Goal: Task Accomplishment & Management: Manage account settings

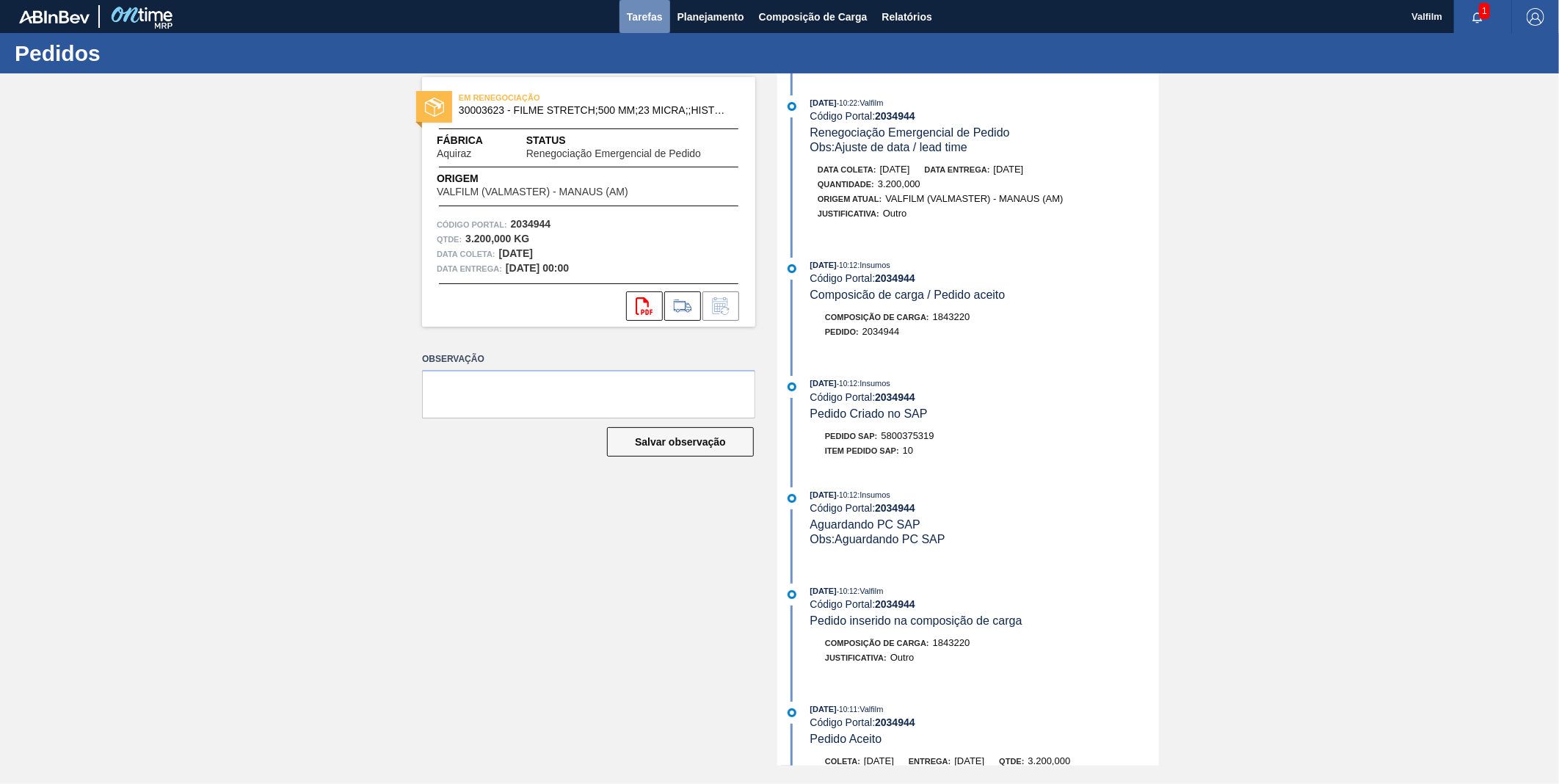
click at [635, 7] on button "Tarefas" at bounding box center [645, 17] width 51 height 33
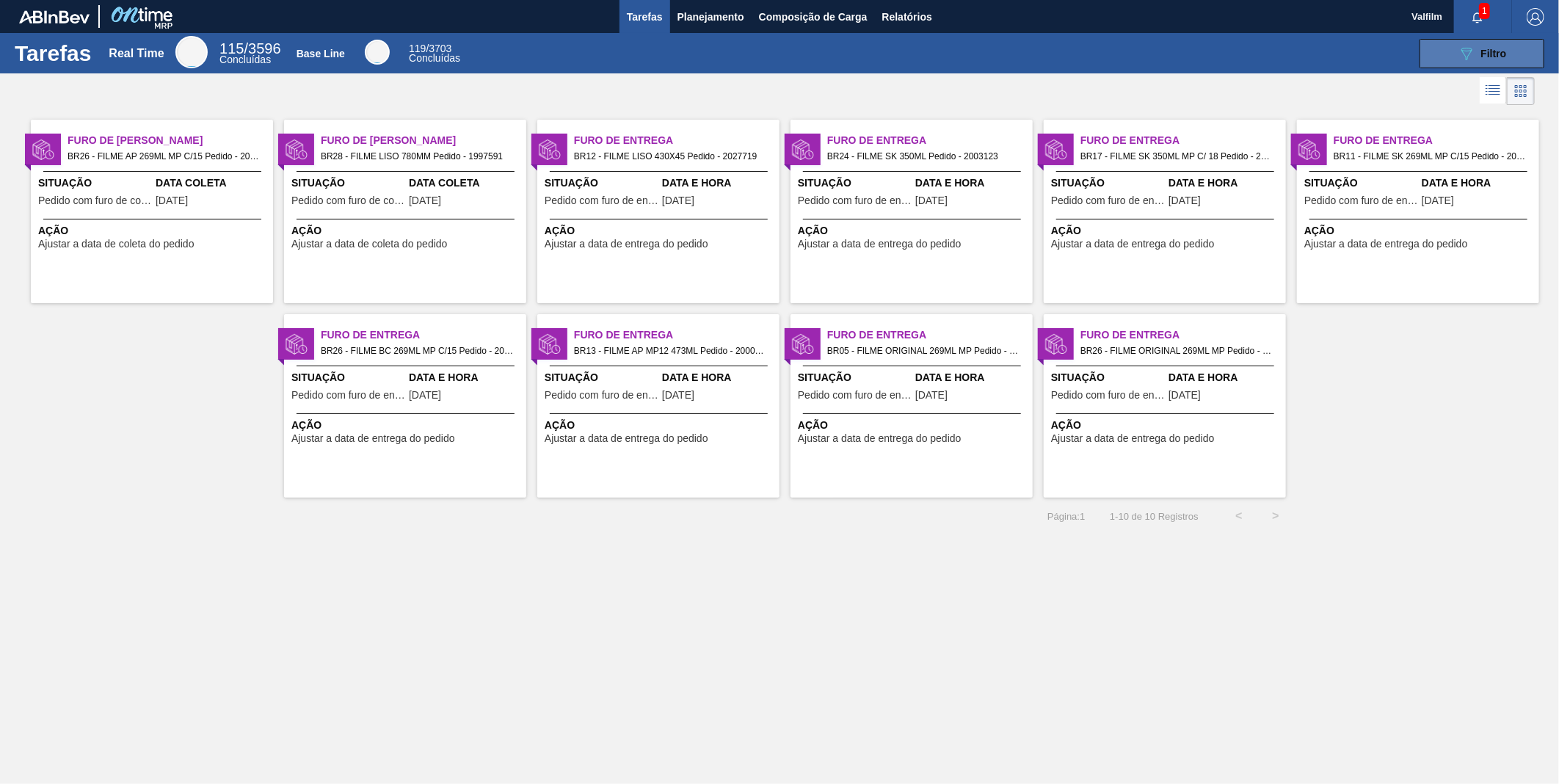
click at [1494, 46] on div "089F7B8B-B2A5-4AFE-B5C0-19BA573D28AC Filtro" at bounding box center [1482, 54] width 49 height 17
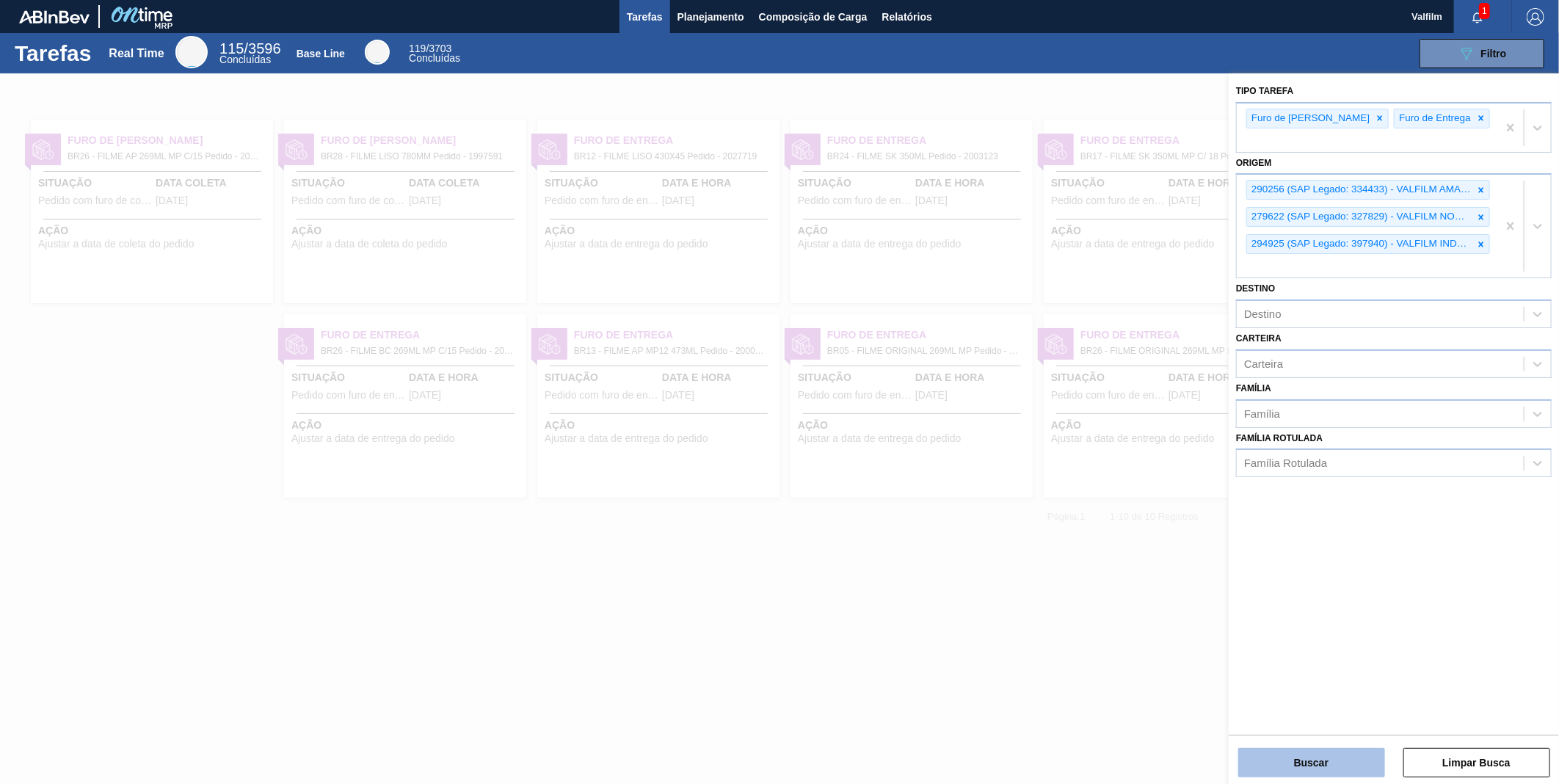
click at [1360, 754] on button "Buscar" at bounding box center [1312, 762] width 147 height 29
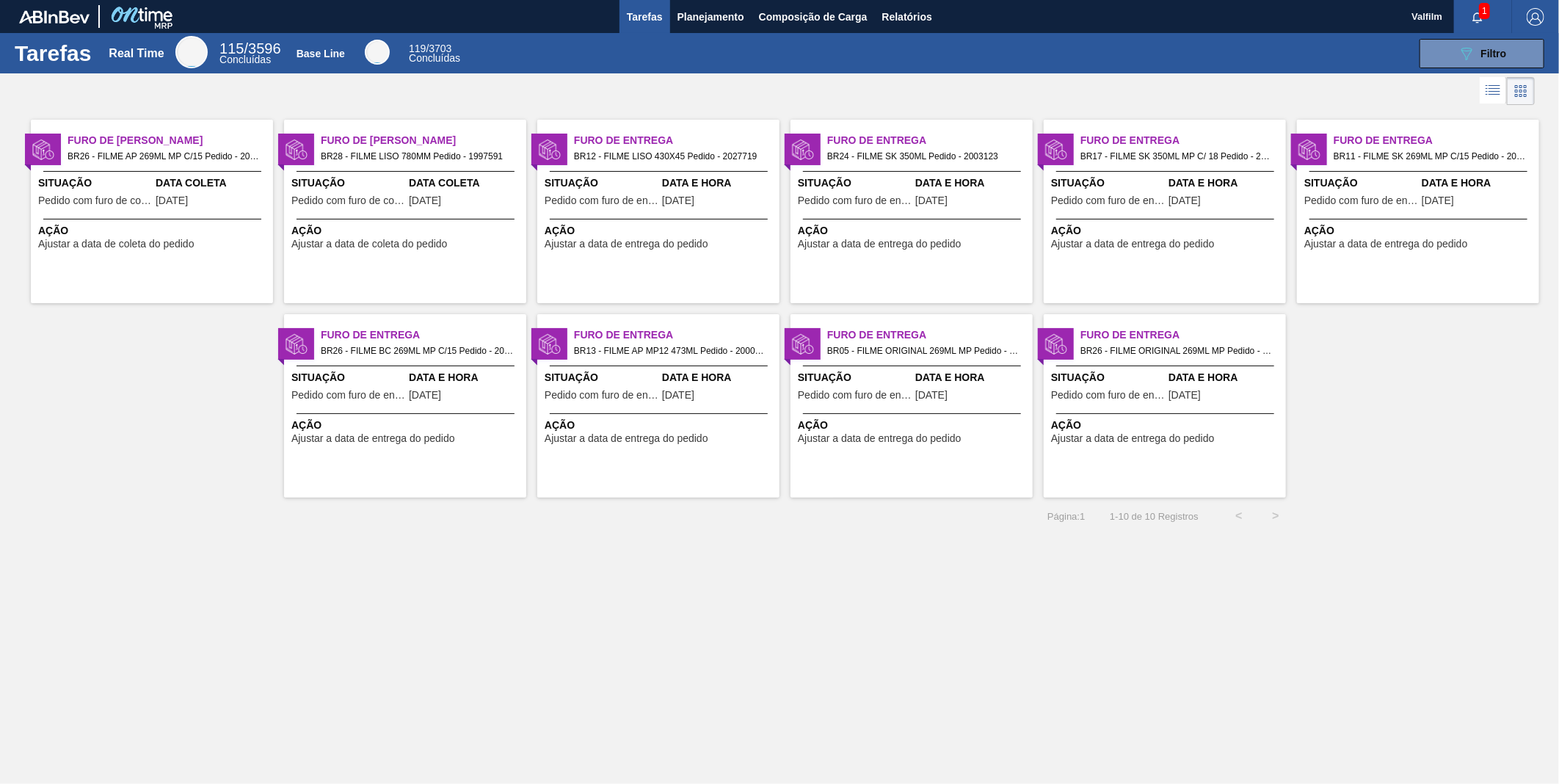
click at [161, 210] on div "Furo de Coleta BR26 - FILME AP 269ML MP C/15 Pedido - 2017353 Situação Pedido c…" at bounding box center [152, 211] width 242 height 184
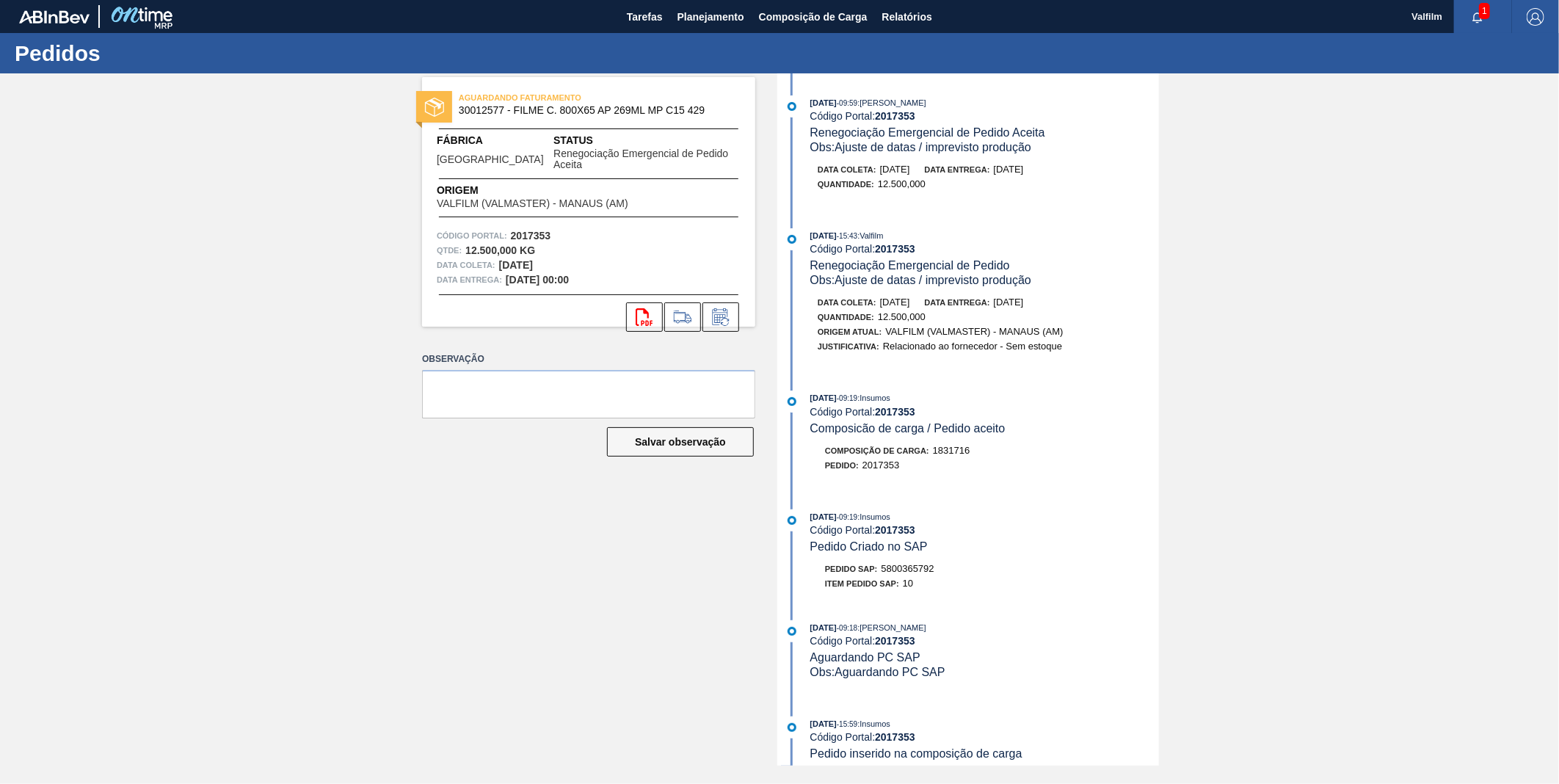
click at [1449, 414] on div "AGUARDANDO FATURAMENTO 30012577 - FILME C. 800X65 AP 269ML MP C15 429 Fábrica U…" at bounding box center [780, 419] width 1559 height 692
click at [715, 309] on icon at bounding box center [720, 316] width 15 height 17
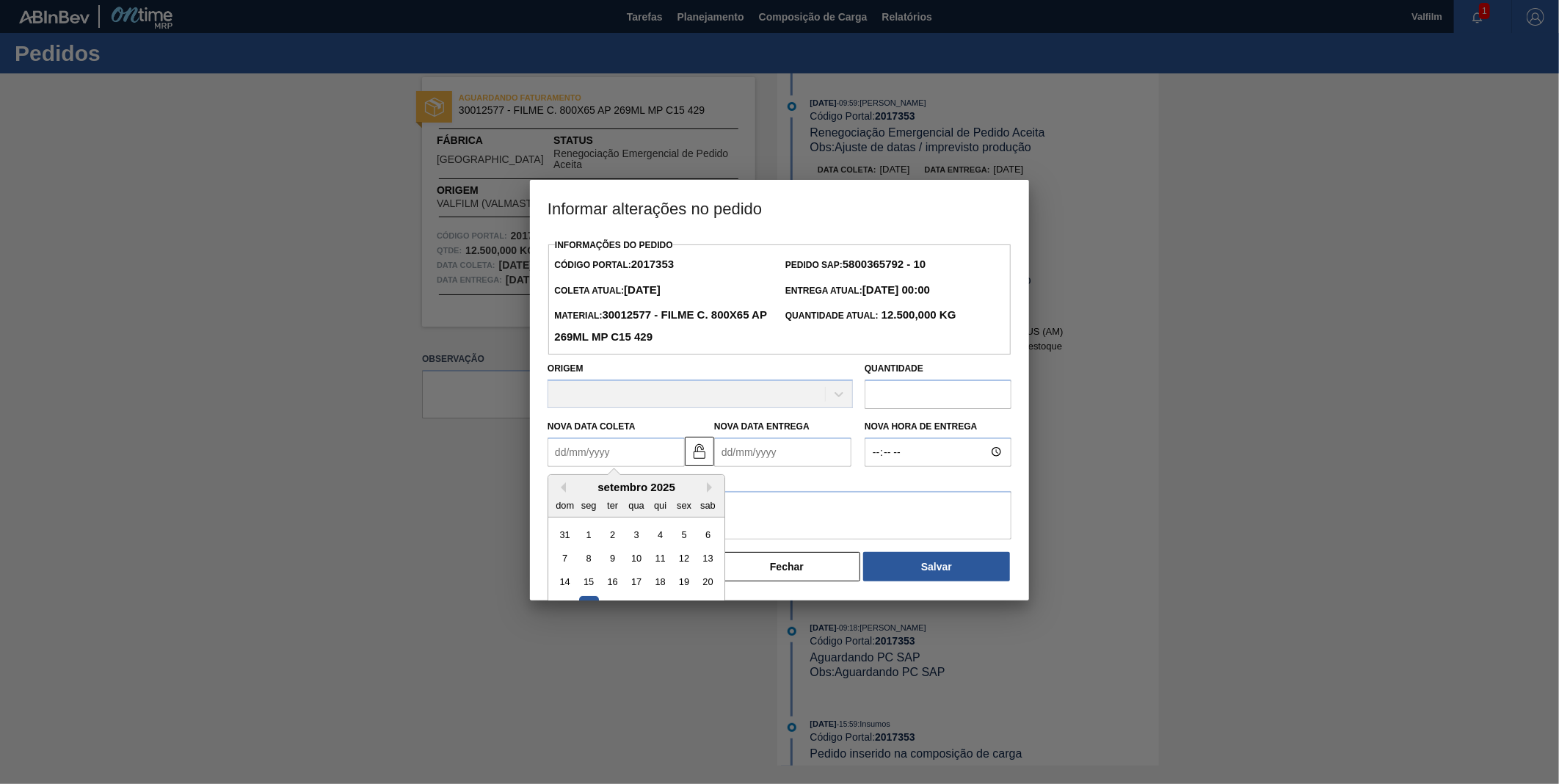
drag, startPoint x: 649, startPoint y: 456, endPoint x: 663, endPoint y: 456, distance: 14.0
click at [648, 456] on Coleta2017353 "Nova Data Coleta" at bounding box center [616, 452] width 137 height 29
click at [712, 490] on button "Next Month" at bounding box center [711, 487] width 10 height 10
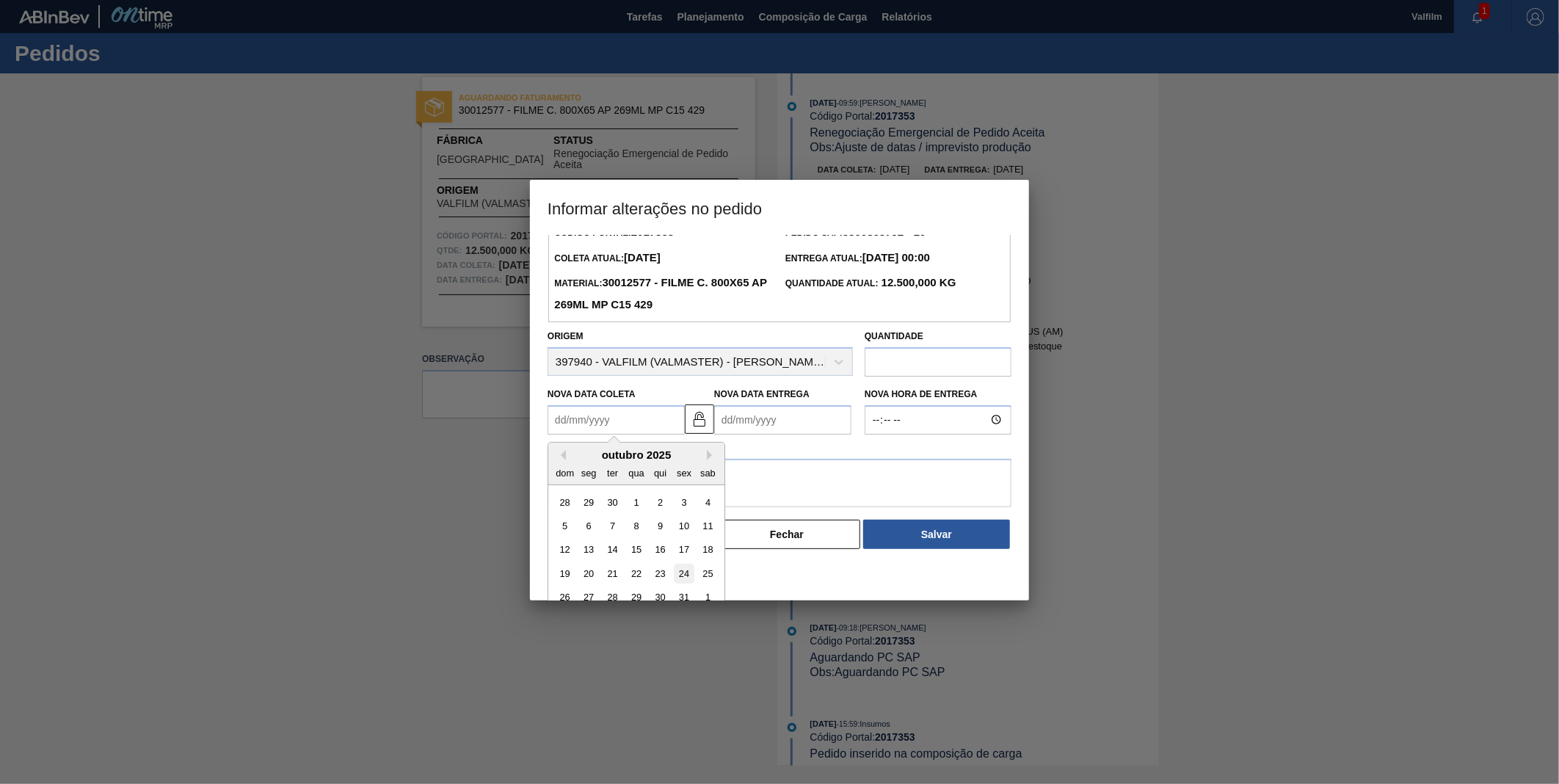
scroll to position [47, 0]
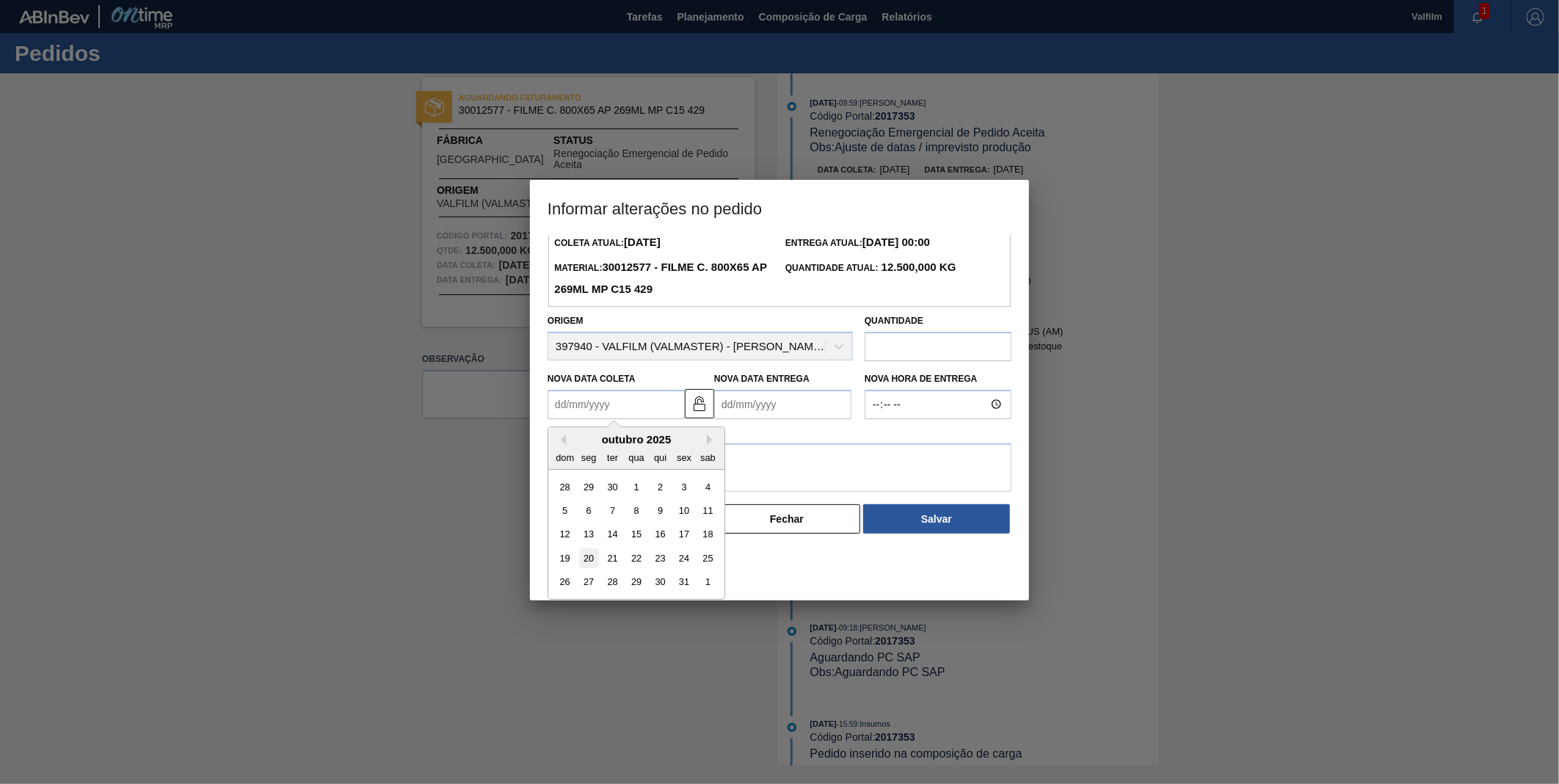
click at [597, 559] on div "20" at bounding box center [589, 558] width 20 height 20
type Coleta2017353 "[DATE]"
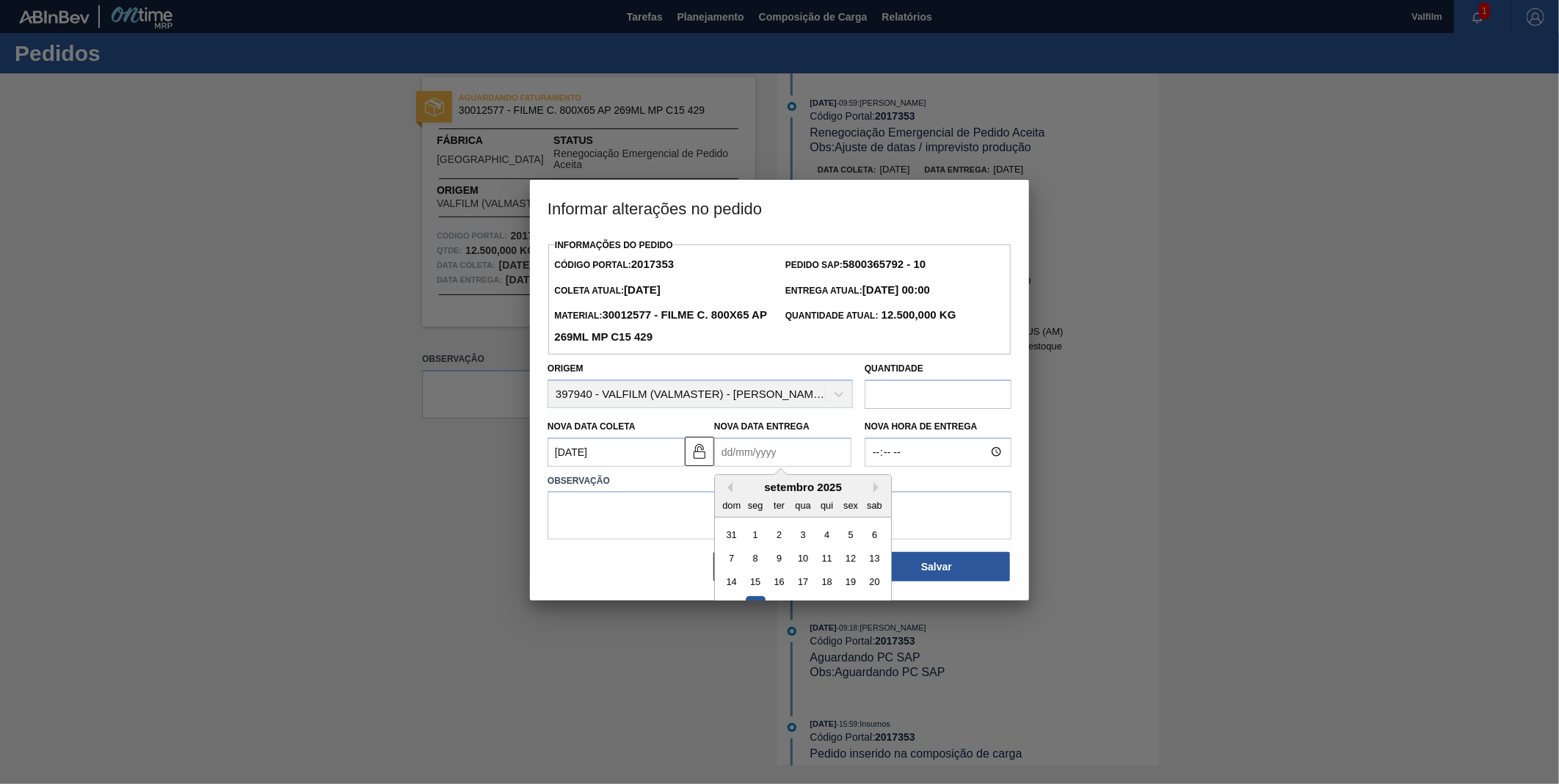
click at [732, 459] on Entrega2017353 "Nova Data Entrega" at bounding box center [783, 452] width 137 height 29
click at [876, 489] on button "Next Month" at bounding box center [878, 487] width 10 height 10
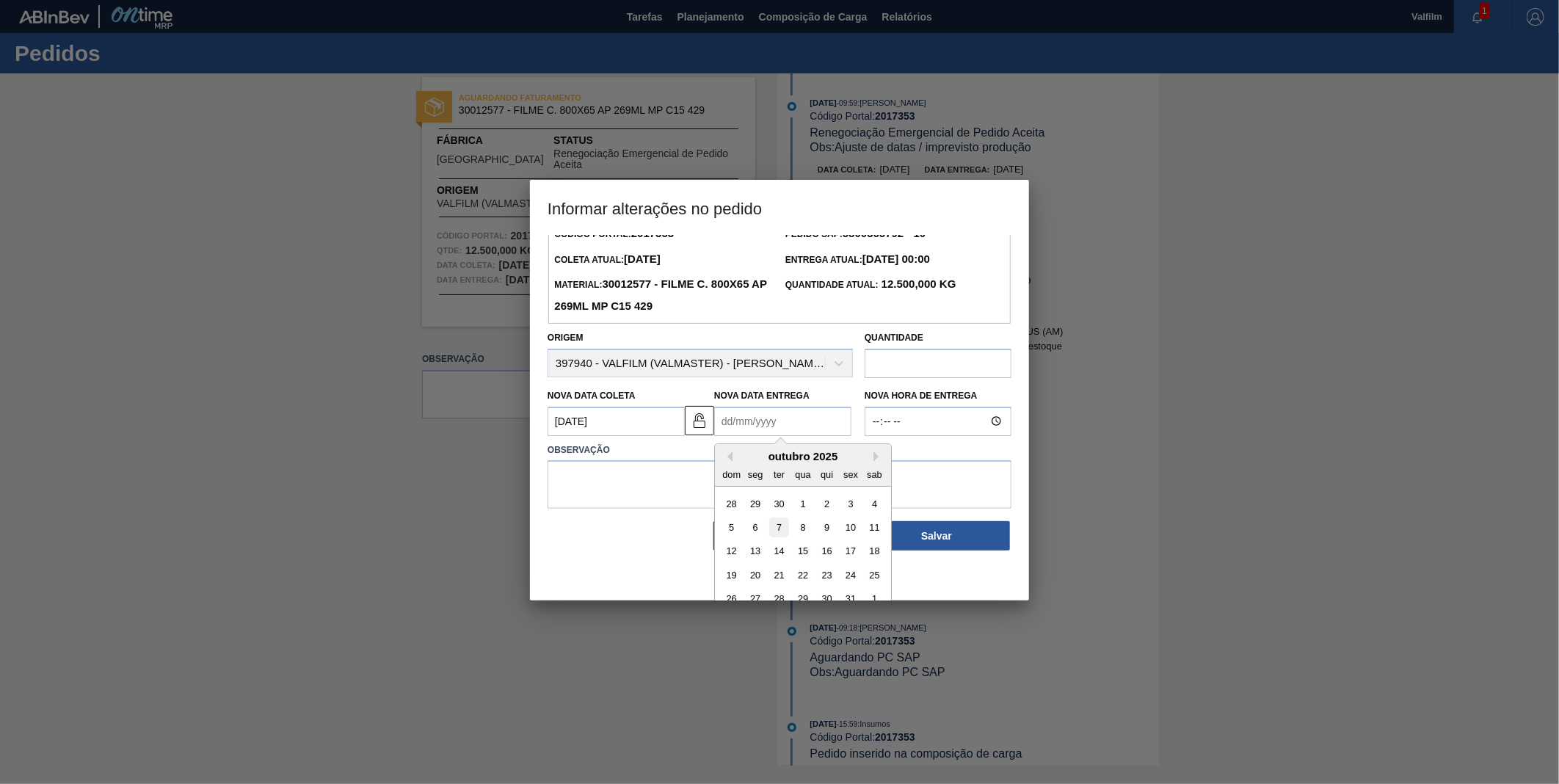
scroll to position [47, 0]
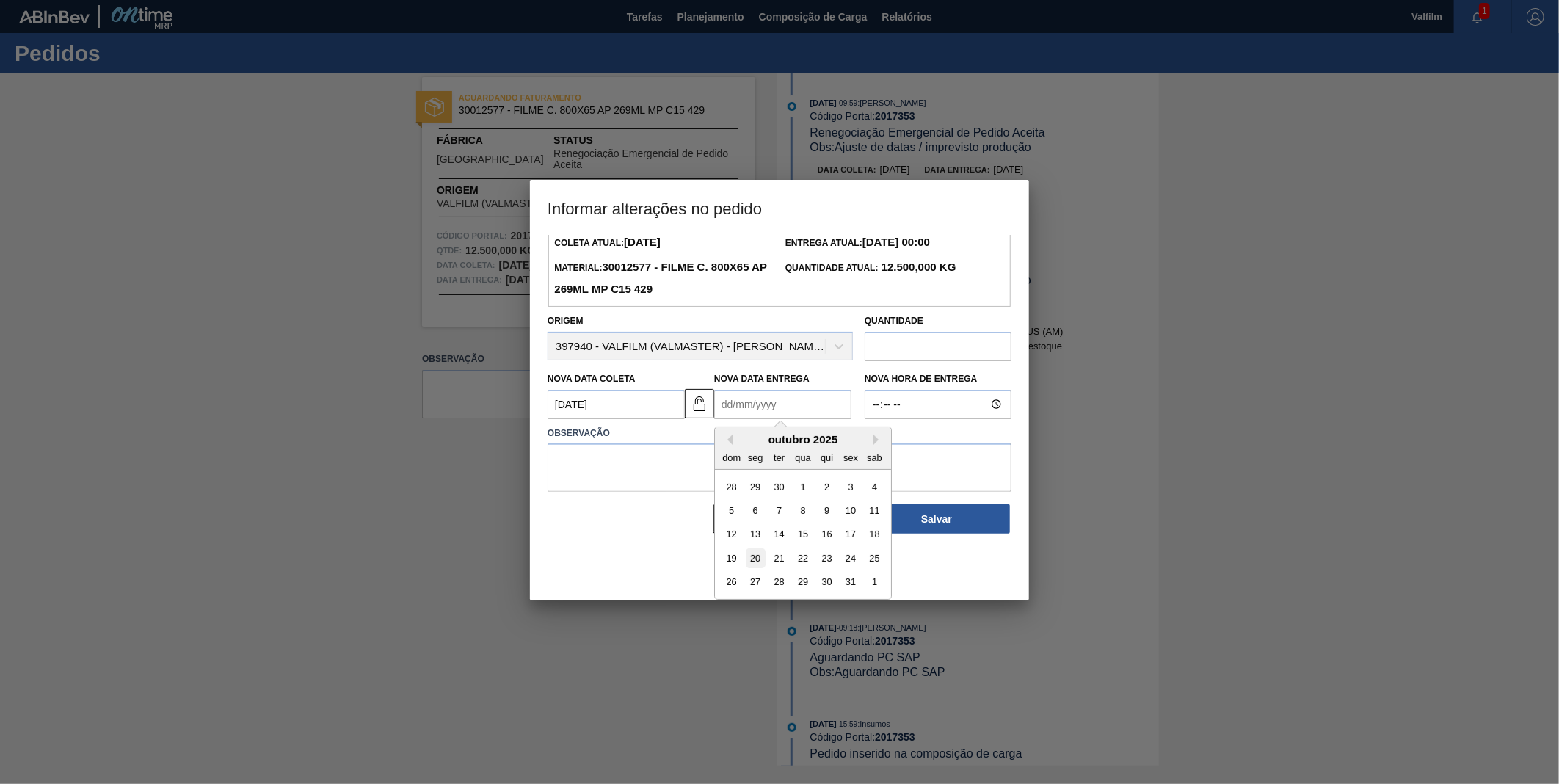
click at [760, 561] on div "20" at bounding box center [756, 558] width 20 height 20
type Entrega2017353 "[DATE]"
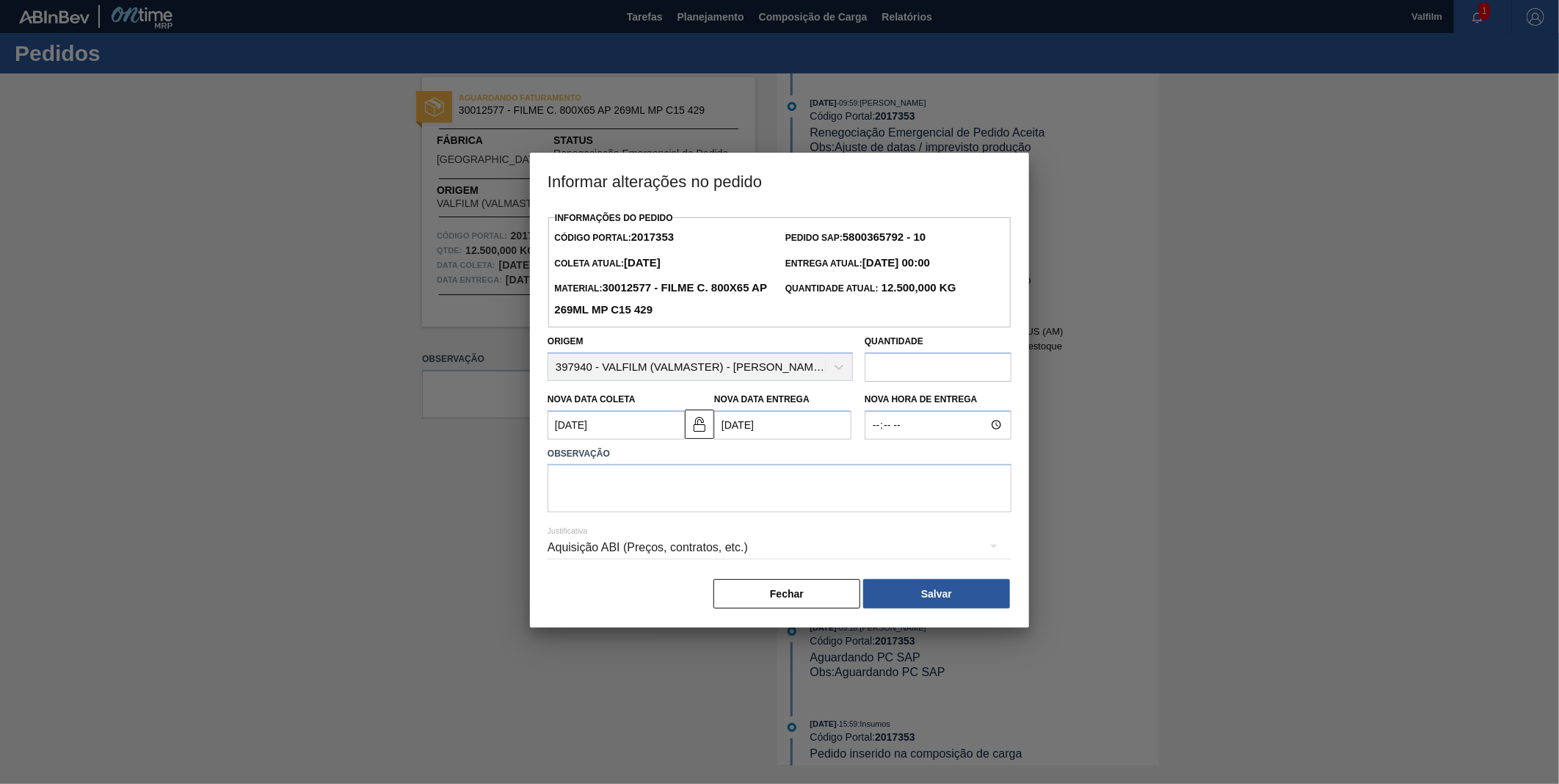
scroll to position [0, 0]
click at [757, 503] on textarea at bounding box center [780, 487] width 464 height 48
type textarea "A"
type textarea "E"
click at [798, 490] on textarea "PEDIDO NAO AUTOMATIZADO, FATURADO" at bounding box center [780, 487] width 464 height 48
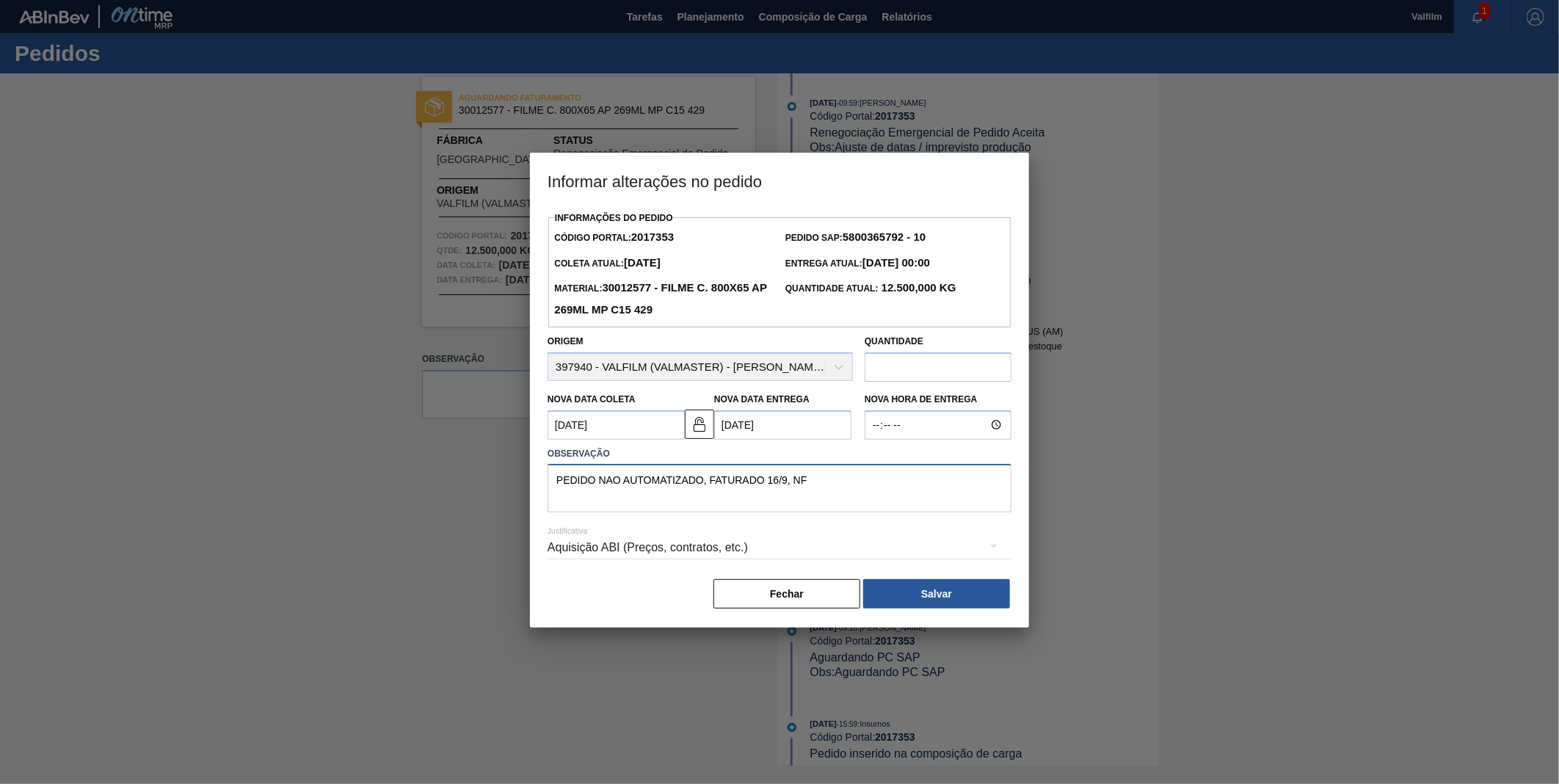
paste textarea "000138143-1"
type textarea "PEDIDO NAO AUTOMATIZADO, FATURADO 16/9, NF 000138143-1, PREVISAO ENTREGA 20/10"
click at [757, 549] on div "Aquisição ABI (Preços, contratos, etc.)" at bounding box center [780, 547] width 464 height 41
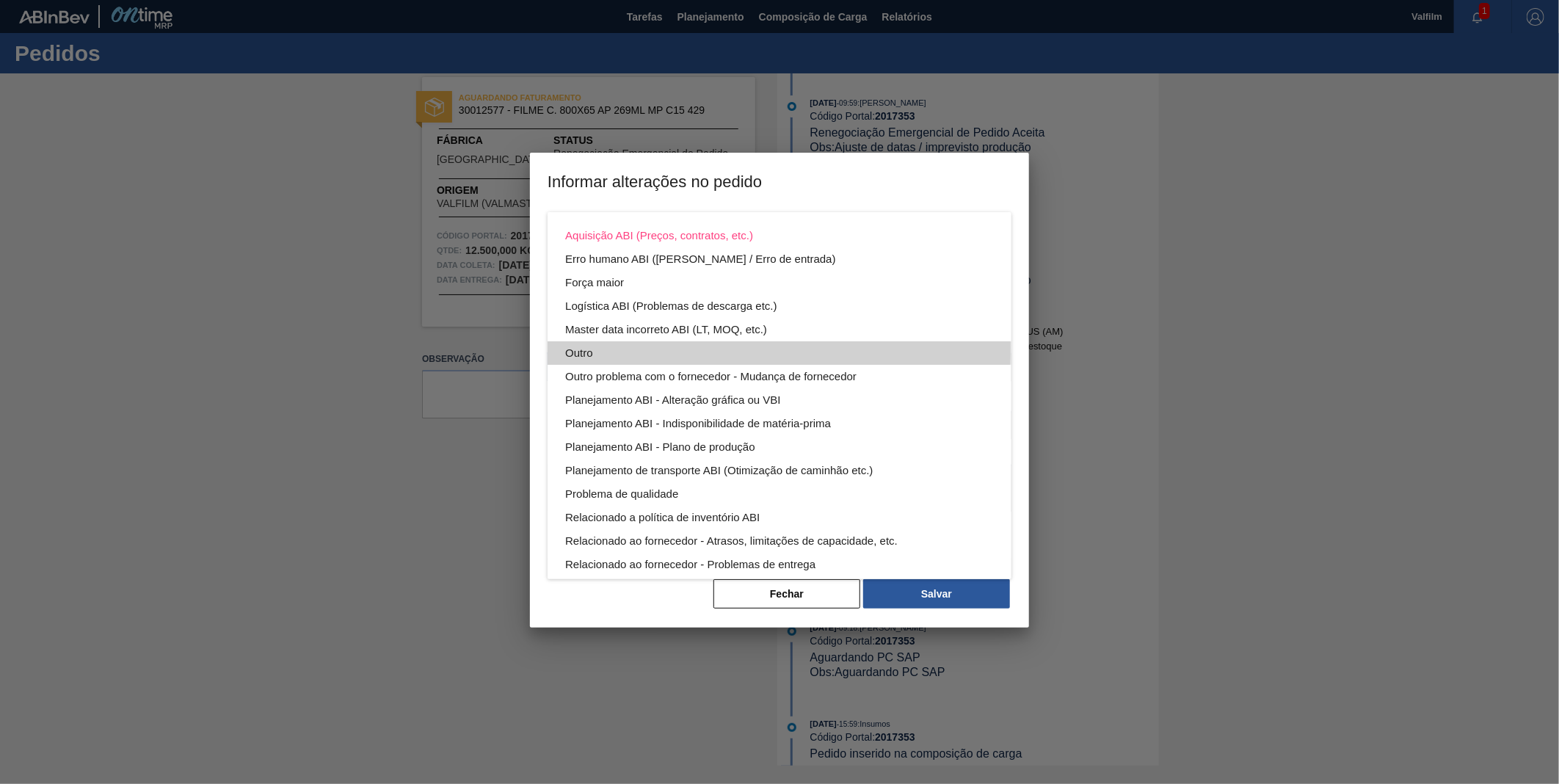
click at [603, 346] on div "Outro" at bounding box center [780, 353] width 429 height 24
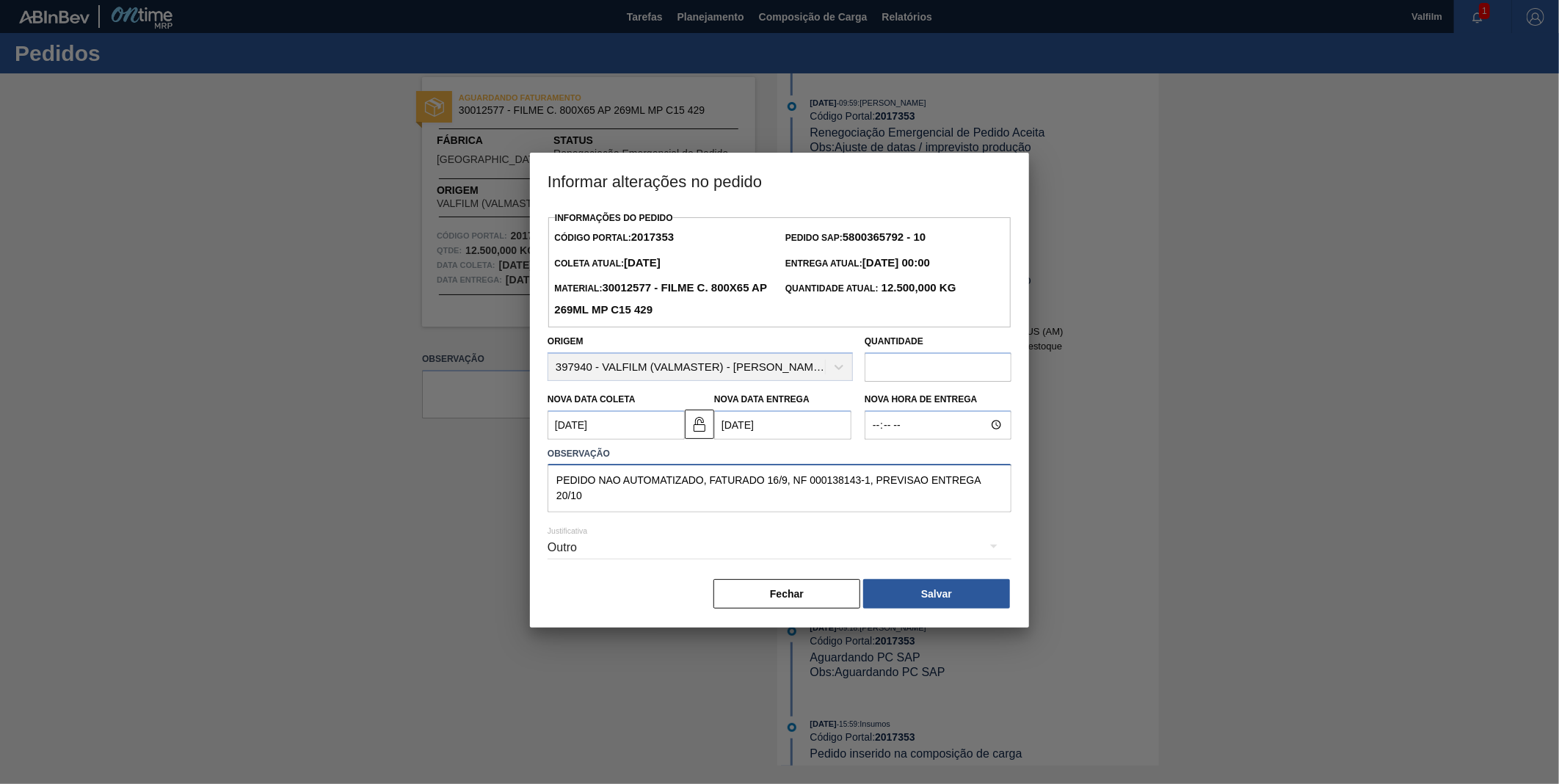
drag, startPoint x: 698, startPoint y: 513, endPoint x: 730, endPoint y: 513, distance: 32.0
click at [697, 513] on textarea "PEDIDO NAO AUTOMATIZADO, FATURADO 16/9, NF 000138143-1, PREVISAO ENTREGA 20/10" at bounding box center [780, 487] width 464 height 48
click at [959, 596] on button "Salvar" at bounding box center [937, 593] width 147 height 29
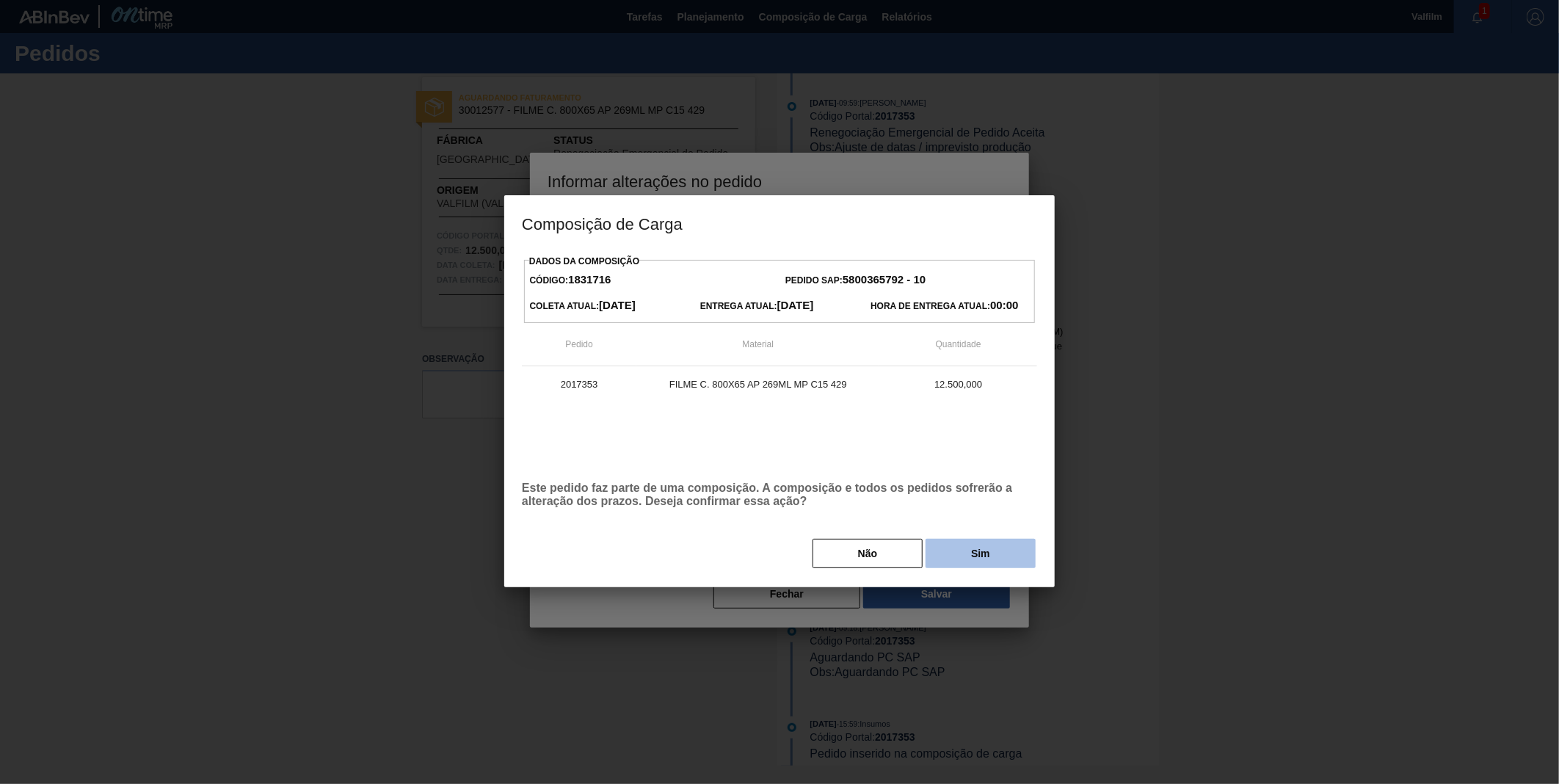
click at [985, 563] on button "Sim" at bounding box center [981, 553] width 110 height 29
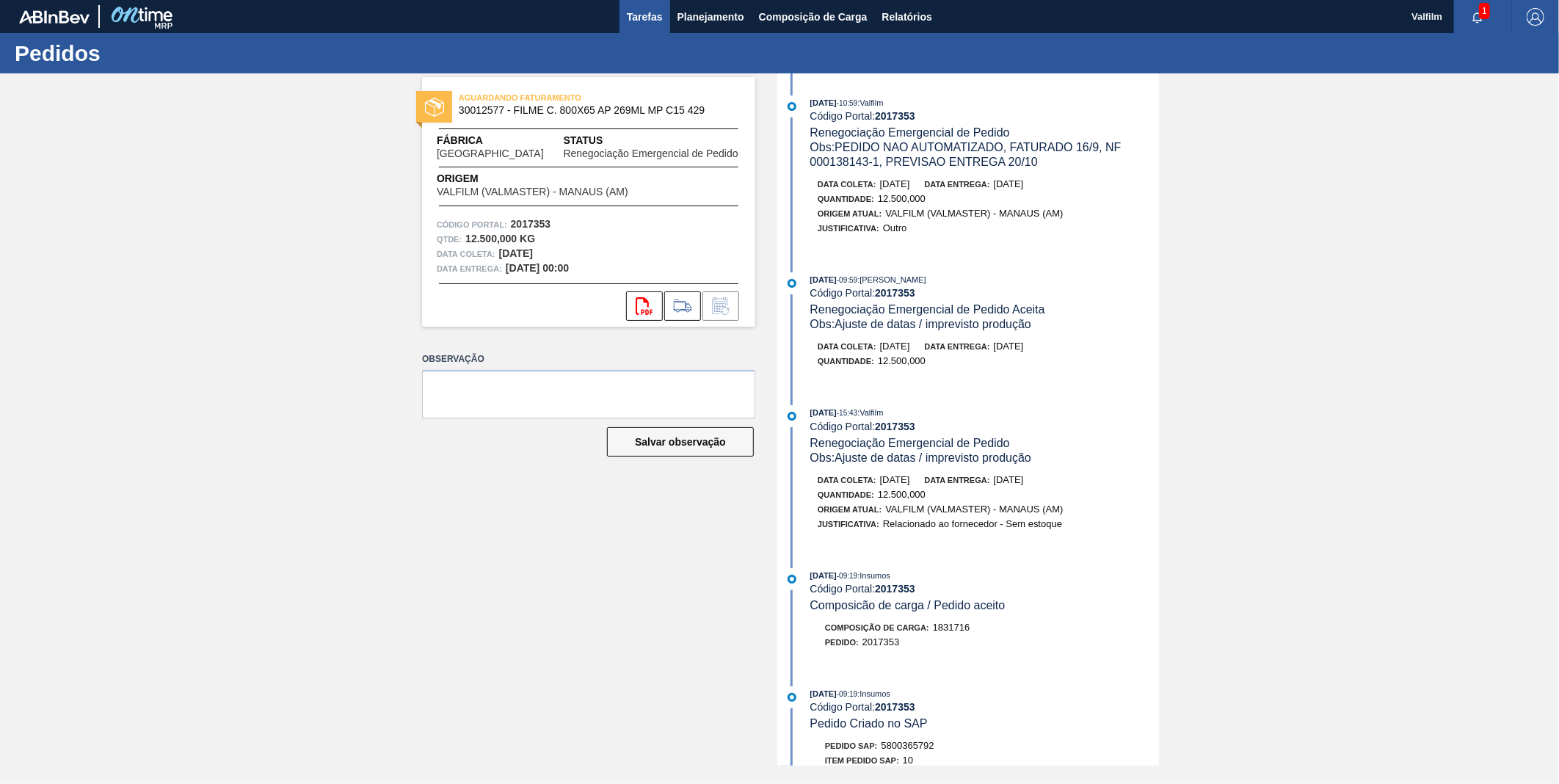
click at [656, 16] on span "Tarefas" at bounding box center [644, 17] width 36 height 17
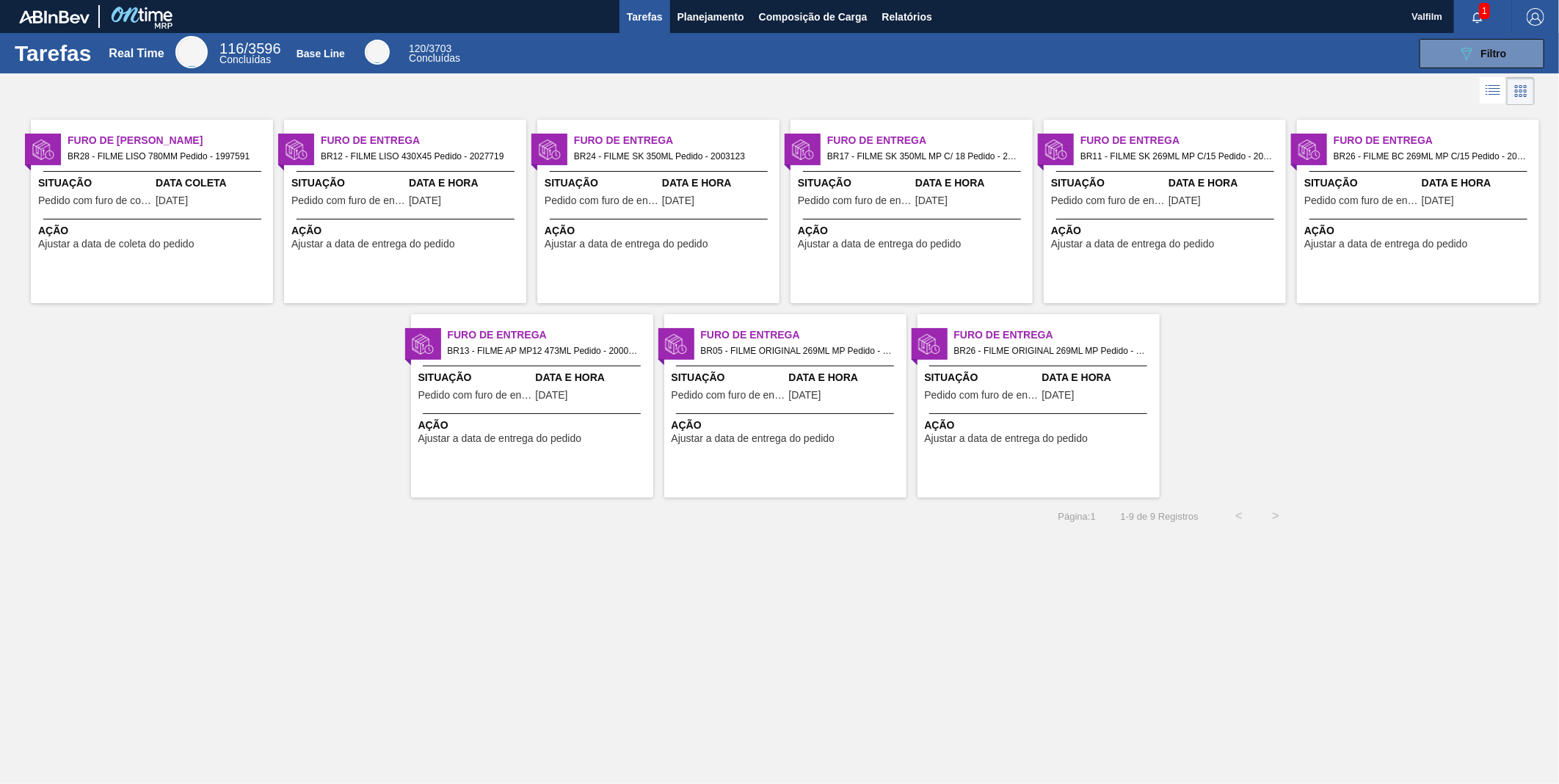
click at [213, 209] on div "Data Coleta 19/09/2025" at bounding box center [213, 193] width 114 height 36
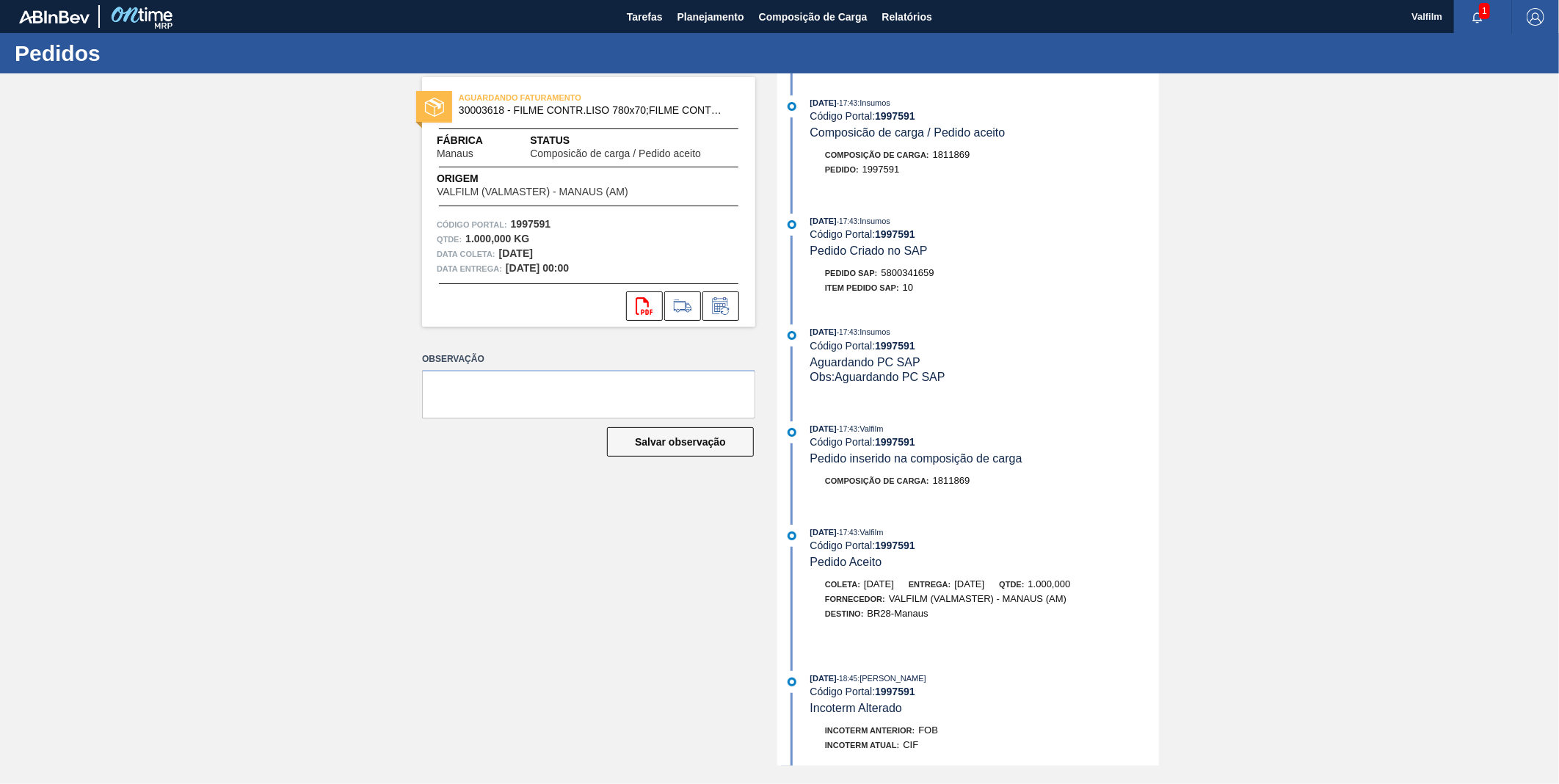
click at [900, 232] on strong "1997591" at bounding box center [895, 234] width 40 height 12
copy strong "1997591"
click at [730, 305] on icon at bounding box center [721, 306] width 24 height 17
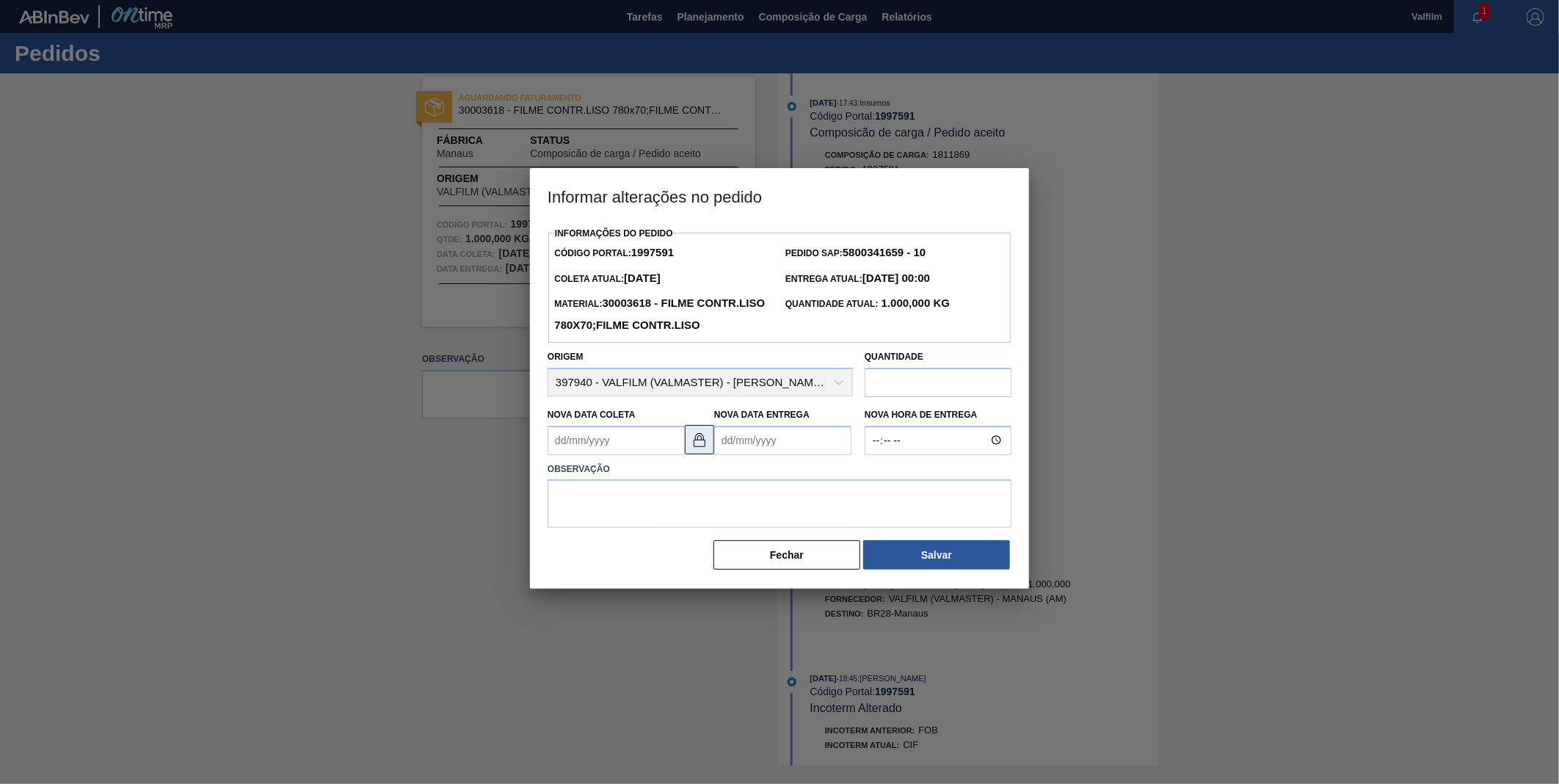
click at [696, 454] on button at bounding box center [700, 439] width 29 height 29
click at [644, 455] on Coleta1997591 "Nova Data Coleta" at bounding box center [616, 440] width 137 height 29
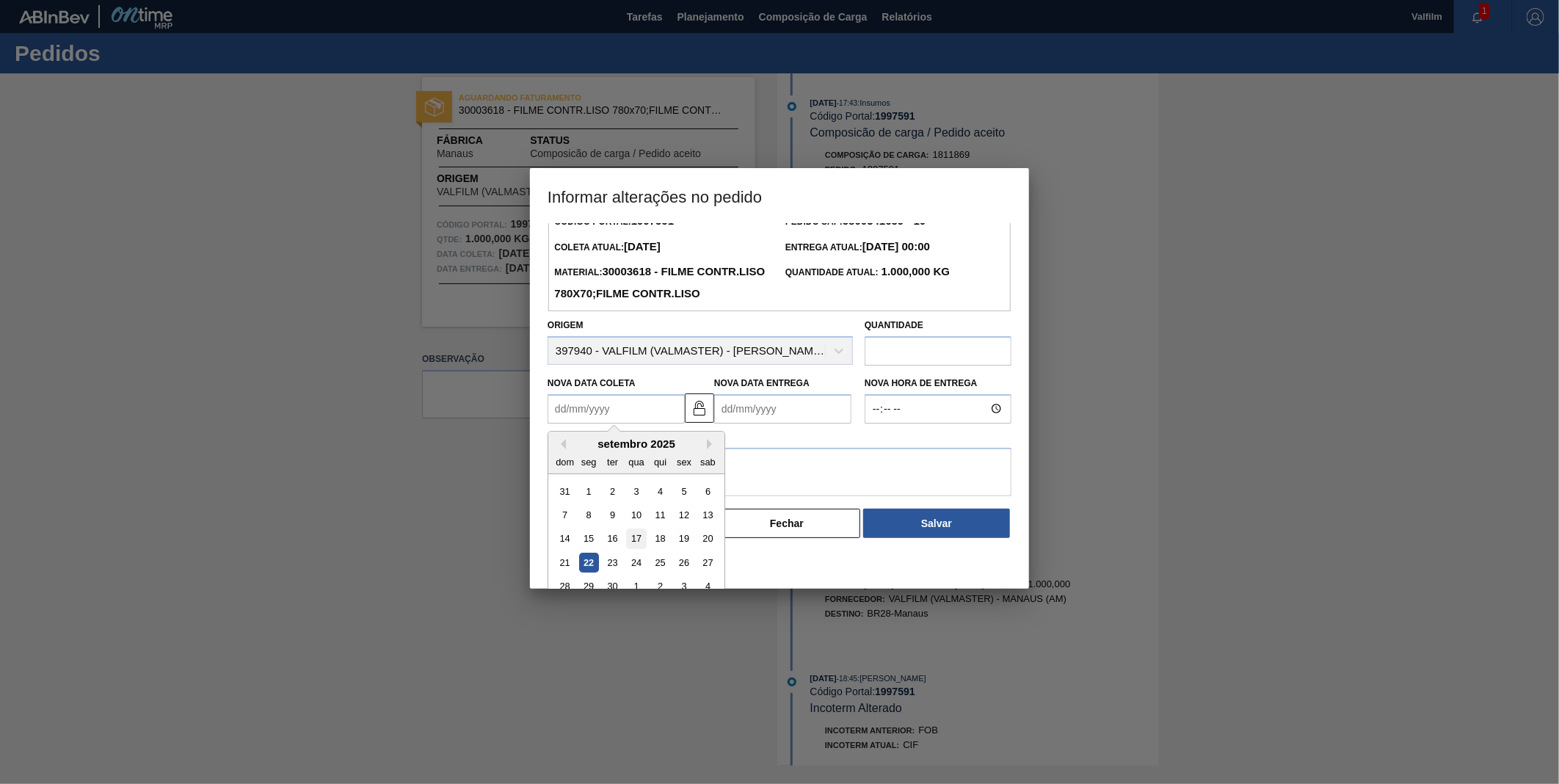
scroll to position [48, 0]
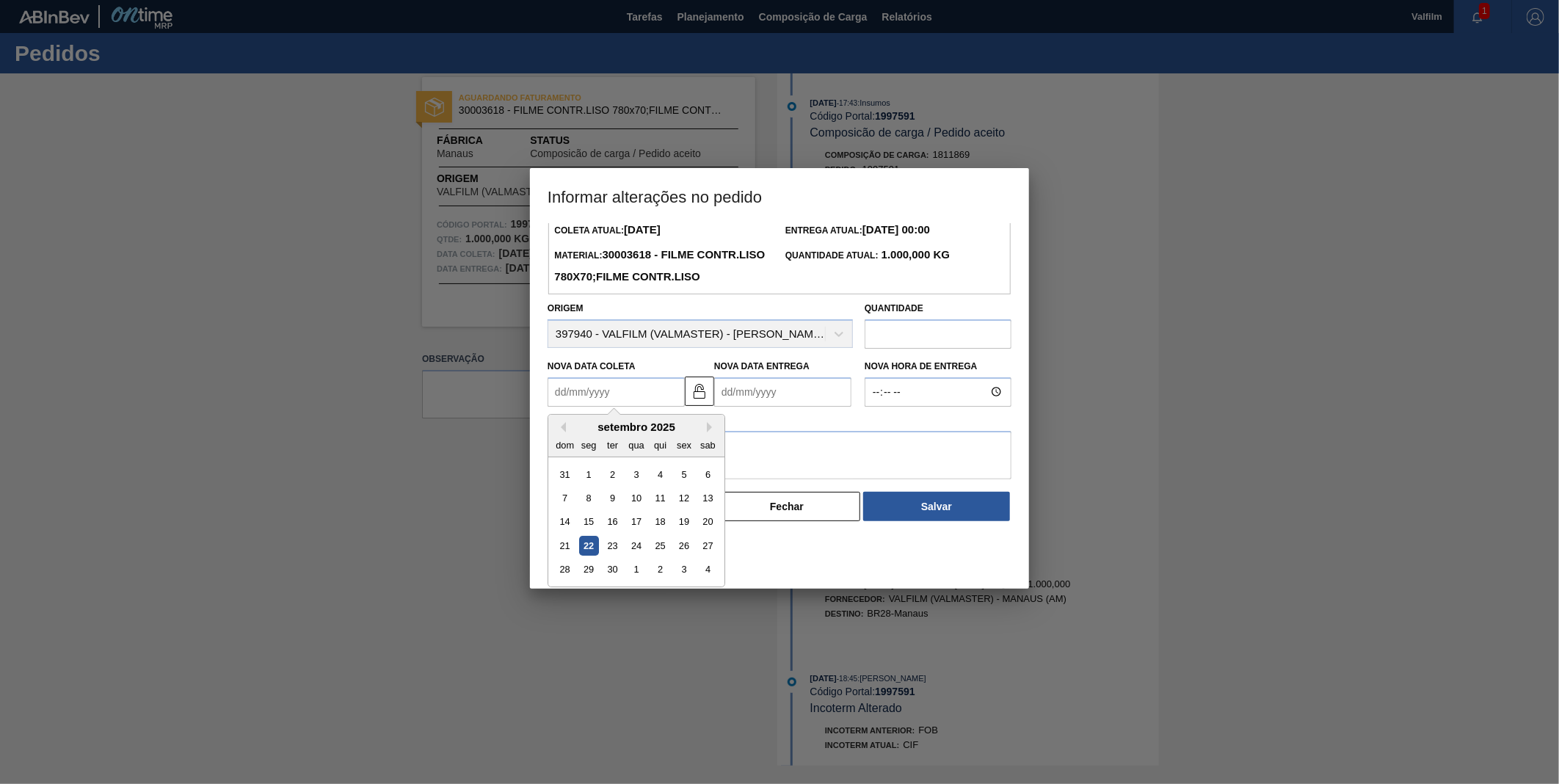
drag, startPoint x: 635, startPoint y: 569, endPoint x: 648, endPoint y: 556, distance: 18.4
click at [635, 555] on div "24" at bounding box center [635, 545] width 20 height 20
type Coleta1997591 "[DATE]"
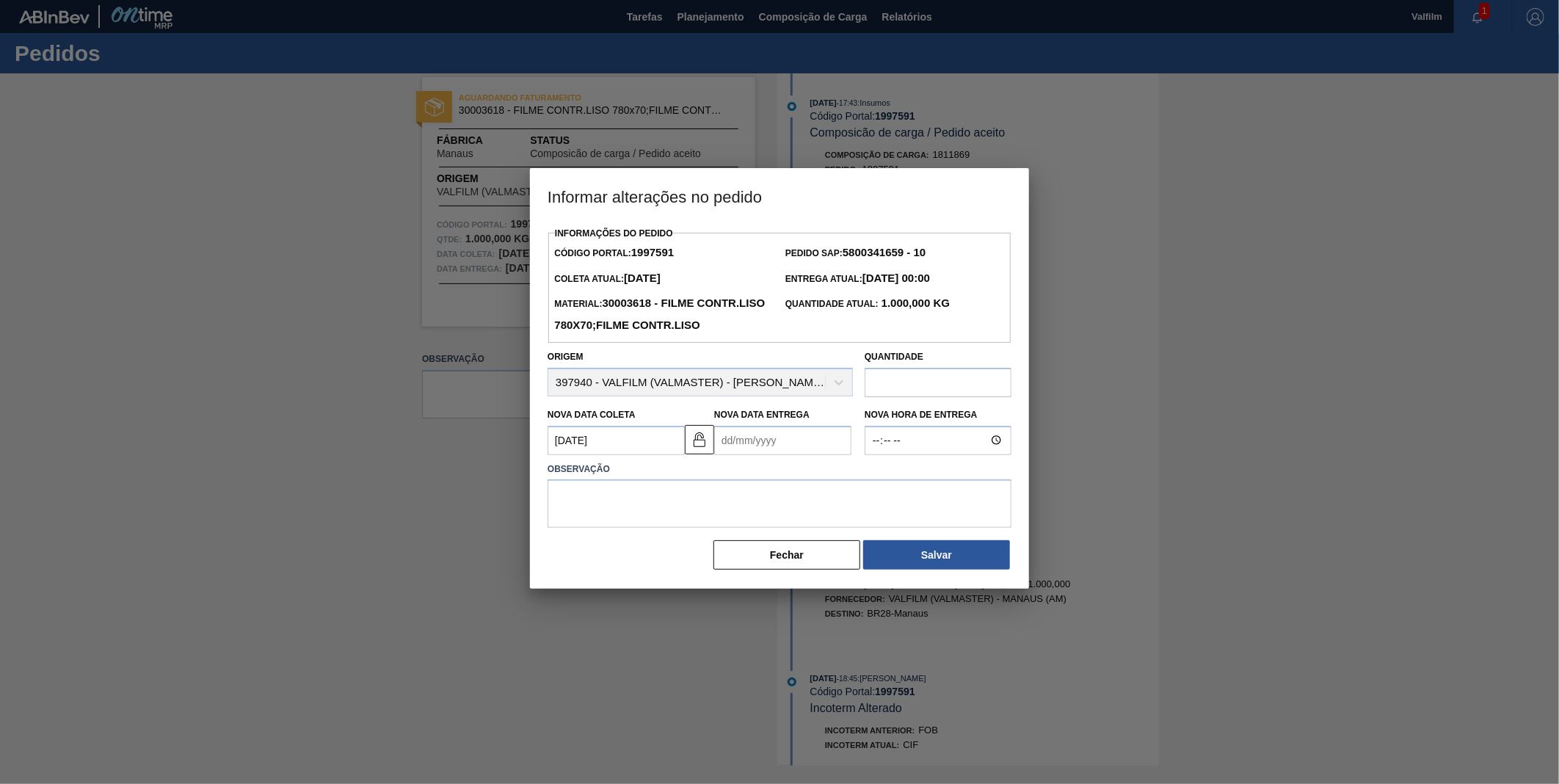
scroll to position [0, 0]
click at [766, 455] on Entrega1997591 "Nova Data Entrega" at bounding box center [783, 440] width 137 height 29
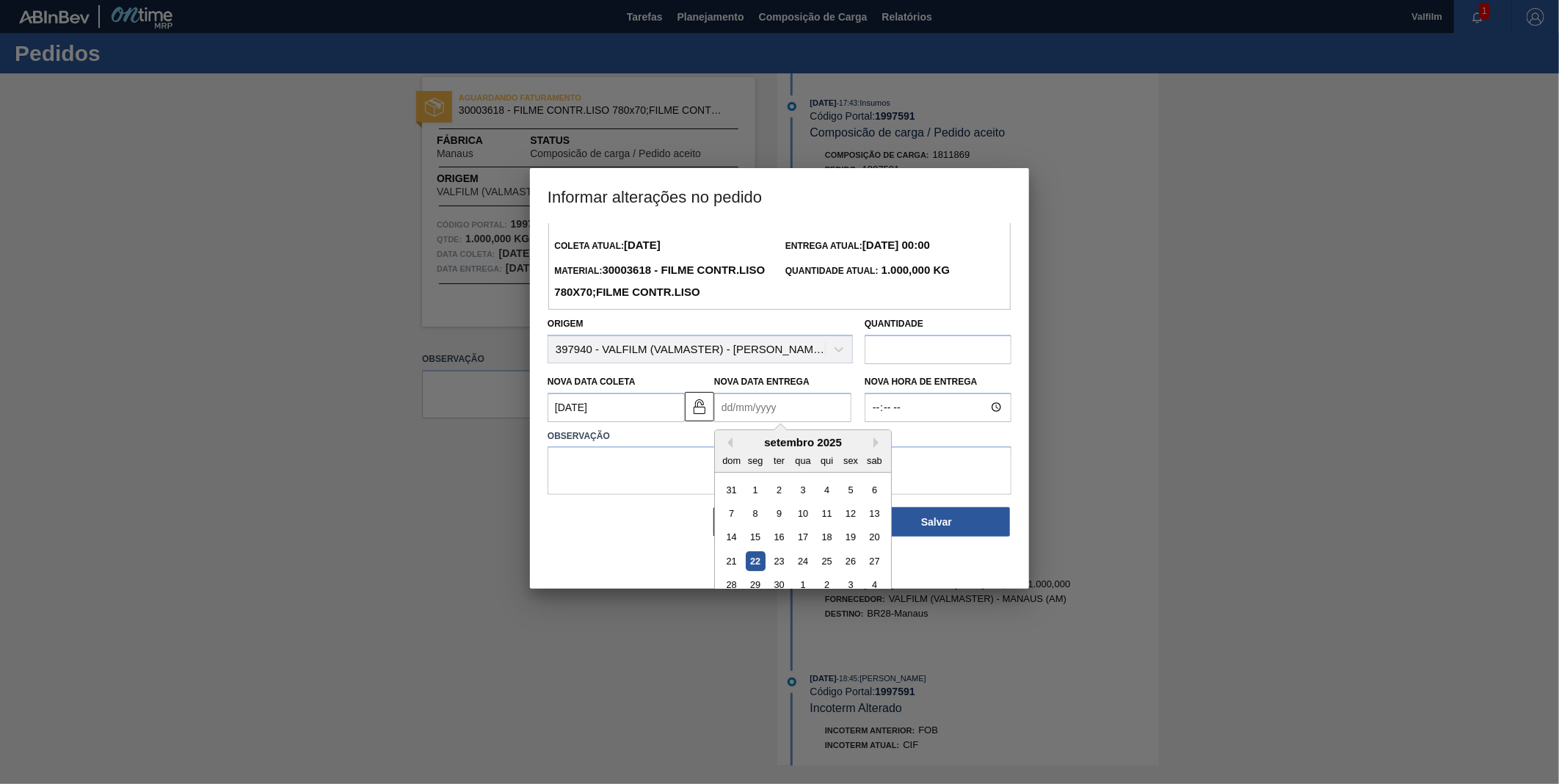
scroll to position [48, 0]
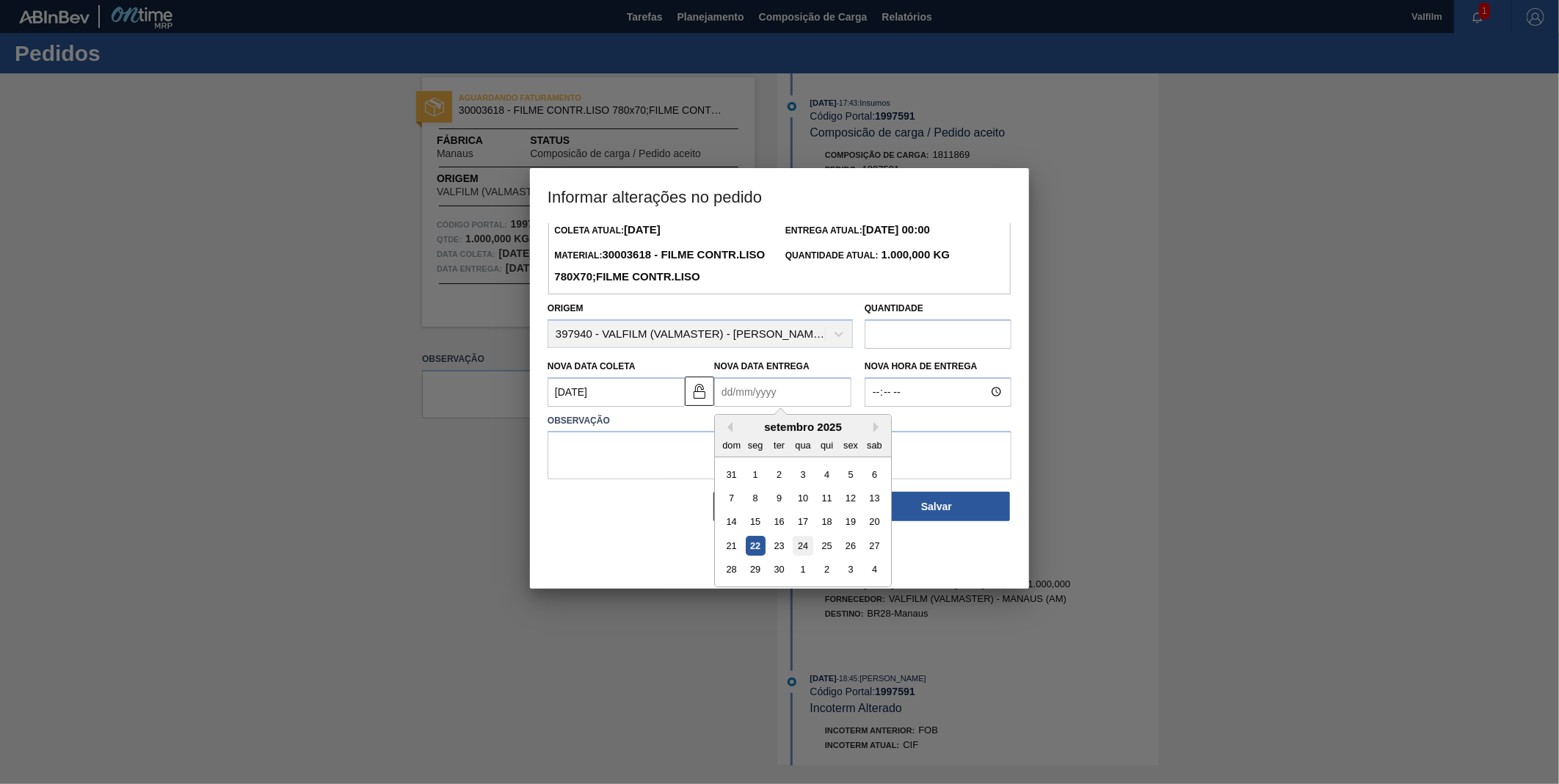
click at [811, 555] on div "24" at bounding box center [802, 545] width 20 height 20
type Entrega1997591 "[DATE]"
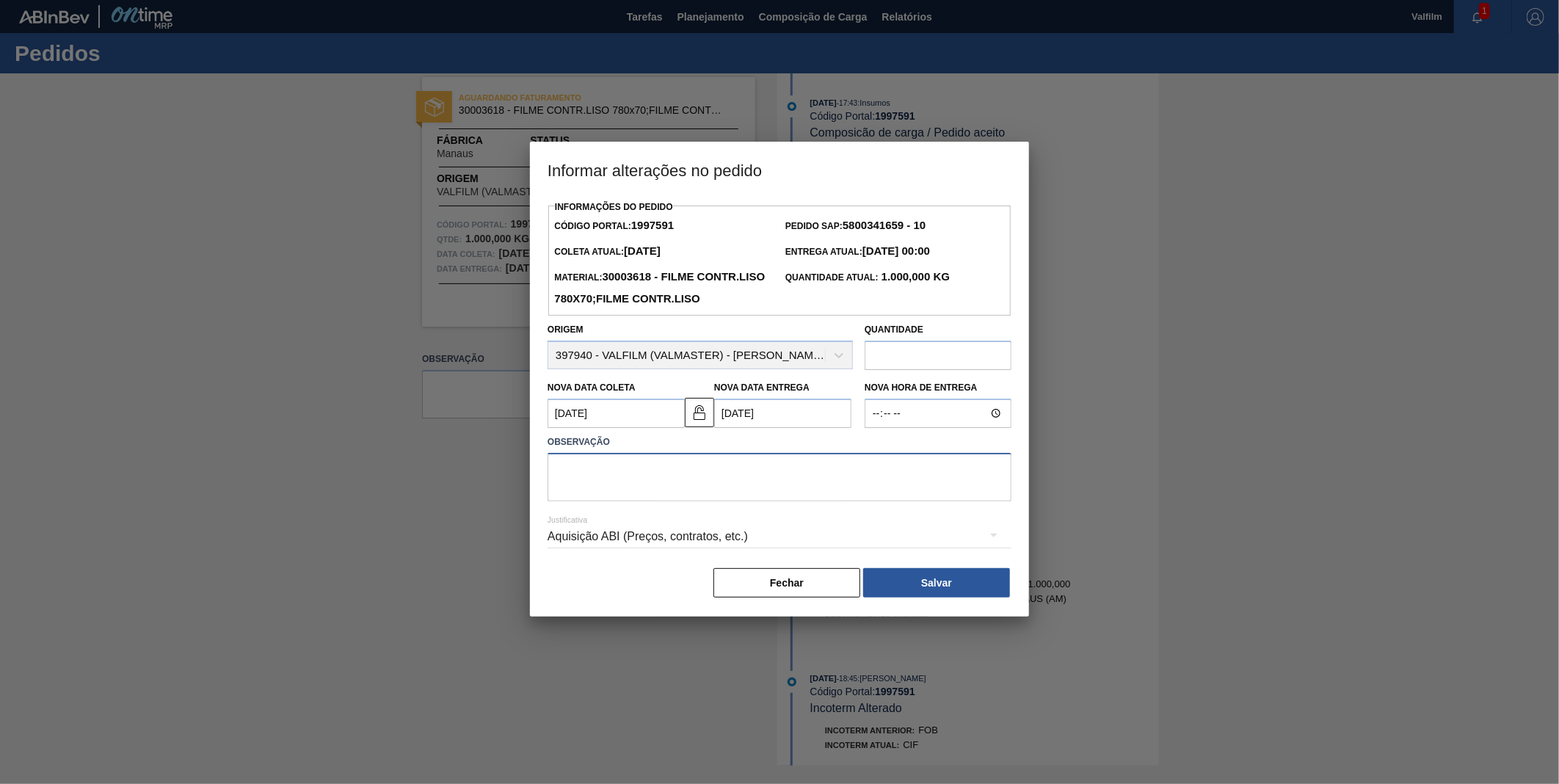
click at [795, 502] on textarea at bounding box center [780, 476] width 464 height 48
type textarea "AJUSTE DT FATURAMENTO"
click at [681, 557] on div "Aquisição ABI (Preços, contratos, etc.)" at bounding box center [780, 536] width 464 height 41
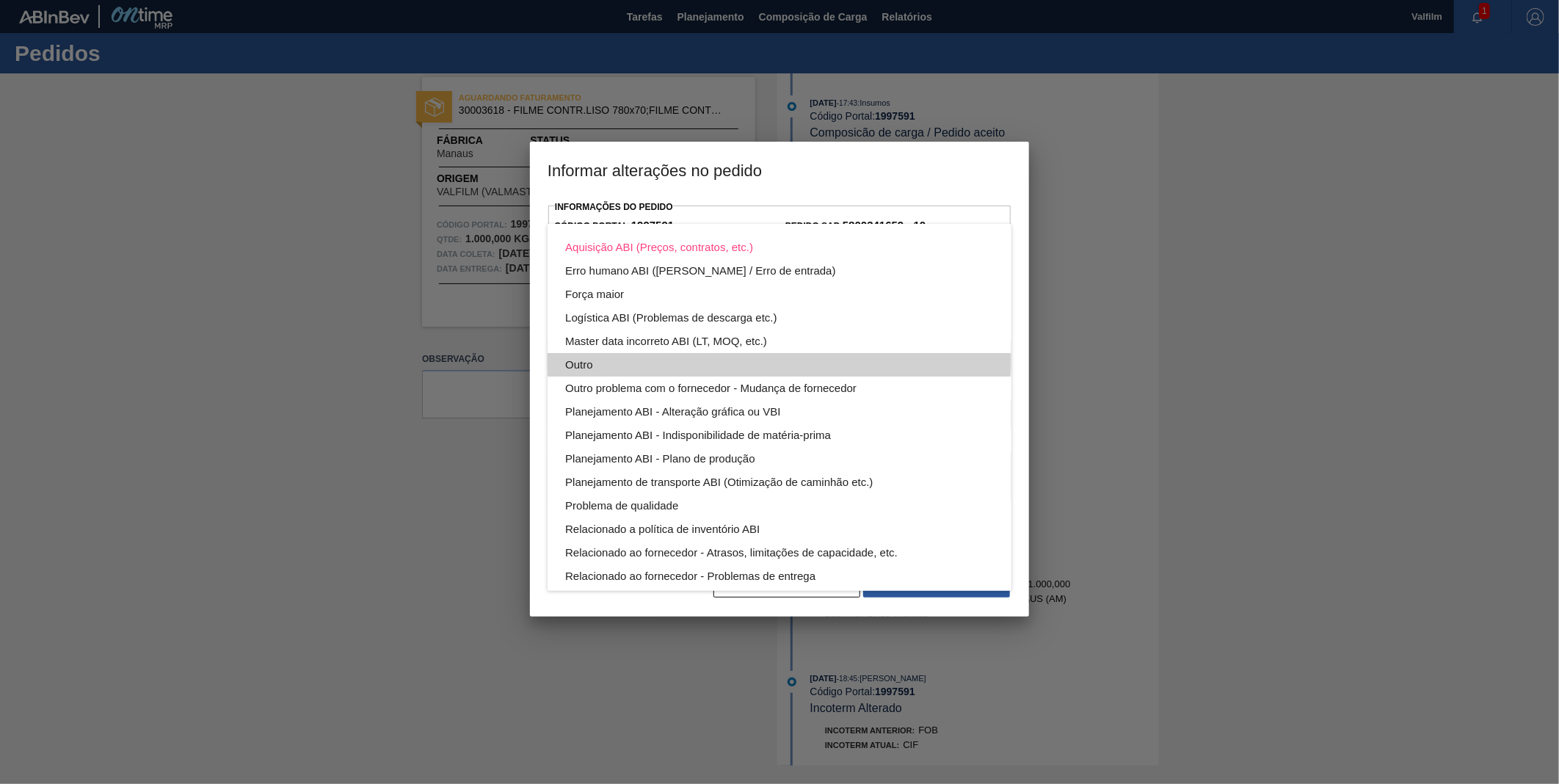
click at [619, 358] on div "Outro" at bounding box center [780, 365] width 429 height 24
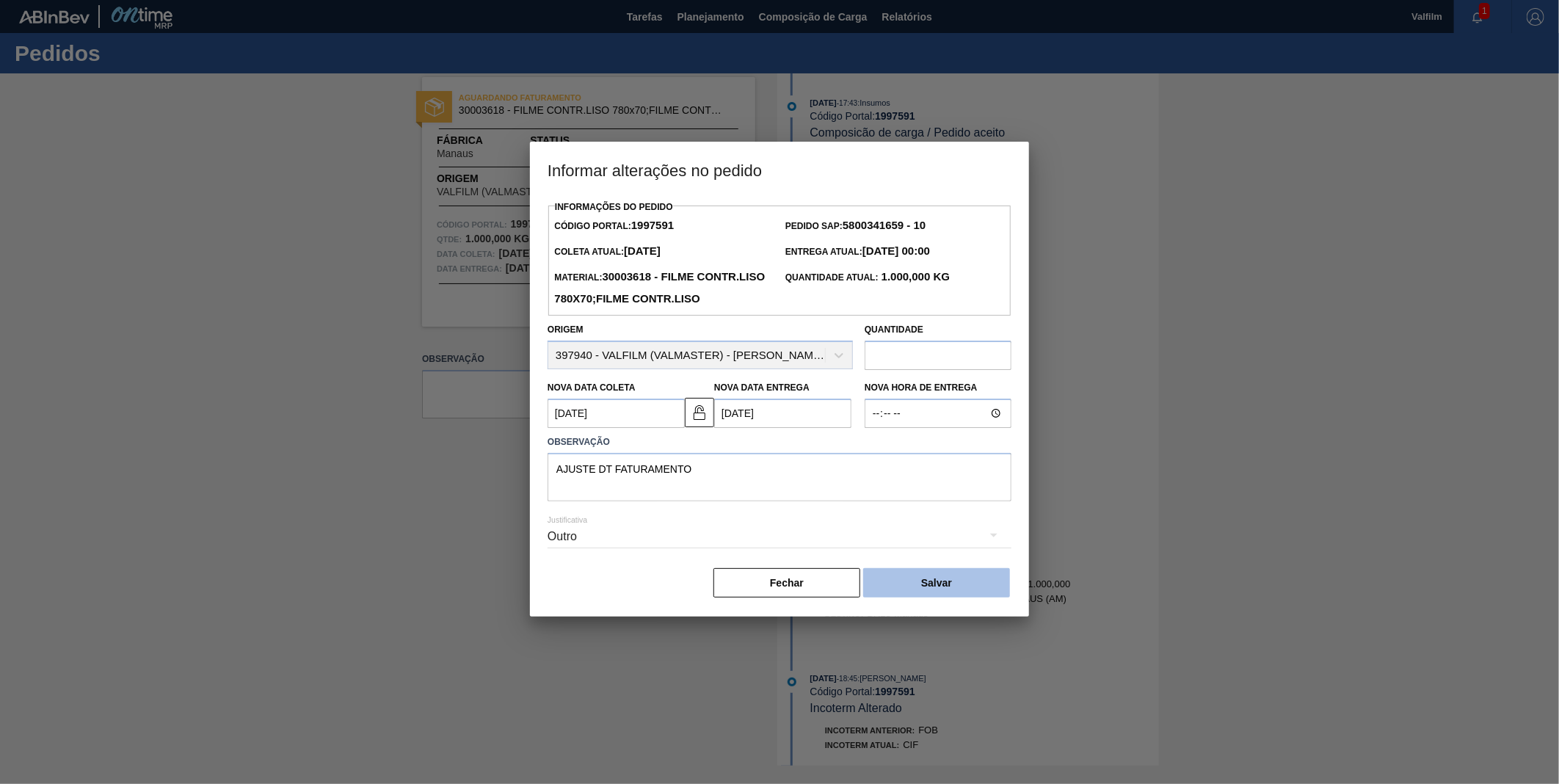
click at [934, 597] on button "Salvar" at bounding box center [937, 582] width 147 height 29
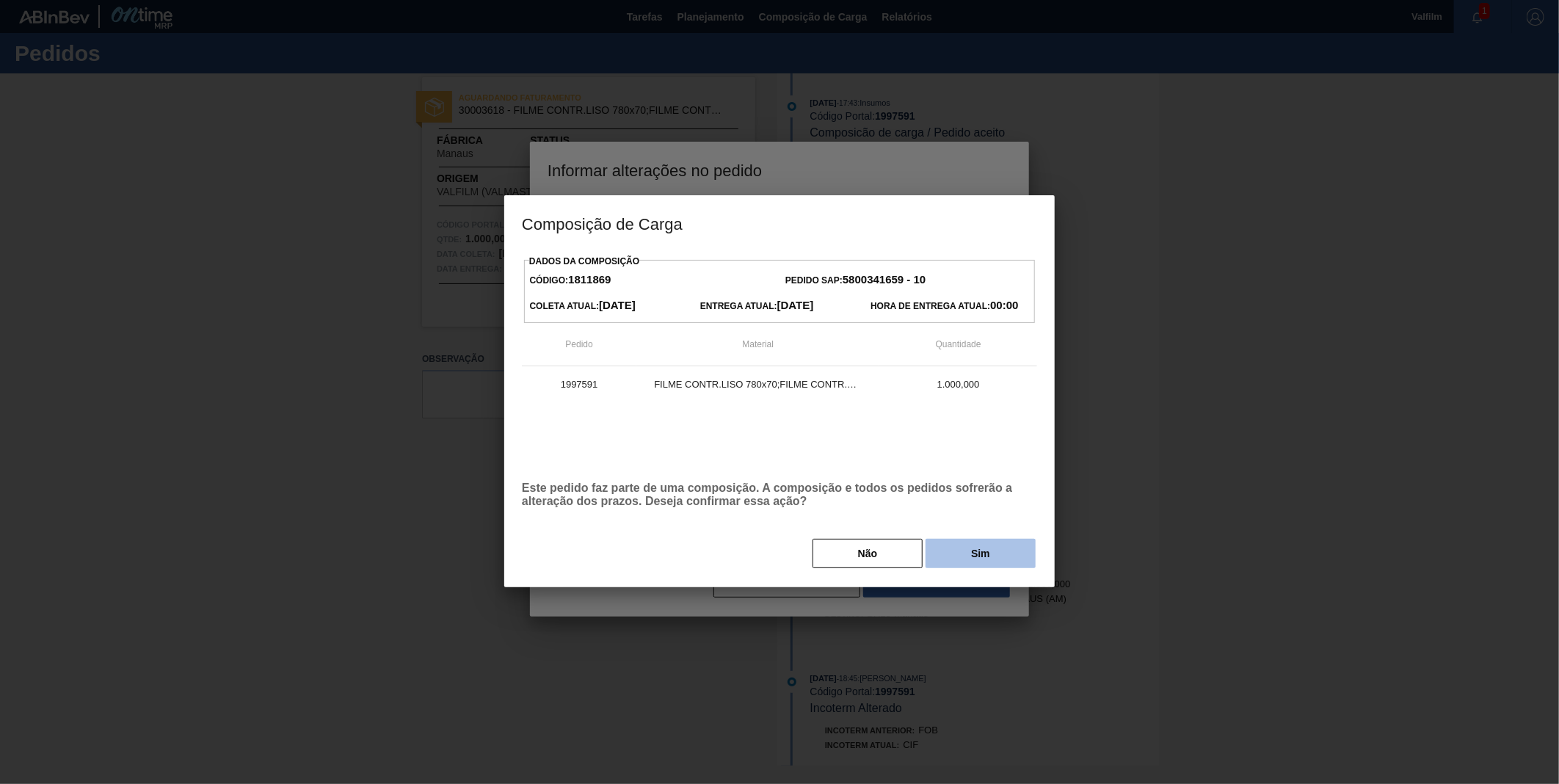
click at [969, 544] on button "Sim" at bounding box center [981, 553] width 110 height 29
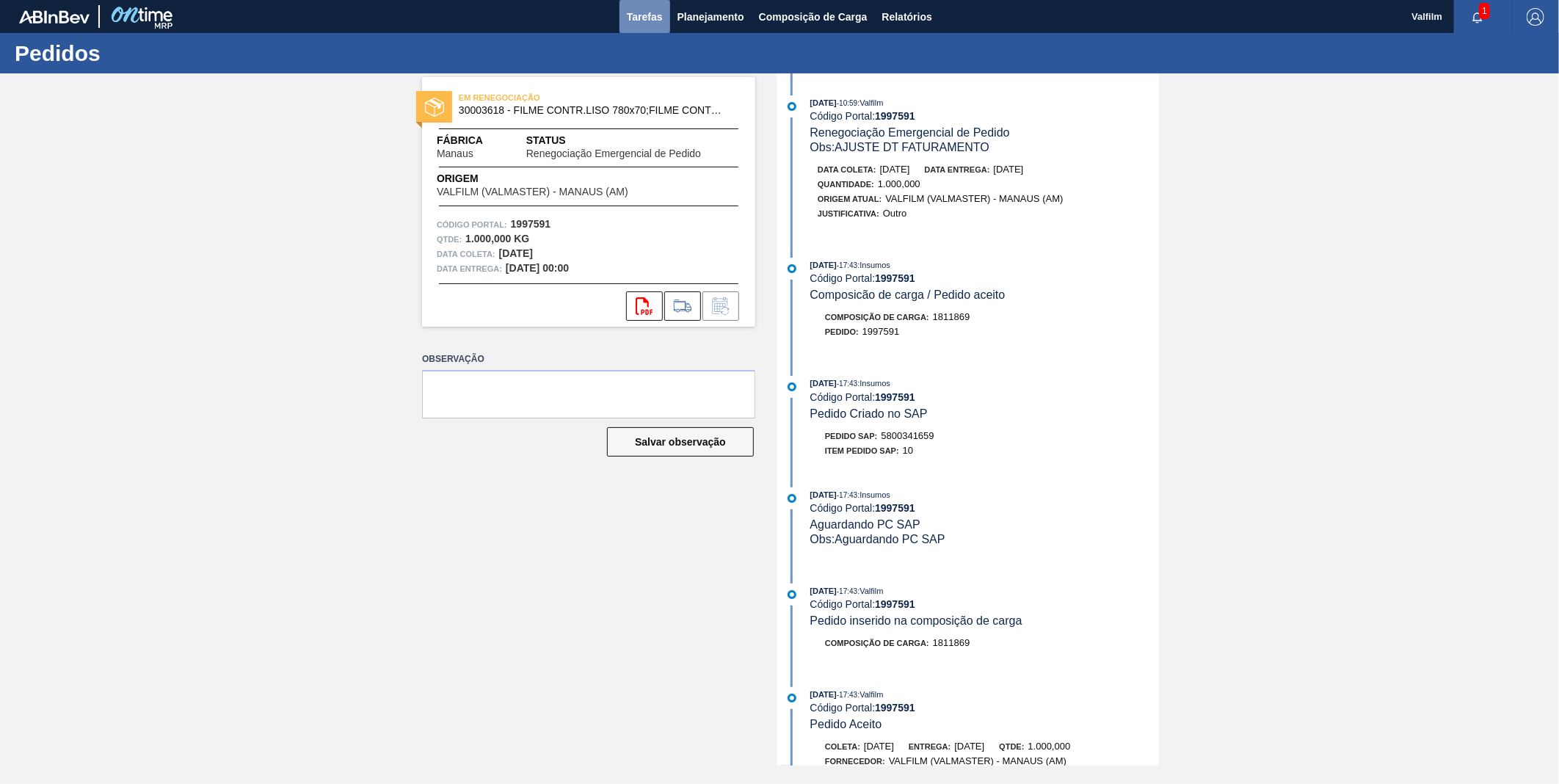
click at [643, 15] on span "Tarefas" at bounding box center [644, 17] width 36 height 17
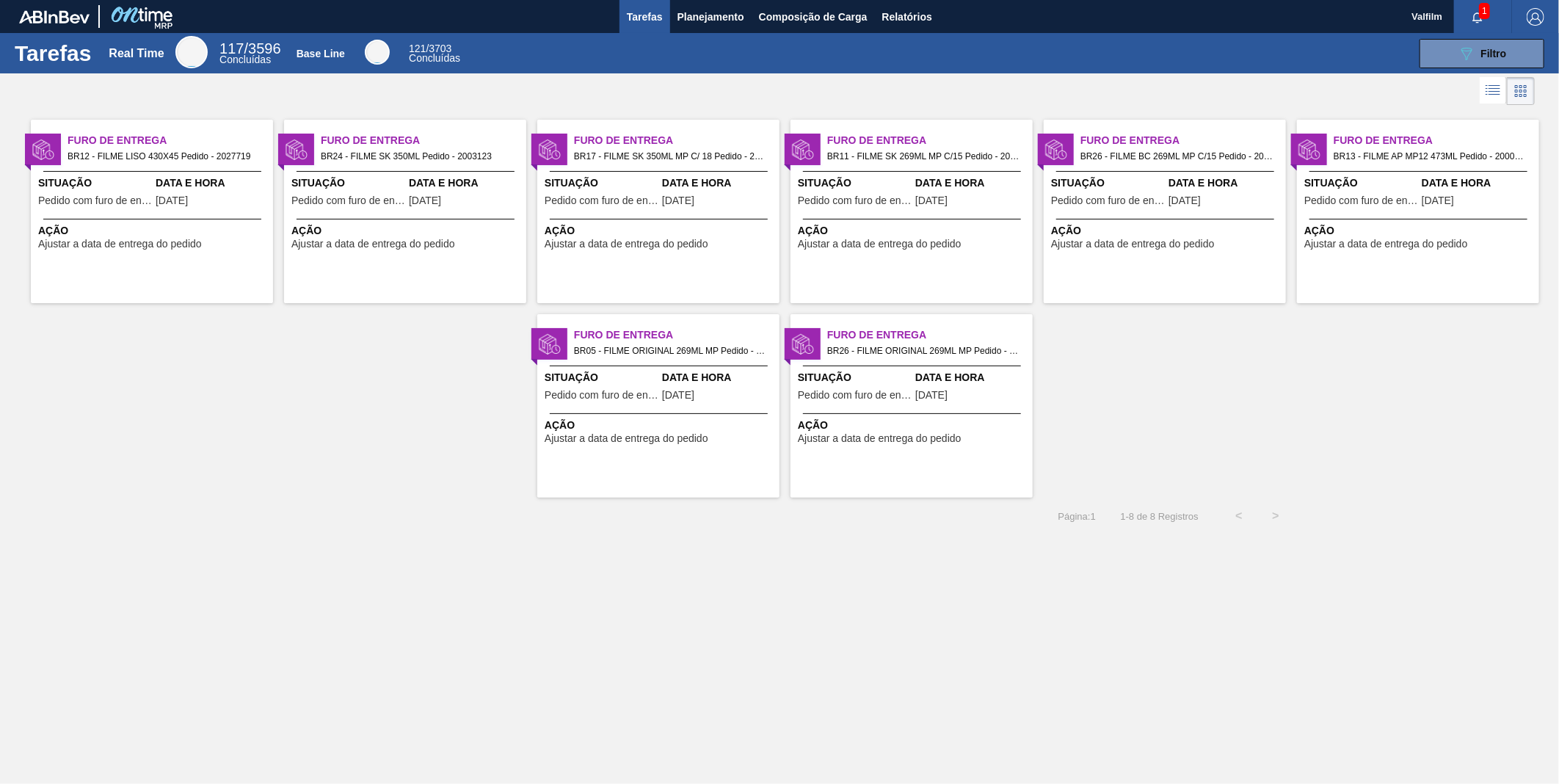
click at [133, 244] on span "Ajustar a data de entrega do pedido" at bounding box center [119, 244] width 164 height 11
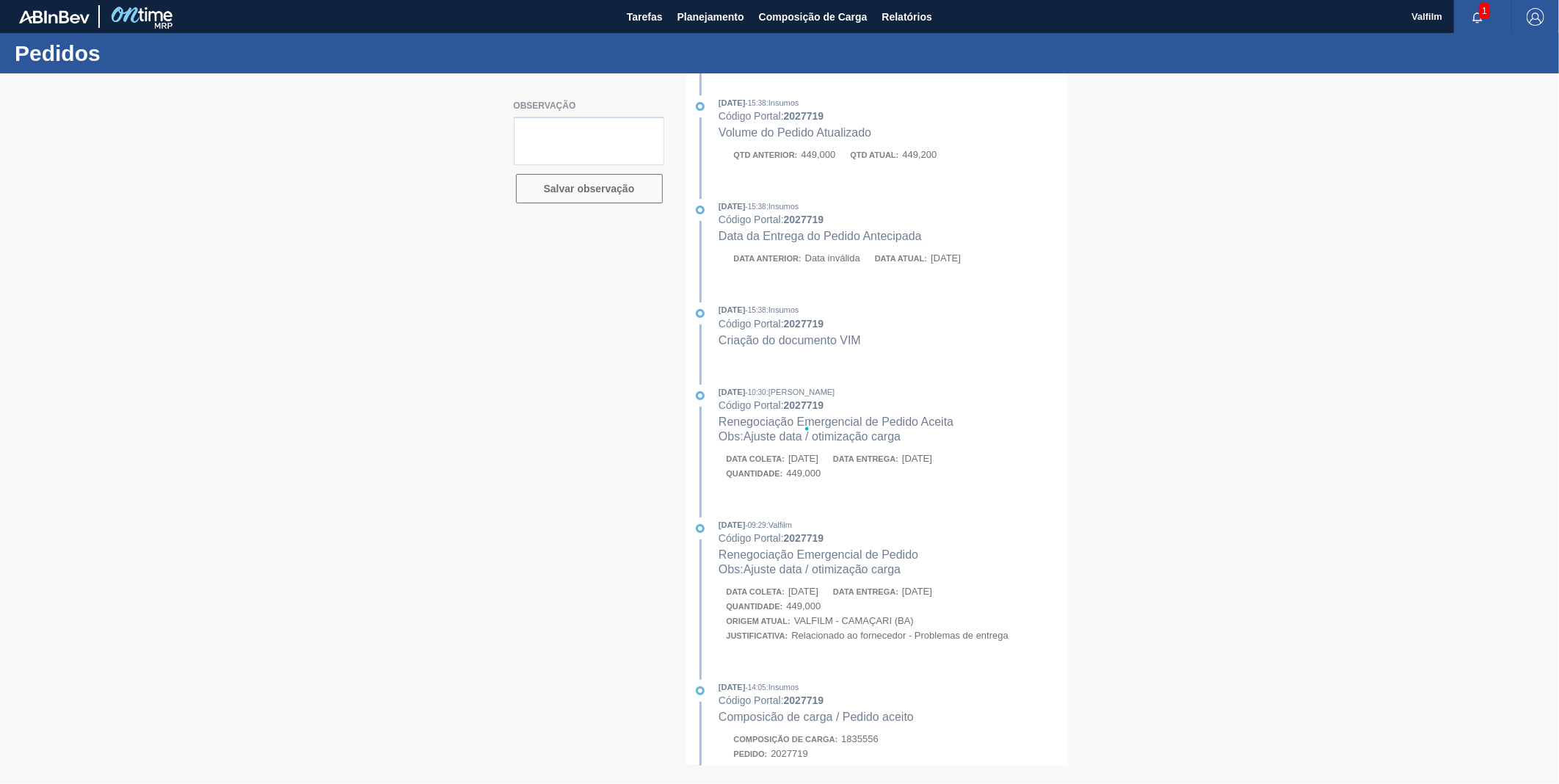
type textarea "data real 22/9 - portal com bug - nao ajustou"
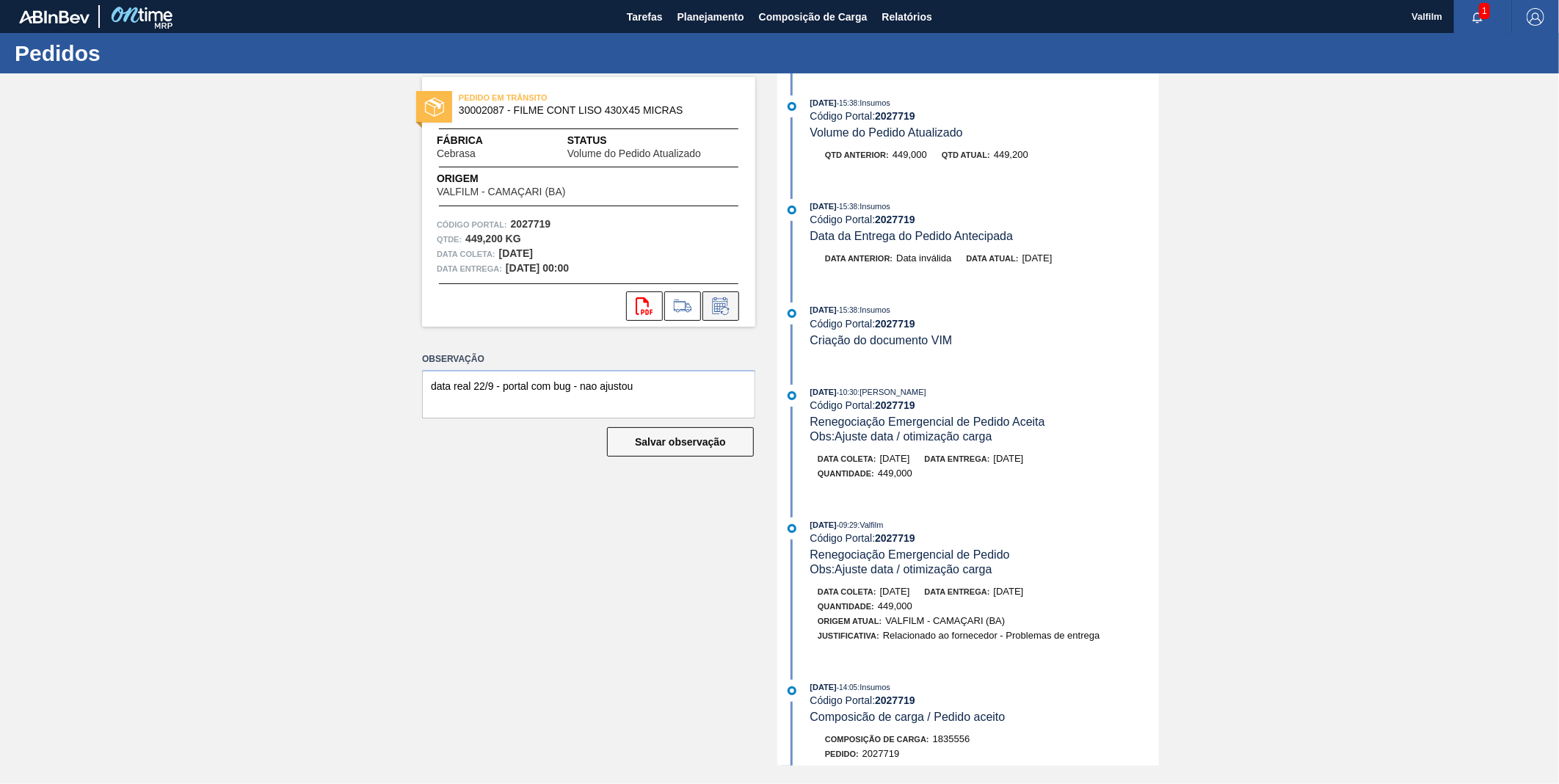
click at [726, 307] on icon at bounding box center [721, 306] width 24 height 17
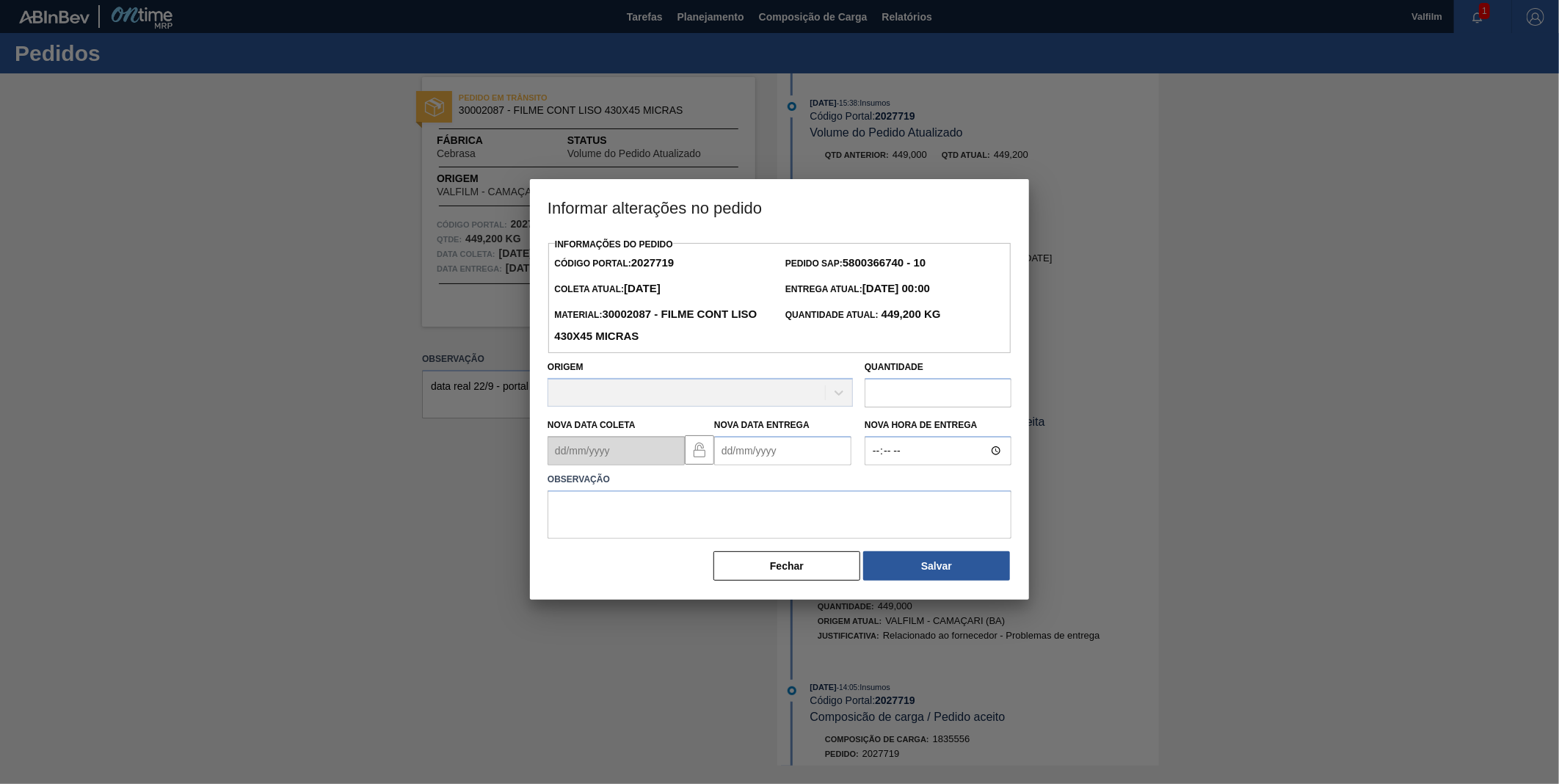
click at [762, 464] on Entrega2027719 "Nova Data Entrega" at bounding box center [783, 450] width 137 height 29
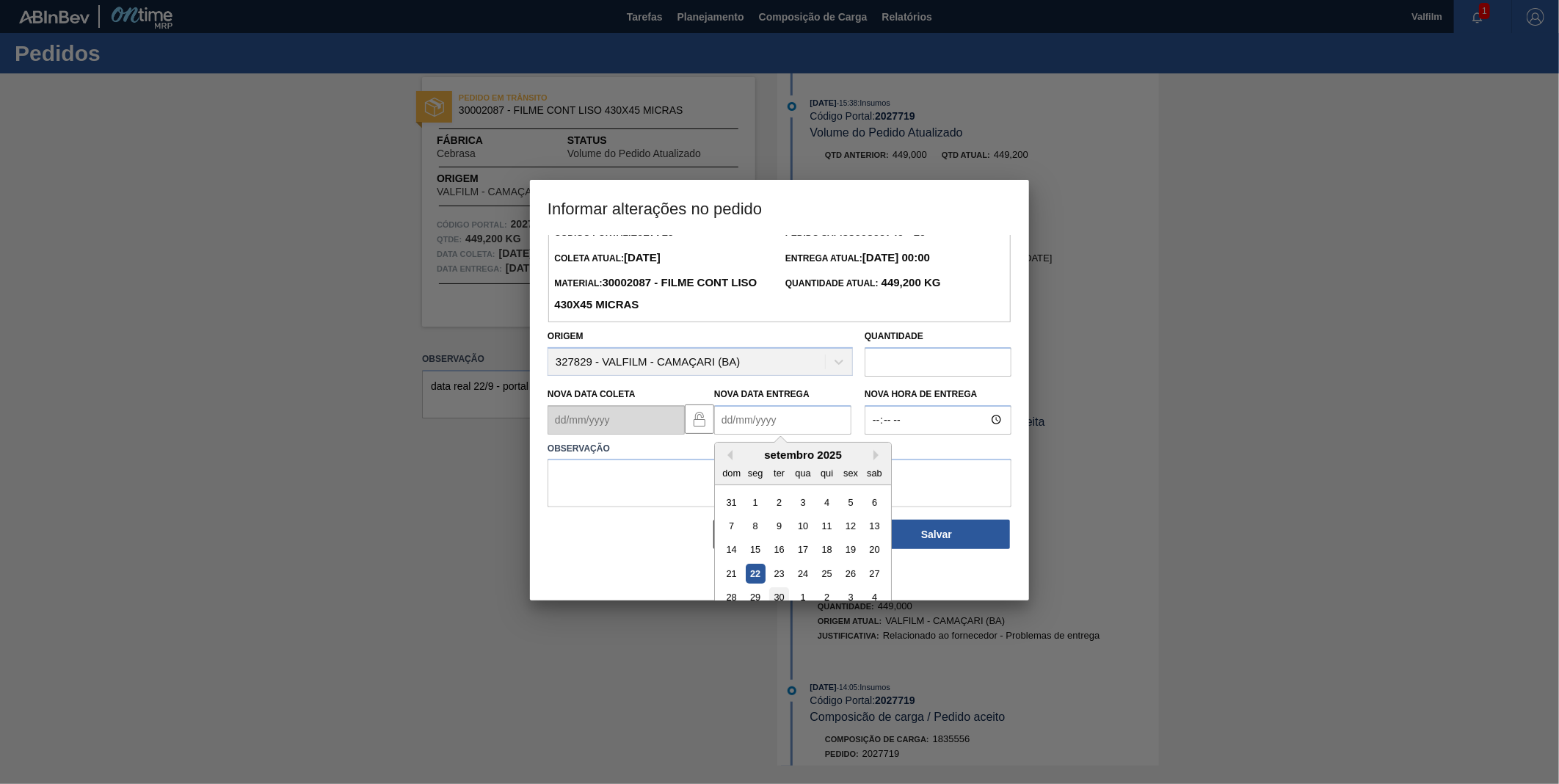
scroll to position [47, 0]
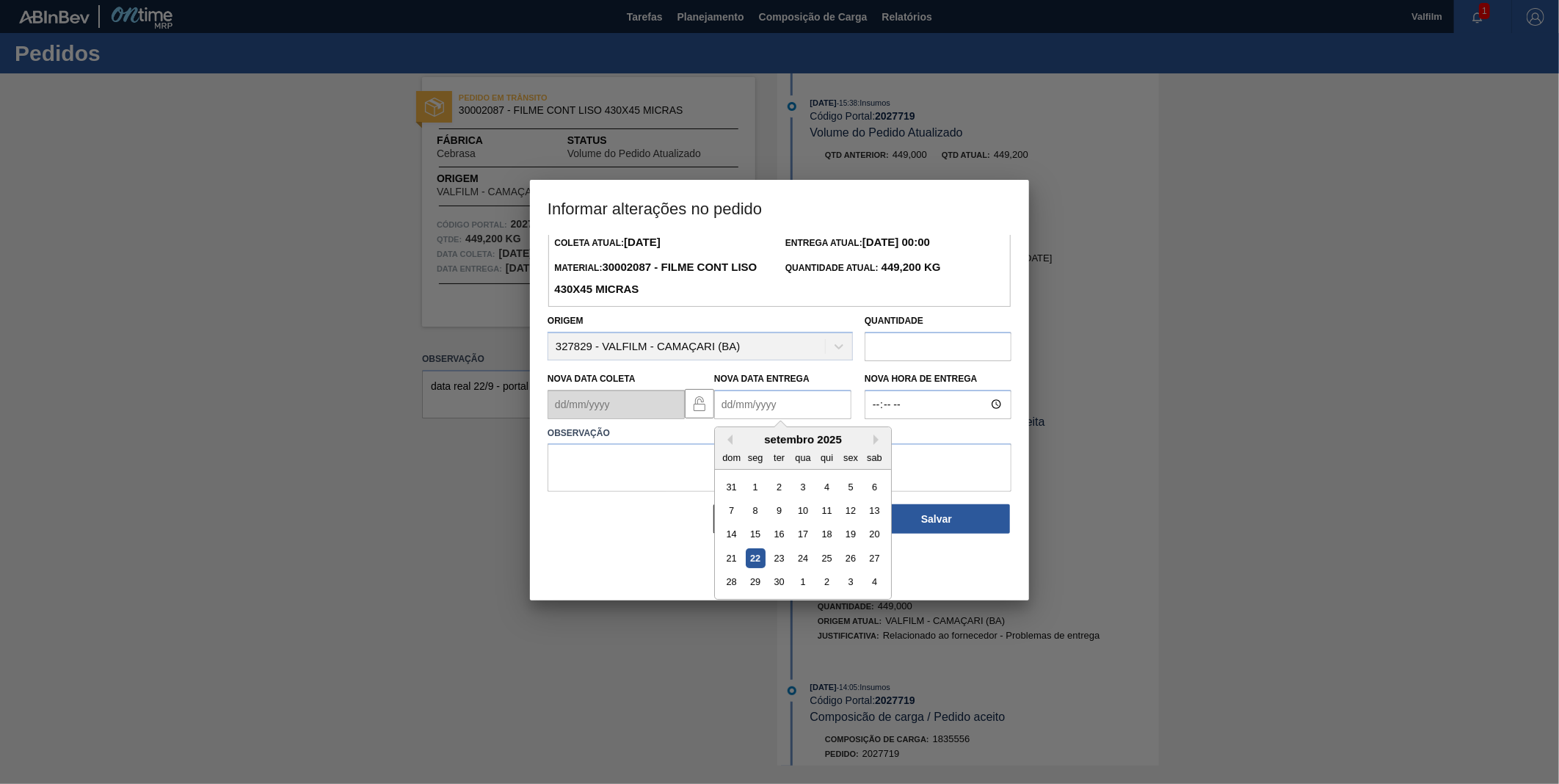
click at [761, 563] on div "22" at bounding box center [756, 558] width 20 height 20
type Entrega2027719 "[DATE]"
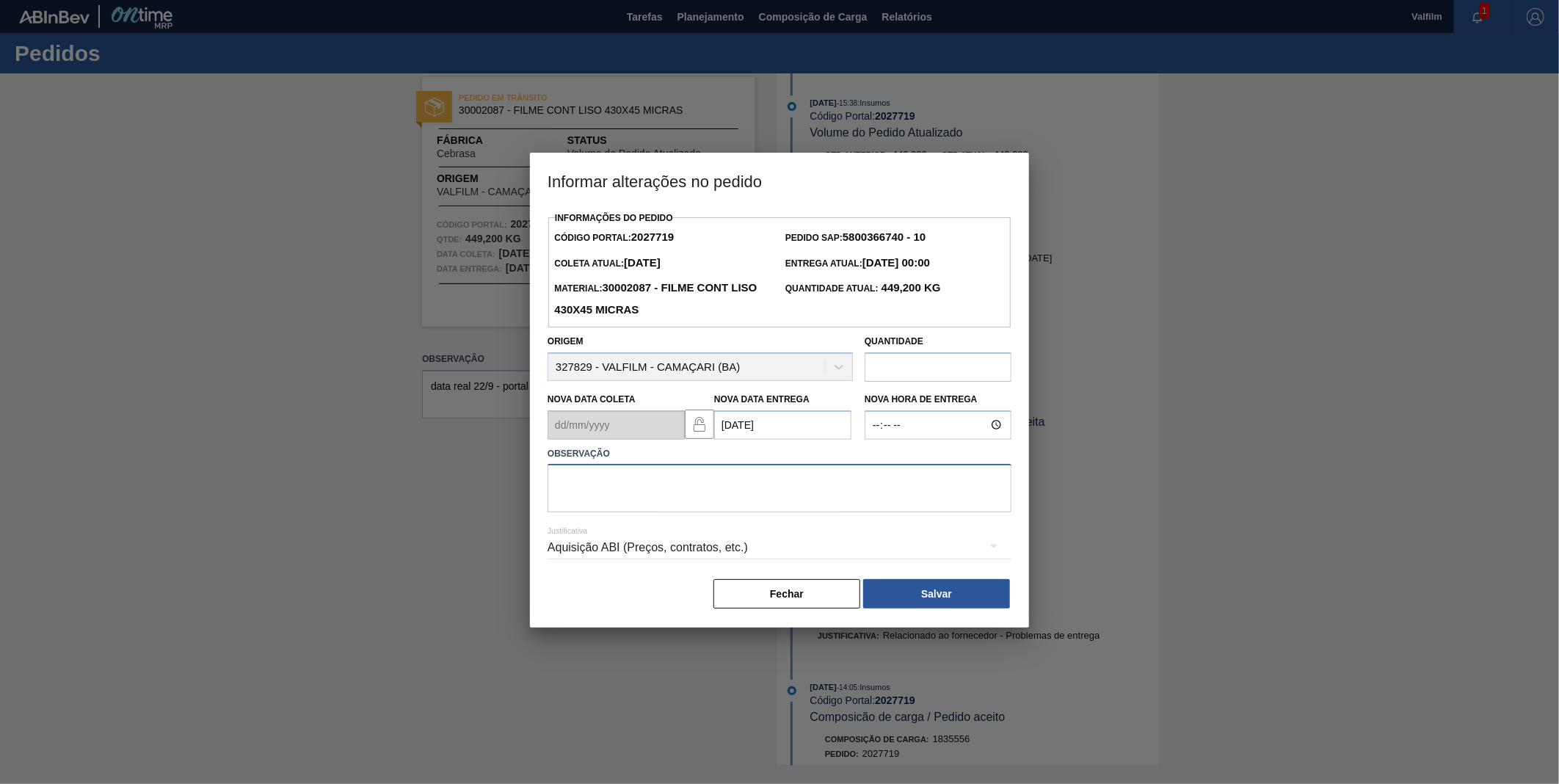
click at [795, 482] on textarea at bounding box center [780, 487] width 464 height 48
type textarea "A"
type textarea "DATA ORIGINAL"
click at [683, 556] on div "Aquisição ABI (Preços, contratos, etc.)" at bounding box center [780, 547] width 464 height 41
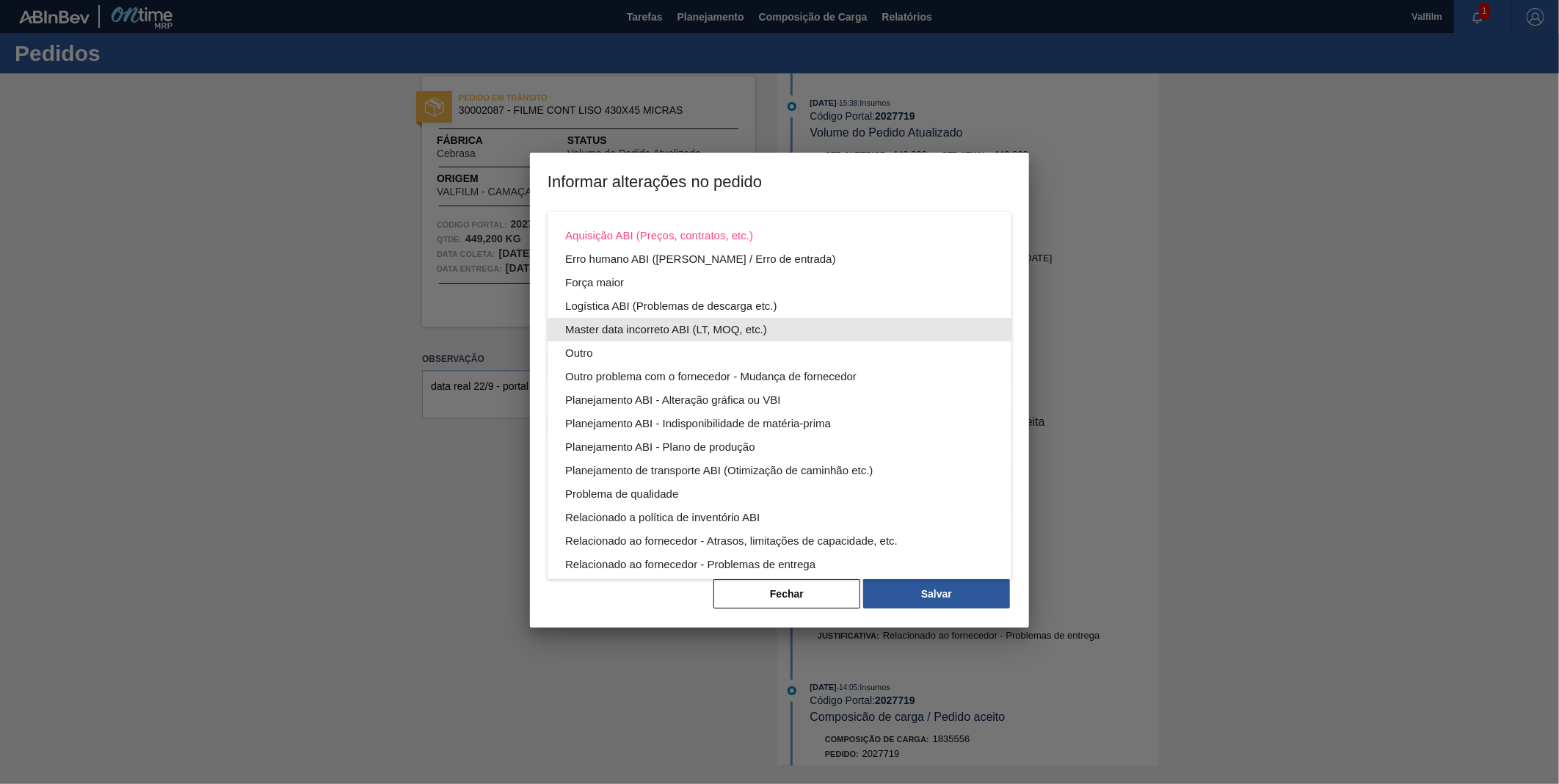
click at [643, 320] on div "Master data incorreto ABI (LT, MOQ, etc.)" at bounding box center [780, 330] width 429 height 24
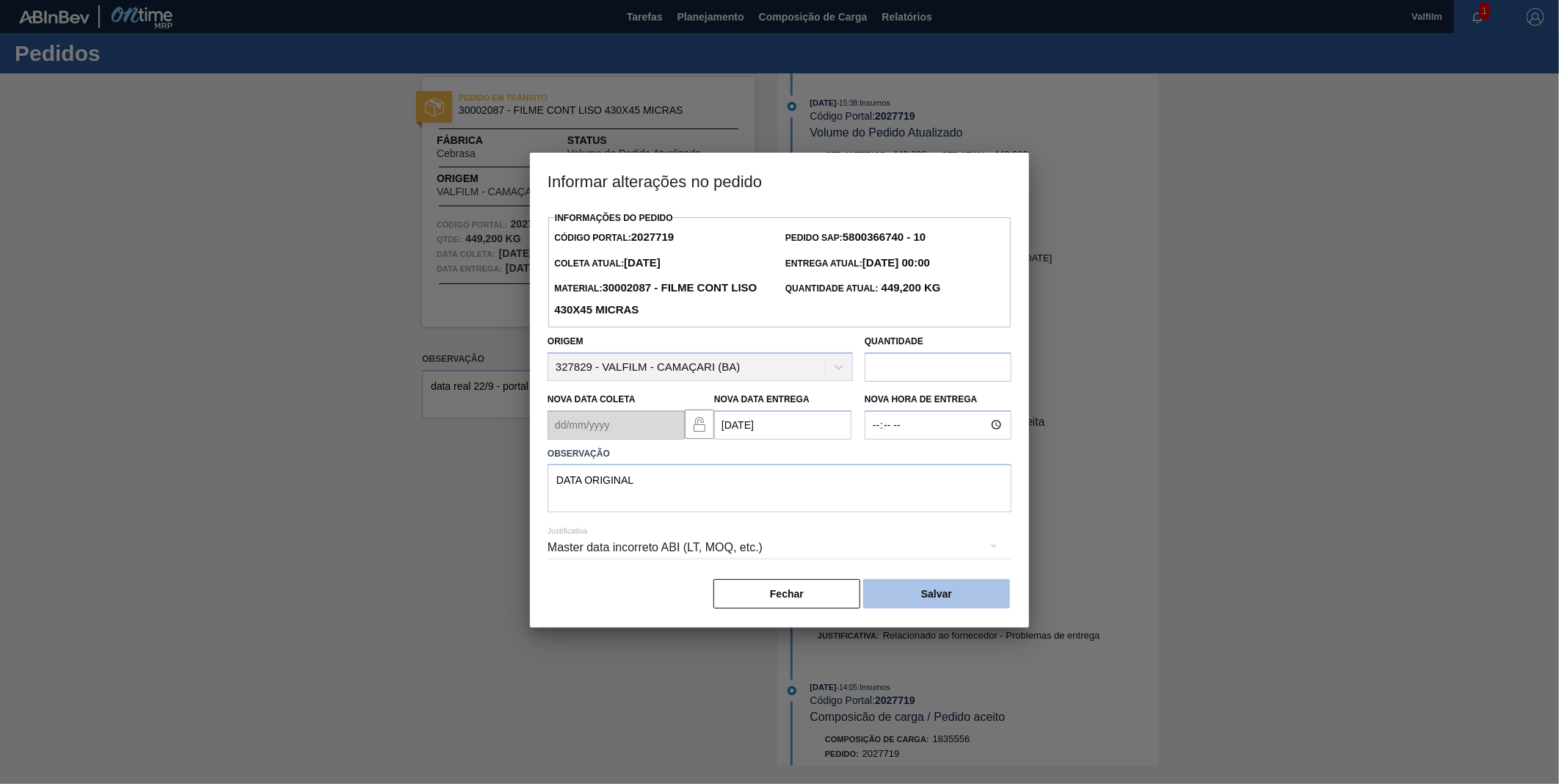
click at [950, 599] on button "Salvar" at bounding box center [937, 593] width 147 height 29
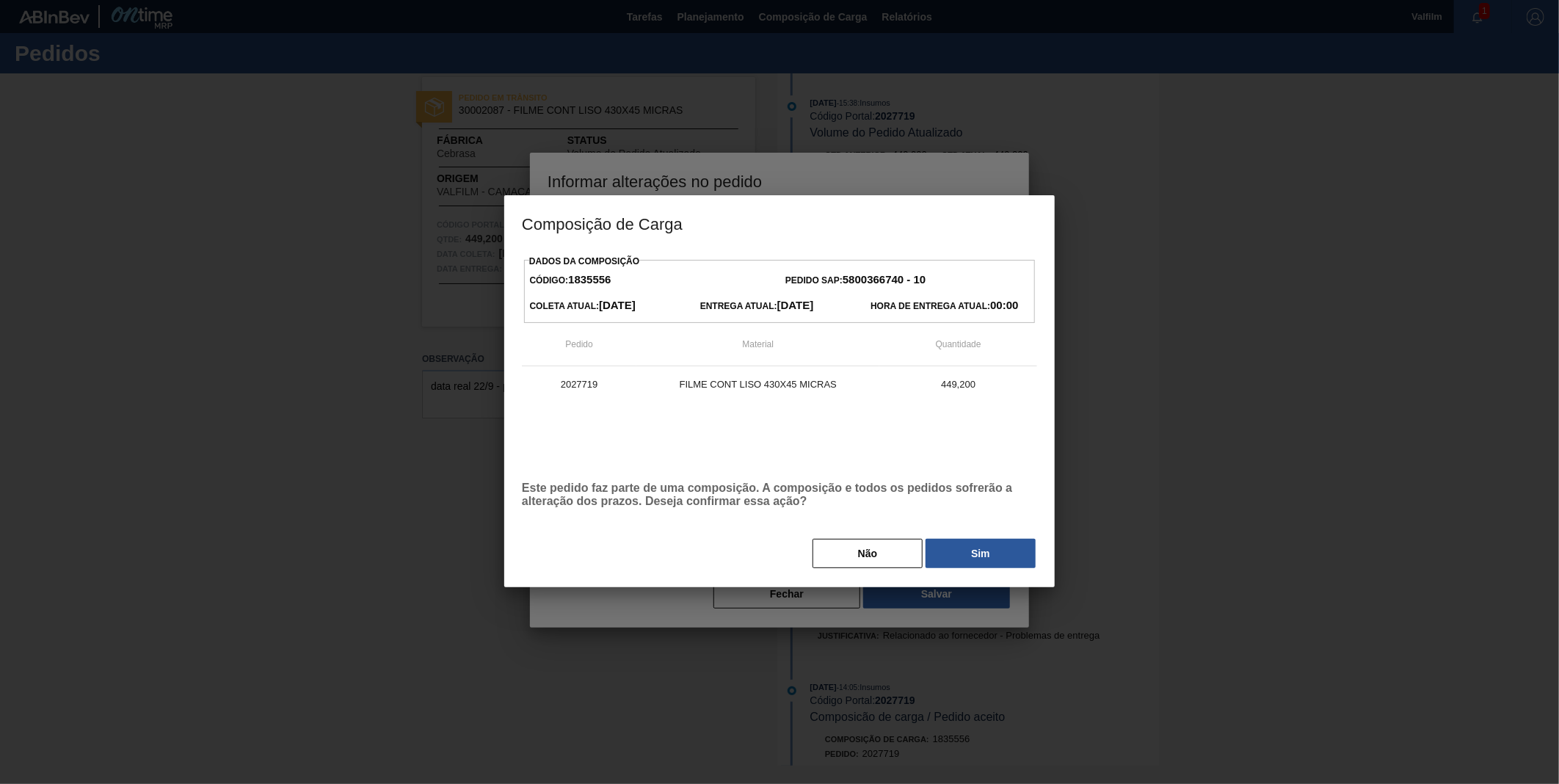
click at [974, 541] on button "Sim" at bounding box center [981, 553] width 110 height 29
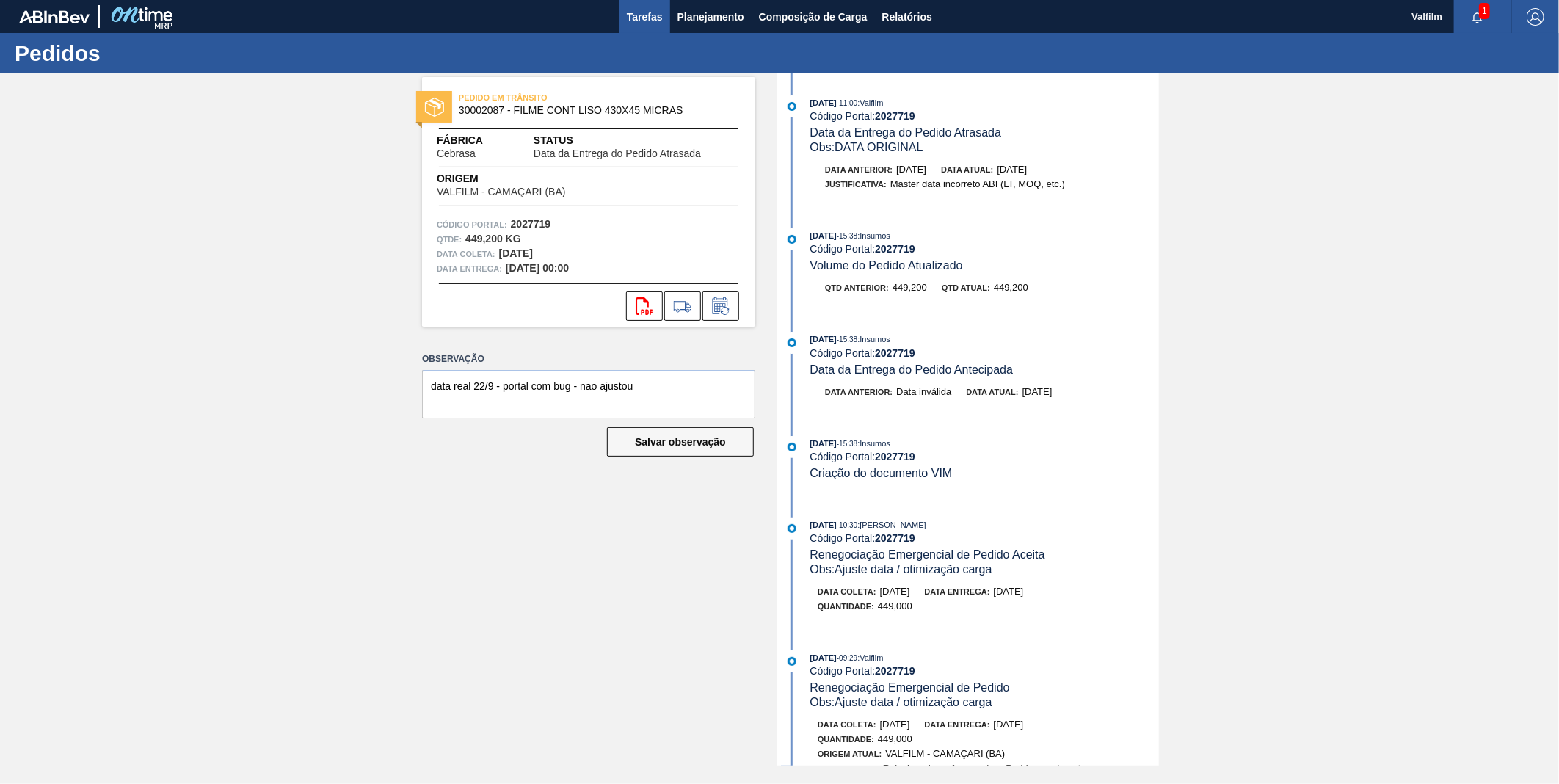
click at [637, 12] on span "Tarefas" at bounding box center [644, 17] width 36 height 17
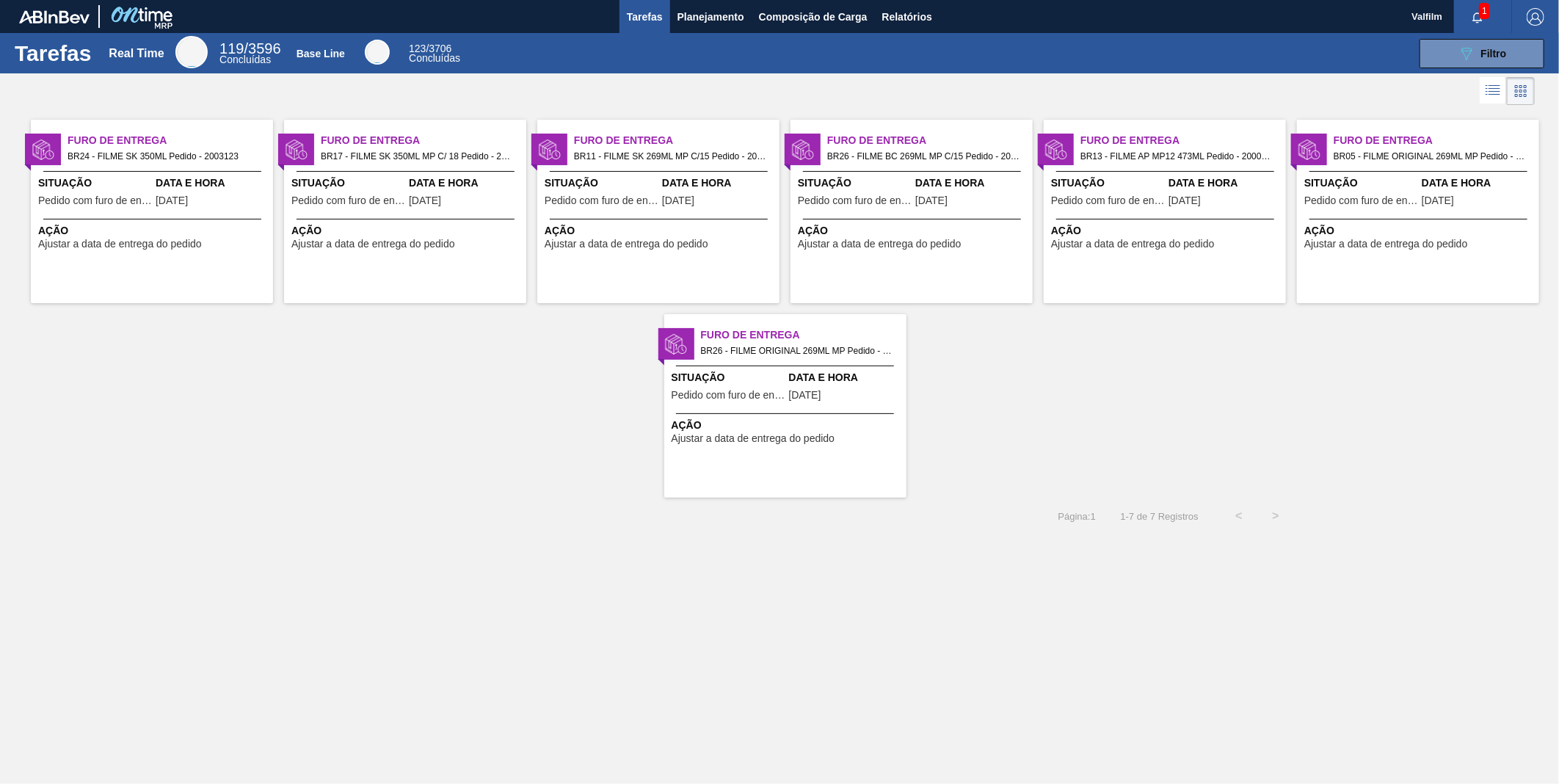
click at [236, 220] on div "Ação Ajustar a data de entrega do pedido" at bounding box center [152, 233] width 242 height 31
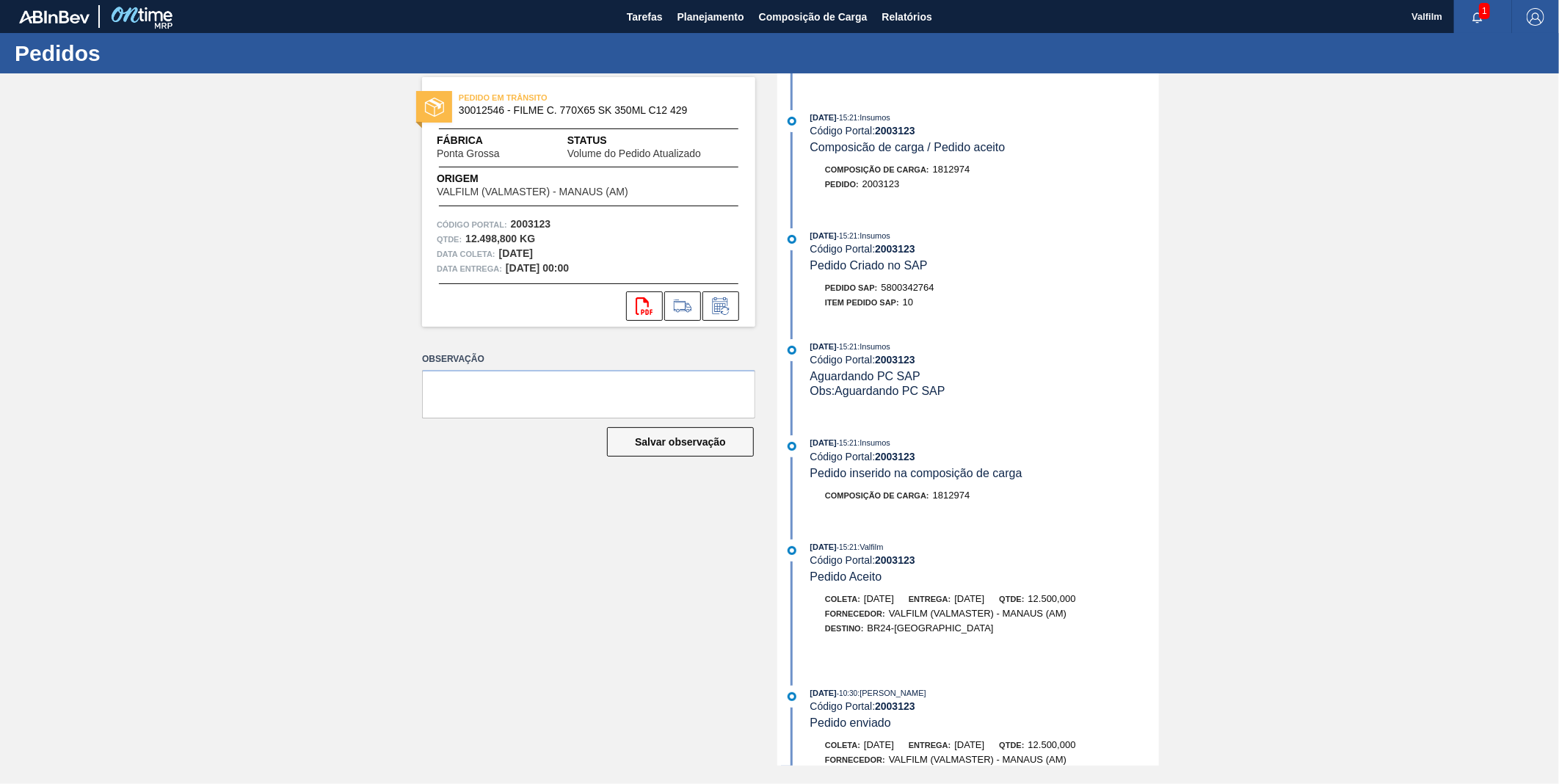
scroll to position [407, 0]
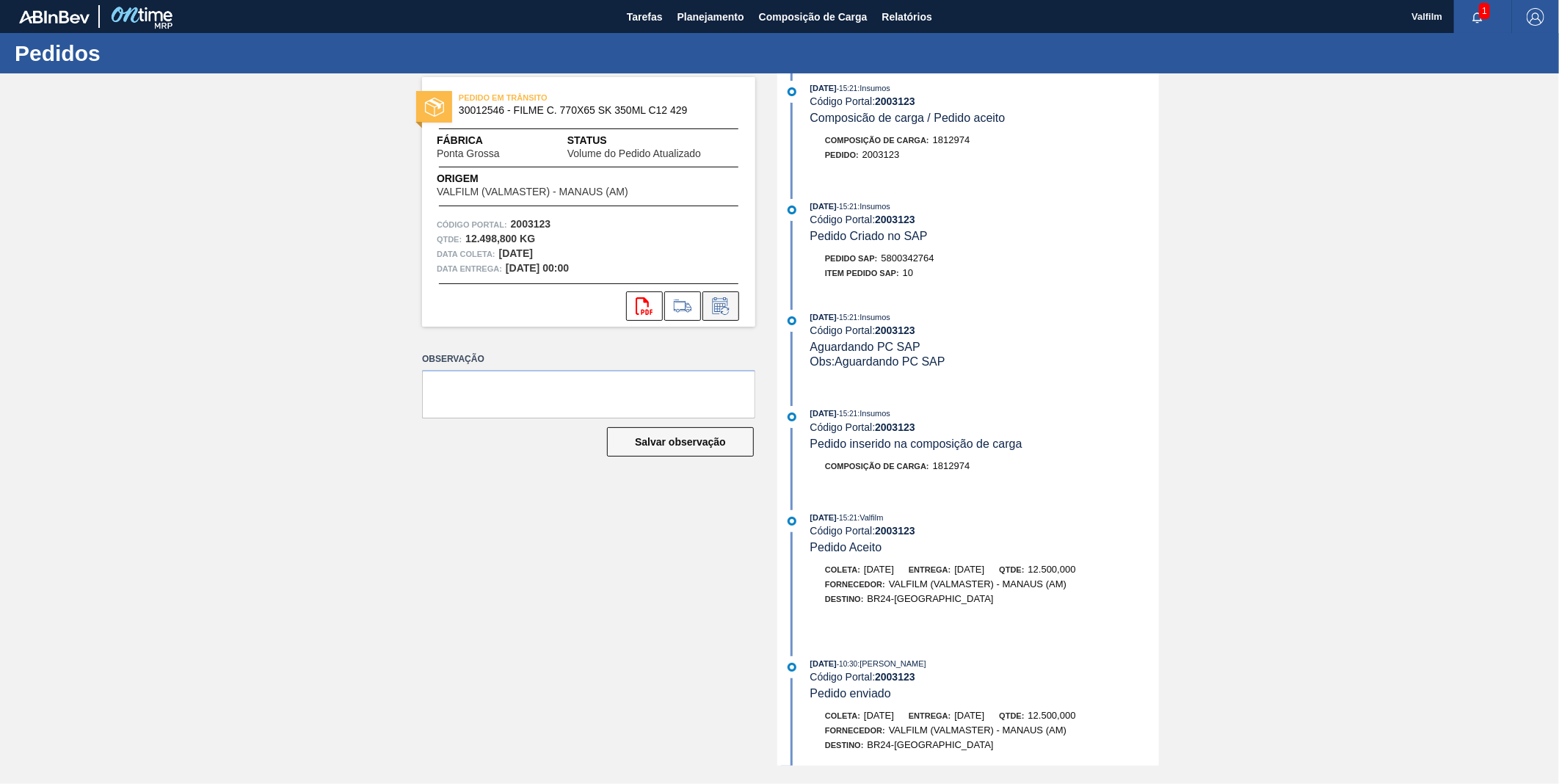
click at [716, 296] on button at bounding box center [721, 305] width 36 height 29
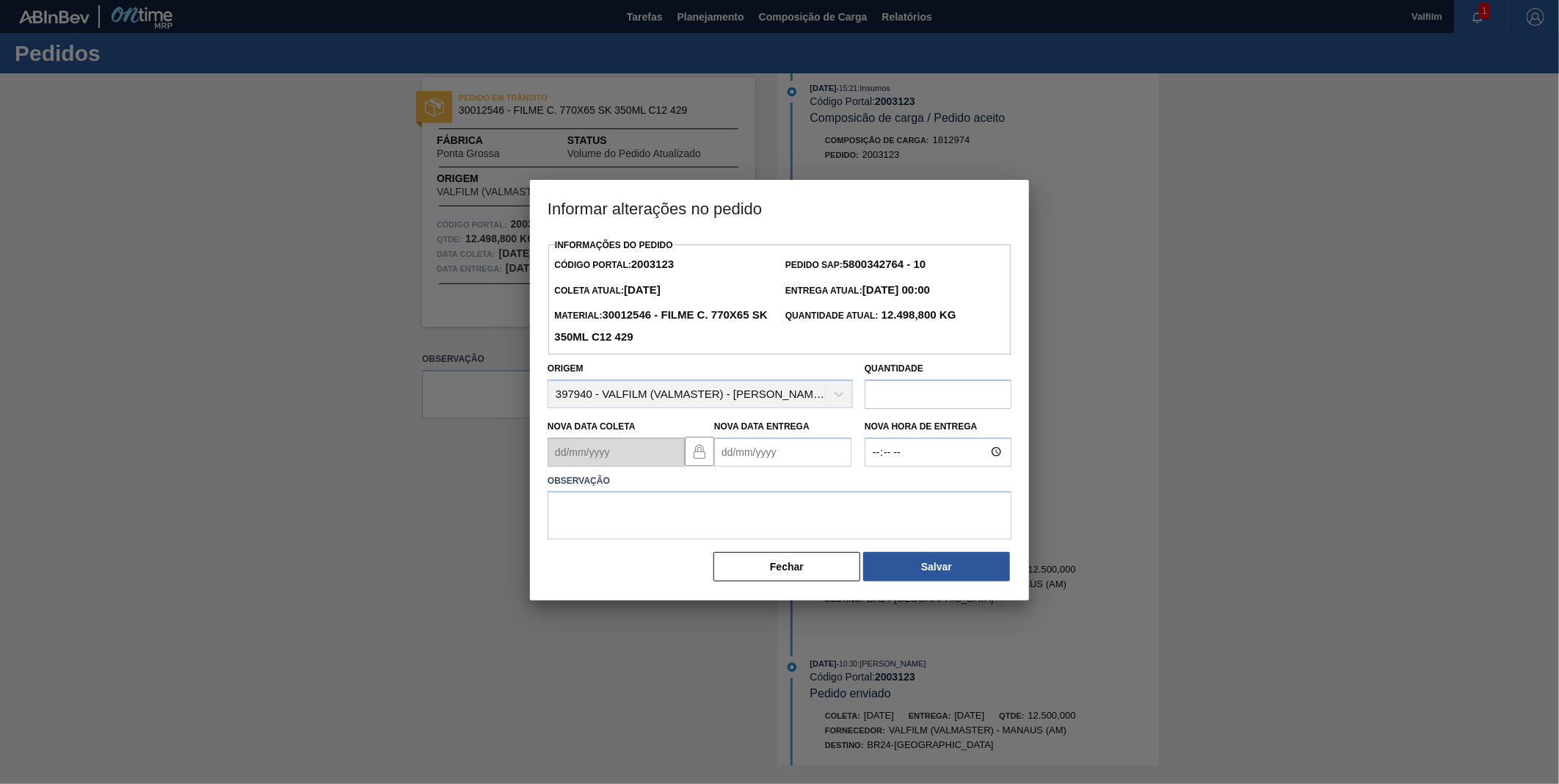
click at [773, 470] on div "Informações do Pedido Código Portal: 2003123 Pedido SAP: 5800342764 - 10 Coleta…" at bounding box center [780, 409] width 464 height 348
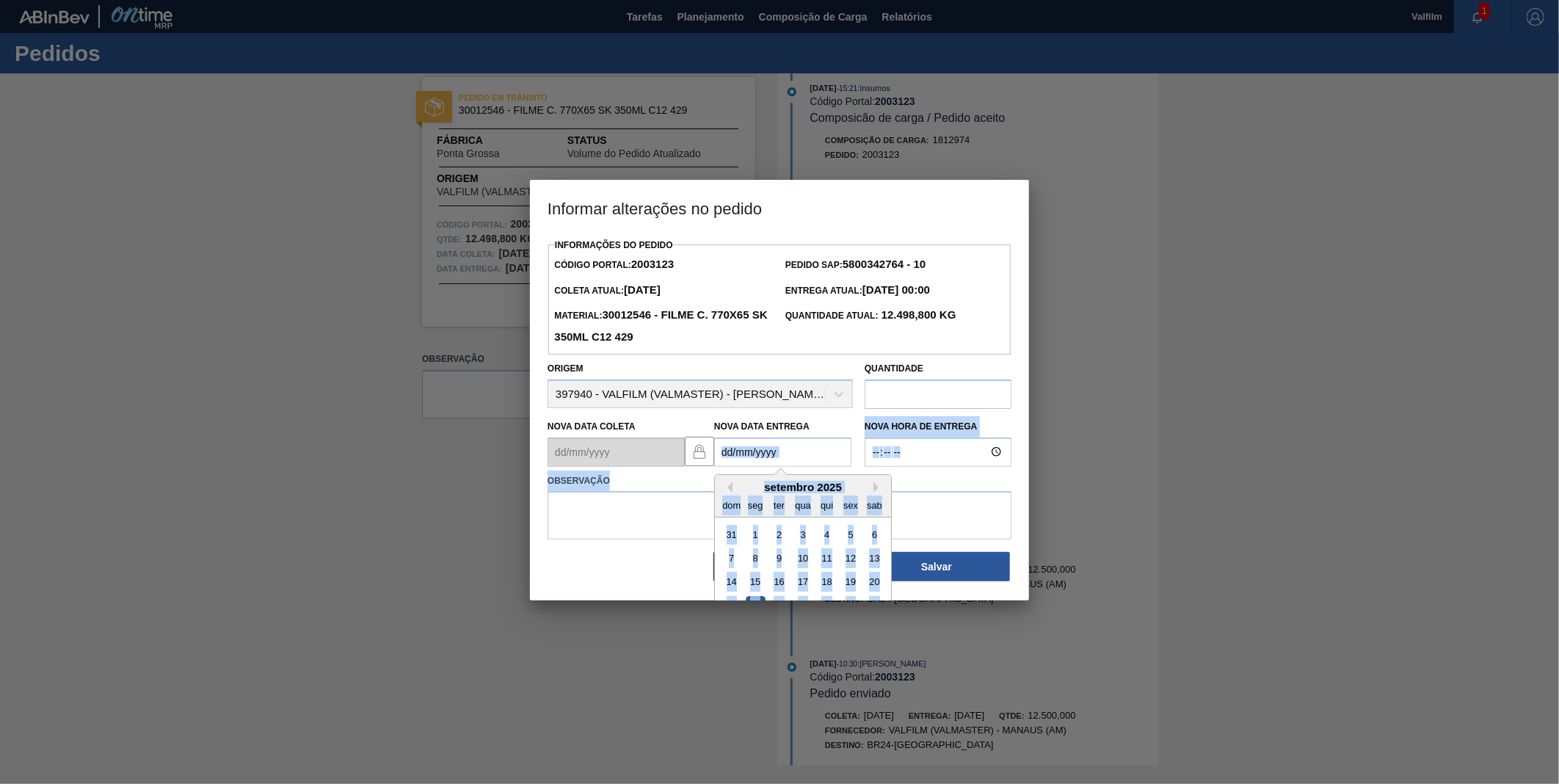
click at [843, 460] on Entrega2003123 "Nova Data Entrega" at bounding box center [783, 452] width 137 height 29
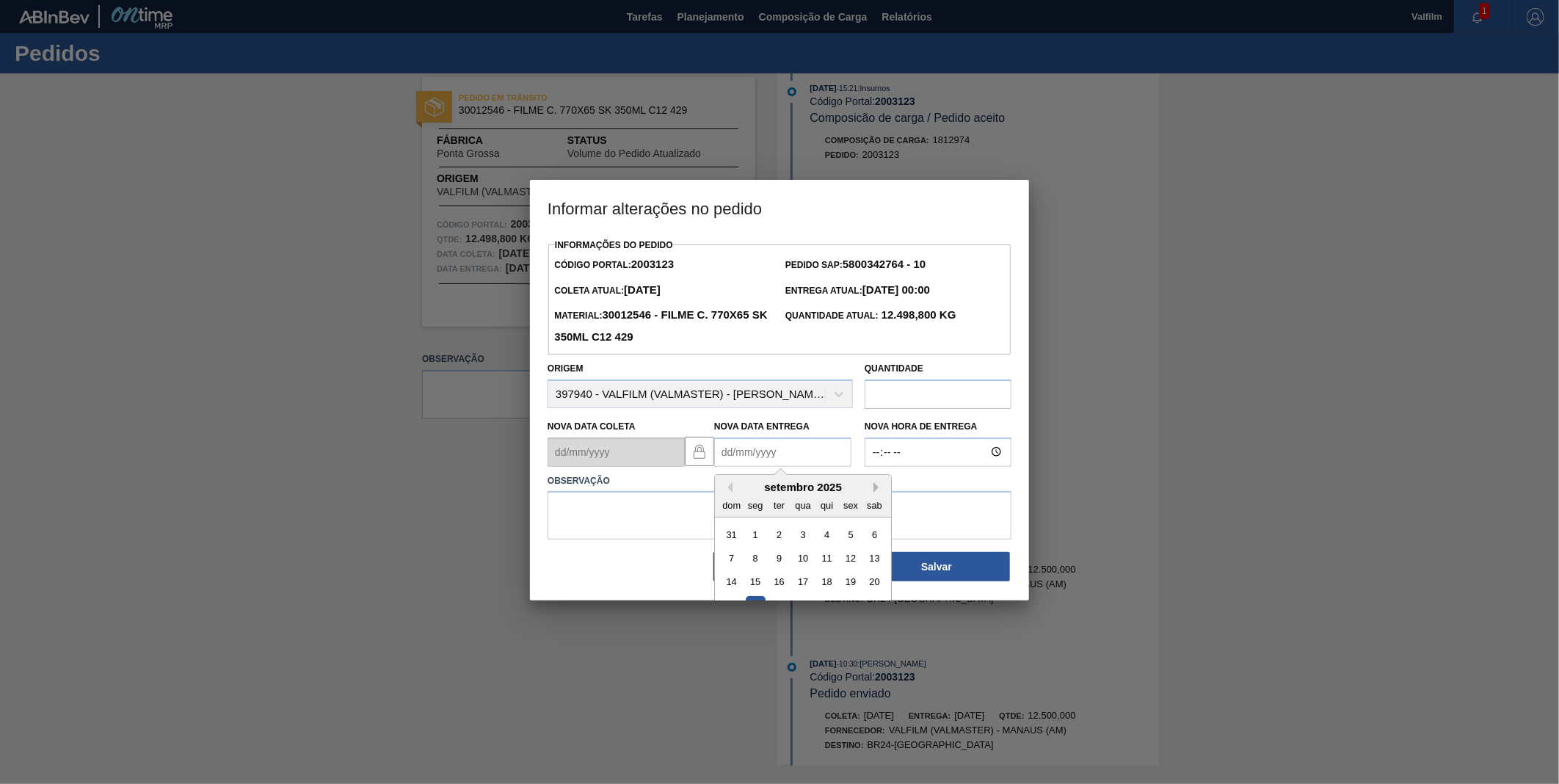
click at [878, 492] on button "Next Month" at bounding box center [878, 487] width 10 height 10
click at [803, 534] on div "1" at bounding box center [802, 533] width 20 height 20
type Entrega2003123 "[DATE]"
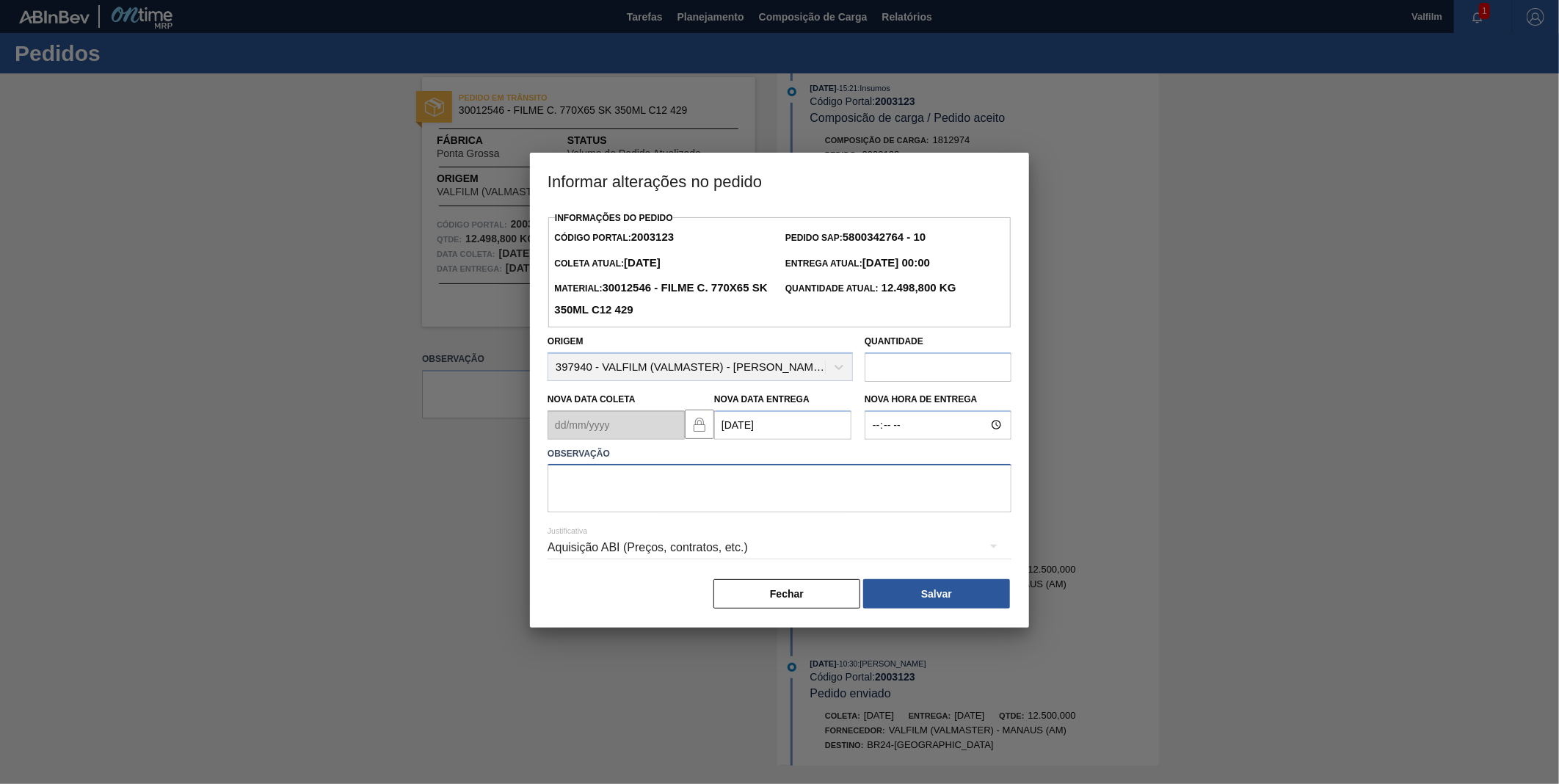
click at [795, 513] on textarea at bounding box center [780, 487] width 464 height 48
type textarea "DATA ORIGINAL"
click at [605, 554] on div "Aquisição ABI (Preços, contratos, etc.)" at bounding box center [780, 547] width 464 height 41
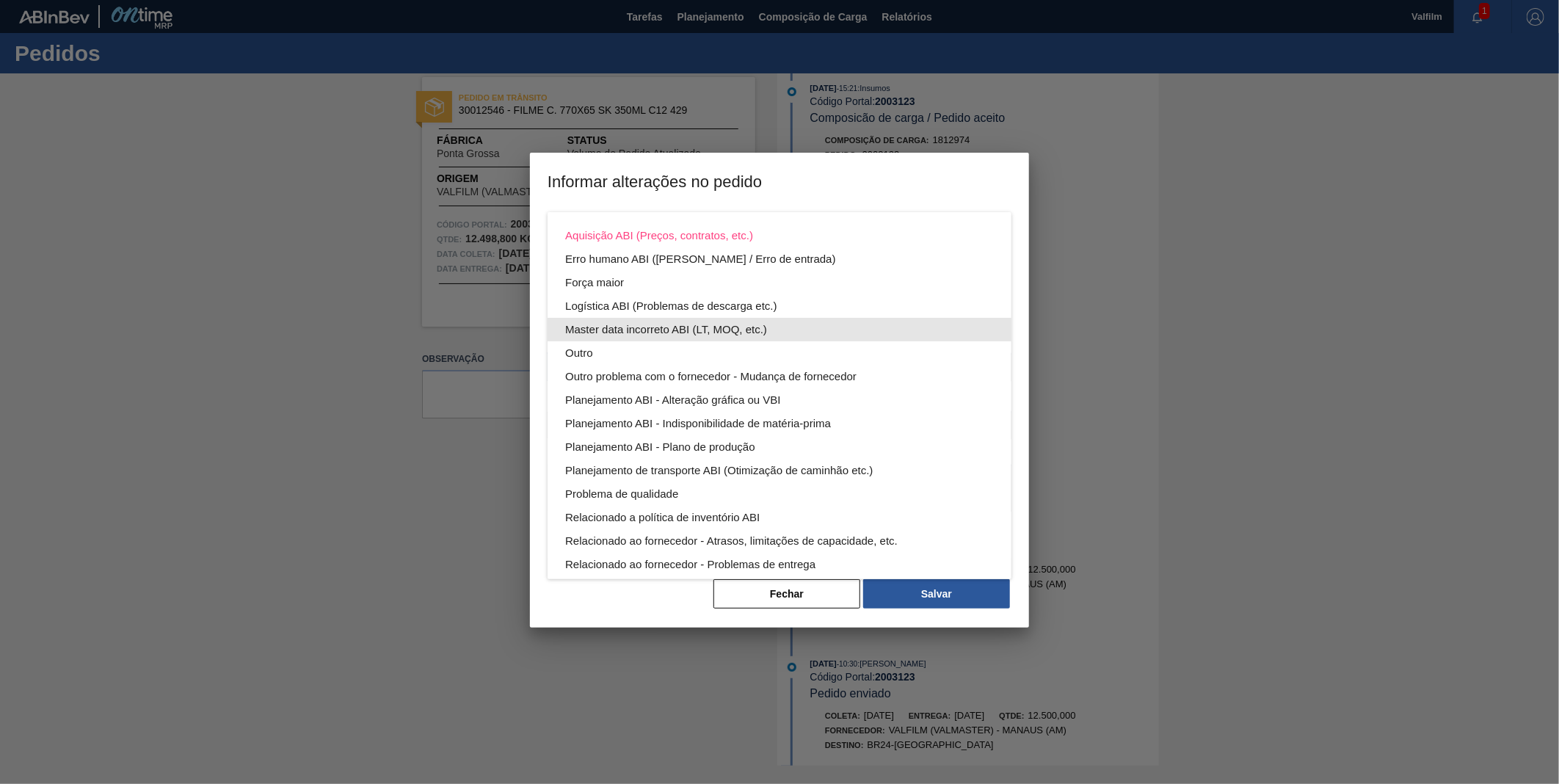
click at [669, 326] on div "Master data incorreto ABI (LT, MOQ, etc.)" at bounding box center [780, 330] width 429 height 24
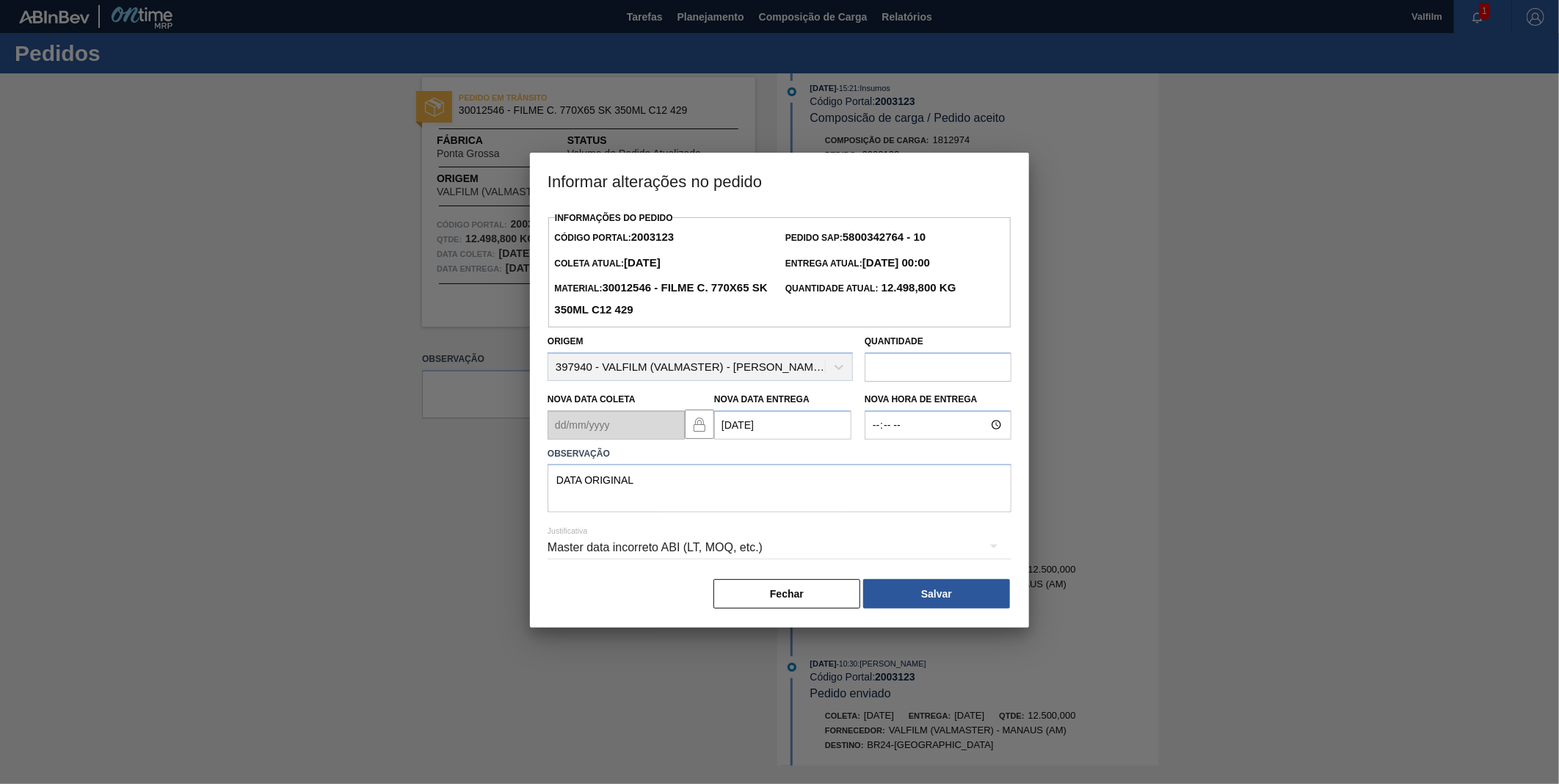
click at [963, 599] on button "Salvar" at bounding box center [937, 593] width 147 height 29
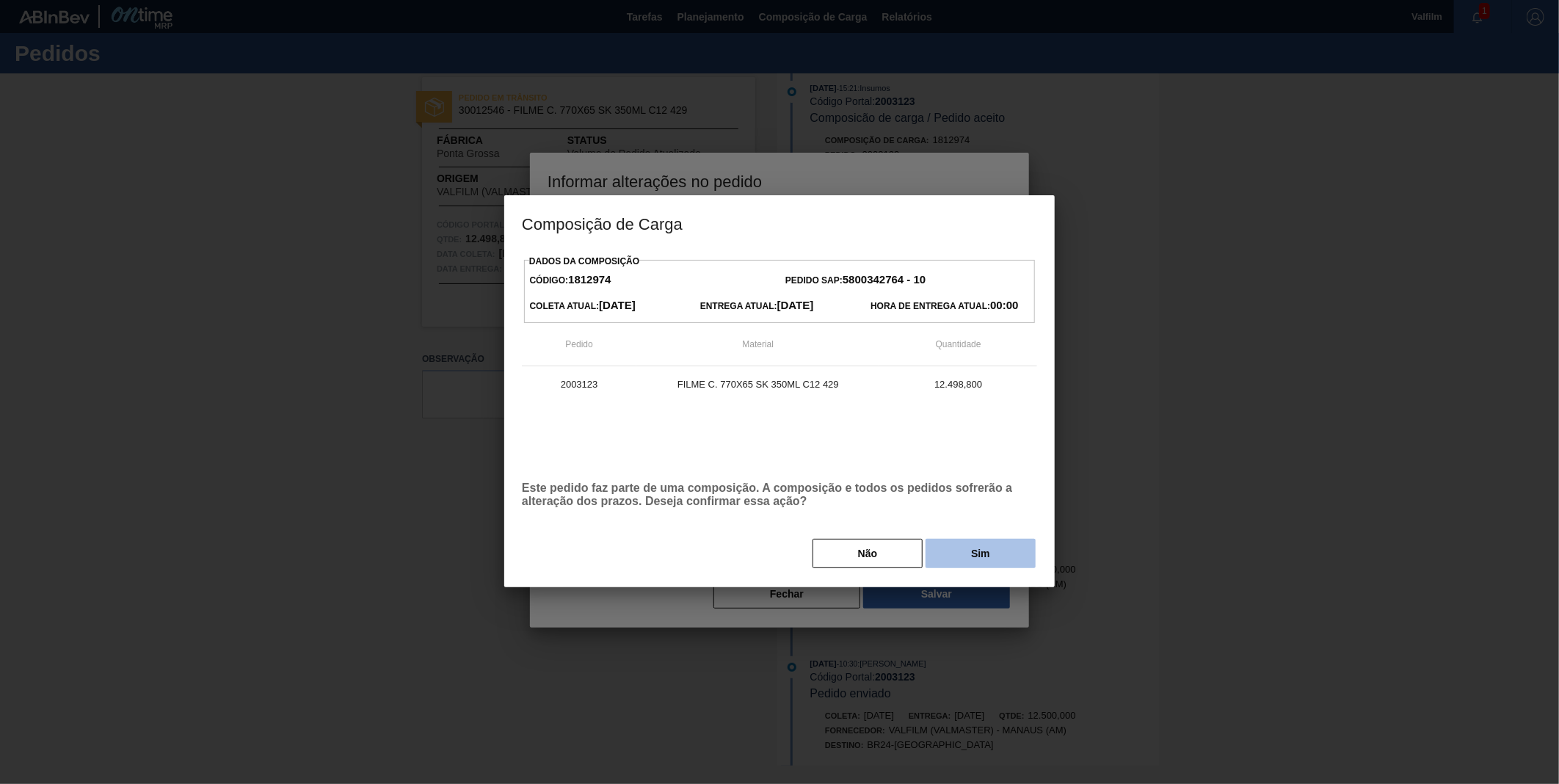
click at [978, 545] on button "Sim" at bounding box center [981, 553] width 110 height 29
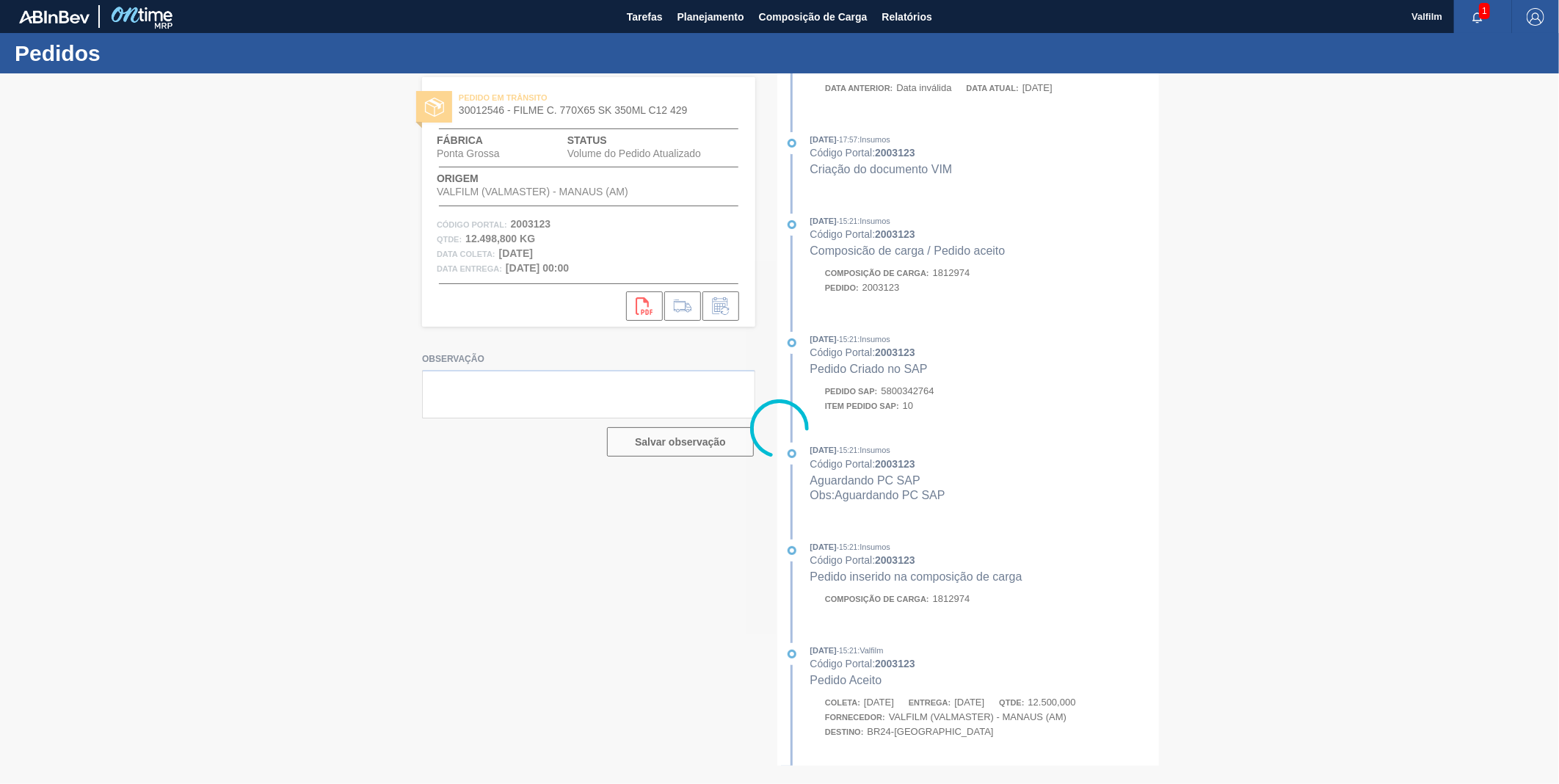
scroll to position [543, 0]
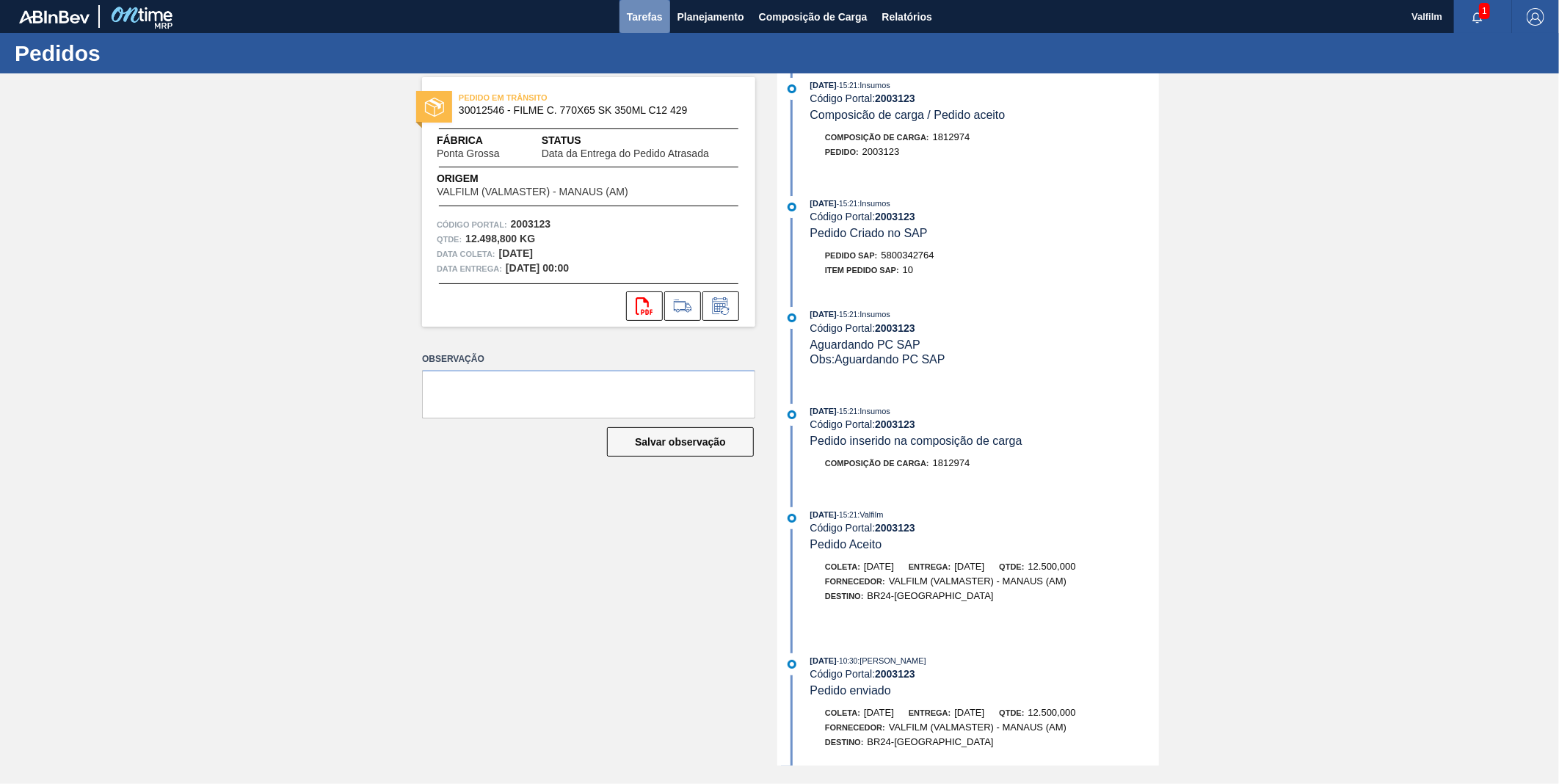
click at [646, 19] on span "Tarefas" at bounding box center [644, 17] width 36 height 17
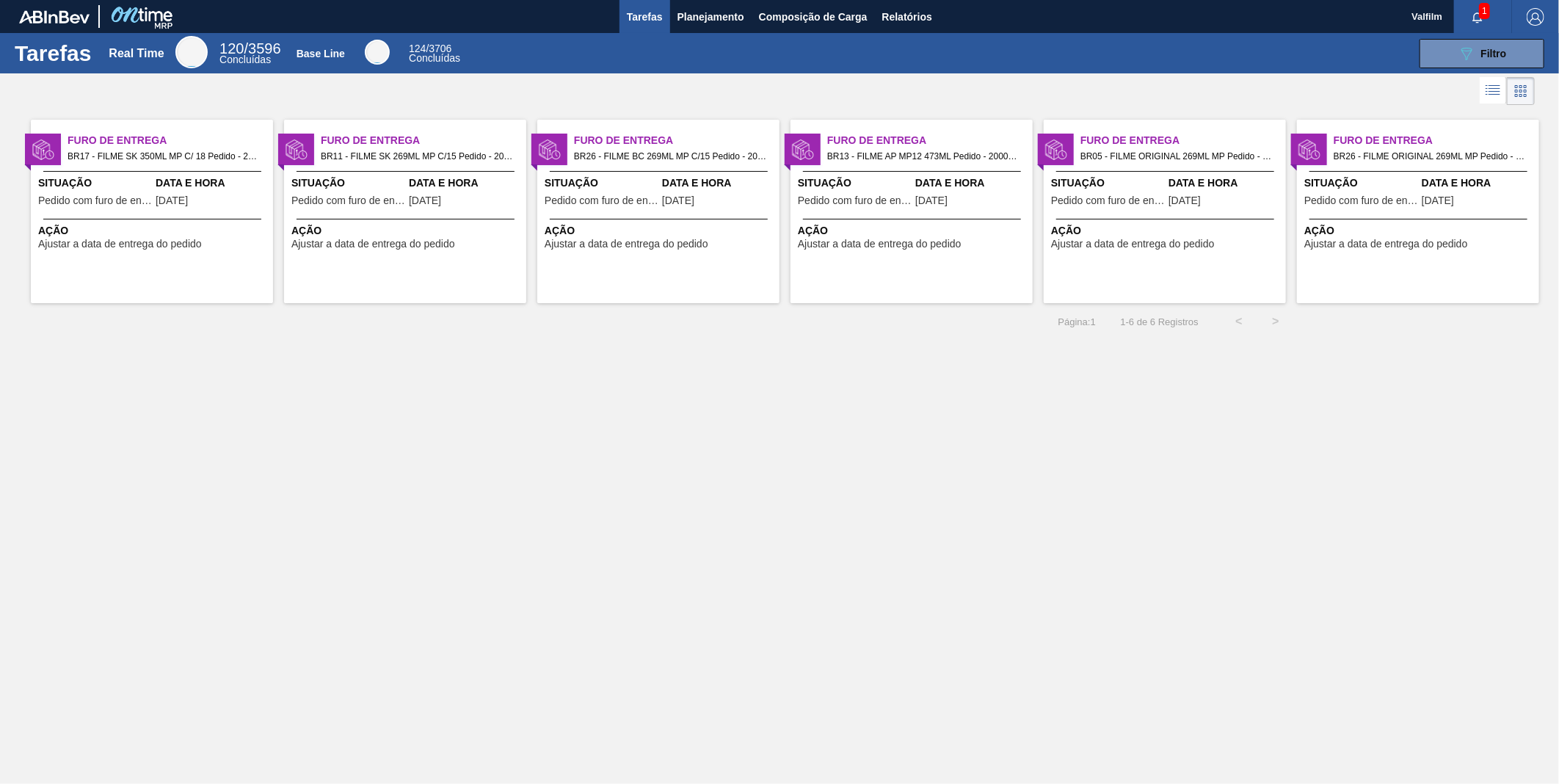
click at [198, 142] on span "Furo de Entrega" at bounding box center [170, 140] width 206 height 15
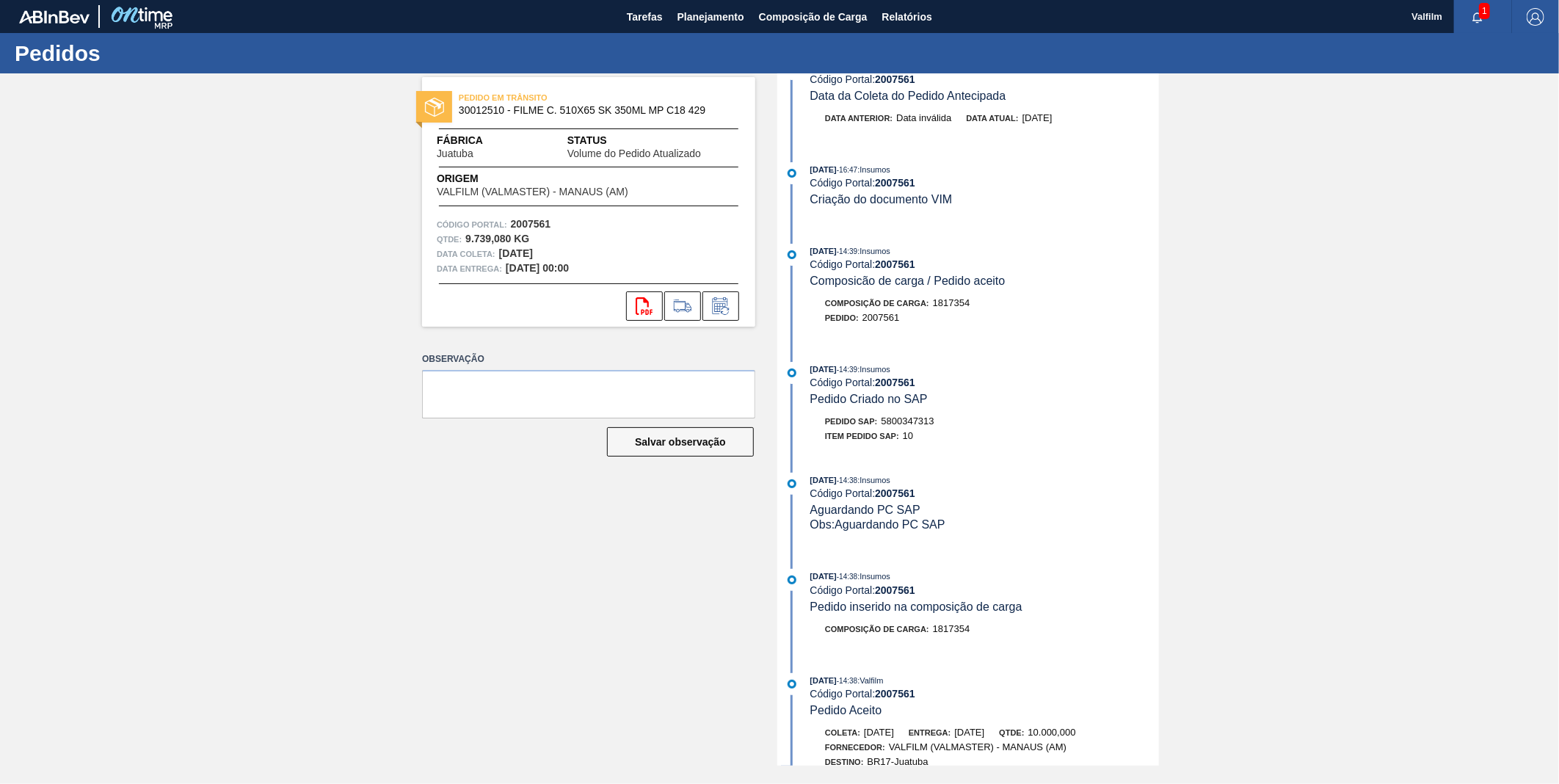
scroll to position [326, 0]
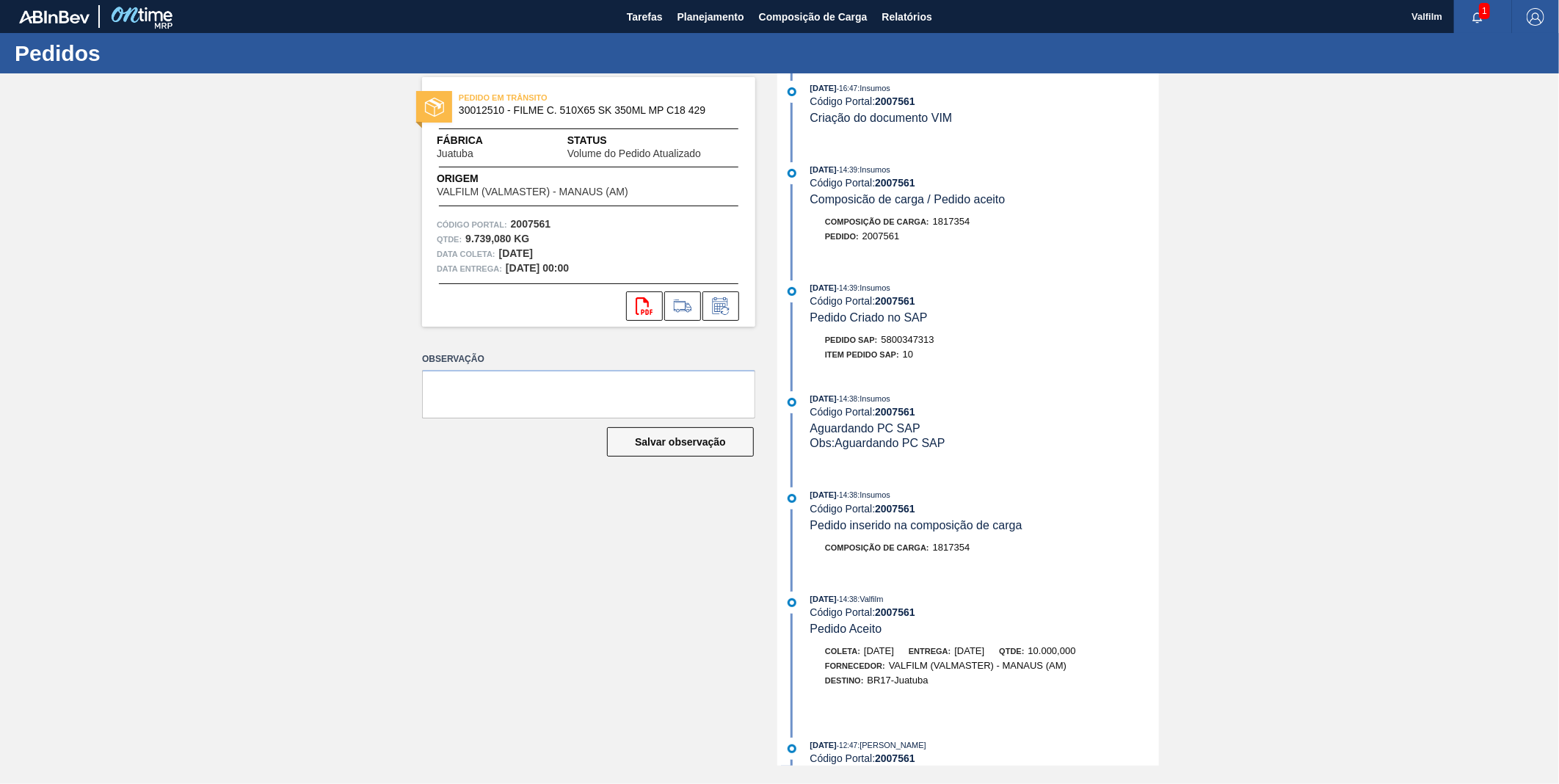
click at [745, 306] on div "svg{fill:#ff0000}" at bounding box center [588, 305] width 333 height 29
click at [737, 312] on button at bounding box center [721, 305] width 36 height 29
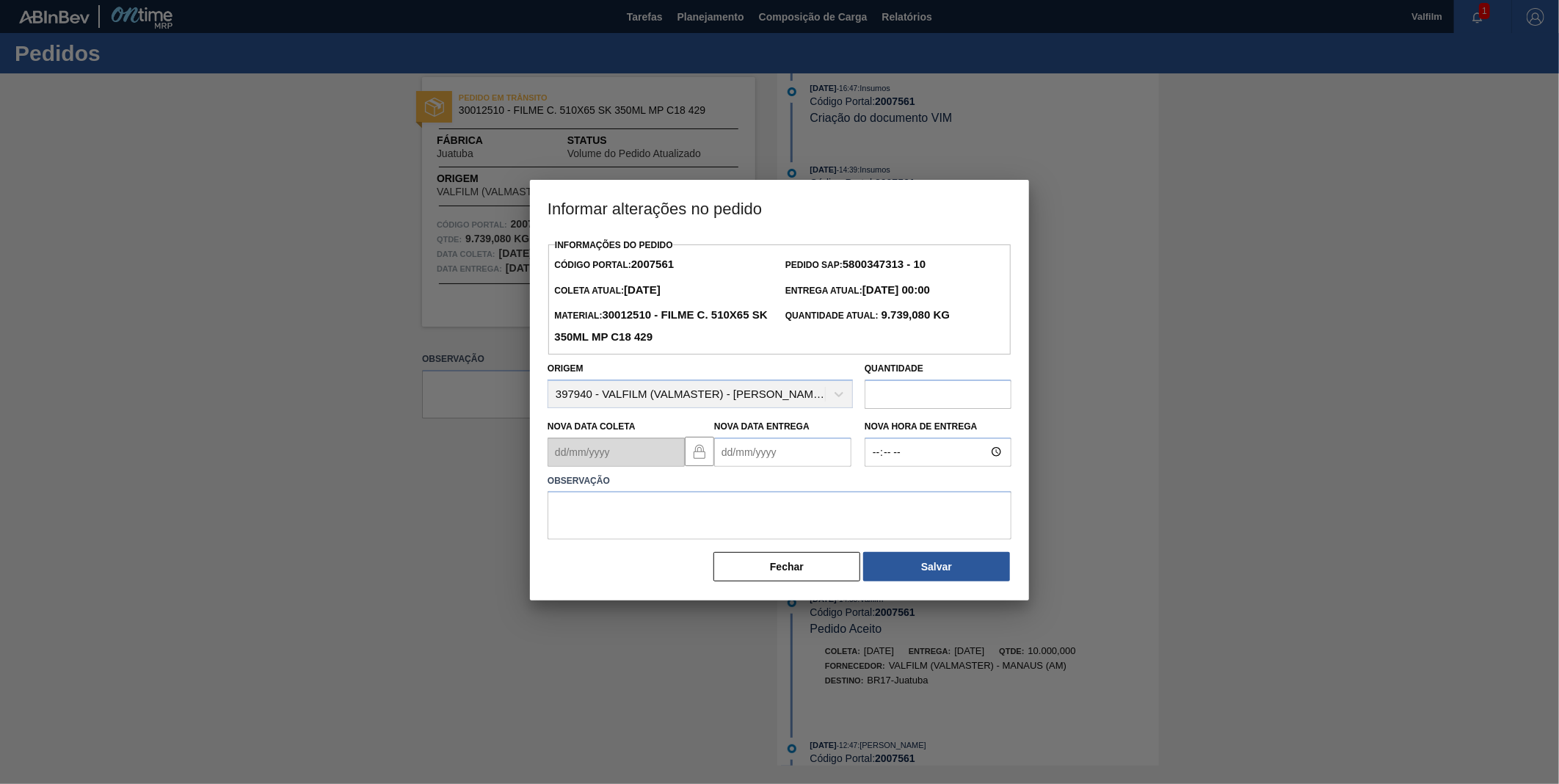
click at [764, 445] on Entrega2007561 "Nova Data Entrega" at bounding box center [783, 452] width 137 height 29
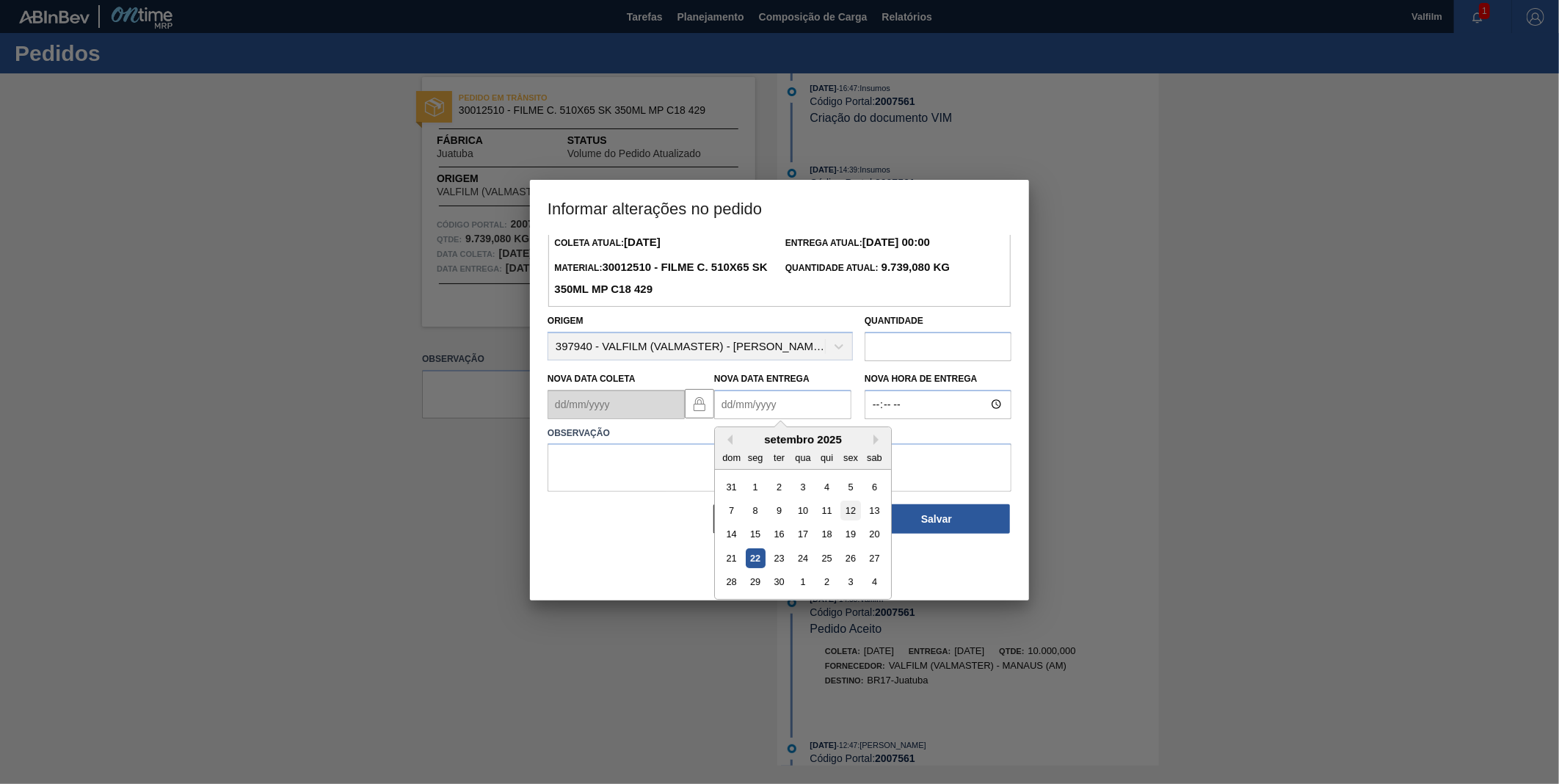
click at [844, 515] on div "12" at bounding box center [850, 510] width 20 height 20
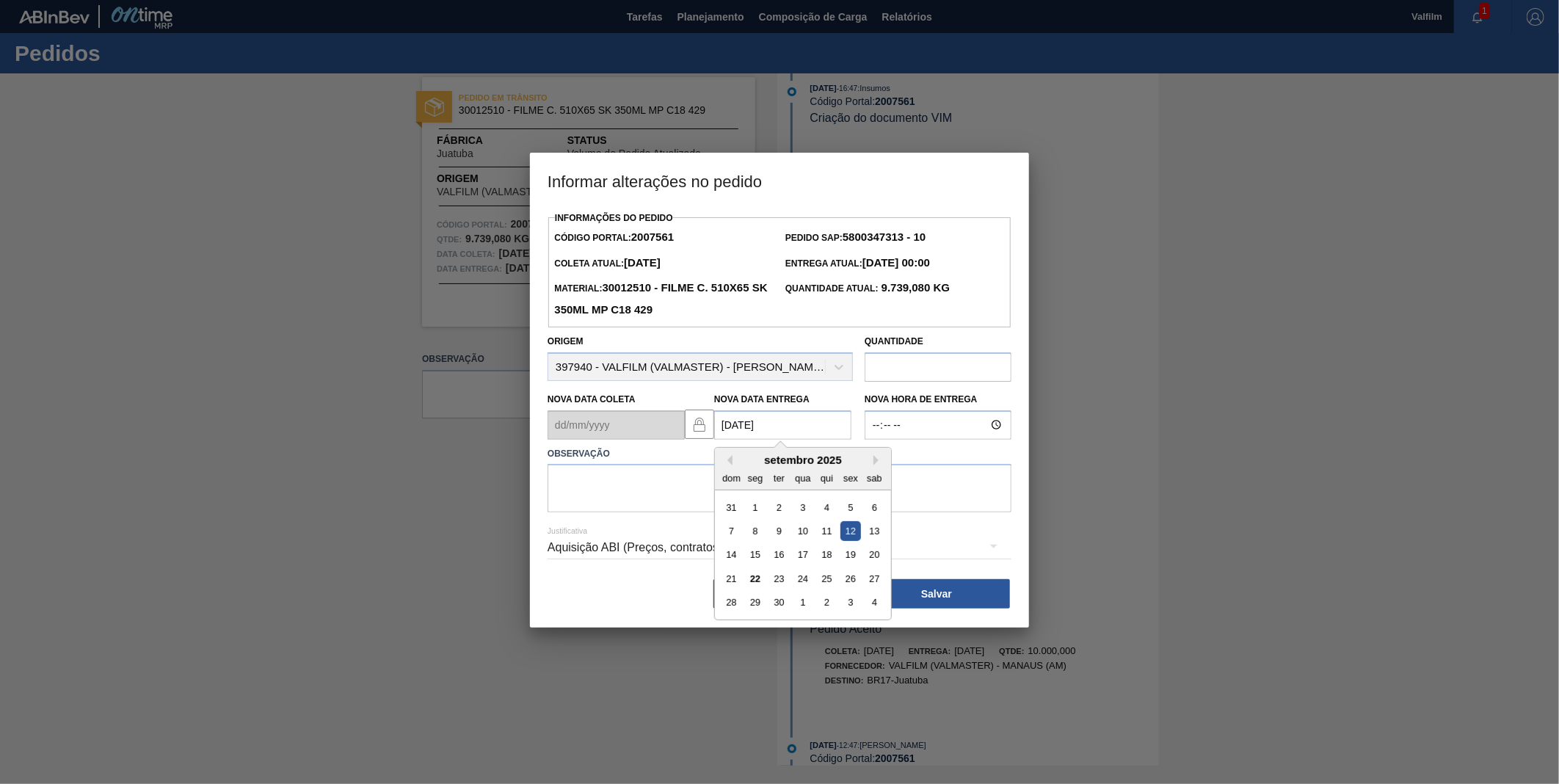
click at [812, 439] on Entrega2007561 "12/09/2025" at bounding box center [783, 425] width 137 height 29
click at [878, 463] on button "Next Month" at bounding box center [878, 460] width 10 height 10
click at [766, 562] on div "12 13 14 15 16 17 18" at bounding box center [802, 555] width 167 height 24
click at [761, 560] on div "13" at bounding box center [756, 554] width 20 height 20
type Entrega2007561 "13/10/2025"
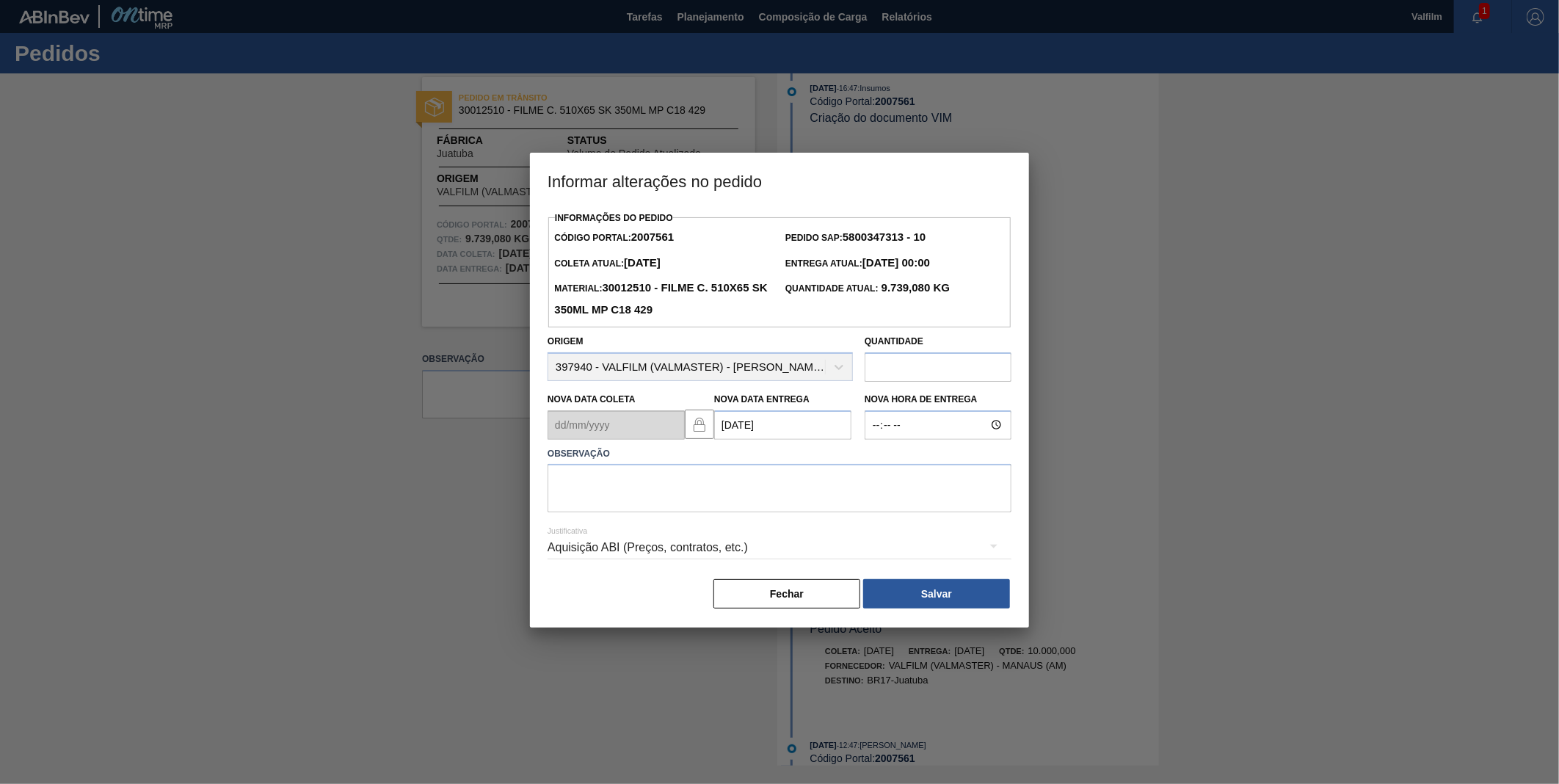
drag, startPoint x: 779, startPoint y: 520, endPoint x: 781, endPoint y: 508, distance: 12.2
click at [780, 513] on div "Informações do Pedido Código Portal: 2007561 Pedido SAP: 5800347313 - 10 Coleta…" at bounding box center [780, 409] width 464 height 402
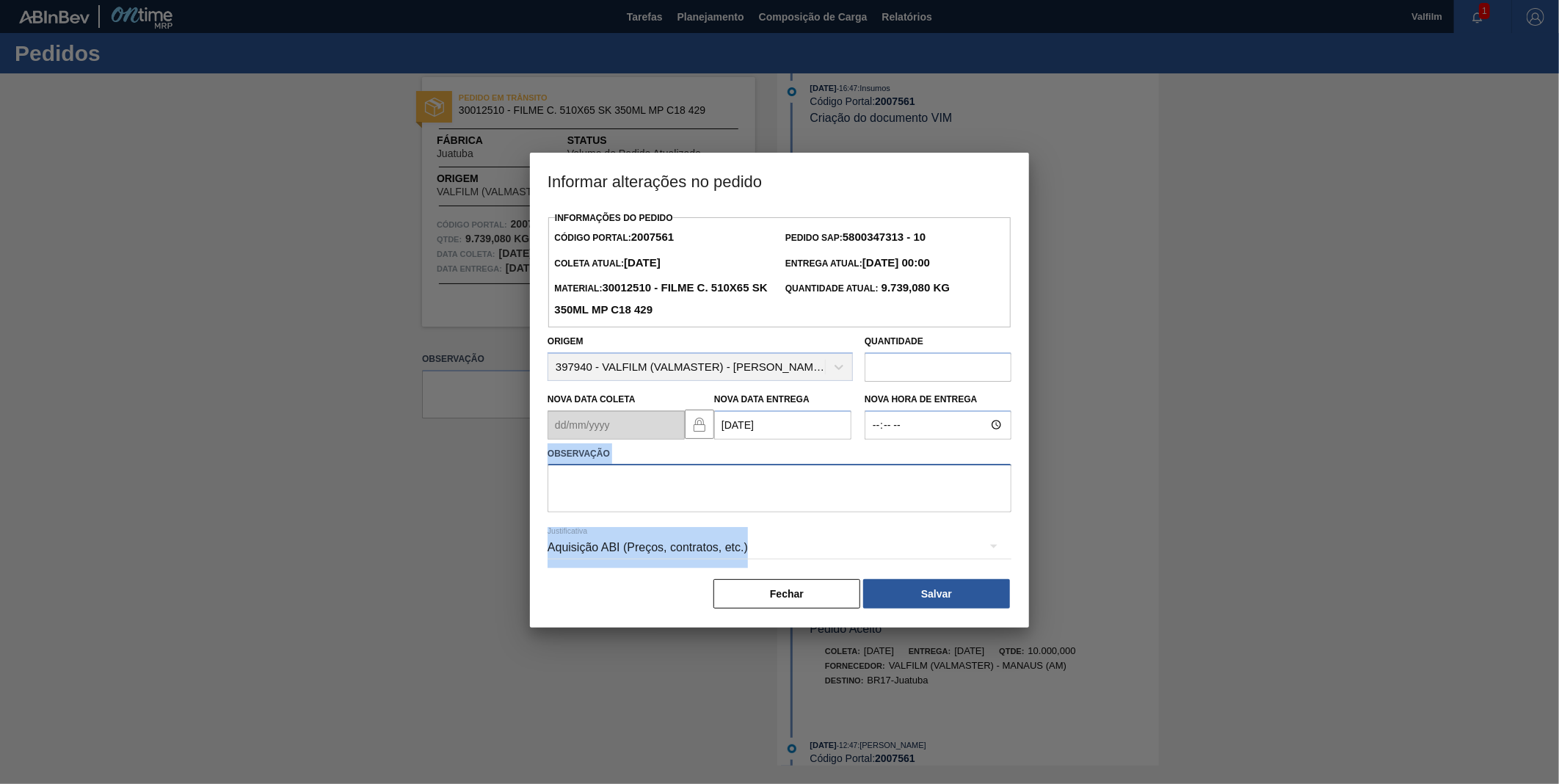
click at [780, 500] on textarea at bounding box center [780, 487] width 464 height 48
type textarea "DATA ORIGINAL"
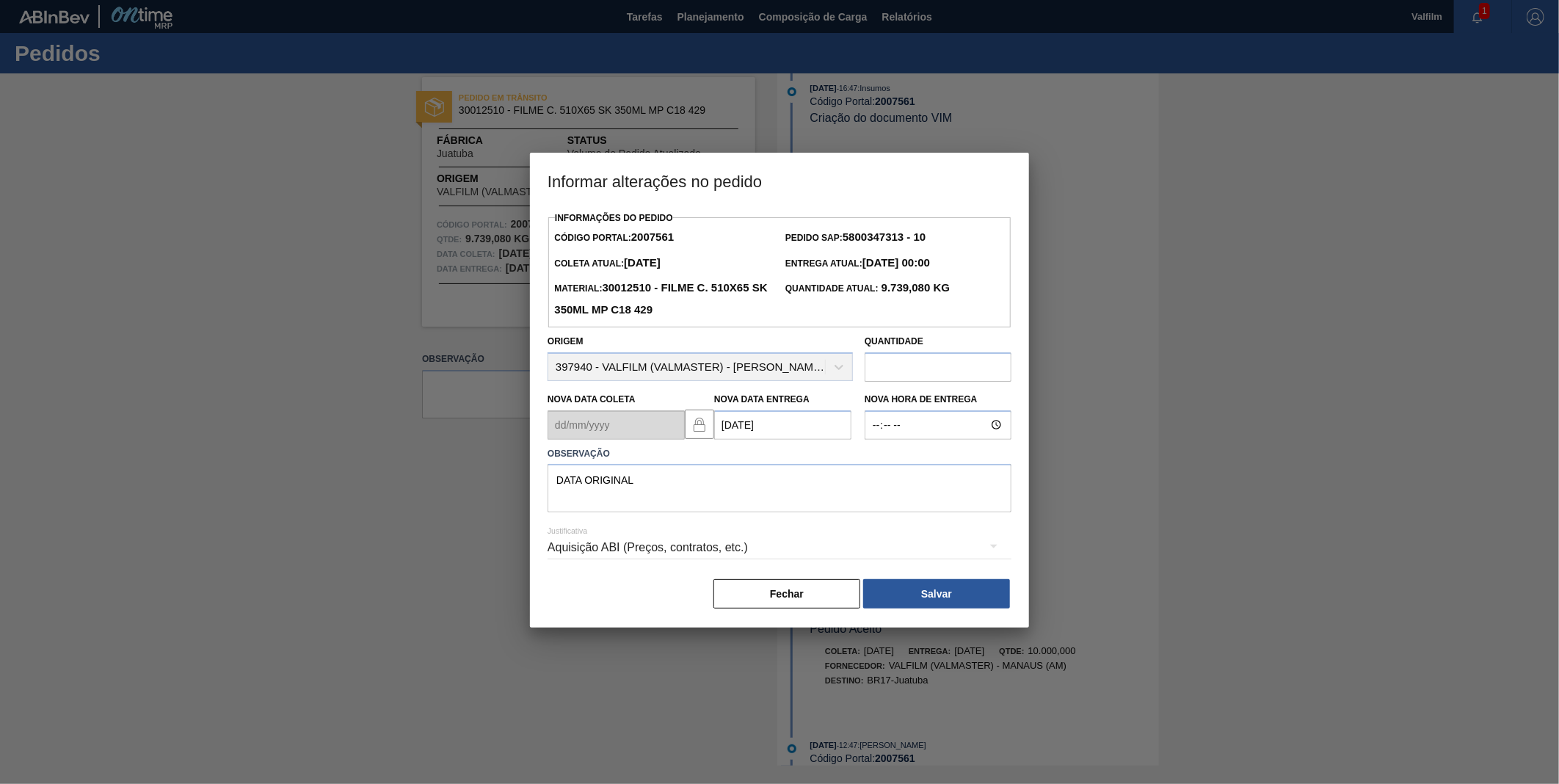
click at [736, 543] on div "Aquisição ABI (Preços, contratos, etc.)" at bounding box center [780, 547] width 464 height 41
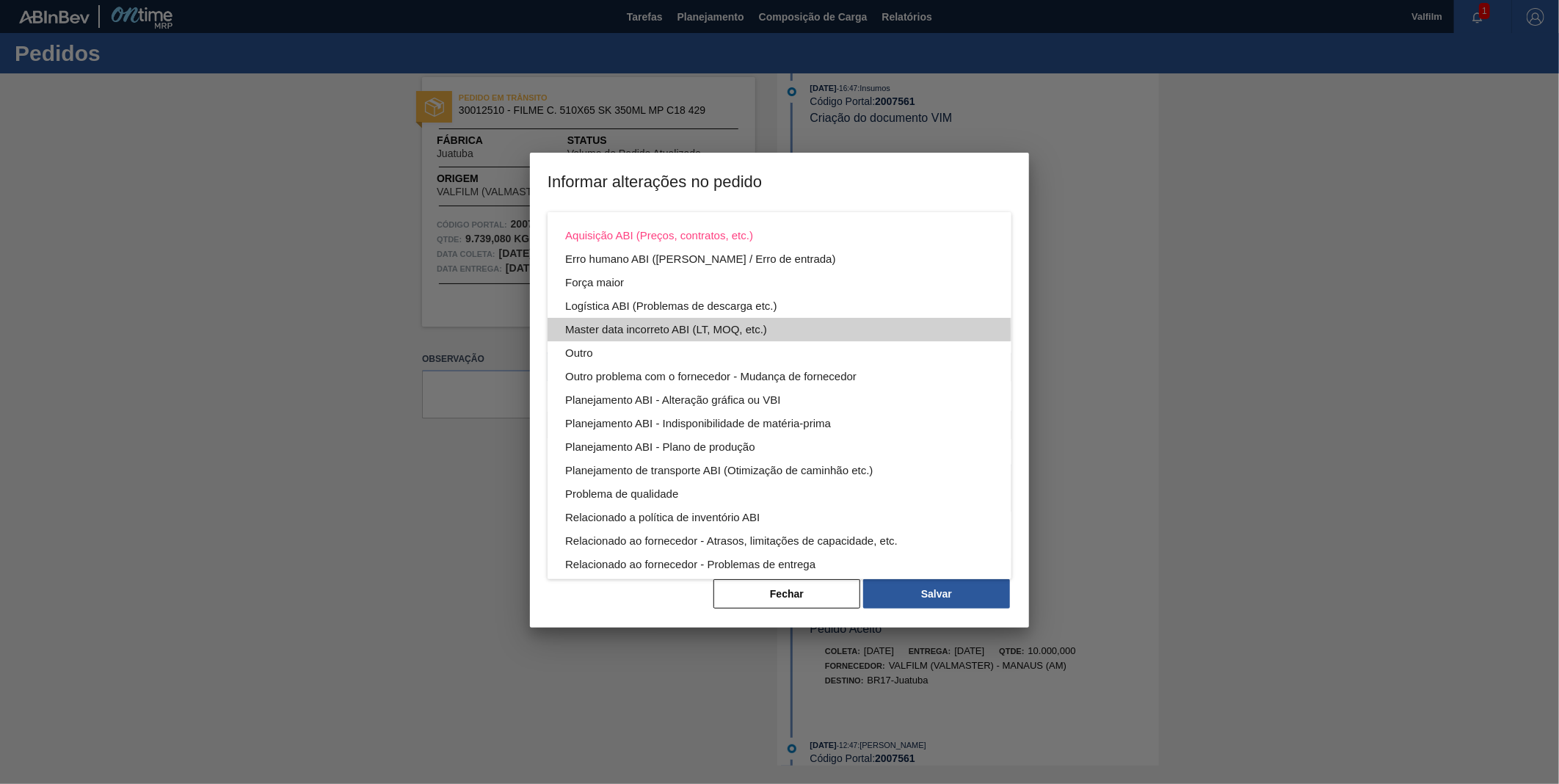
drag, startPoint x: 623, startPoint y: 331, endPoint x: 761, endPoint y: 386, distance: 148.6
click at [623, 331] on div "Master data incorreto ABI (LT, MOQ, etc.)" at bounding box center [780, 330] width 429 height 24
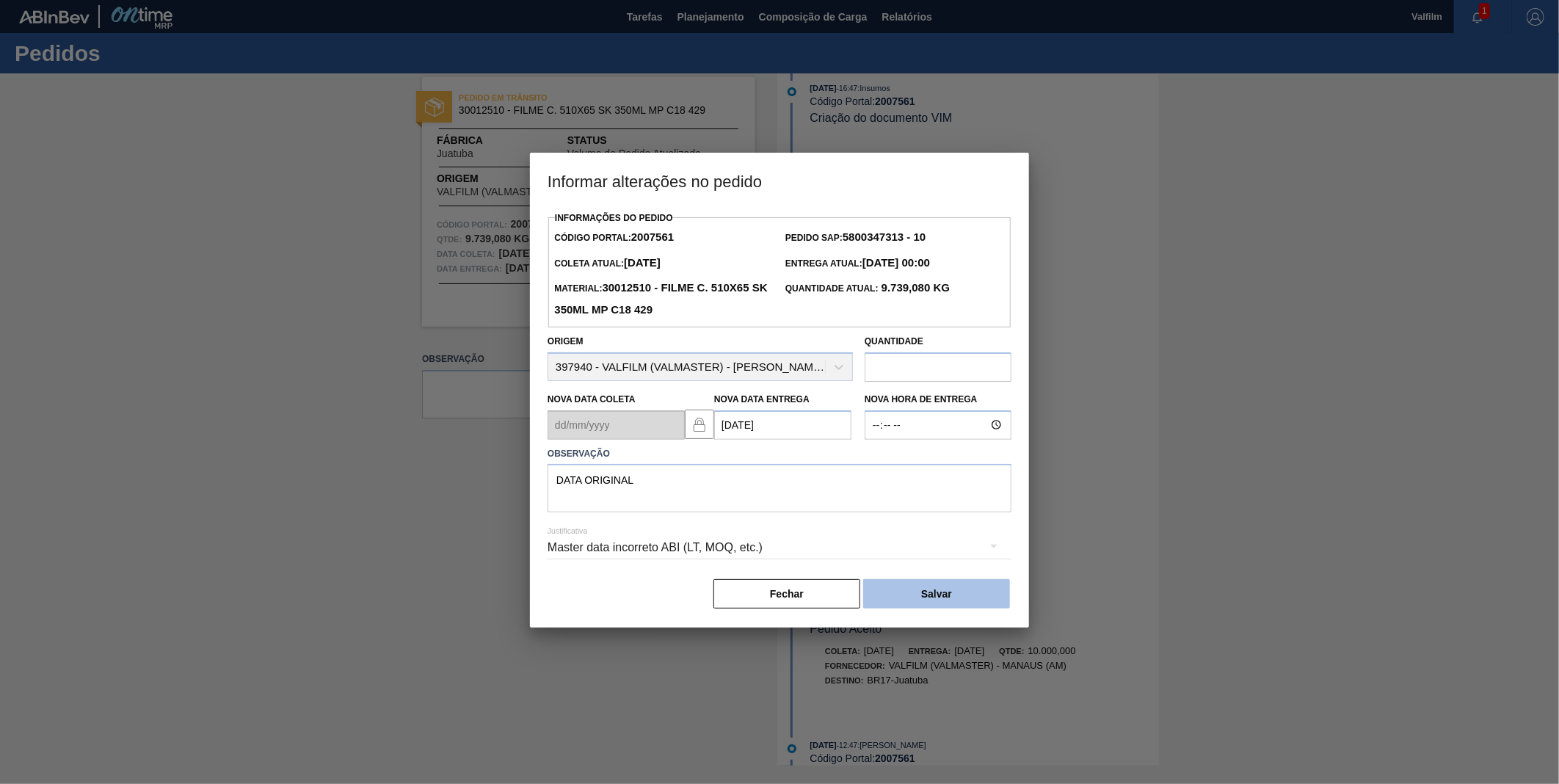
click at [946, 599] on button "Salvar" at bounding box center [937, 593] width 147 height 29
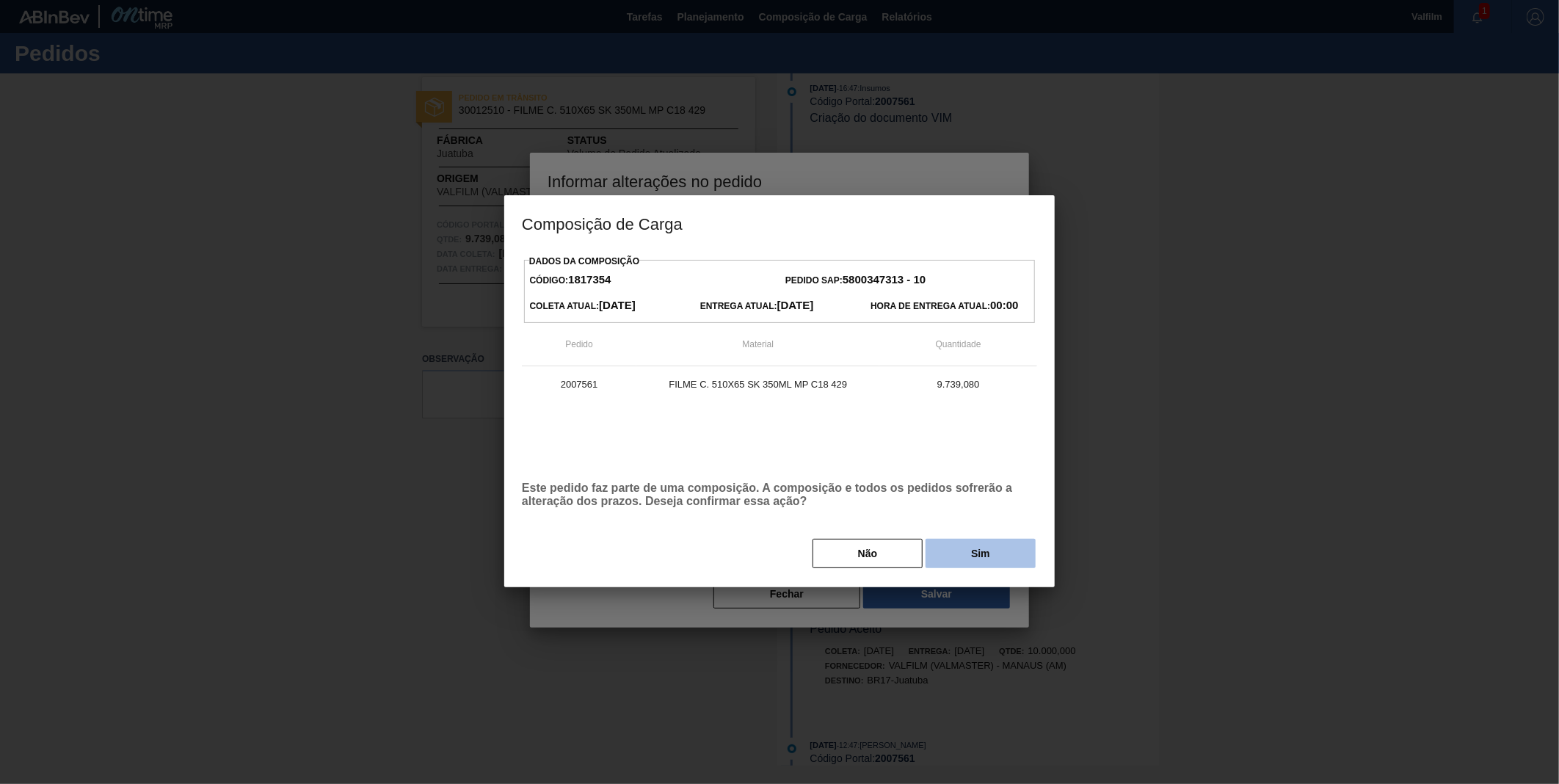
click at [974, 565] on button "Sim" at bounding box center [981, 553] width 110 height 29
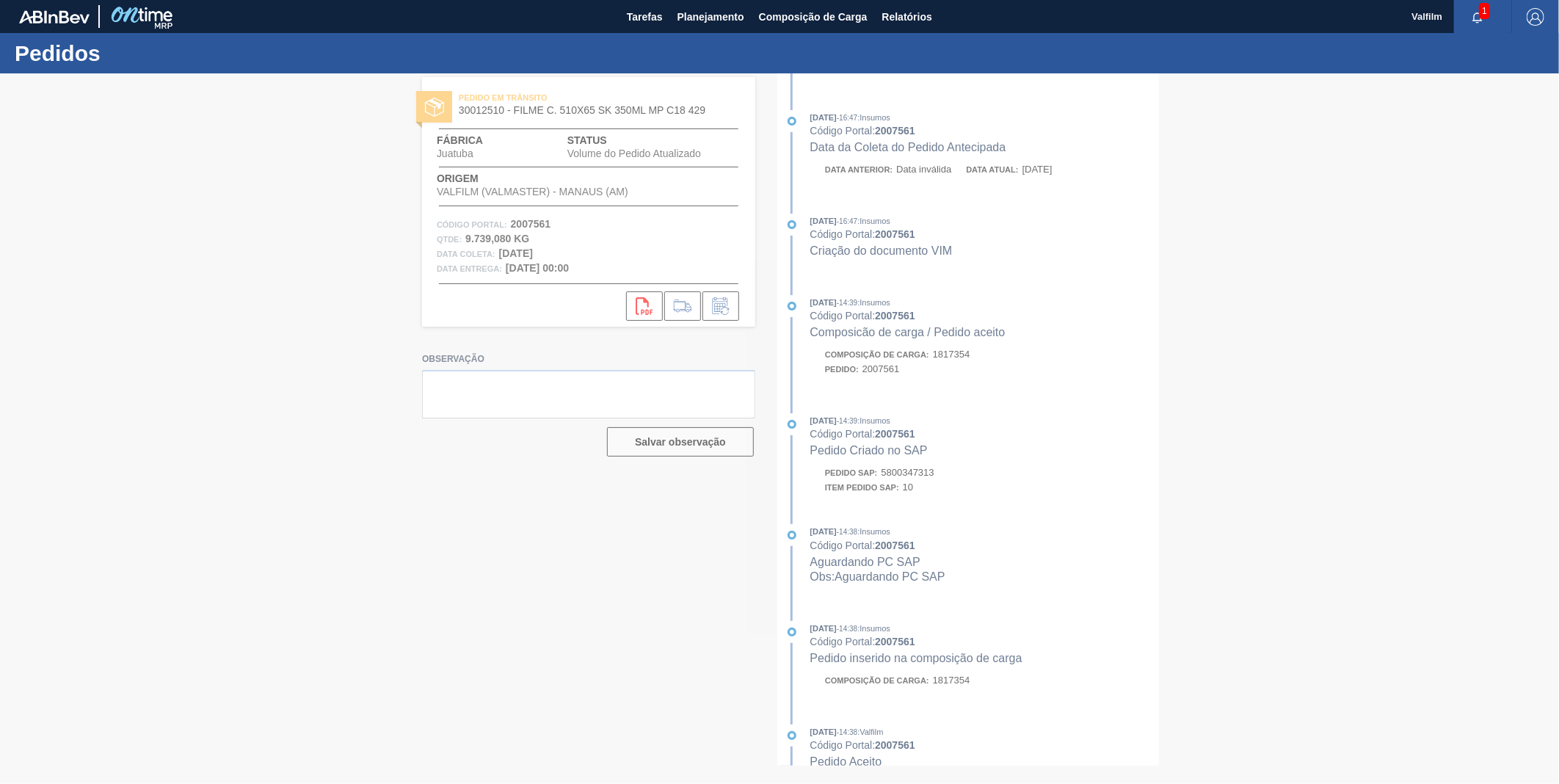
scroll to position [460, 0]
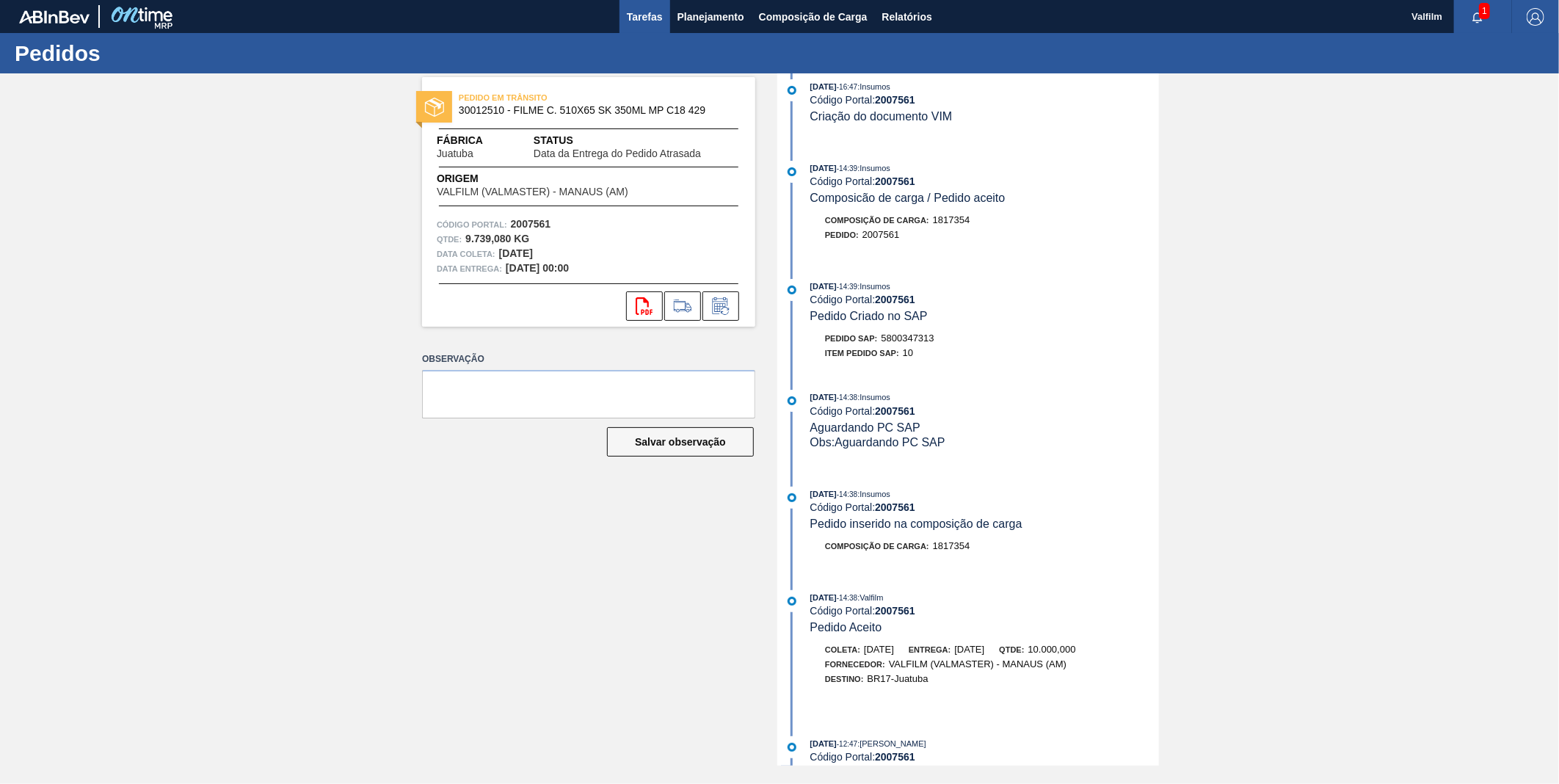
click at [621, 16] on button "Tarefas" at bounding box center [645, 17] width 51 height 33
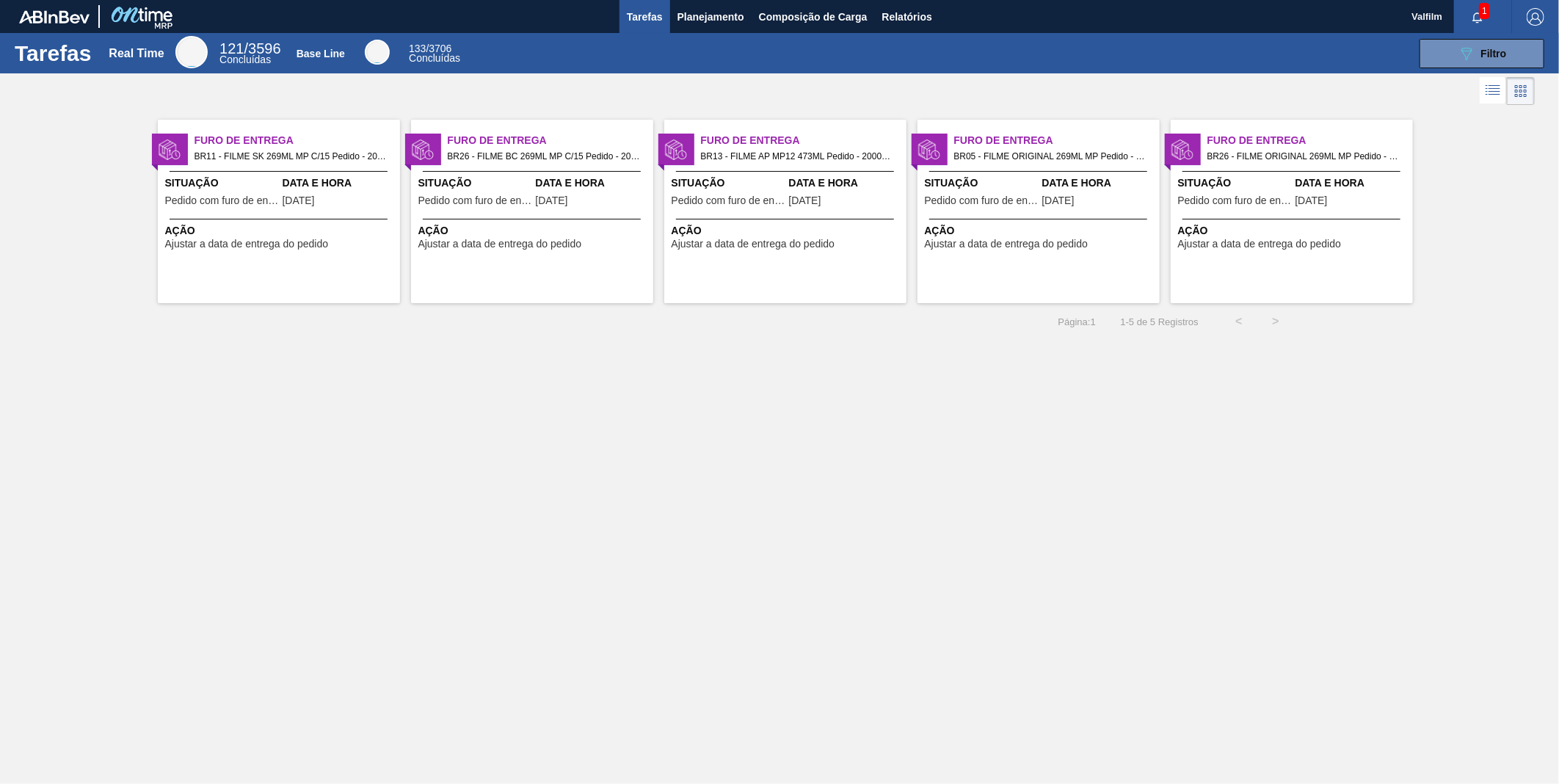
click at [343, 195] on div "Data e Hora 20/09/2025" at bounding box center [339, 193] width 114 height 36
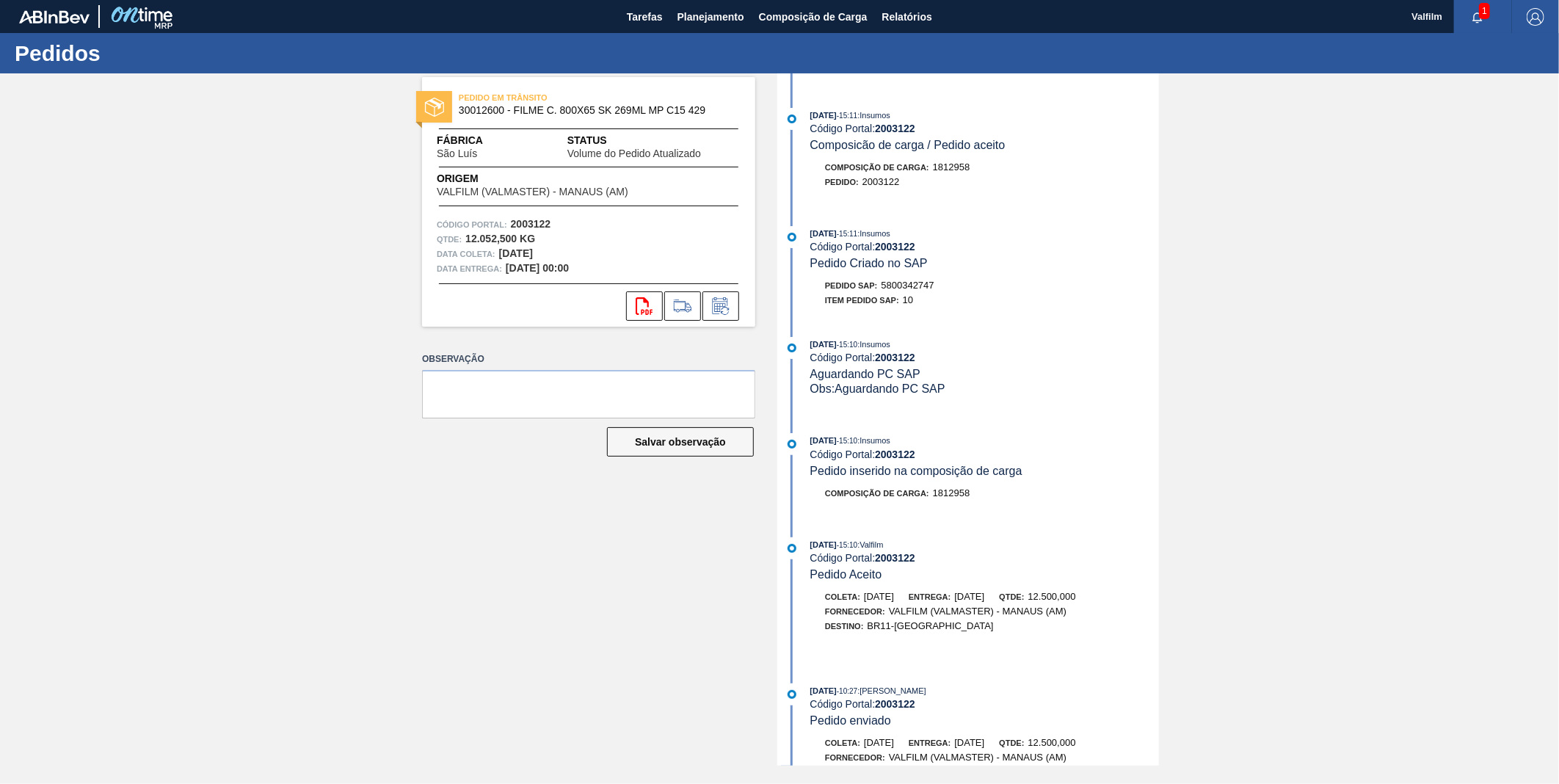
scroll to position [407, 0]
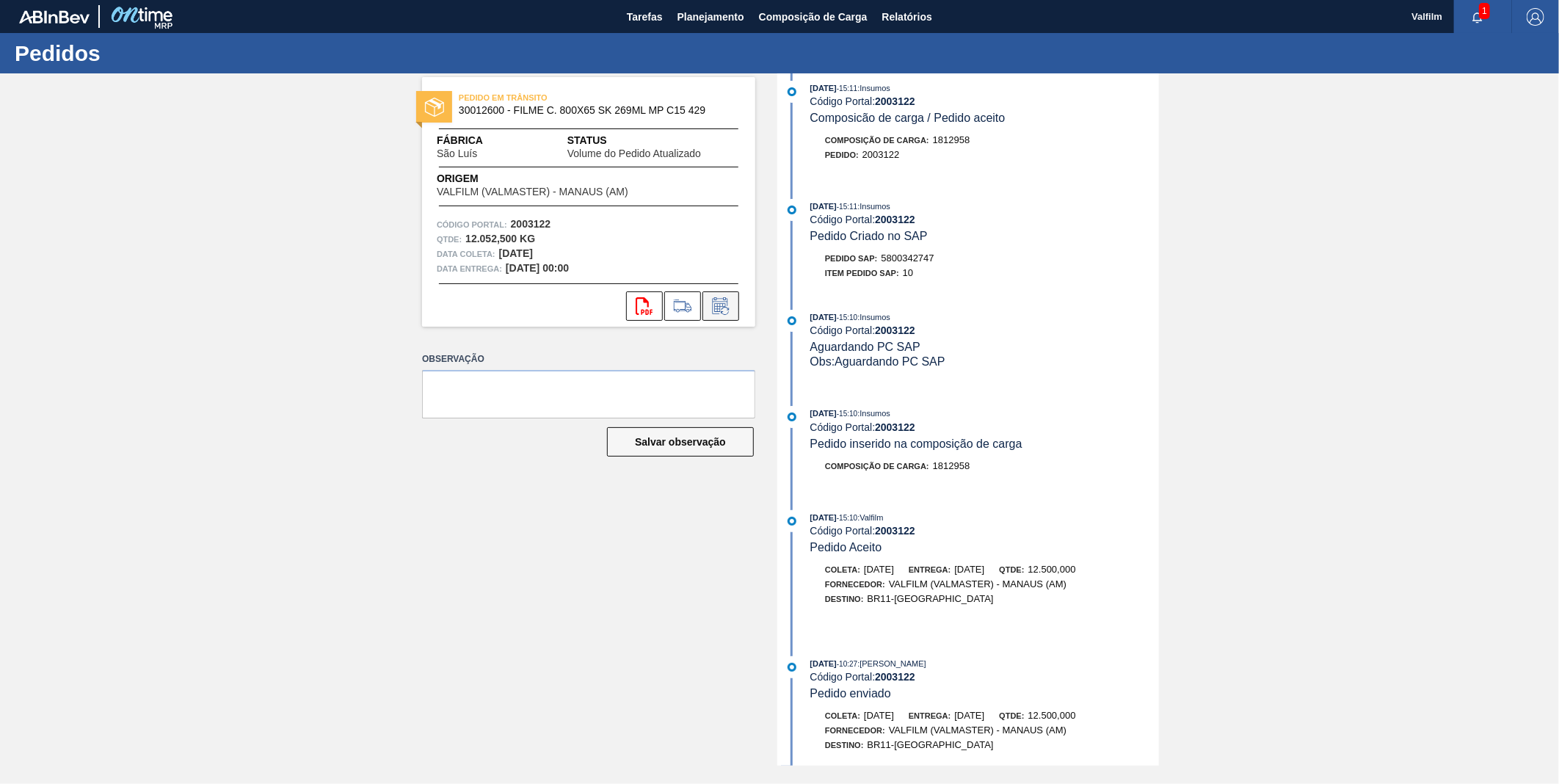
click at [728, 313] on icon at bounding box center [721, 306] width 24 height 17
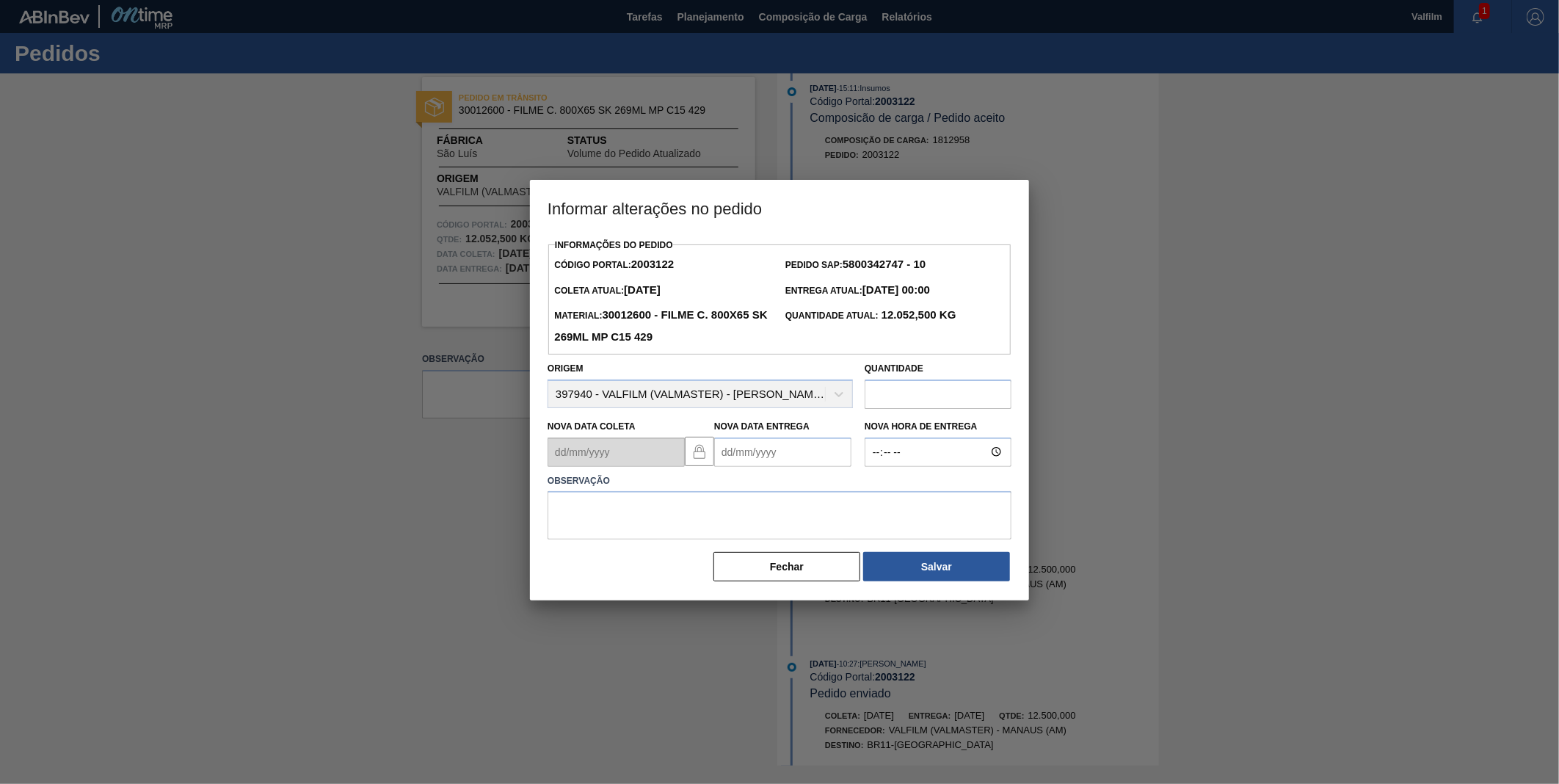
drag, startPoint x: 783, startPoint y: 450, endPoint x: 806, endPoint y: 450, distance: 23.0
click at [783, 450] on Entrega2003122 "Nova Data Entrega" at bounding box center [783, 452] width 137 height 29
click at [875, 488] on button "Next Month" at bounding box center [878, 487] width 10 height 10
click at [848, 562] on div "10" at bounding box center [850, 558] width 20 height 20
type Entrega2003122 "10/10/2025"
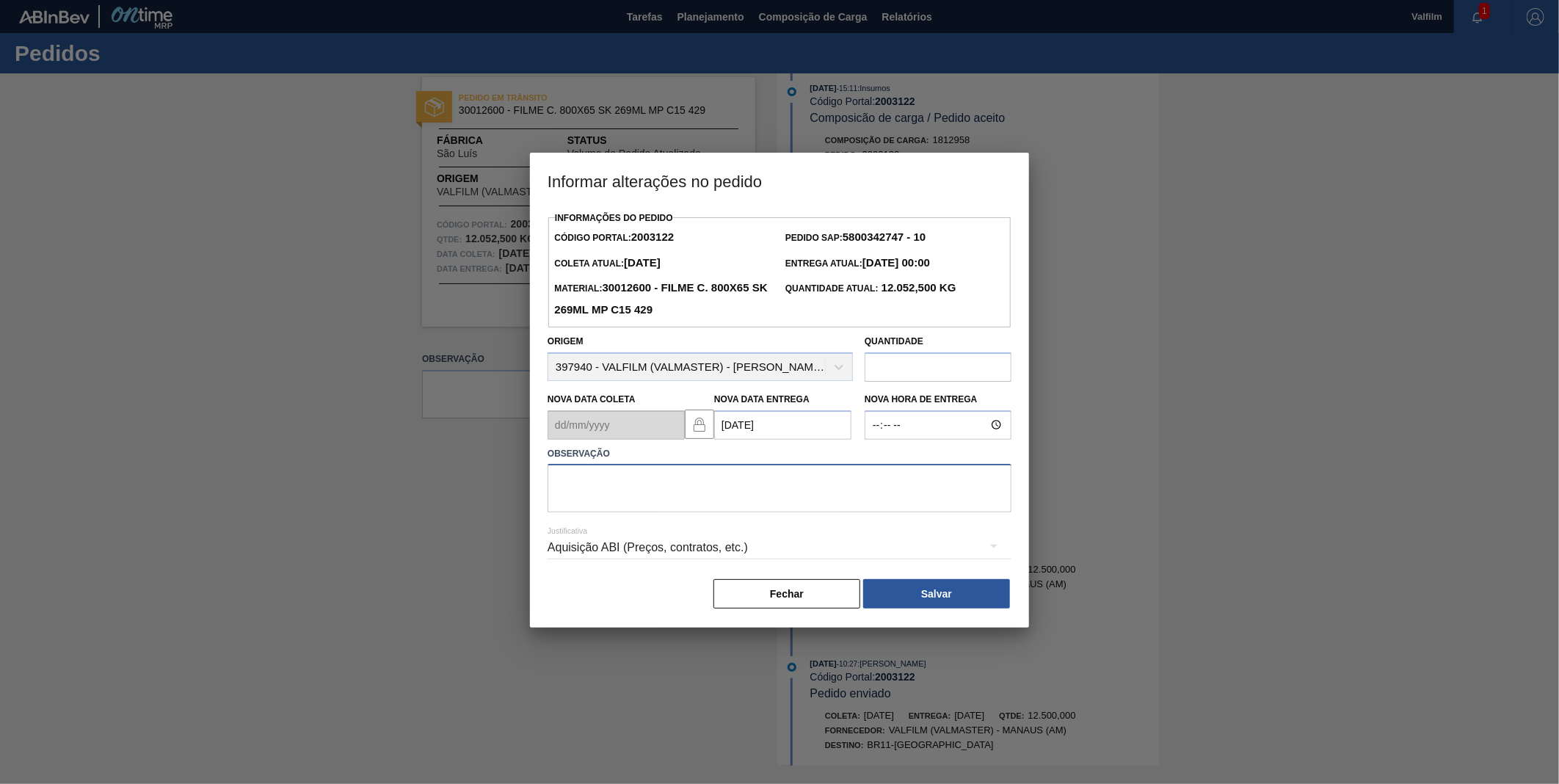
click at [761, 503] on textarea at bounding box center [780, 487] width 464 height 48
click at [612, 484] on textarea "DATA ORIGNAL" at bounding box center [780, 487] width 464 height 48
type textarea "DATA ORIGINAL"
click at [656, 553] on div "Aquisição ABI (Preços, contratos, etc.)" at bounding box center [780, 547] width 464 height 41
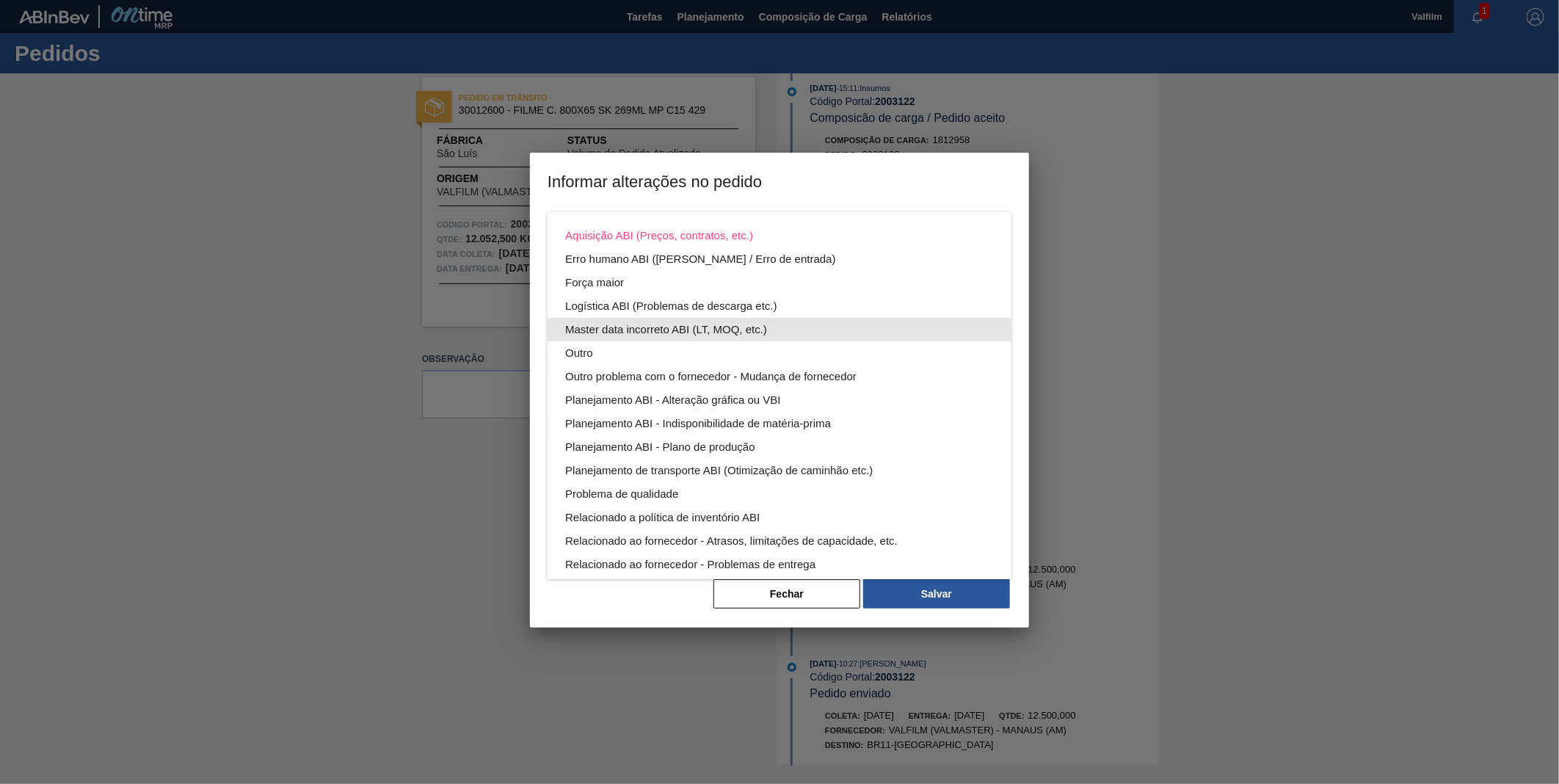
click at [624, 330] on div "Master data incorreto ABI (LT, MOQ, etc.)" at bounding box center [780, 330] width 429 height 24
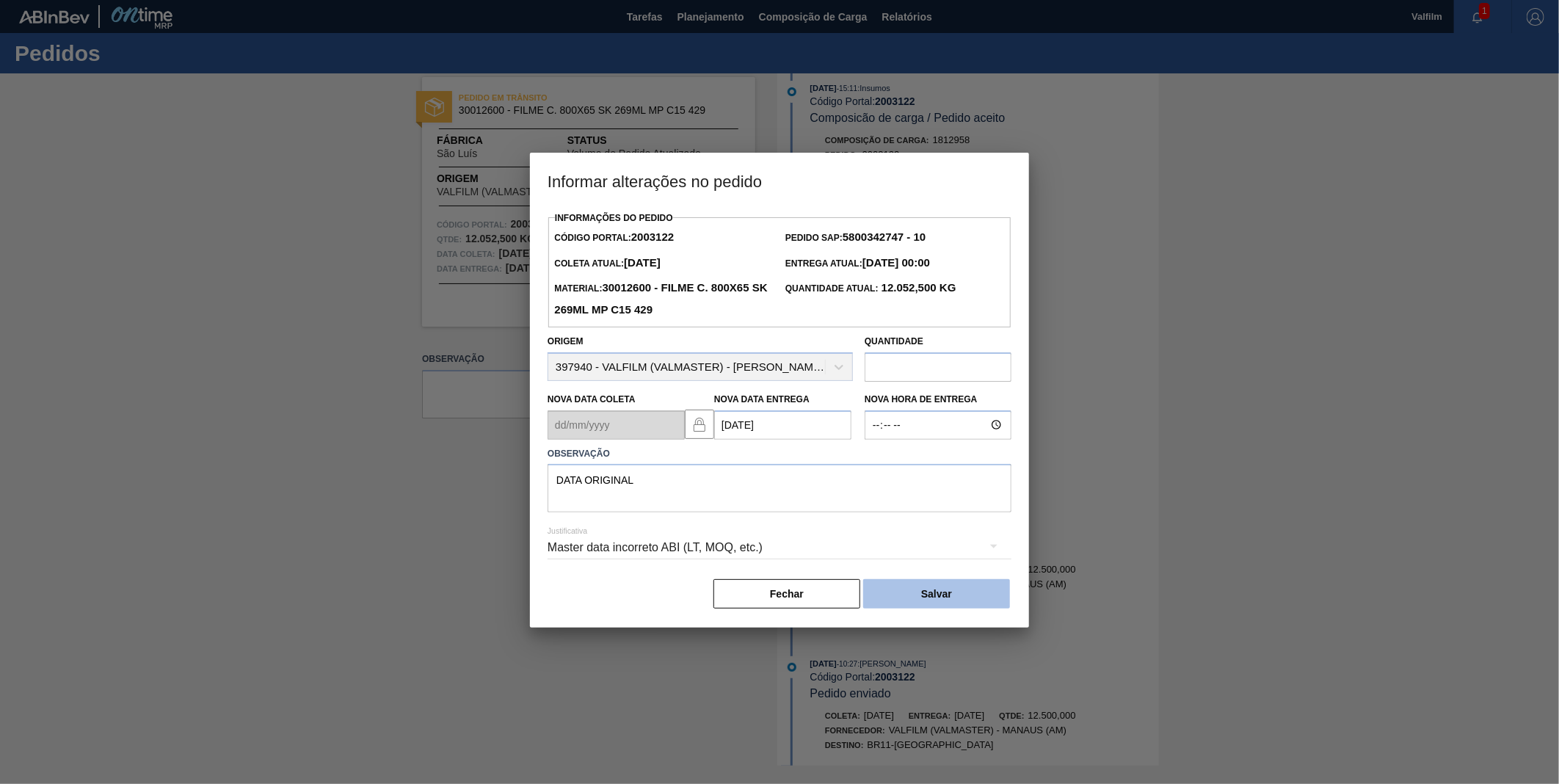
click at [945, 597] on button "Salvar" at bounding box center [937, 593] width 147 height 29
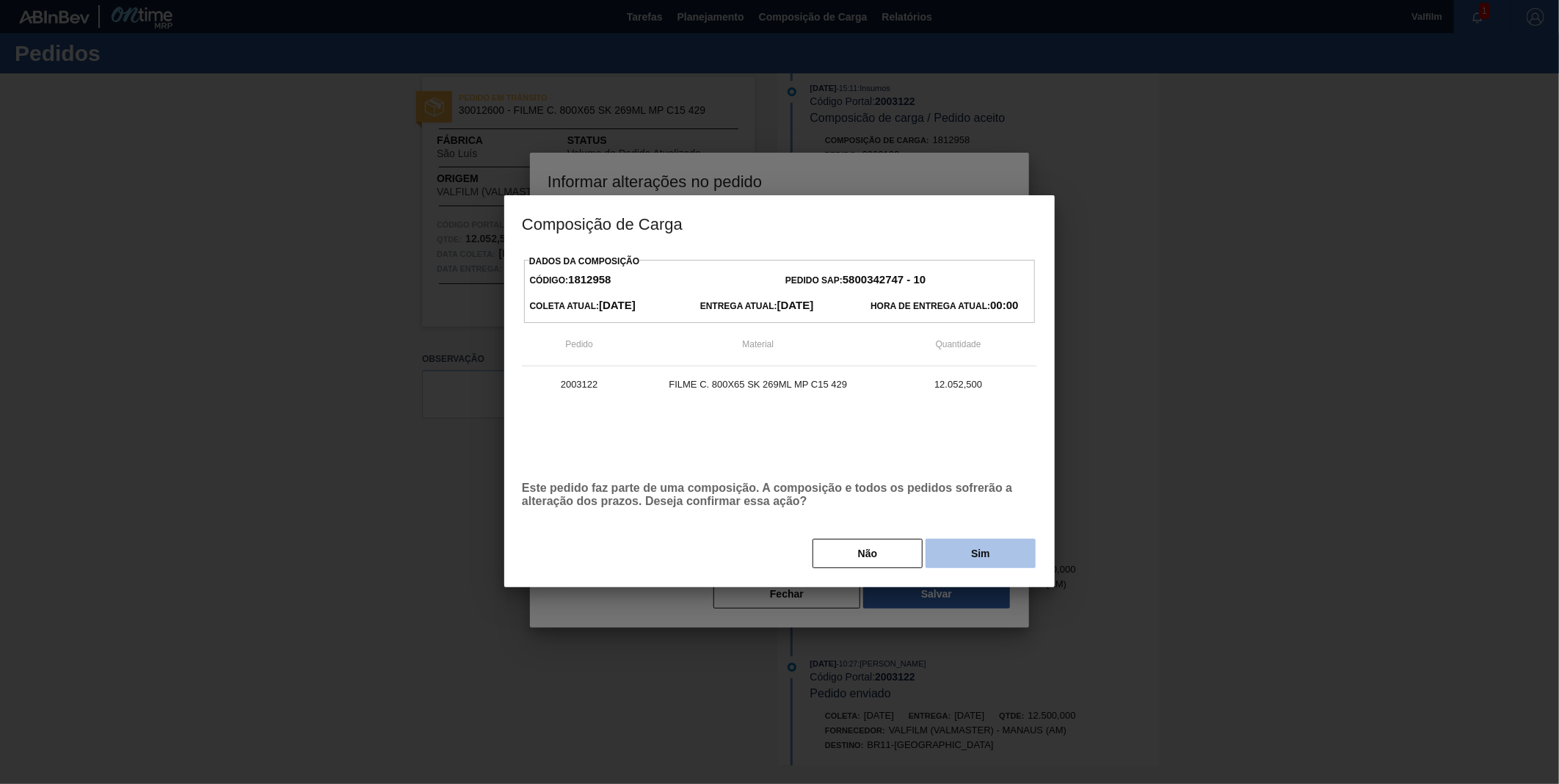
click at [959, 548] on button "Sim" at bounding box center [981, 553] width 110 height 29
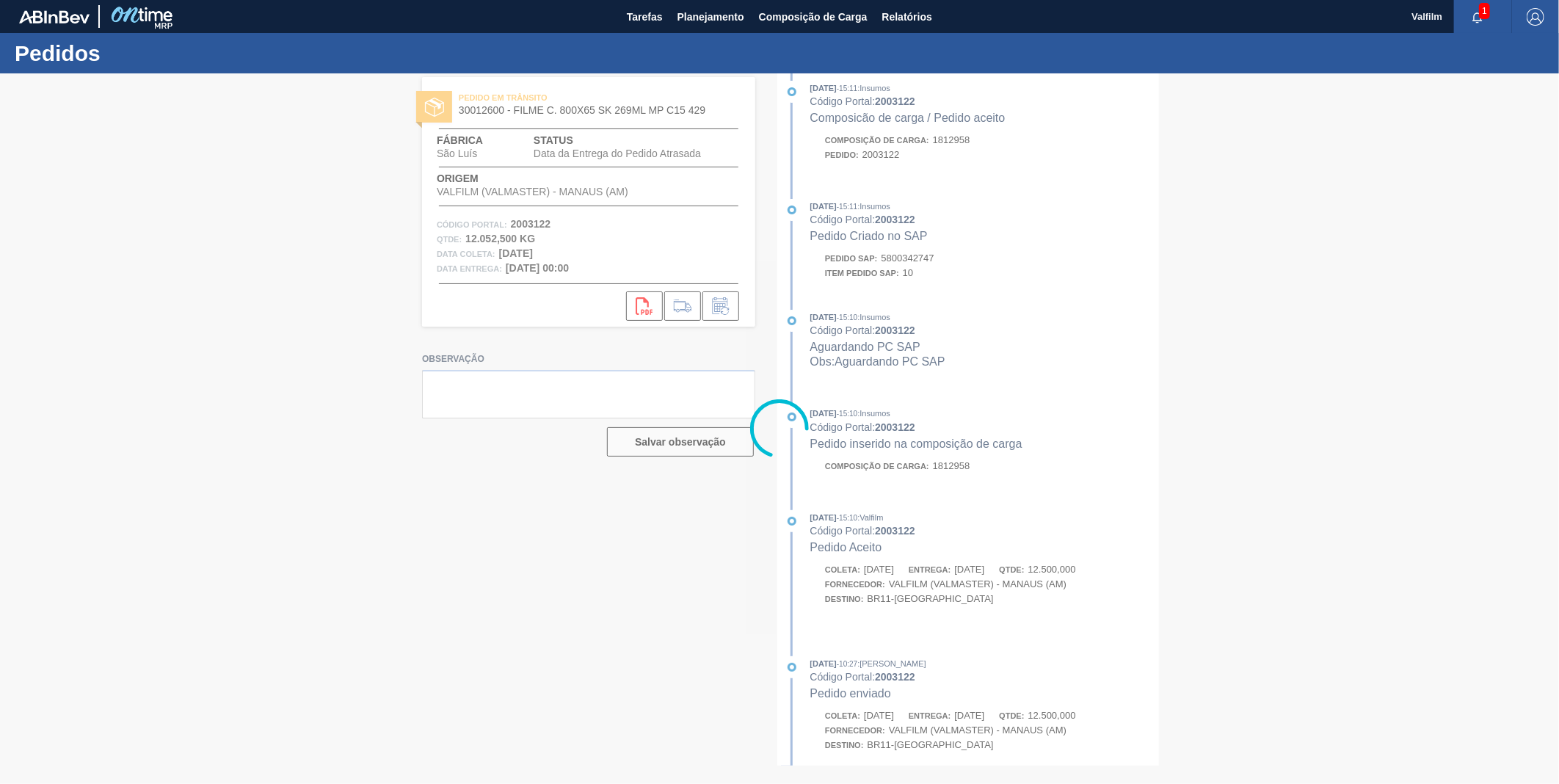
scroll to position [543, 0]
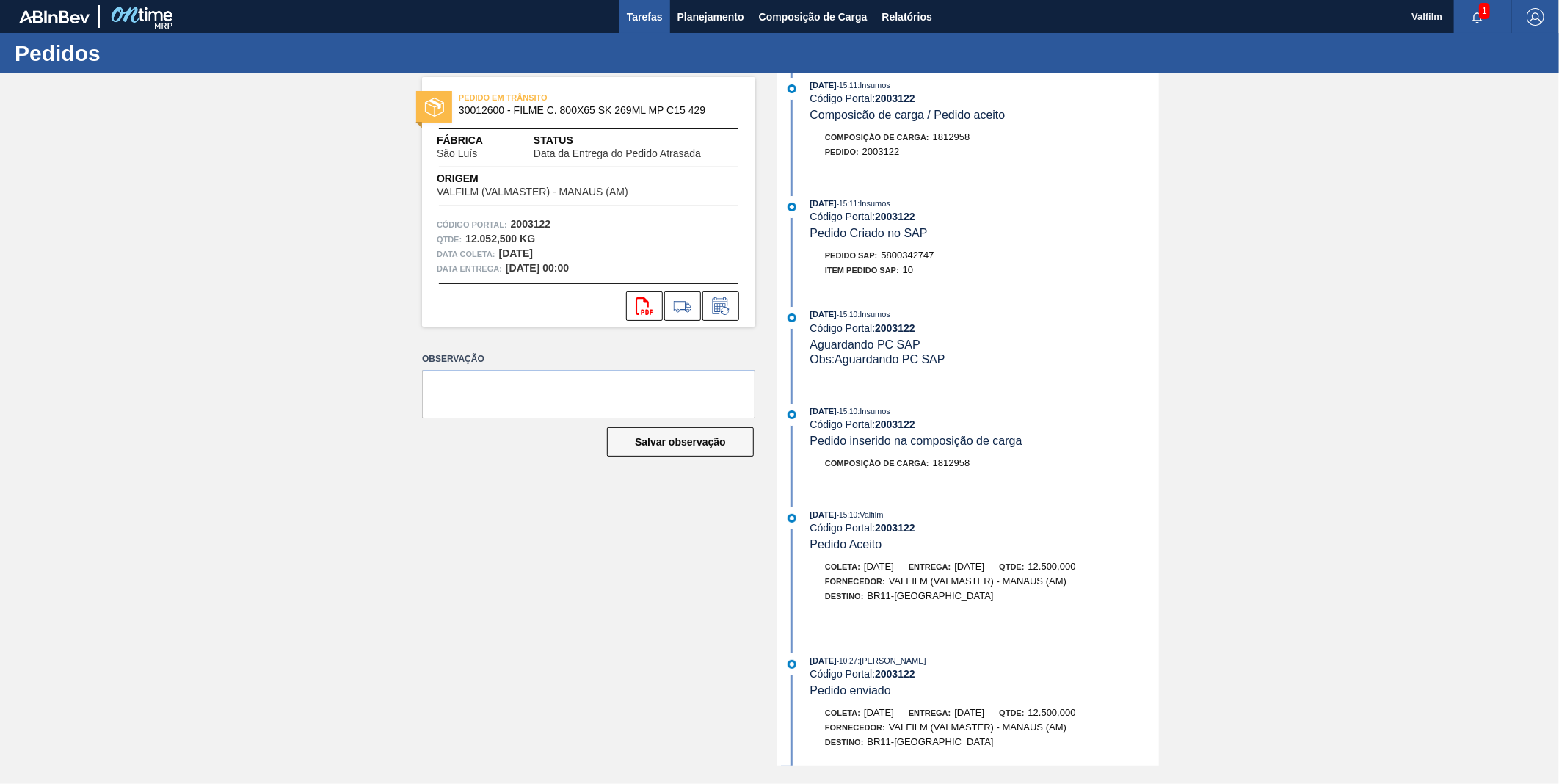
click at [658, 24] on span "Tarefas" at bounding box center [644, 17] width 36 height 17
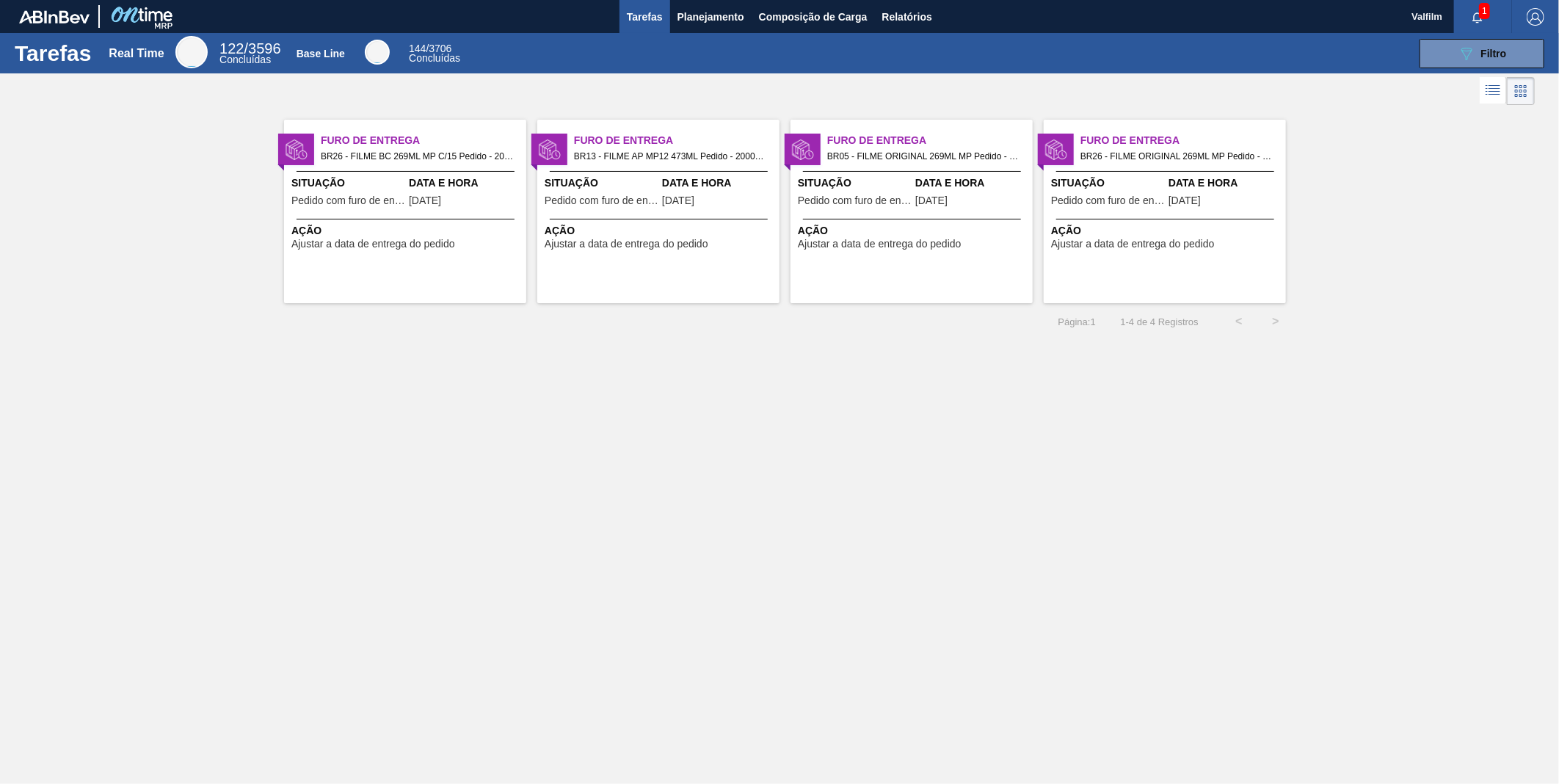
click at [417, 209] on div "Data e Hora 20/09/2025" at bounding box center [466, 193] width 114 height 36
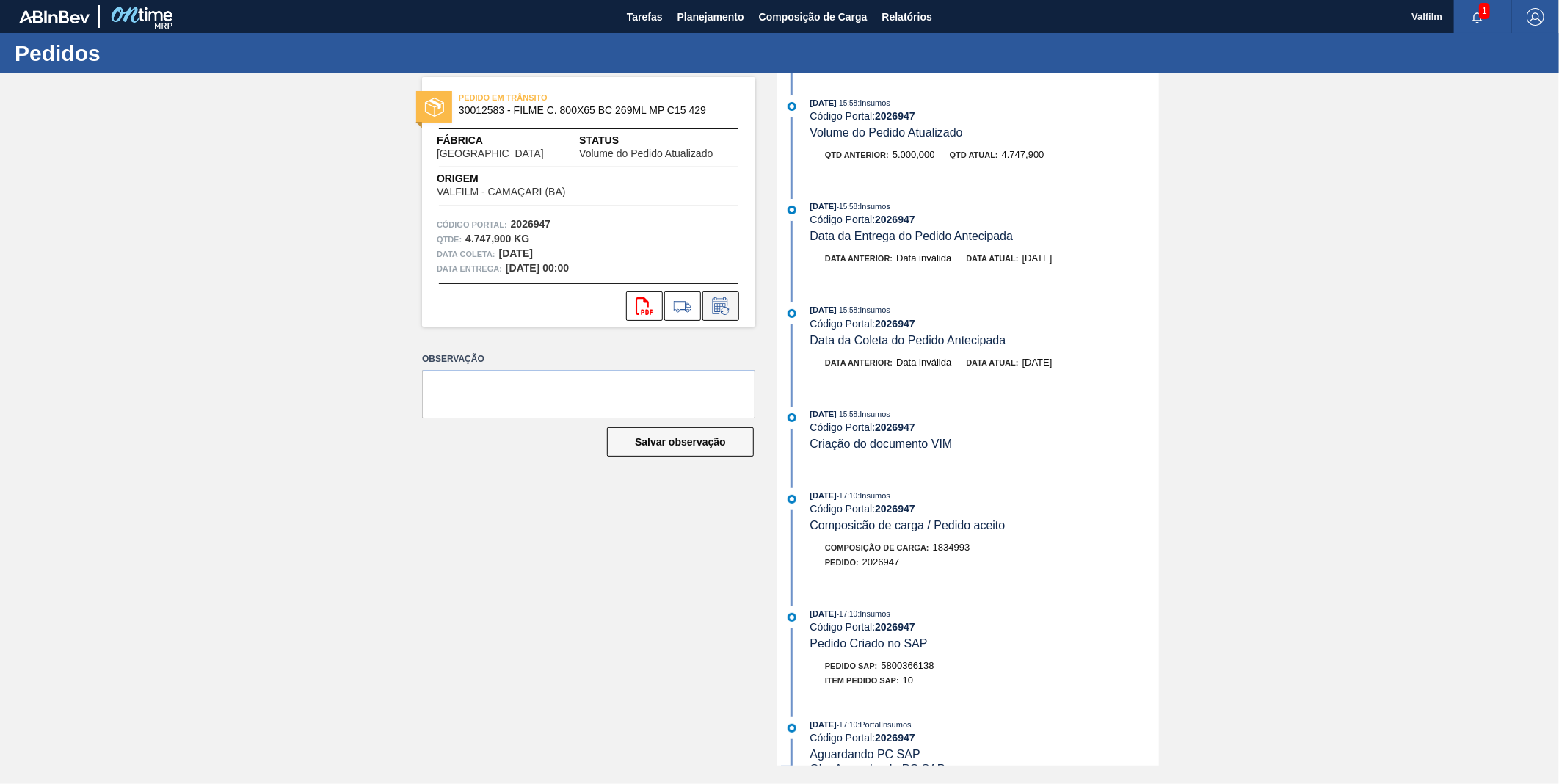
click at [724, 316] on button at bounding box center [721, 305] width 36 height 29
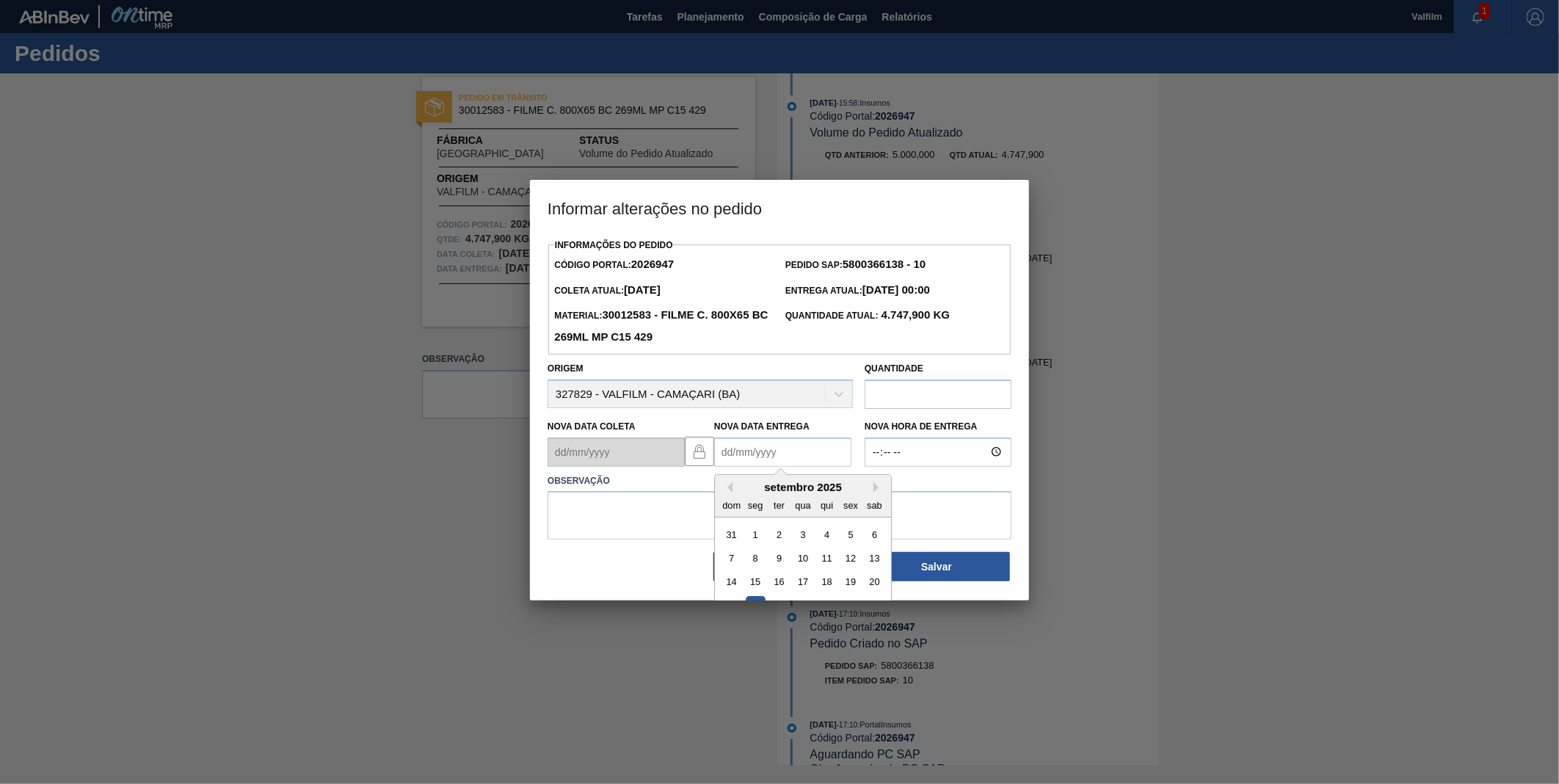
click at [776, 459] on Entrega2026947 "Nova Data Entrega" at bounding box center [783, 452] width 137 height 29
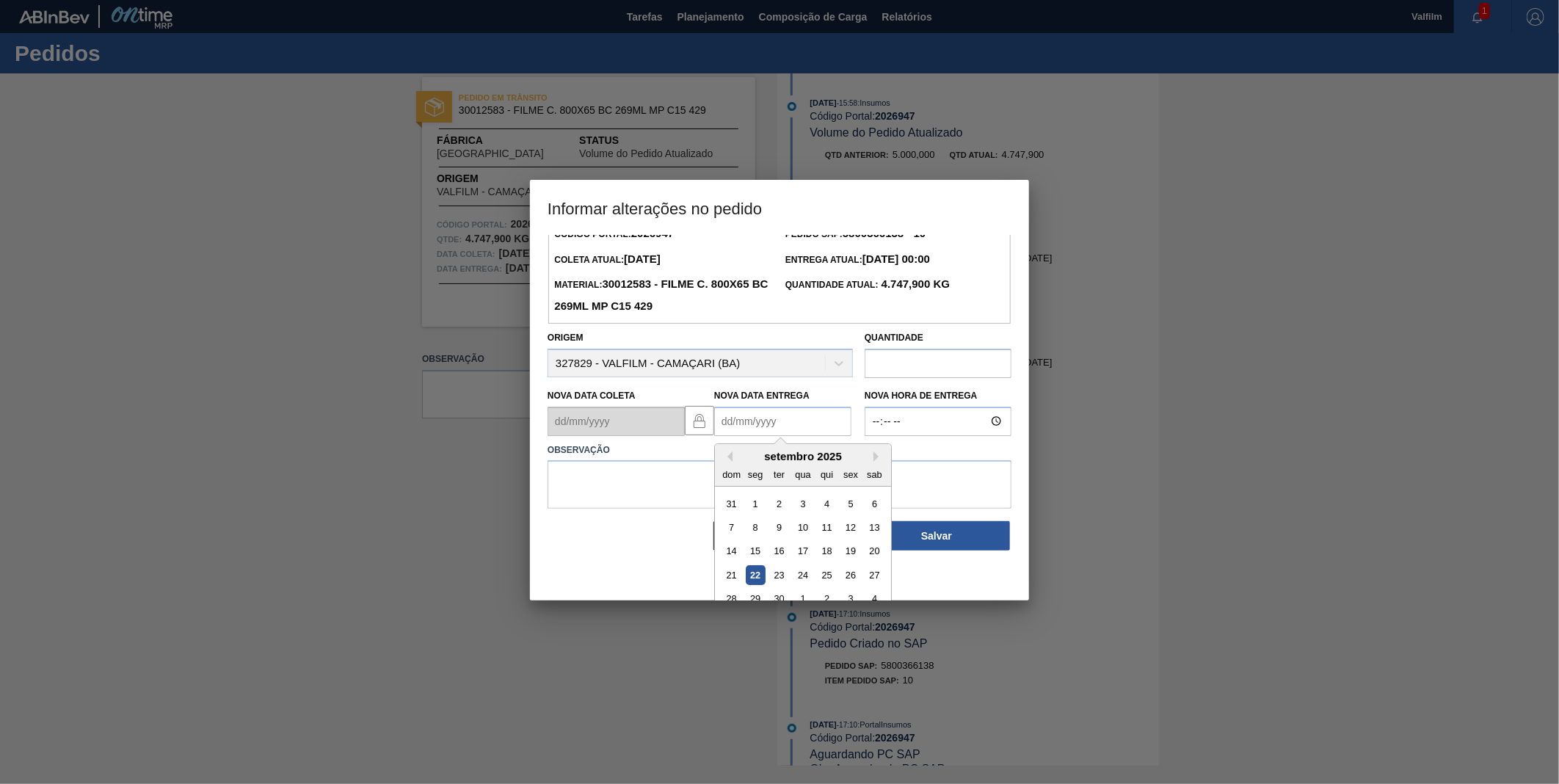
scroll to position [47, 0]
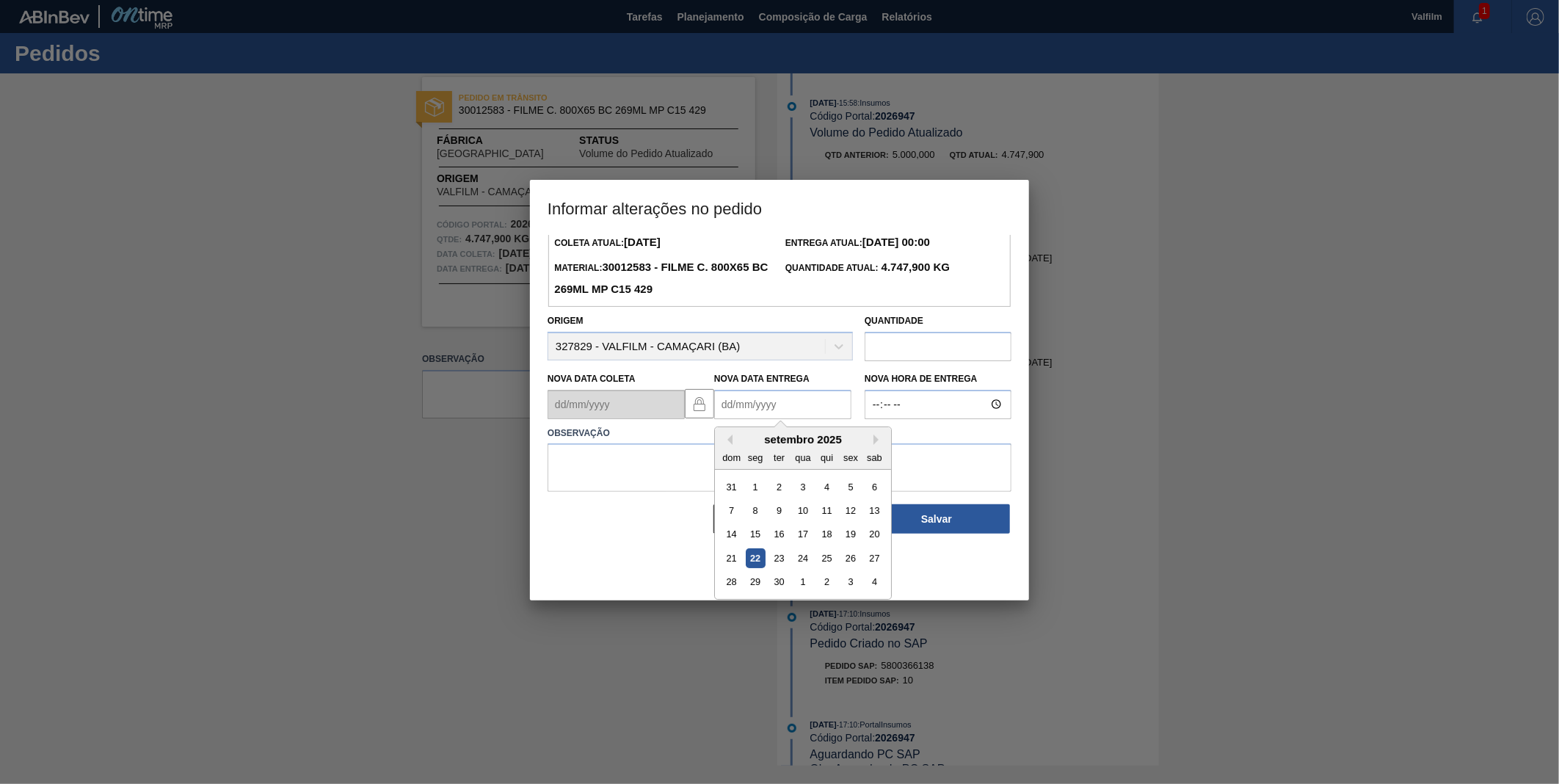
click at [751, 559] on div "22" at bounding box center [756, 558] width 20 height 20
type Entrega2026947 "[DATE]"
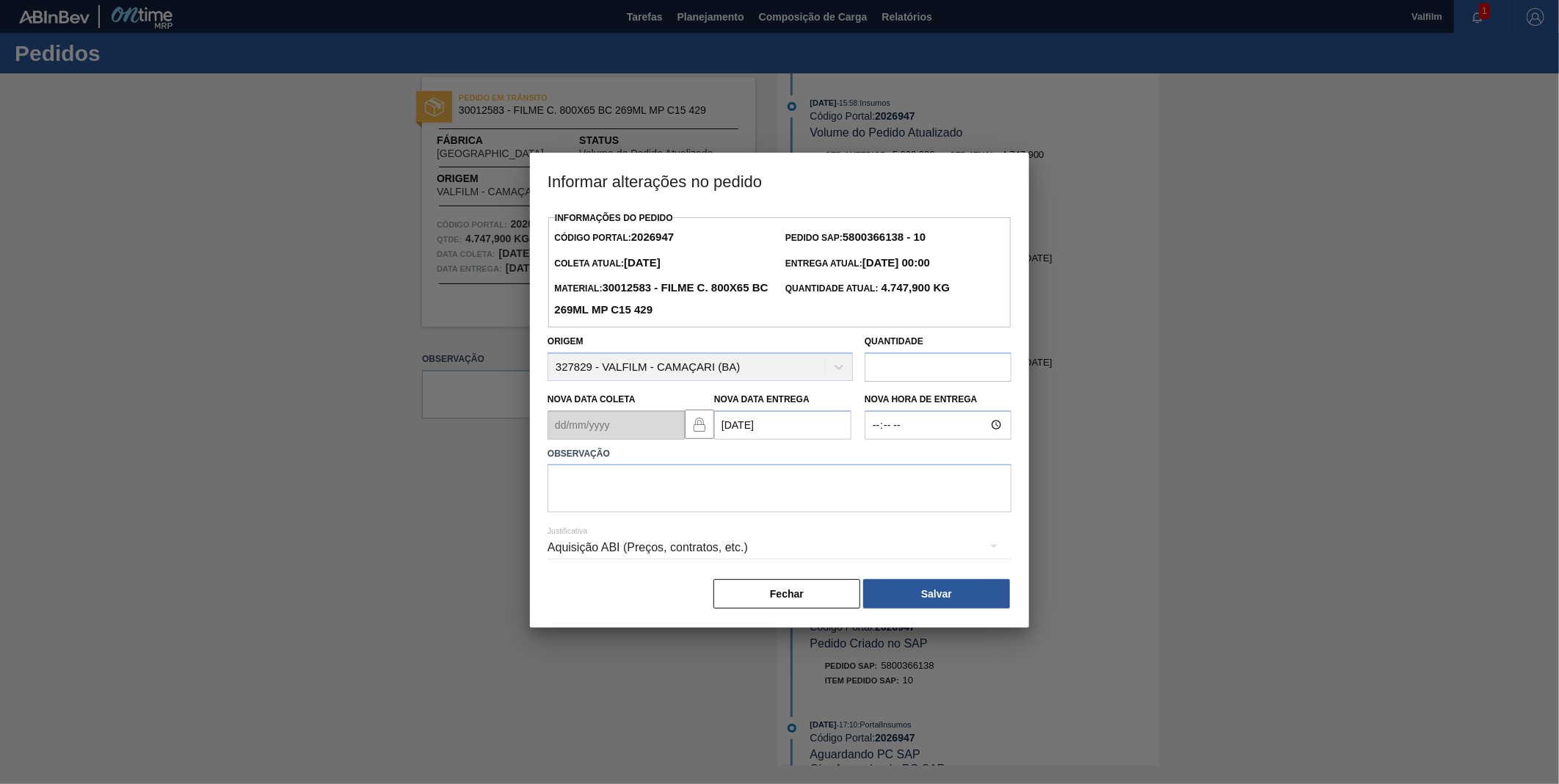
scroll to position [0, 0]
click at [757, 496] on textarea at bounding box center [780, 487] width 464 height 48
type textarea "DATA ORIGINAL"
click at [714, 543] on div "Aquisição ABI (Preços, contratos, etc.)" at bounding box center [780, 547] width 464 height 41
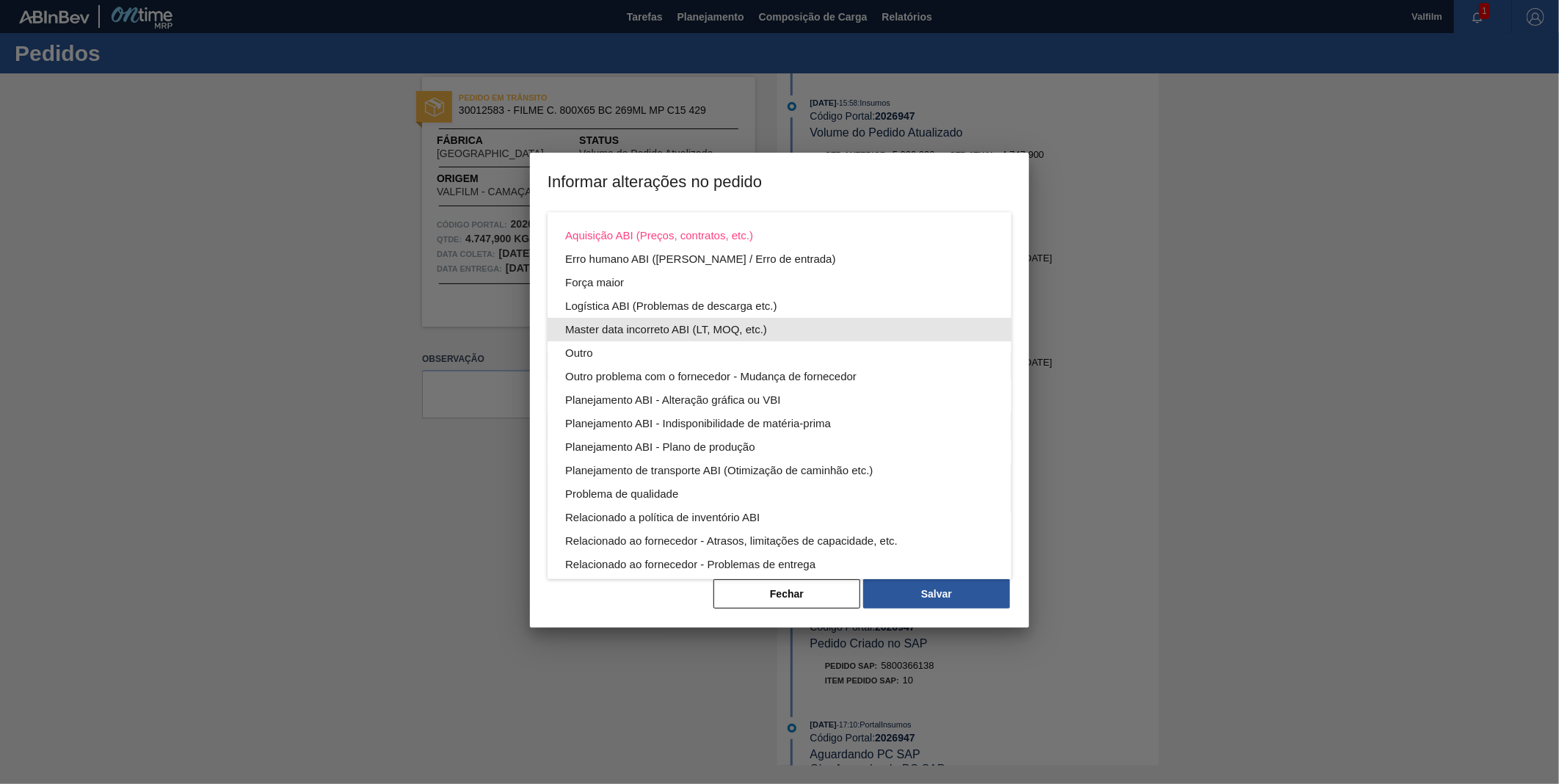
click at [626, 320] on div "Master data incorreto ABI (LT, MOQ, etc.)" at bounding box center [780, 330] width 429 height 24
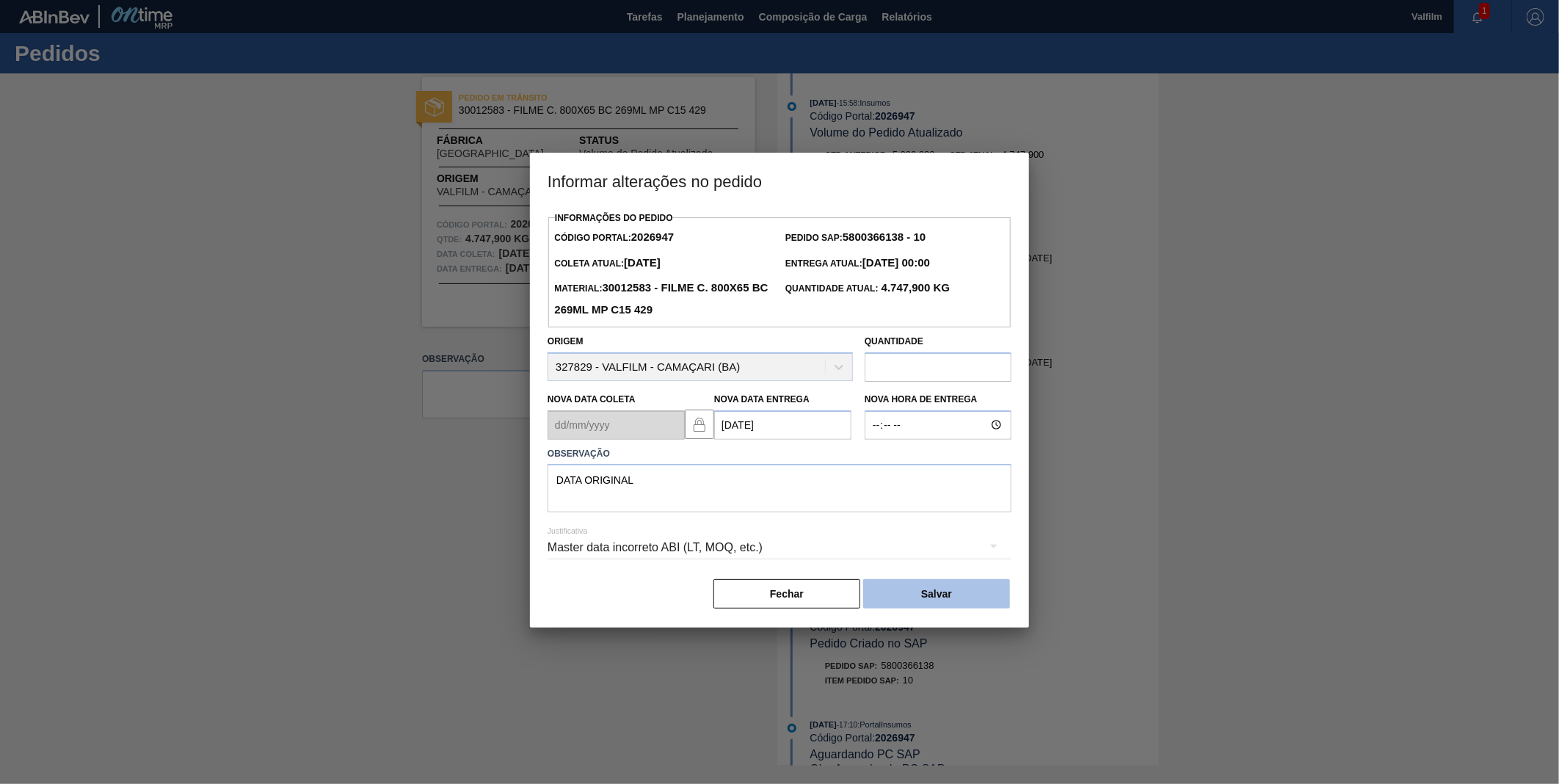
click at [912, 593] on button "Salvar" at bounding box center [937, 593] width 147 height 29
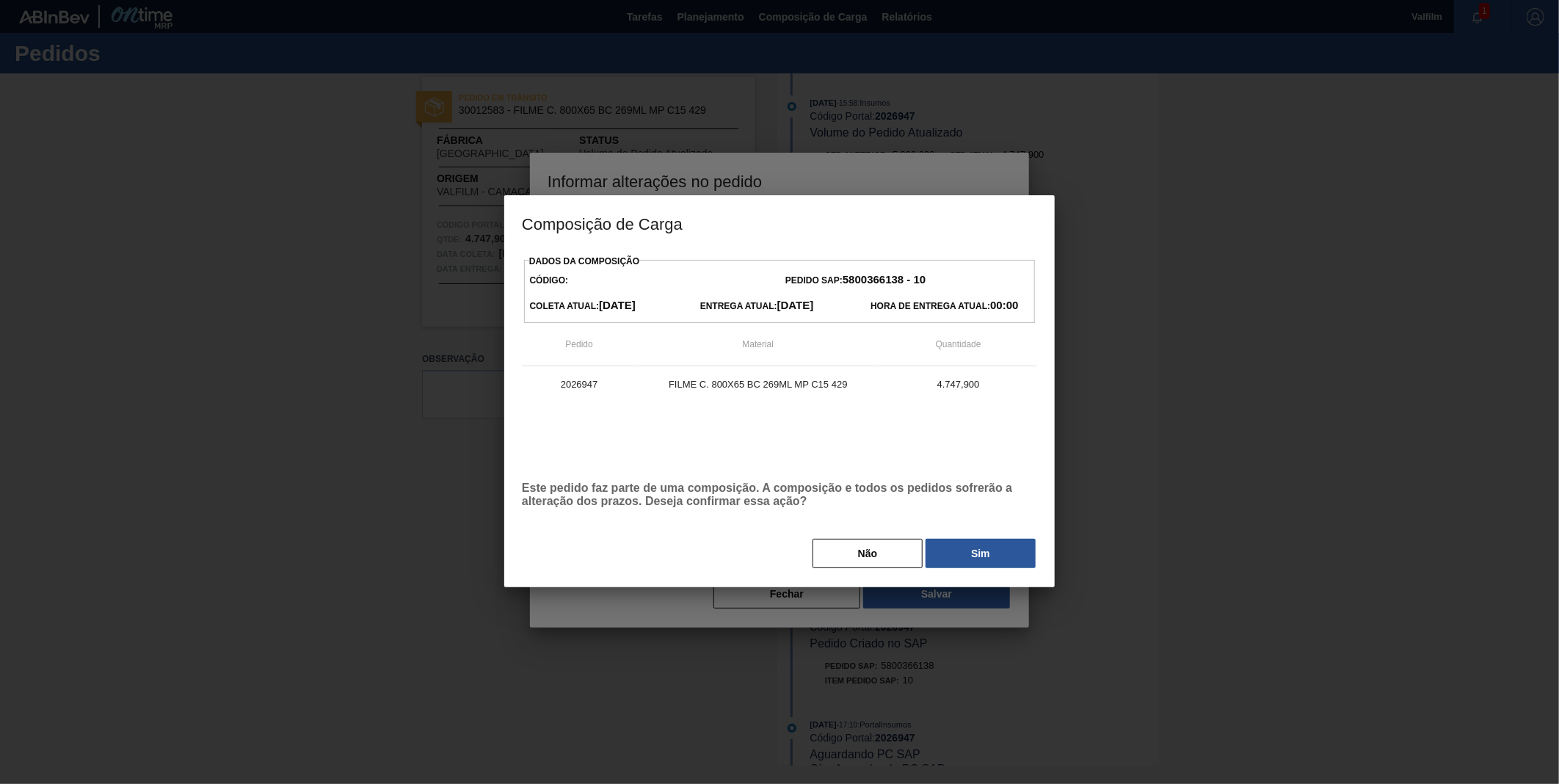
click at [924, 581] on div at bounding box center [780, 392] width 1559 height 784
click at [934, 562] on button "Sim" at bounding box center [981, 553] width 110 height 29
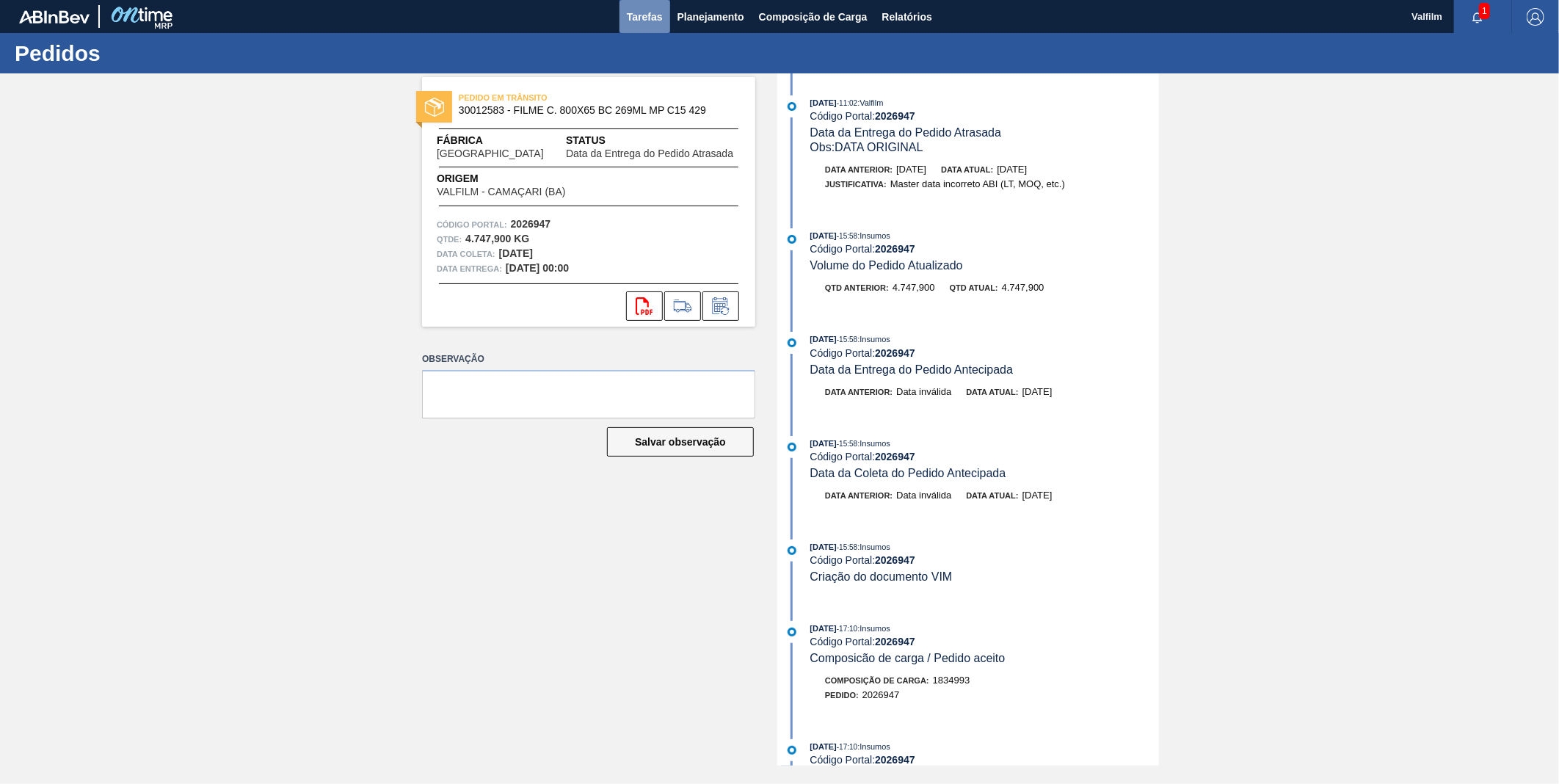
click at [651, 16] on span "Tarefas" at bounding box center [644, 17] width 36 height 17
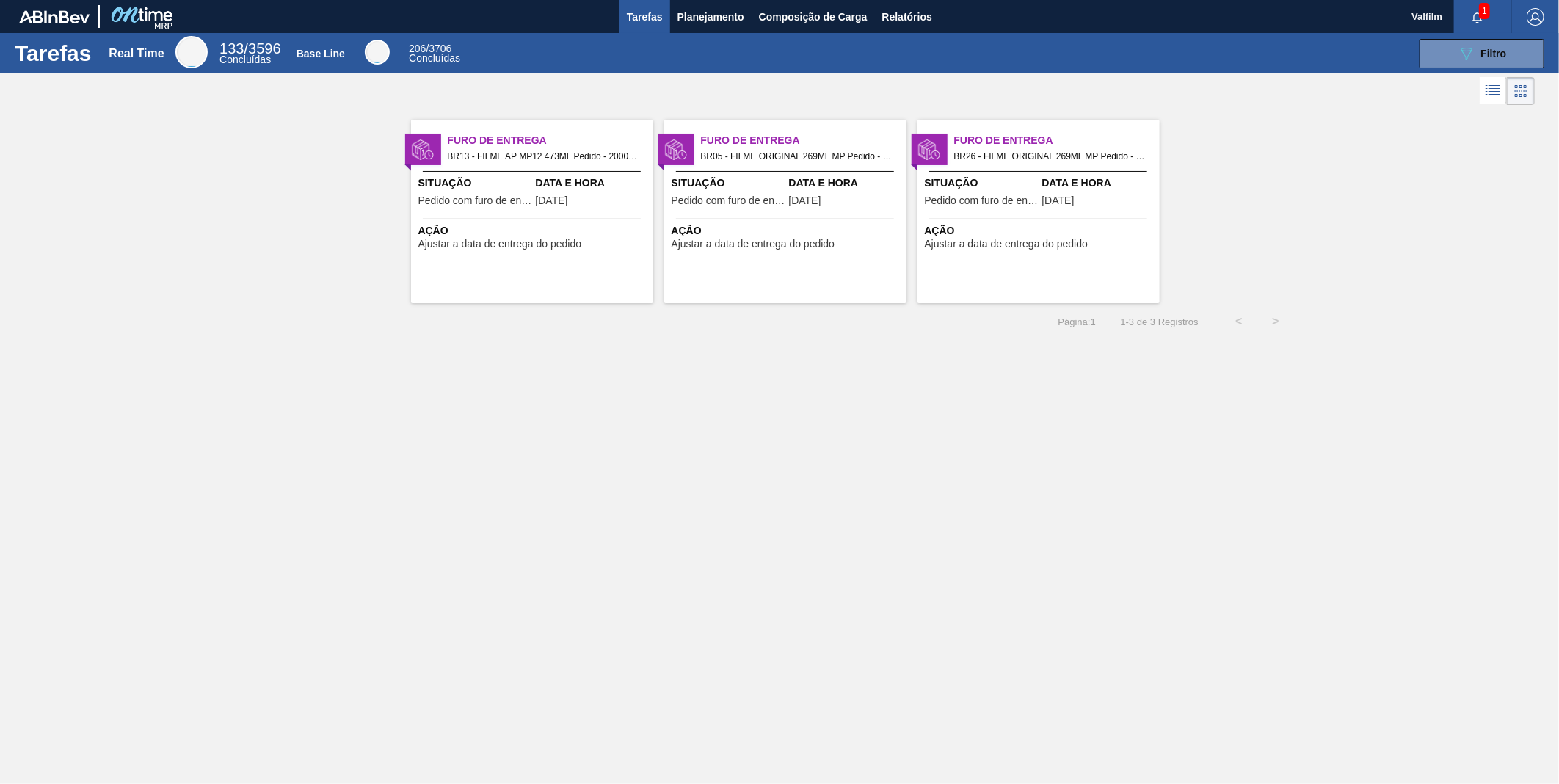
click at [574, 214] on div "Furo de Entrega BR13 - FILME AP MP12 473ML Pedido - 2000596 Situação Pedido com…" at bounding box center [533, 211] width 242 height 184
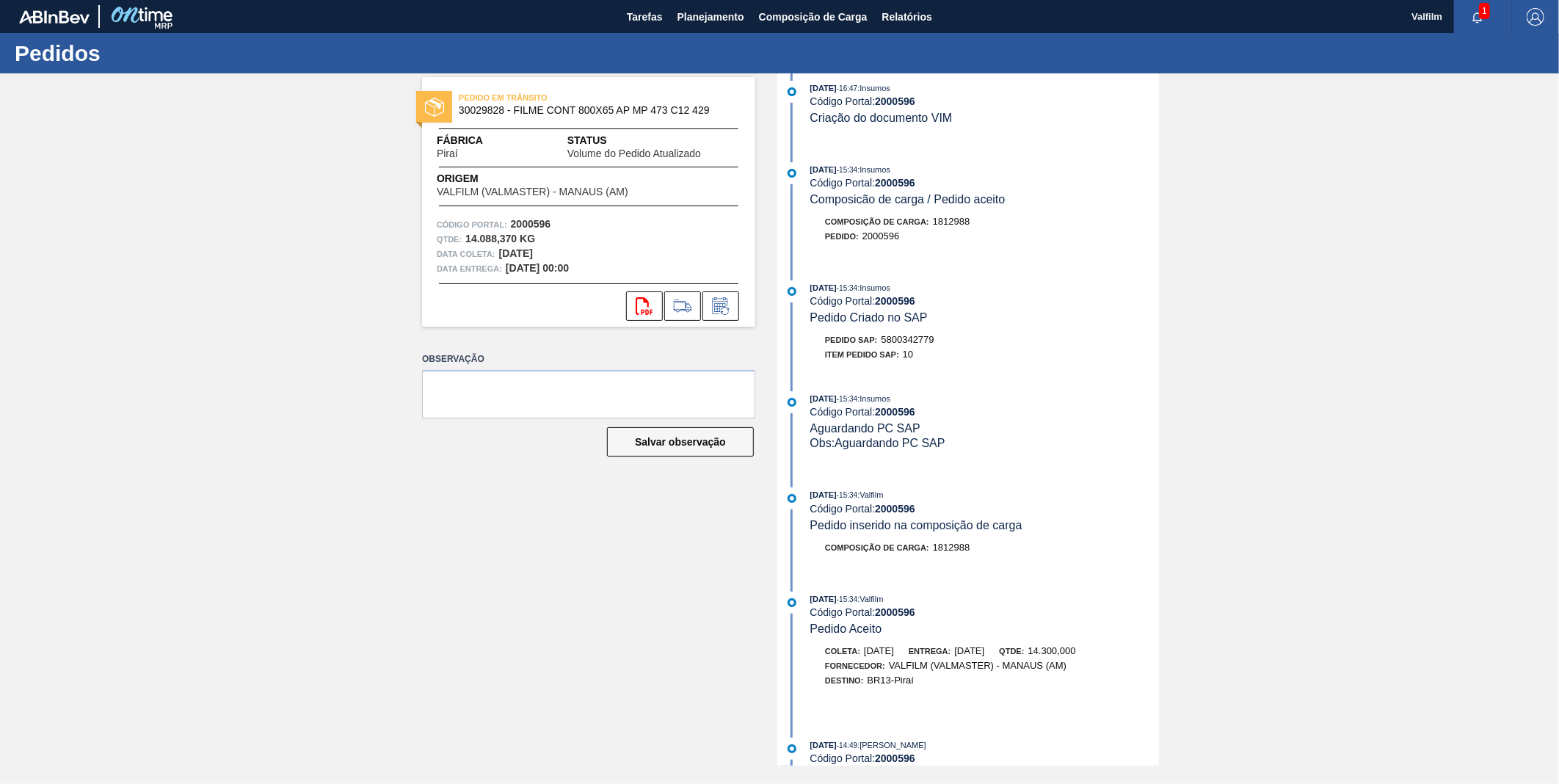
scroll to position [407, 0]
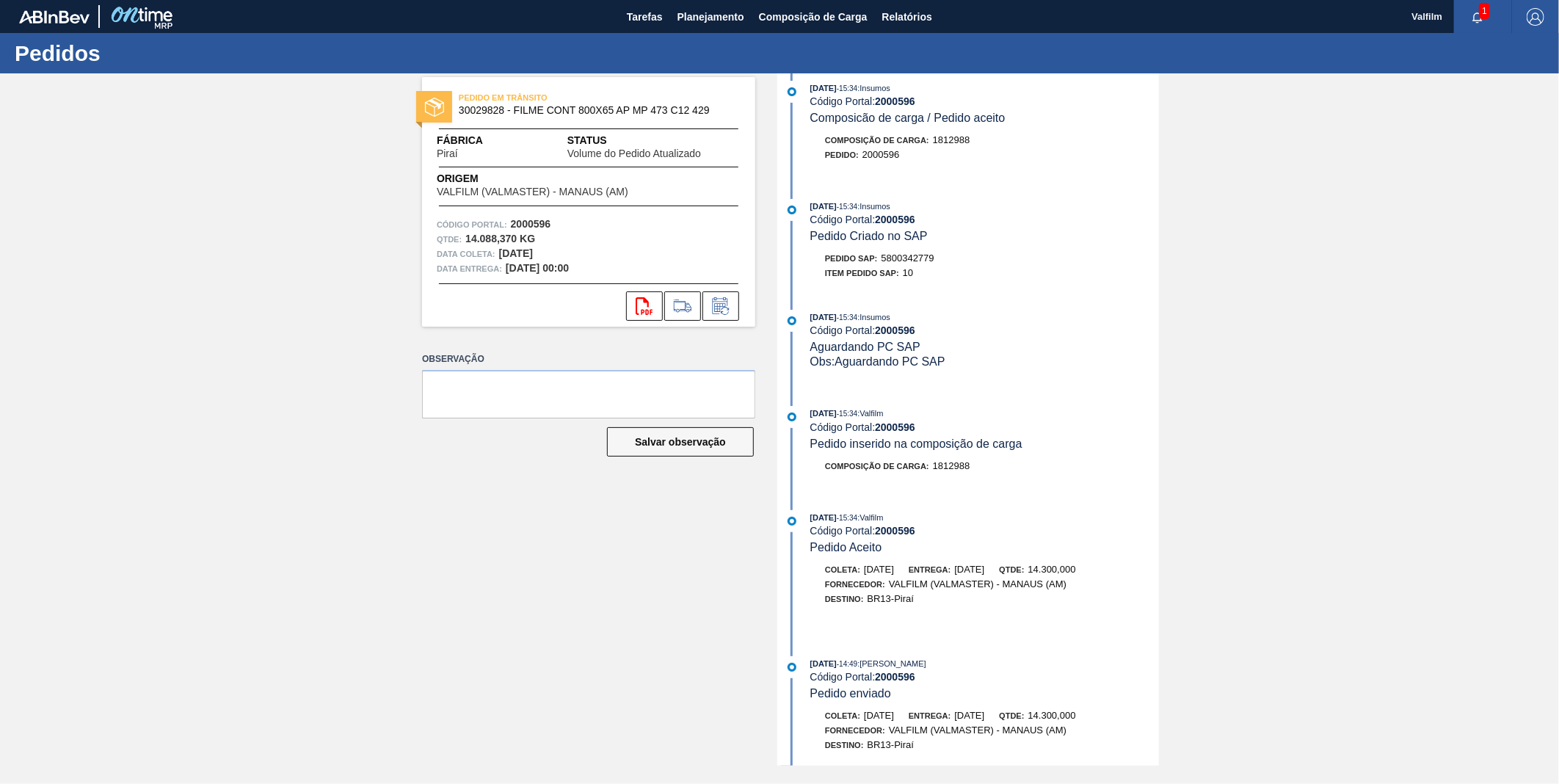
click at [726, 323] on div "PEDIDO EM TRÂNSITO 30029828 - FILME CONT 800X65 AP MP 473 C12 429 Fábrica Piraí…" at bounding box center [588, 201] width 333 height 249
click at [711, 304] on icon at bounding box center [721, 306] width 24 height 17
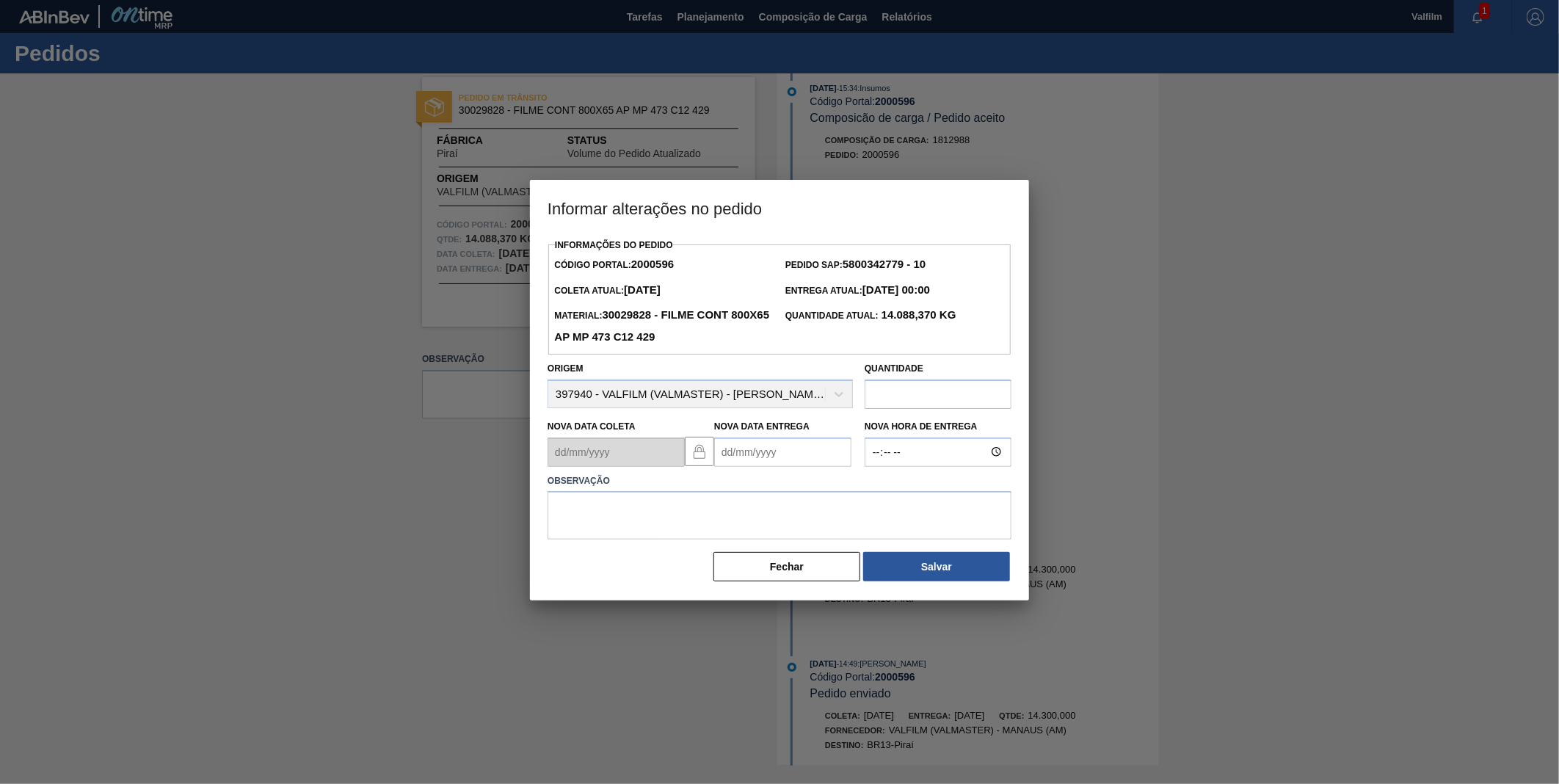
click at [751, 466] on Entrega2000596 "Nova Data Entrega" at bounding box center [783, 452] width 137 height 29
click at [876, 490] on button "Next Month" at bounding box center [878, 487] width 10 height 10
click at [803, 537] on div "1" at bounding box center [802, 533] width 20 height 20
type Entrega2000596 "[DATE]"
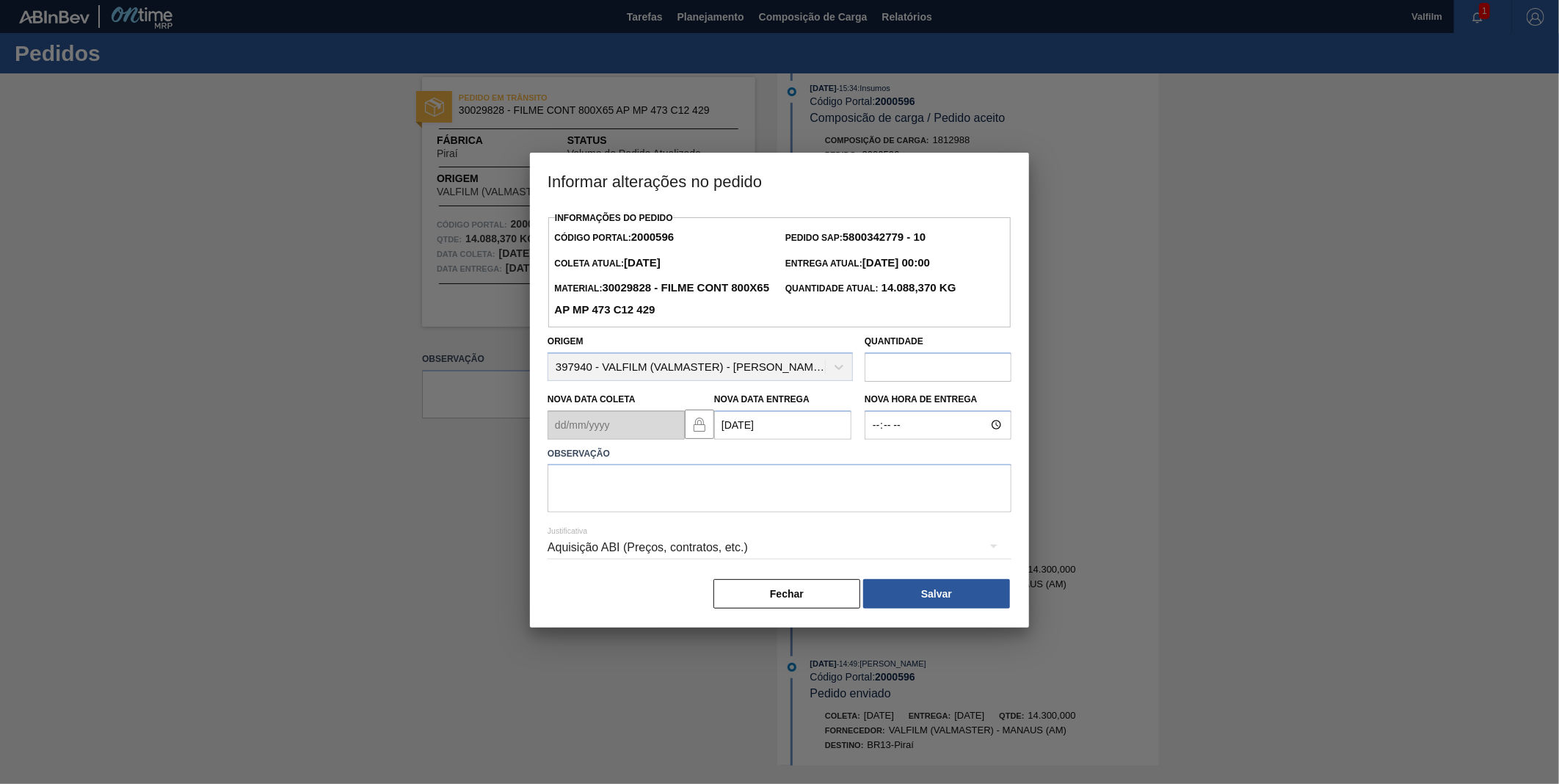
click at [789, 531] on div "Aquisição ABI (Preços, contratos, etc.)" at bounding box center [780, 547] width 464 height 41
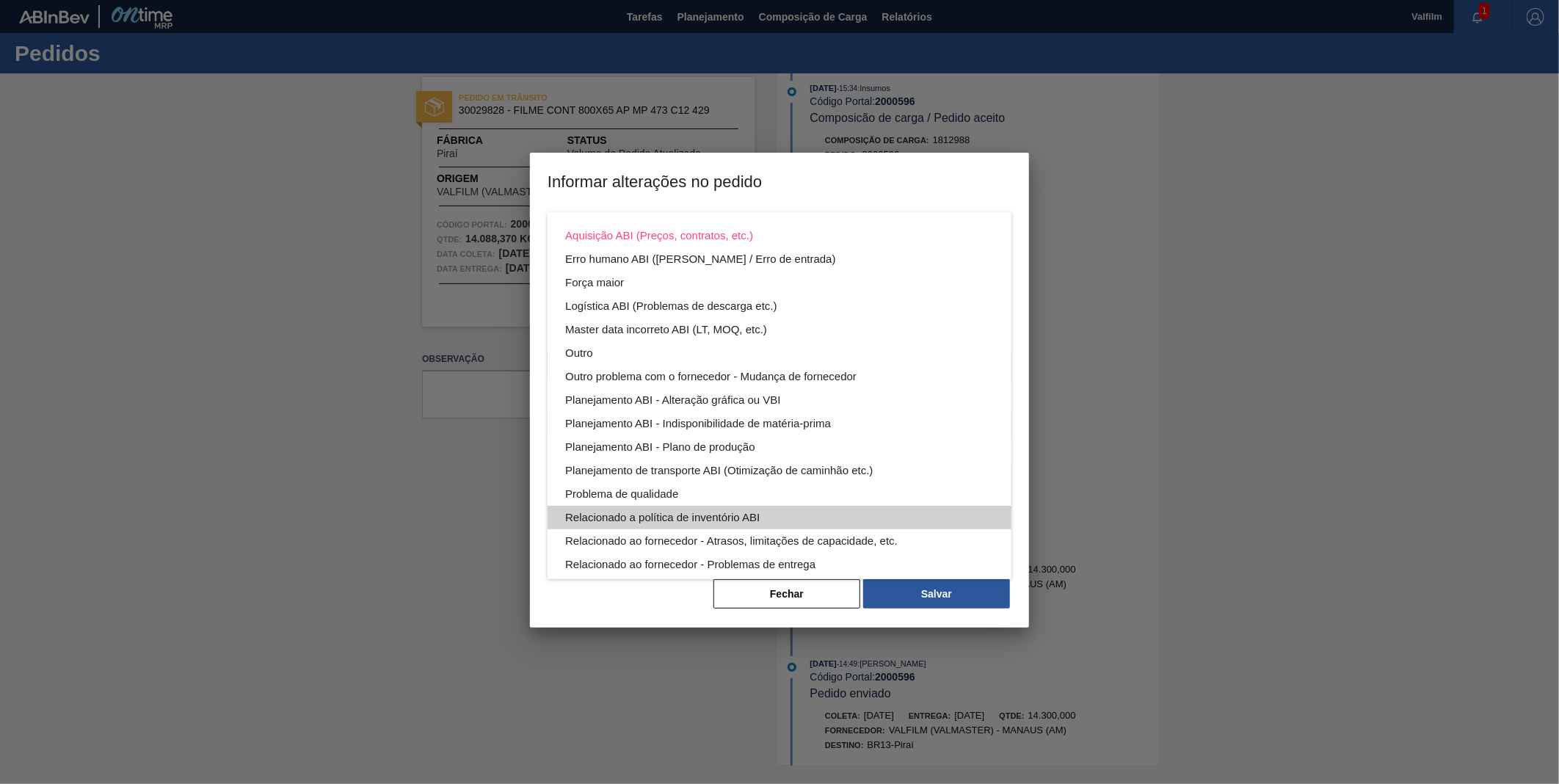
click at [789, 492] on div "Aquisição ABI (Preços, contratos, etc.) Erro humano ABI (Cálculo / Erro de entr…" at bounding box center [780, 435] width 464 height 446
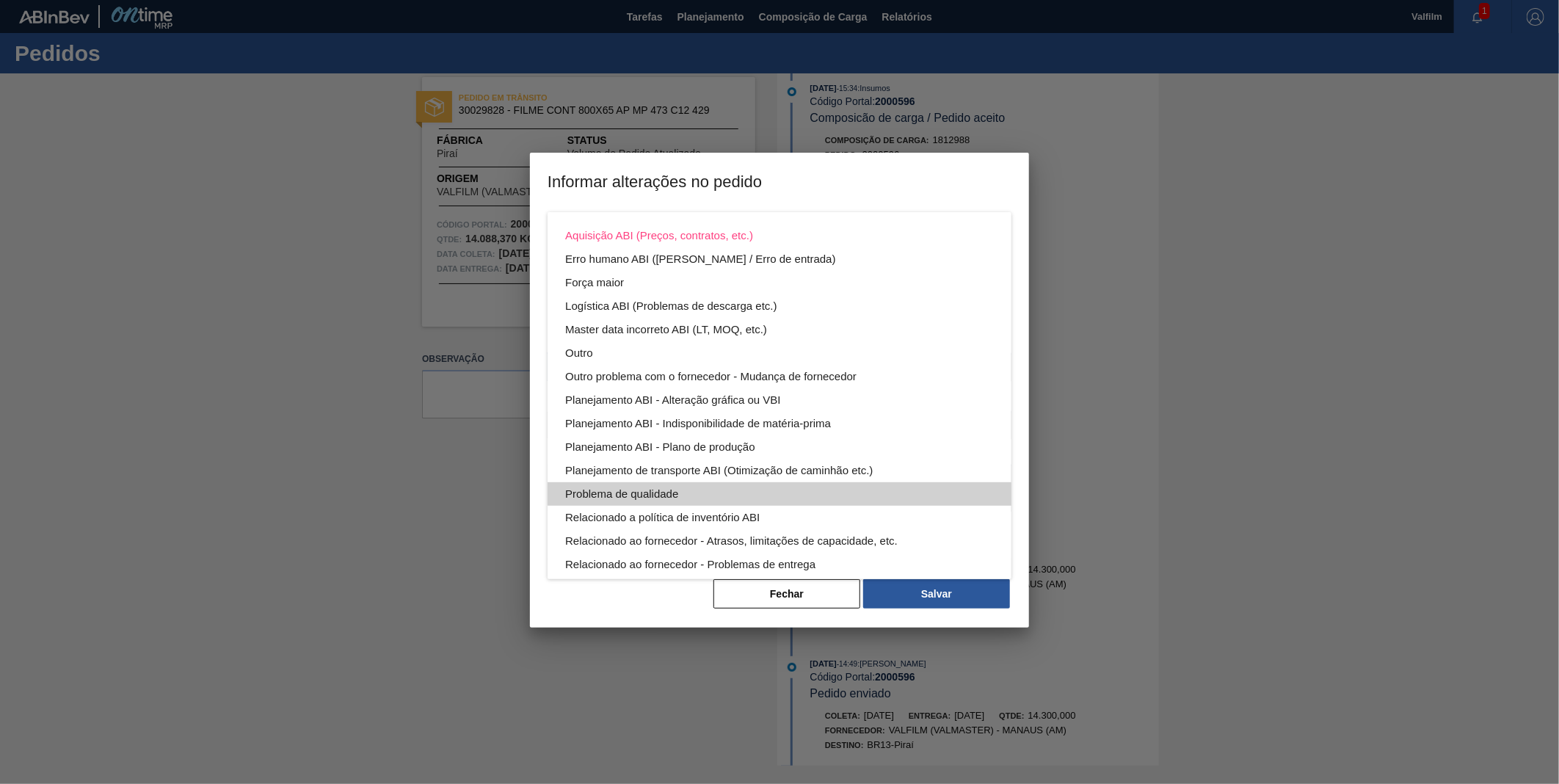
click at [787, 484] on div "Problema de qualidade" at bounding box center [780, 494] width 429 height 24
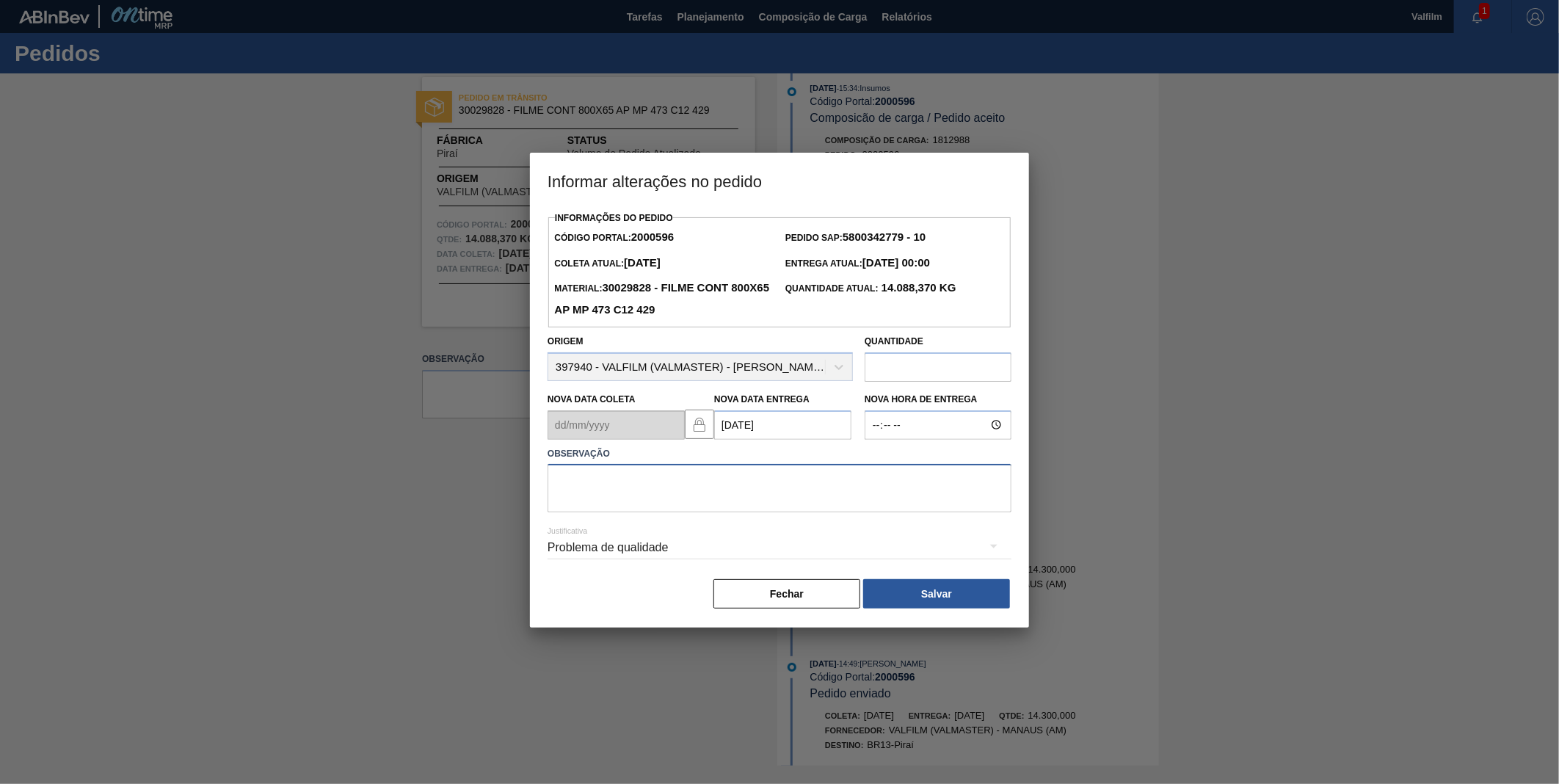
click at [827, 475] on textarea at bounding box center [780, 487] width 464 height 48
type textarea "DATA ORIGINAL"
click at [640, 559] on div "Problema de qualidade" at bounding box center [780, 547] width 464 height 41
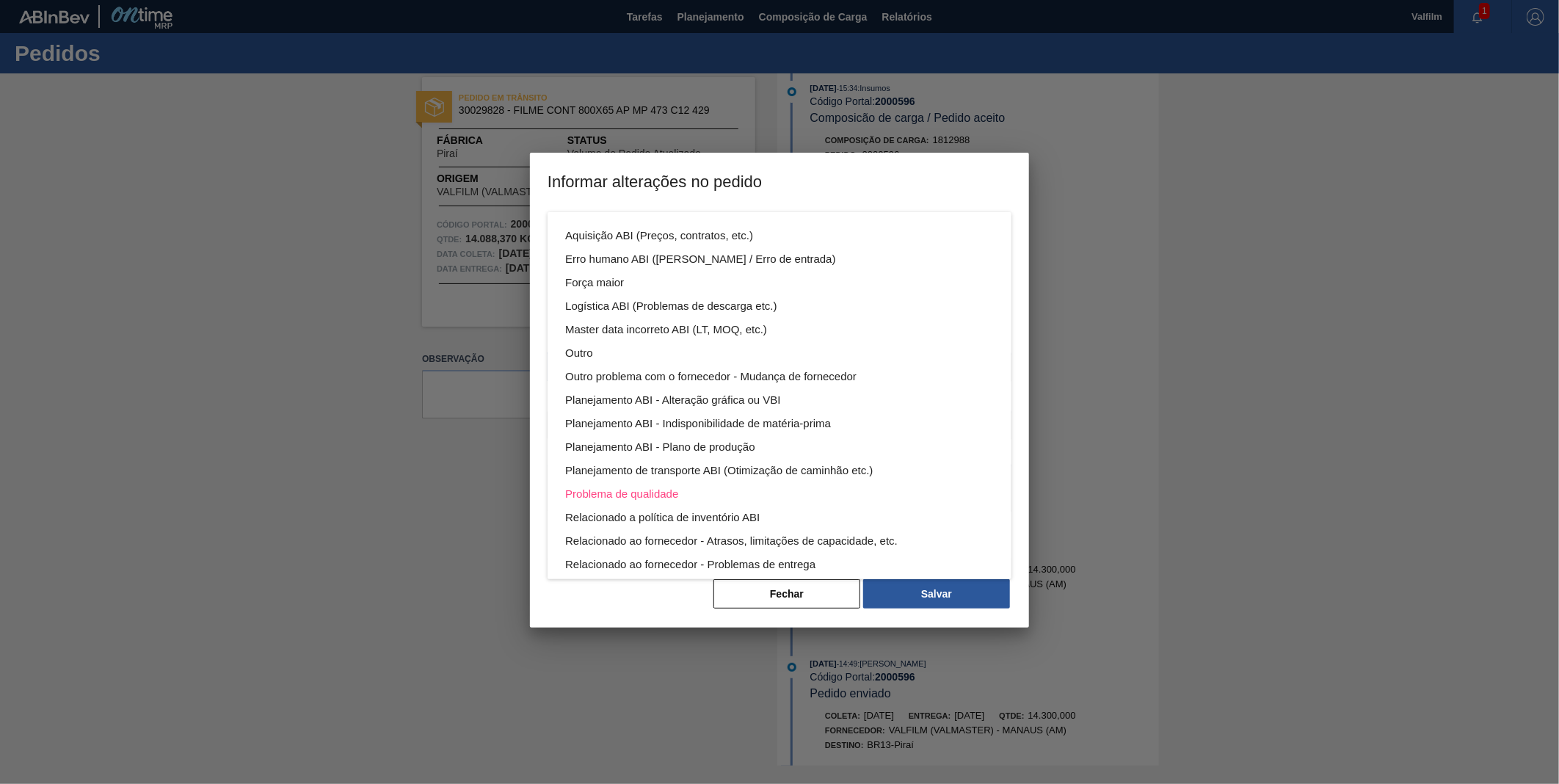
scroll to position [78, 0]
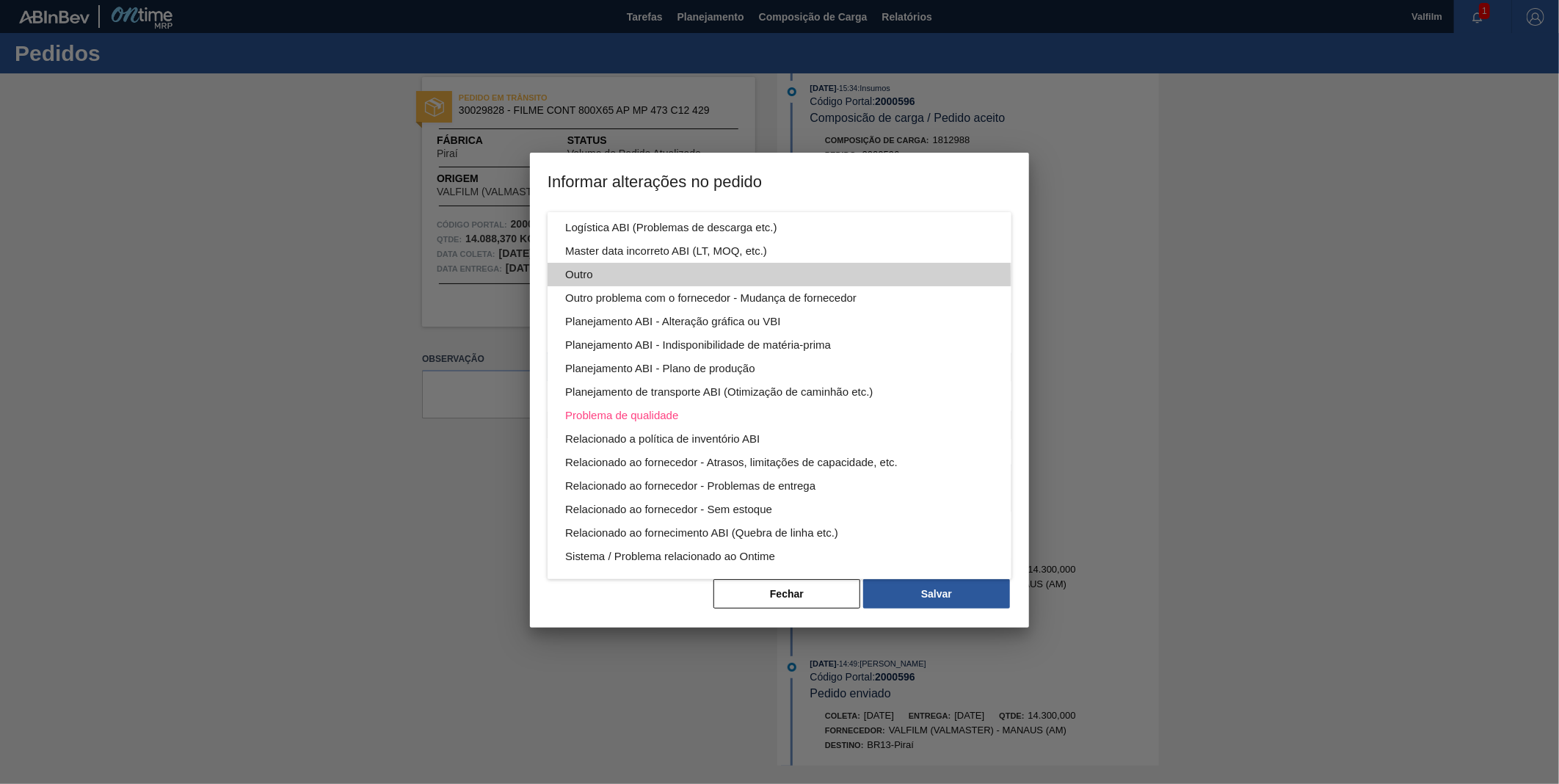
click at [613, 279] on div "Outro" at bounding box center [780, 275] width 429 height 24
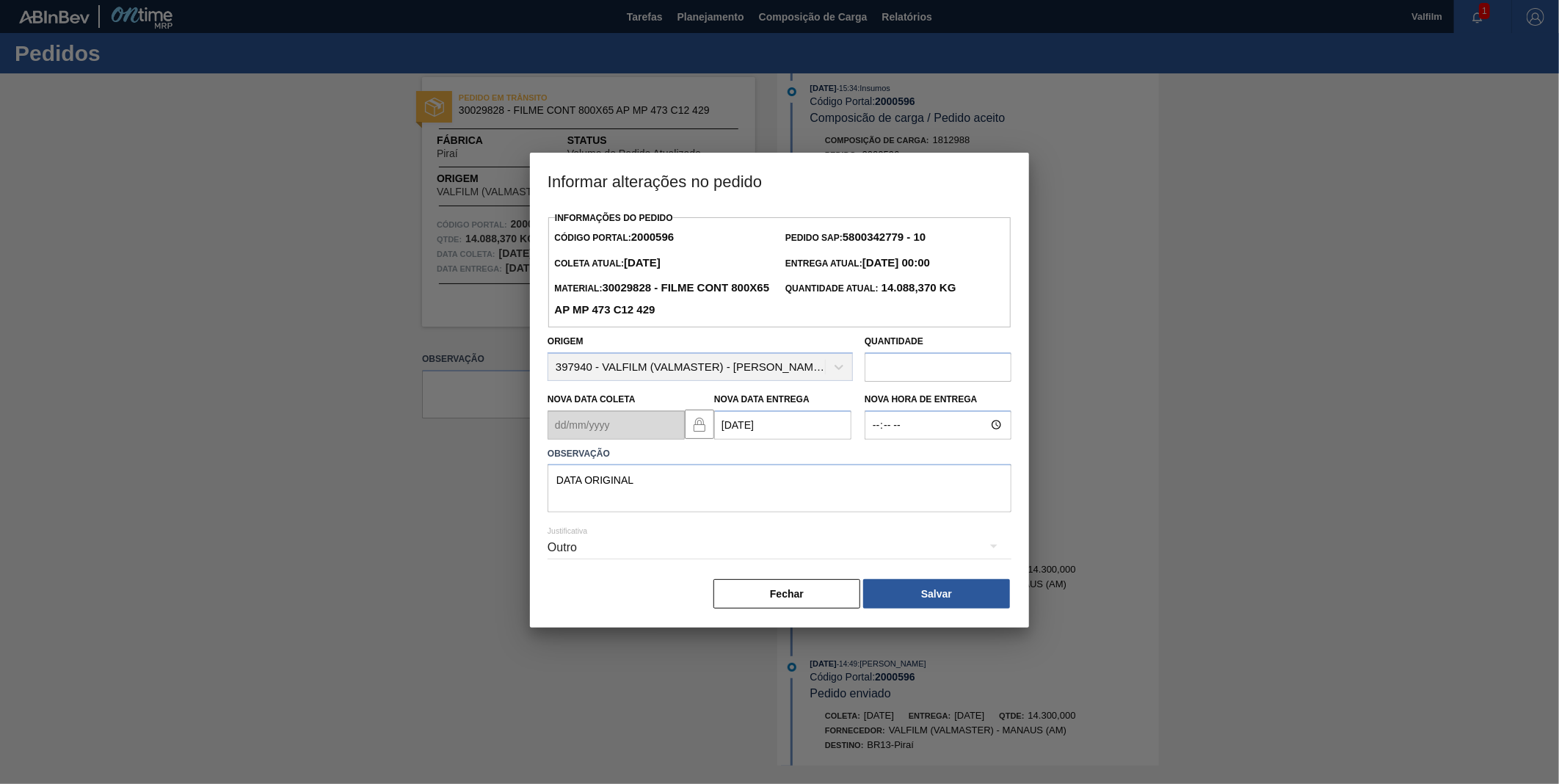
click at [659, 537] on div "Outro" at bounding box center [780, 547] width 464 height 41
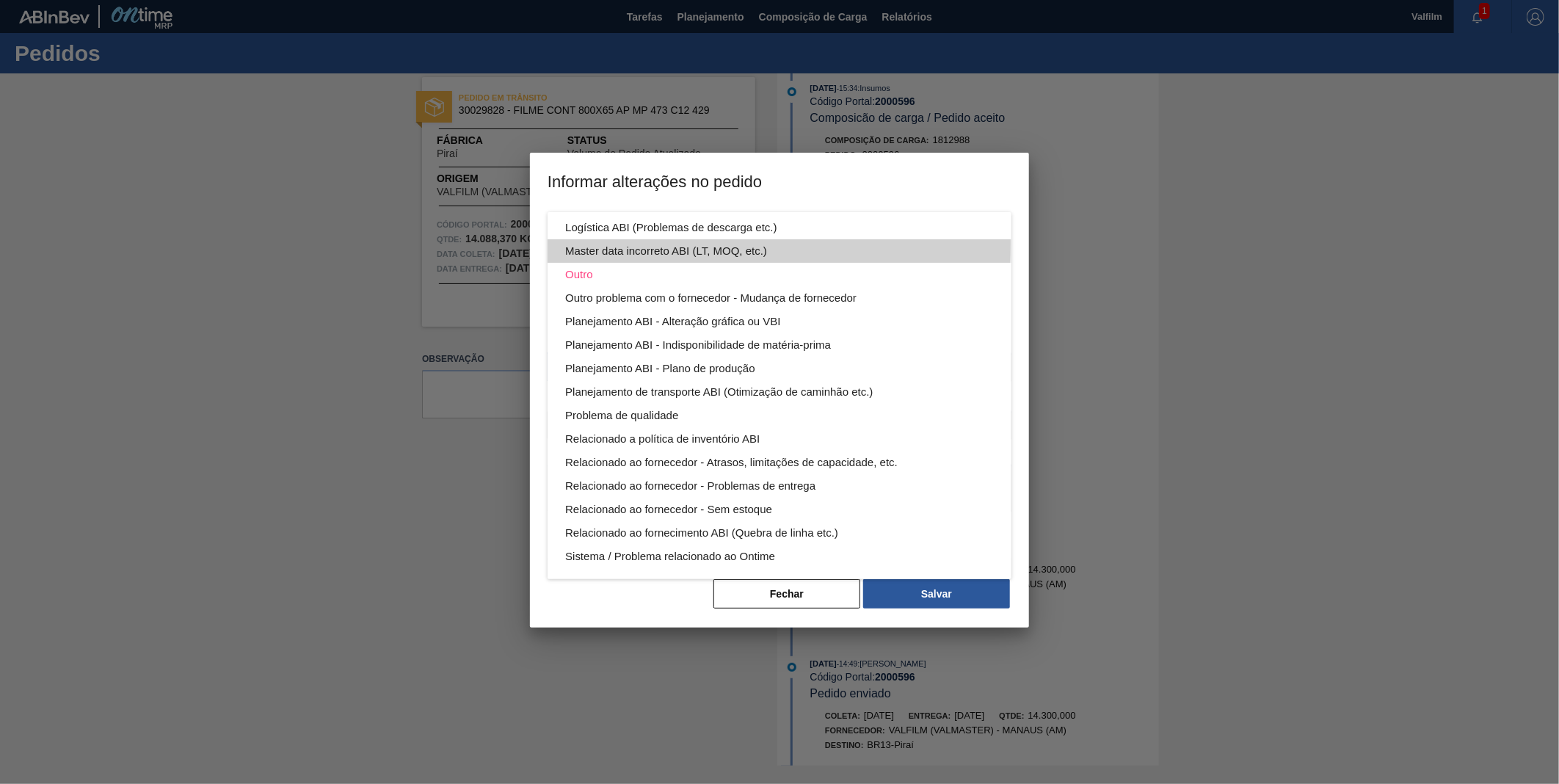
click at [666, 242] on div "Master data incorreto ABI (LT, MOQ, etc.)" at bounding box center [780, 251] width 429 height 24
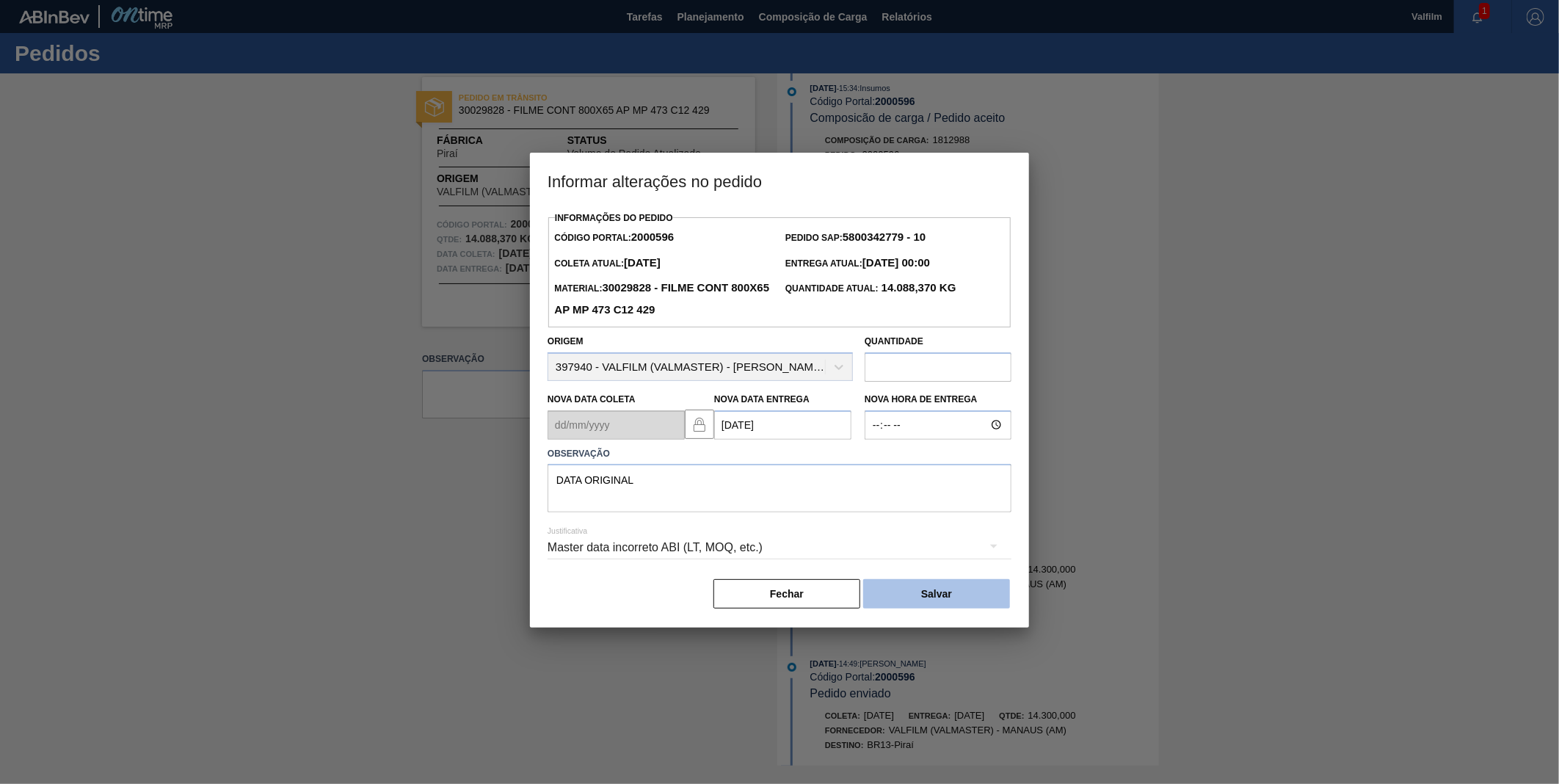
click at [941, 589] on button "Salvar" at bounding box center [937, 593] width 147 height 29
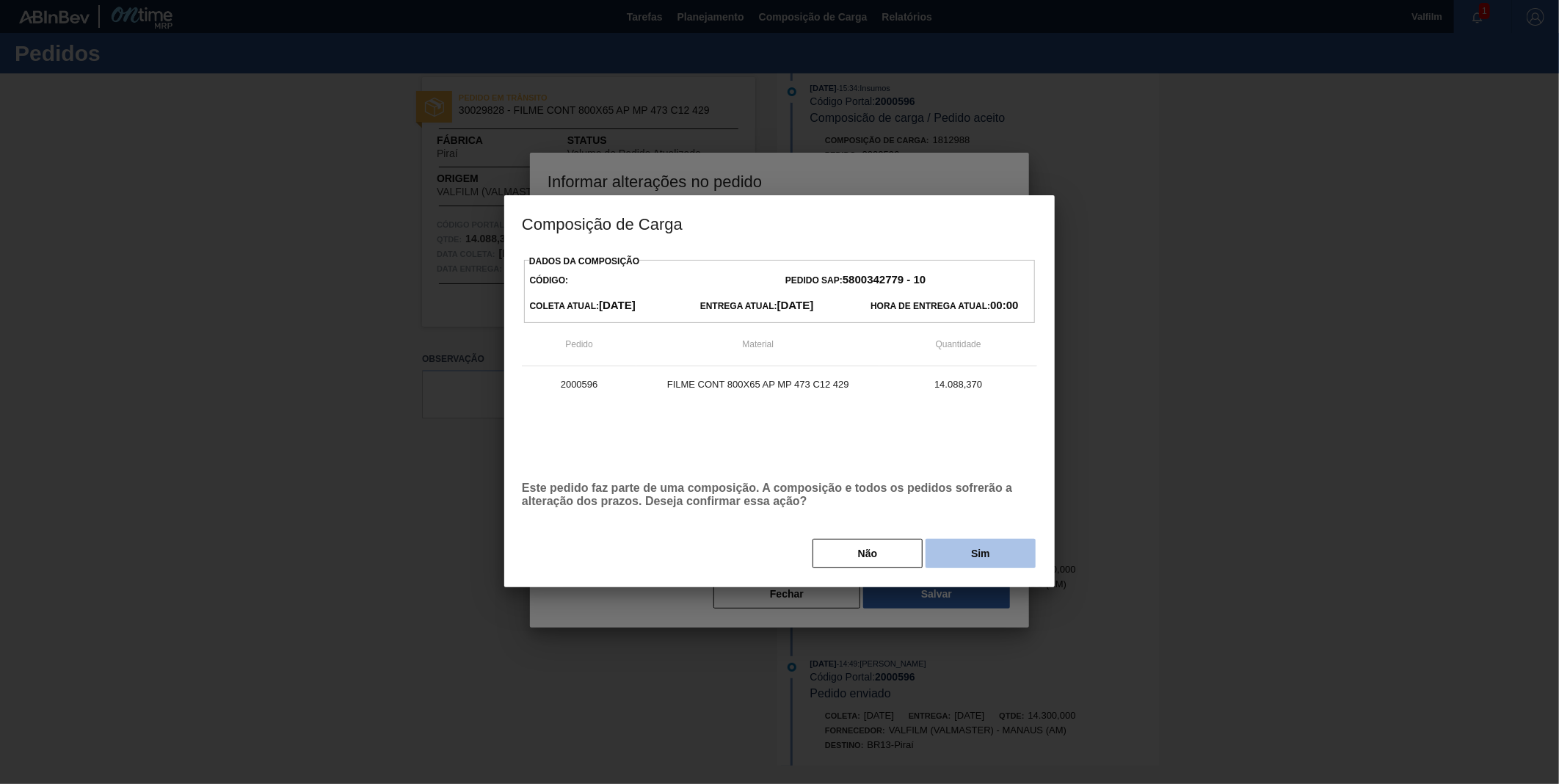
click at [972, 540] on button "Sim" at bounding box center [981, 553] width 110 height 29
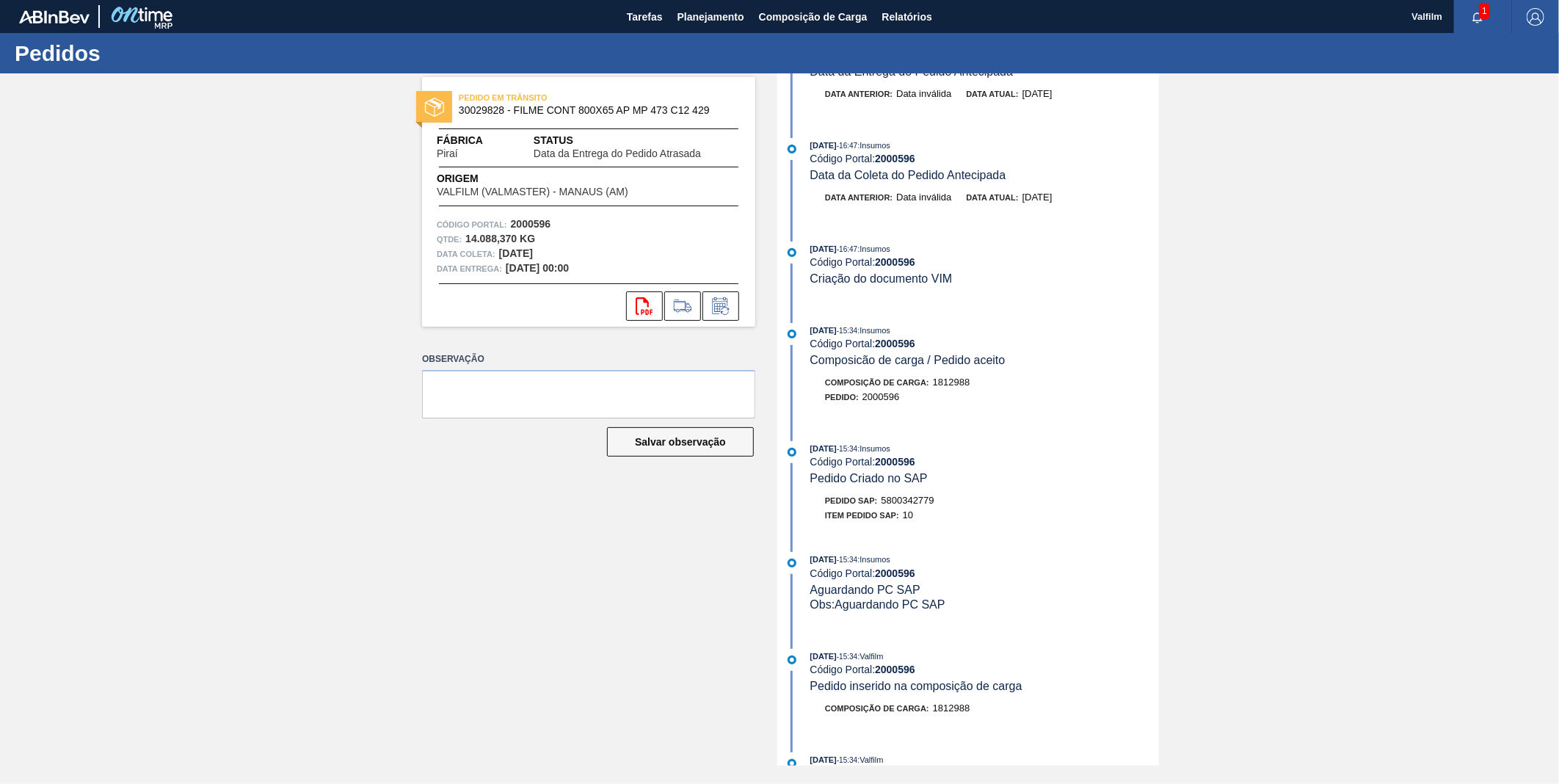
scroll to position [0, 0]
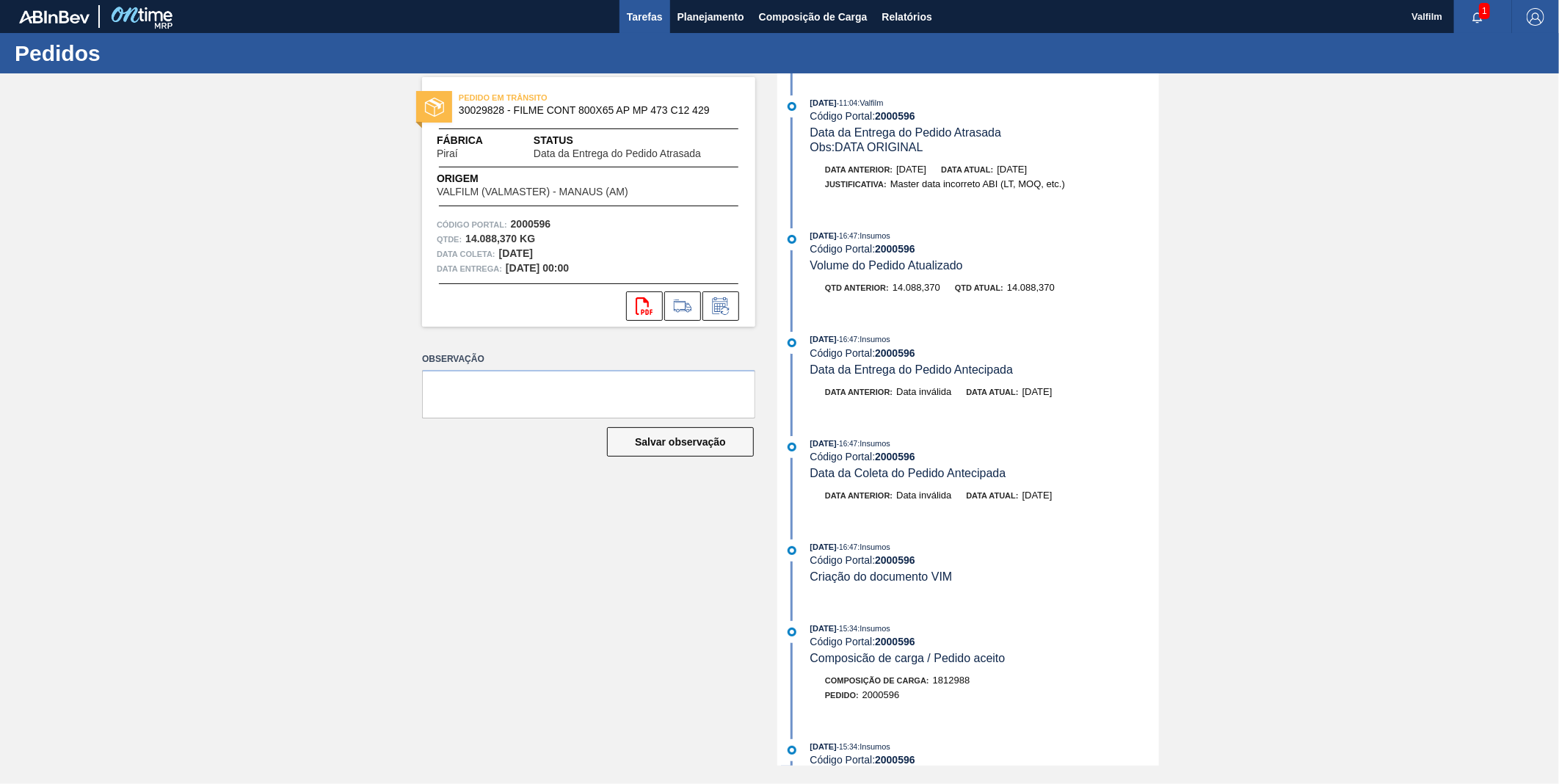
click at [642, 17] on span "Tarefas" at bounding box center [644, 17] width 36 height 17
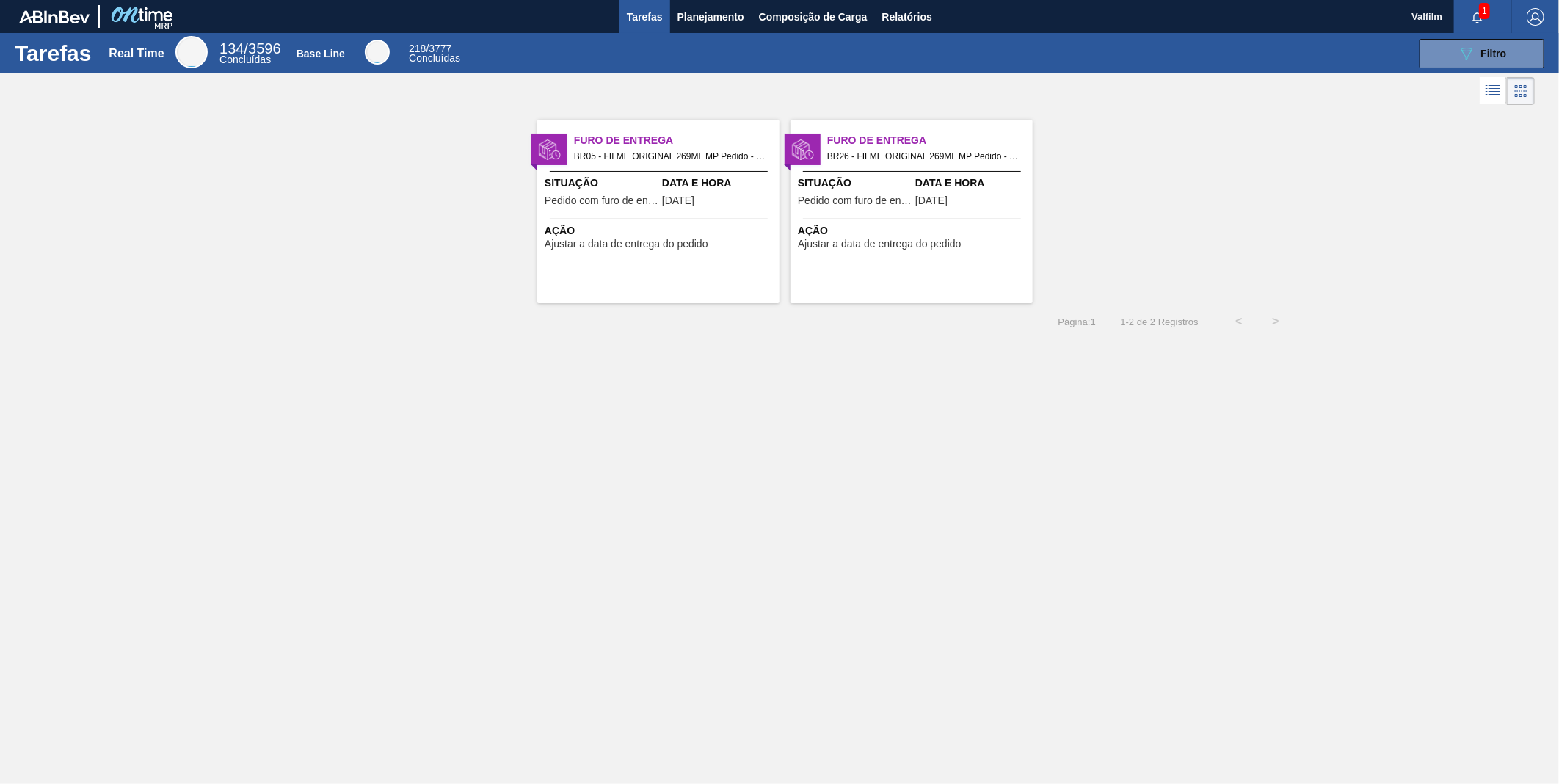
click at [640, 188] on span "Situação" at bounding box center [601, 183] width 114 height 15
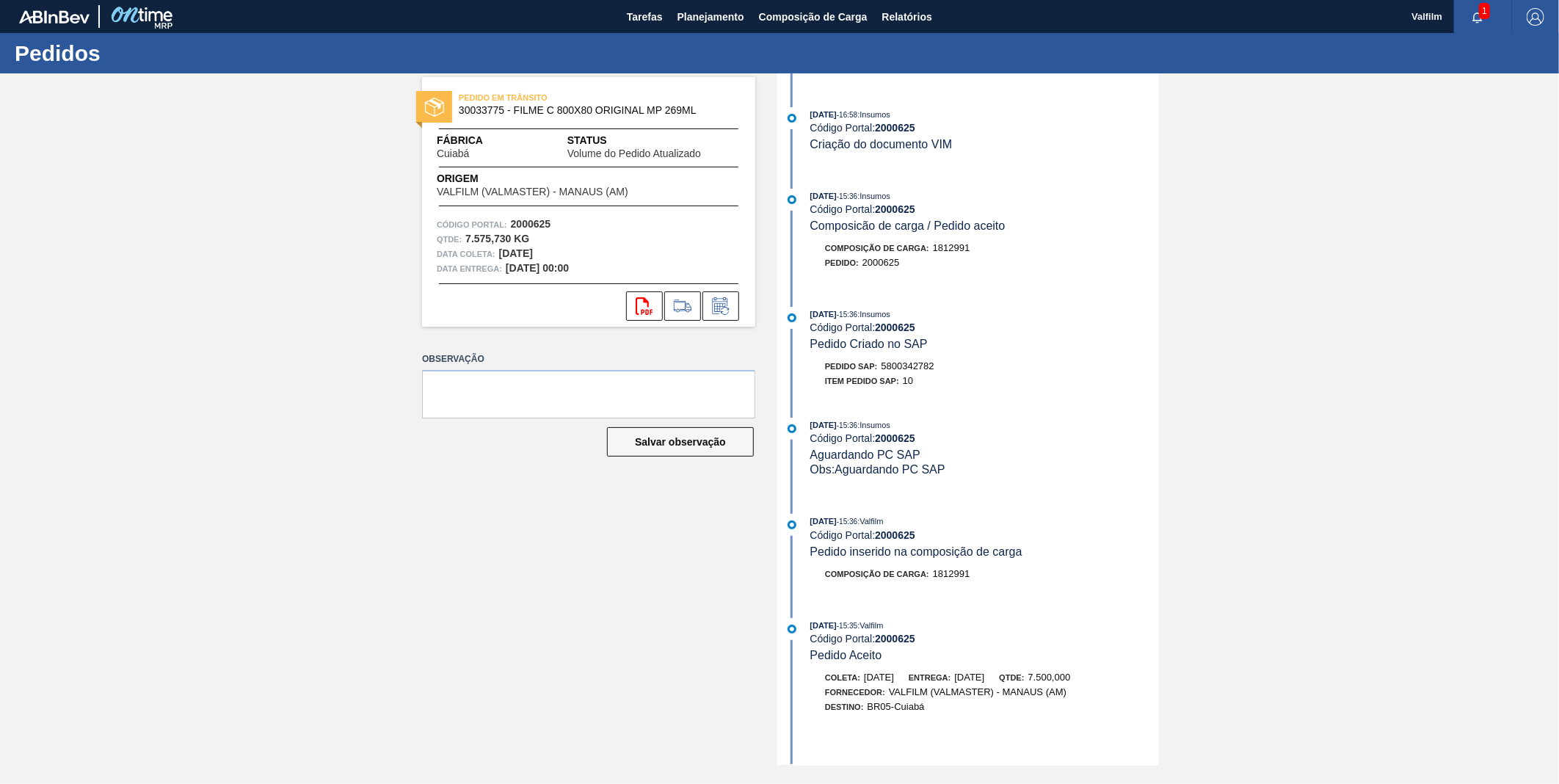
scroll to position [326, 0]
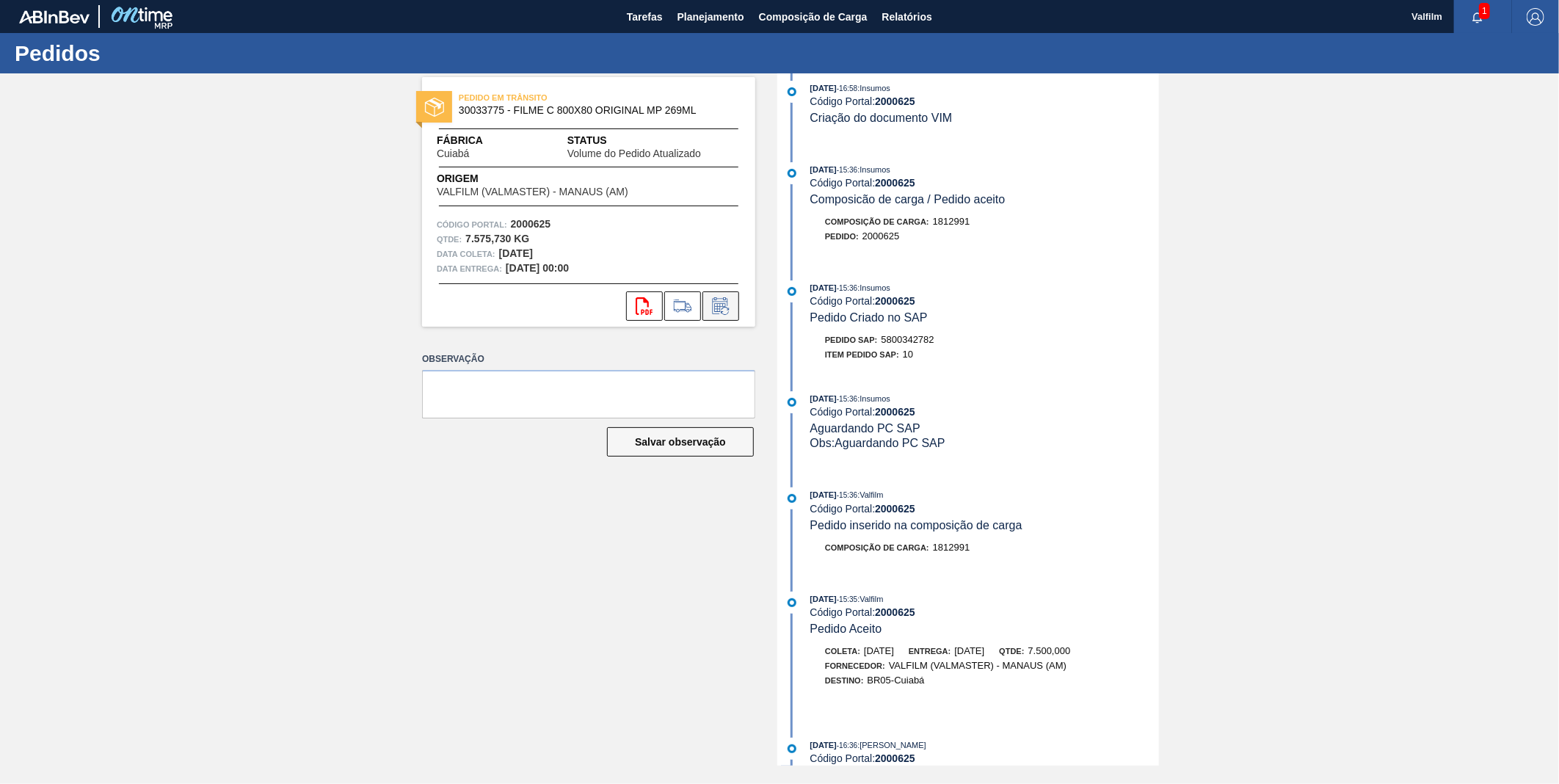
click at [715, 306] on icon at bounding box center [721, 306] width 24 height 17
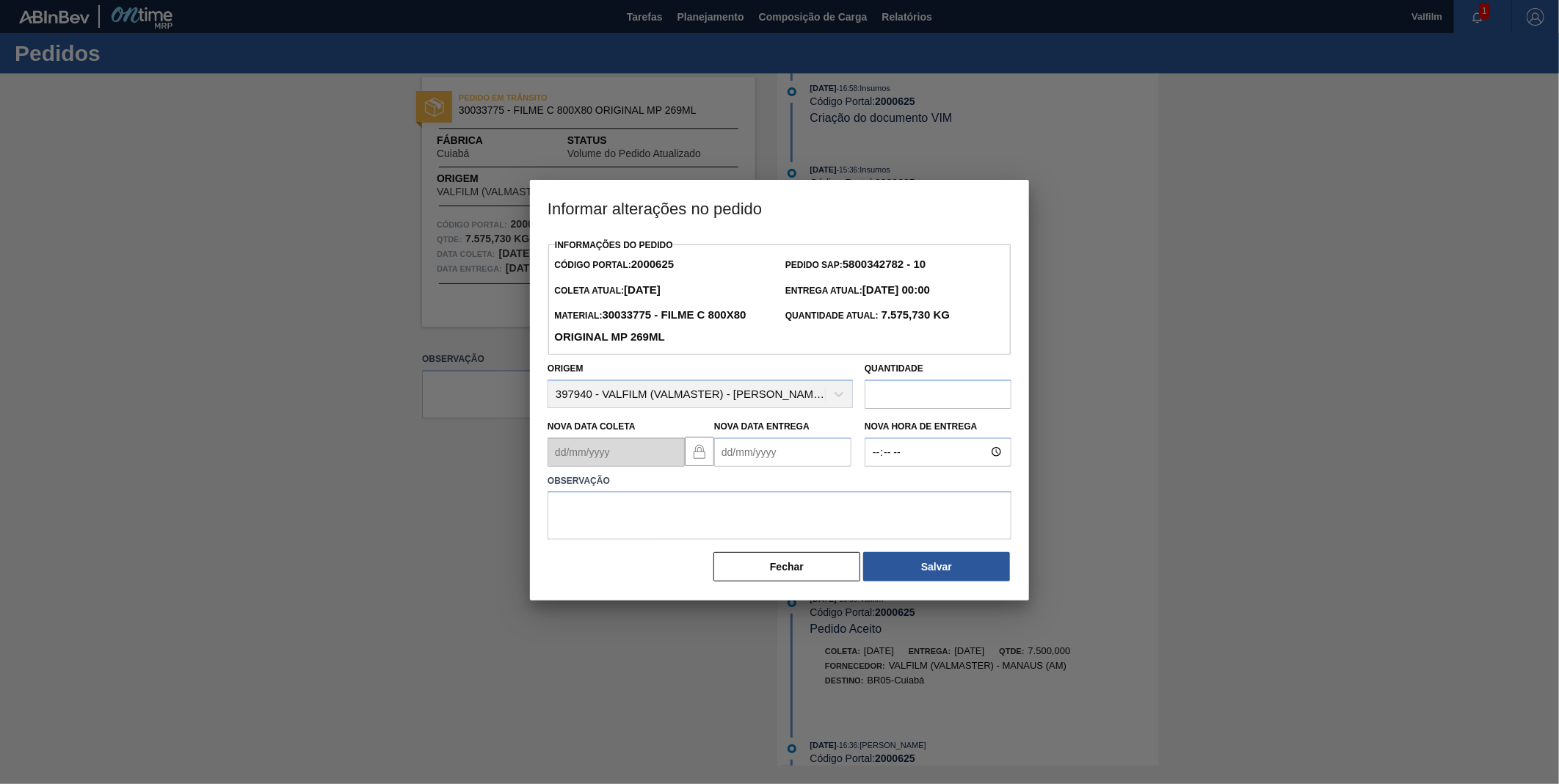
click at [740, 461] on Entrega2000625 "Nova Data Entrega" at bounding box center [783, 452] width 137 height 29
click at [874, 486] on button "Next Month" at bounding box center [878, 487] width 10 height 10
click at [807, 532] on div "1" at bounding box center [802, 533] width 20 height 20
type Entrega2000625 "[DATE]"
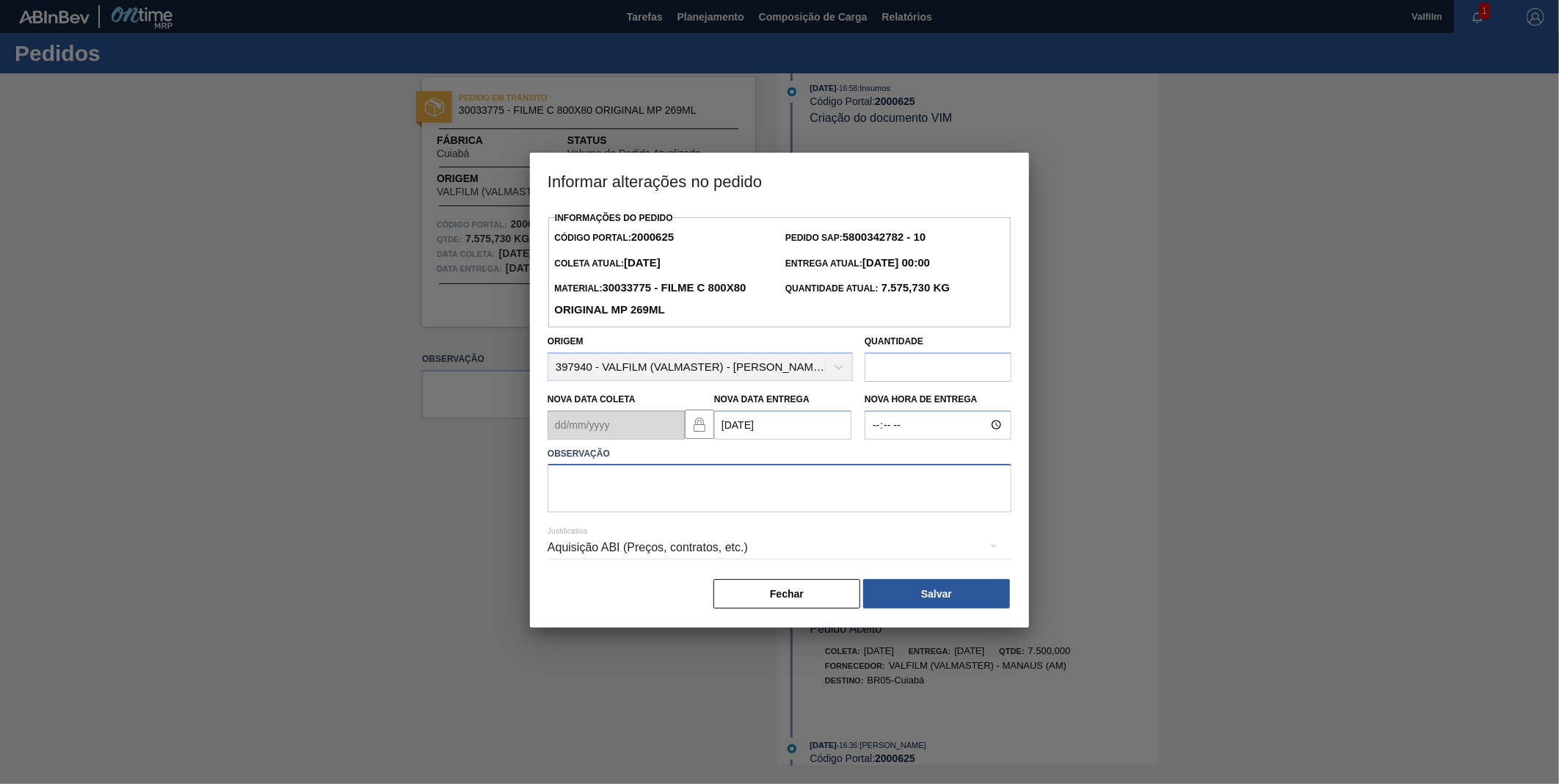
click at [752, 507] on textarea at bounding box center [780, 487] width 464 height 48
type textarea "DATA ORIGINAL"
click at [706, 554] on div "Aquisição ABI (Preços, contratos, etc.)" at bounding box center [780, 547] width 464 height 41
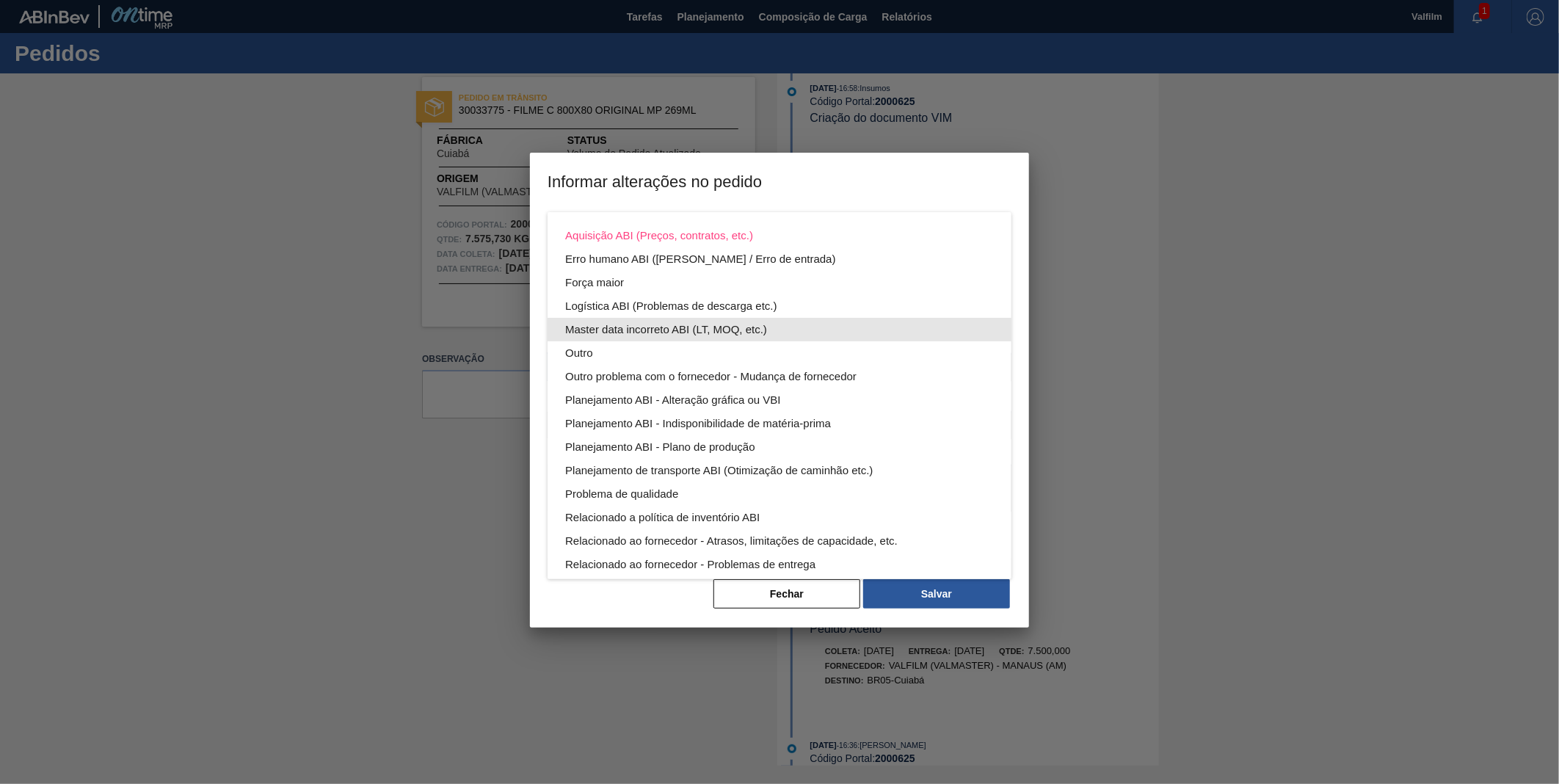
click at [641, 339] on div "Master data incorreto ABI (LT, MOQ, etc.)" at bounding box center [780, 330] width 429 height 24
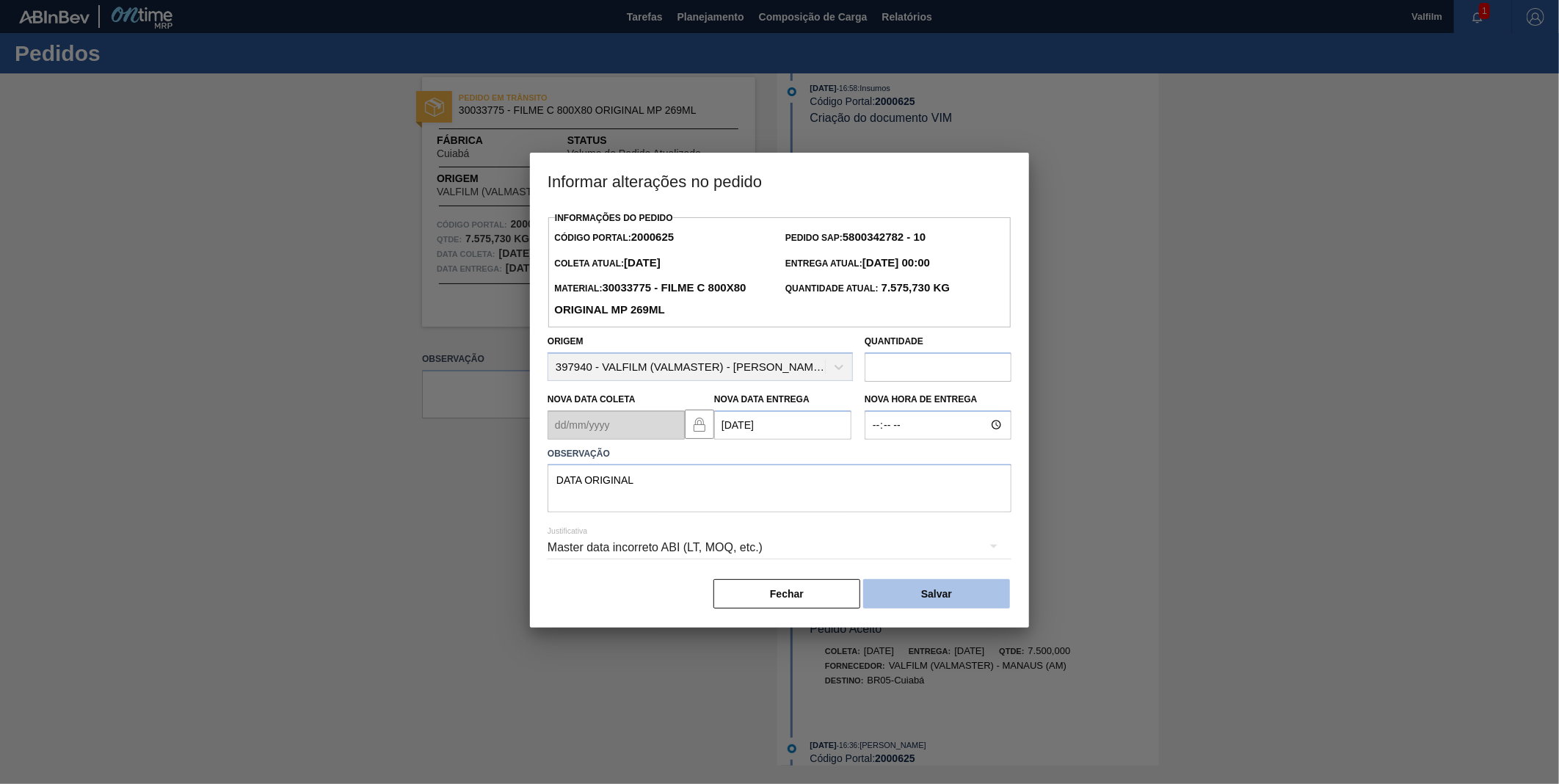
click at [958, 596] on button "Salvar" at bounding box center [937, 593] width 147 height 29
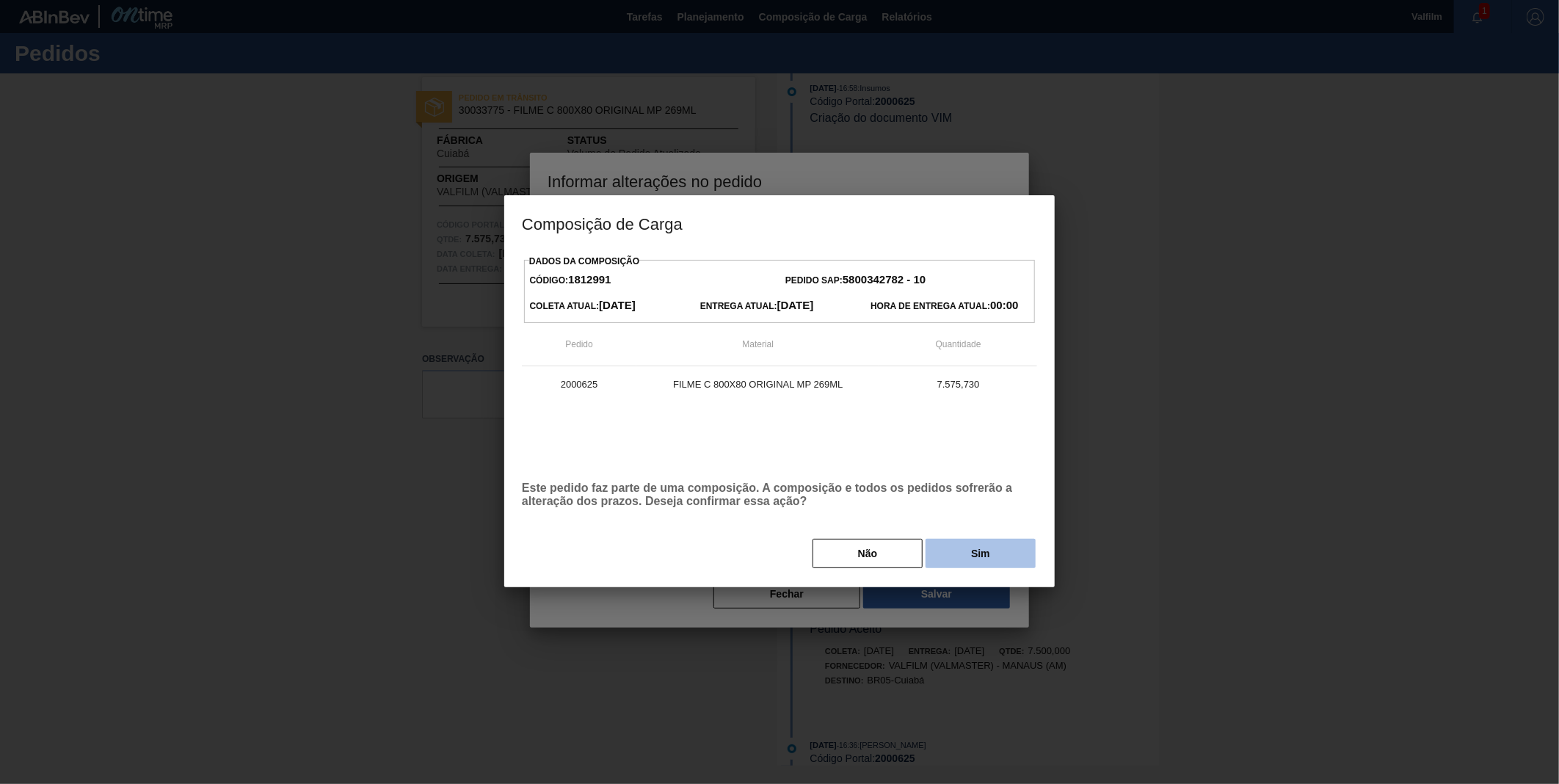
click at [935, 562] on button "Sim" at bounding box center [981, 553] width 110 height 29
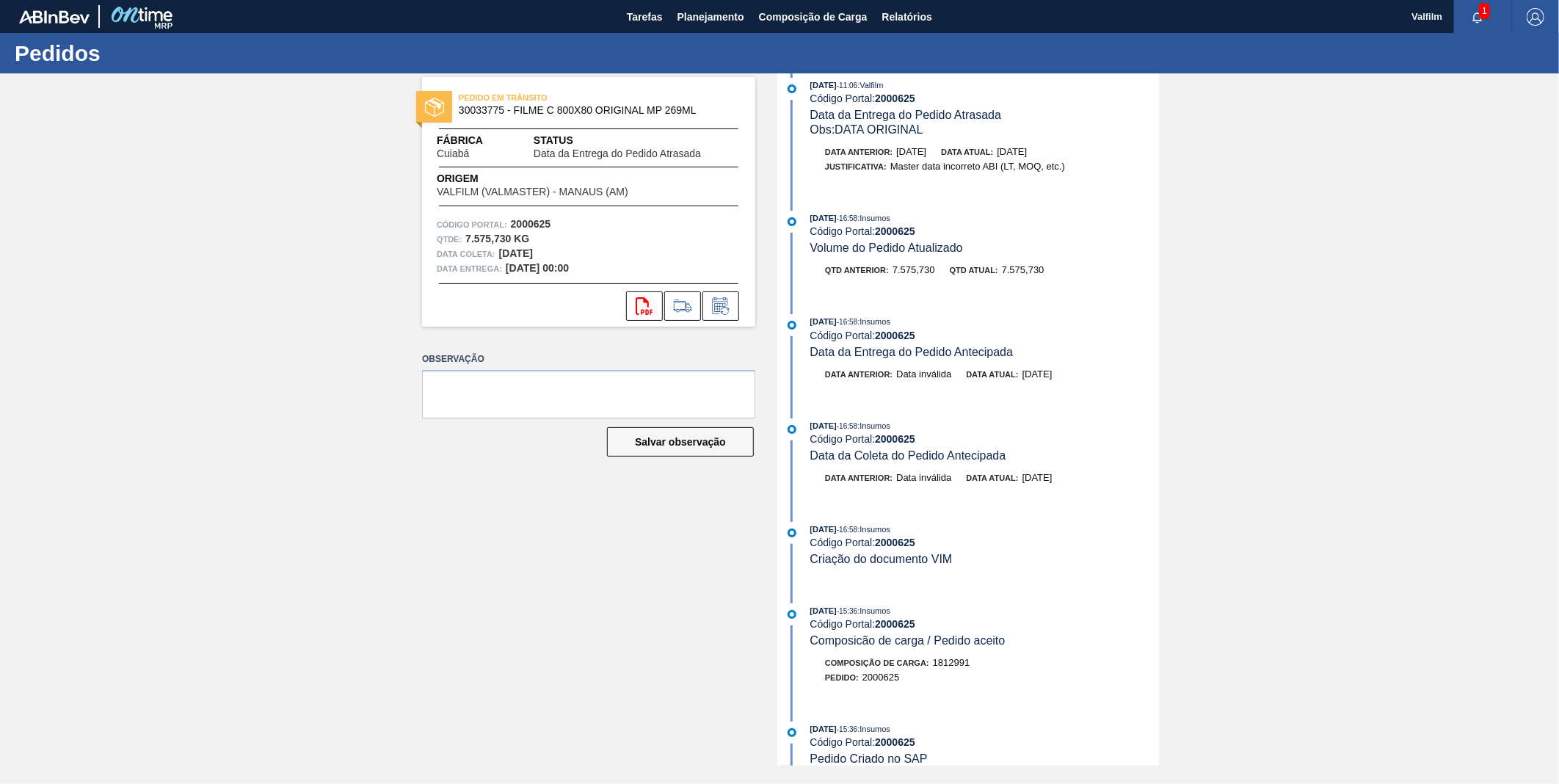
scroll to position [0, 0]
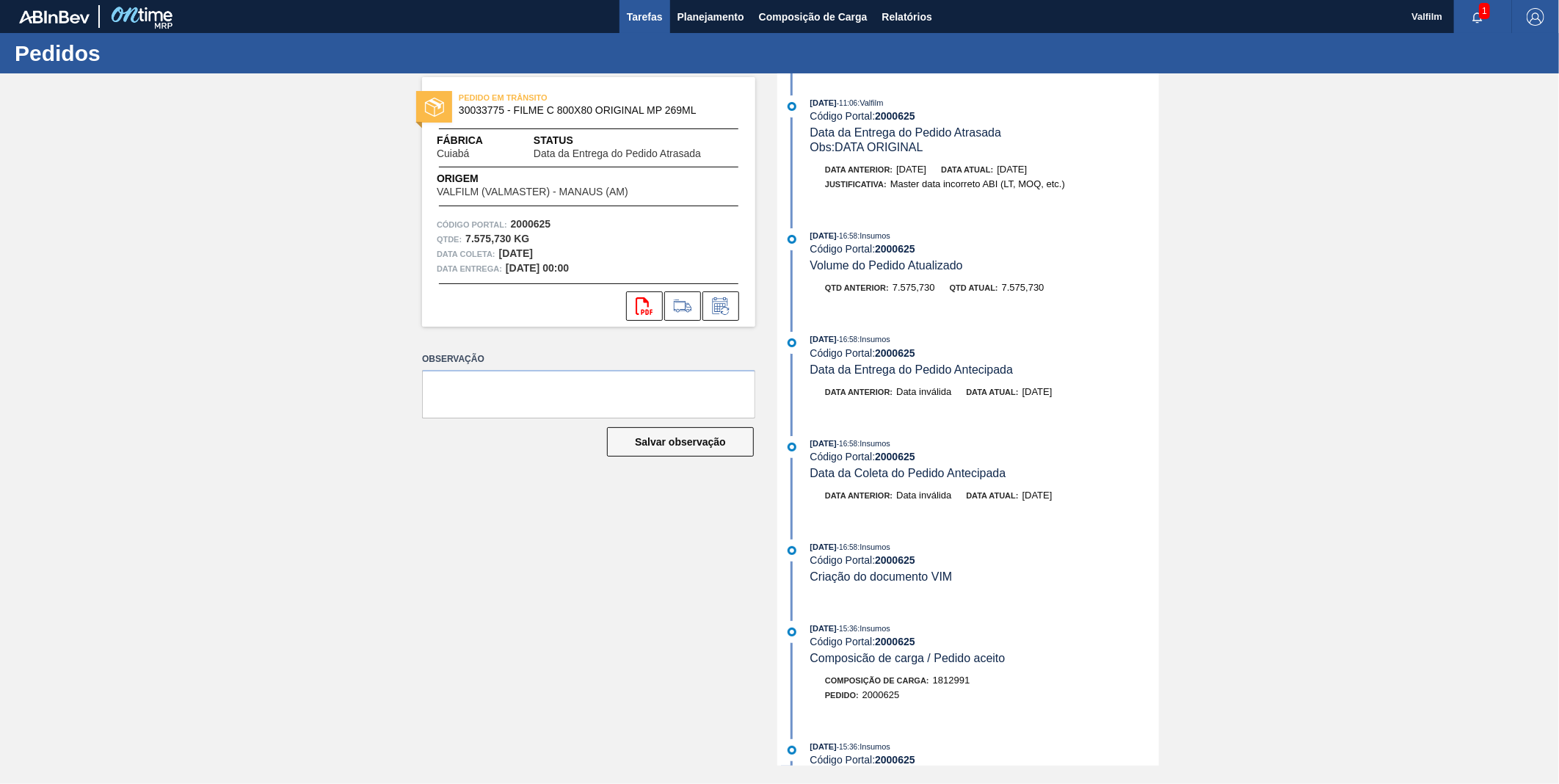
click at [654, 13] on span "Tarefas" at bounding box center [644, 17] width 36 height 17
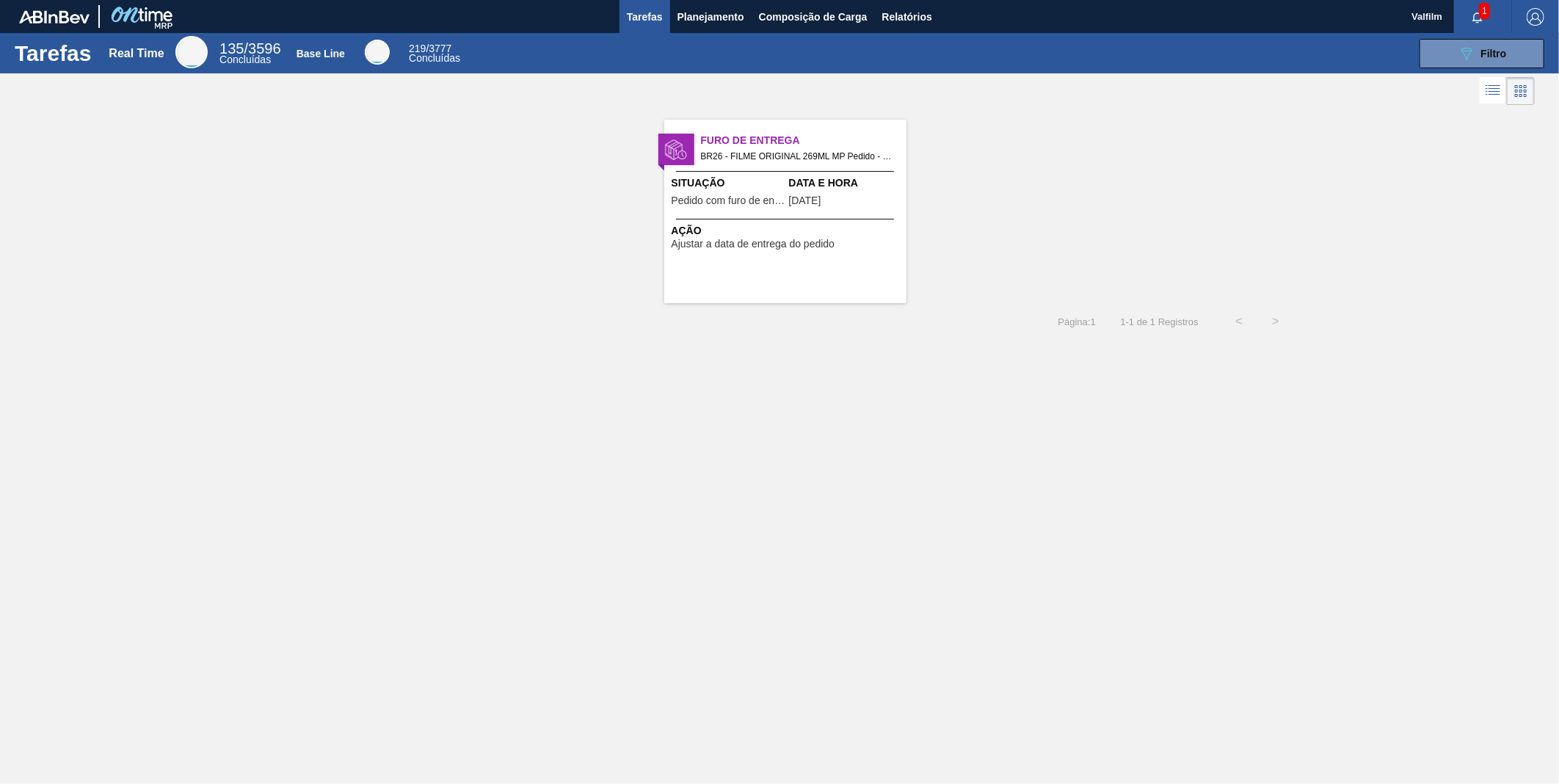
click at [833, 264] on div "Furo de Entrega BR26 - FILME ORIGINAL 269ML MP Pedido - 2000618 Situação Pedido…" at bounding box center [786, 211] width 242 height 184
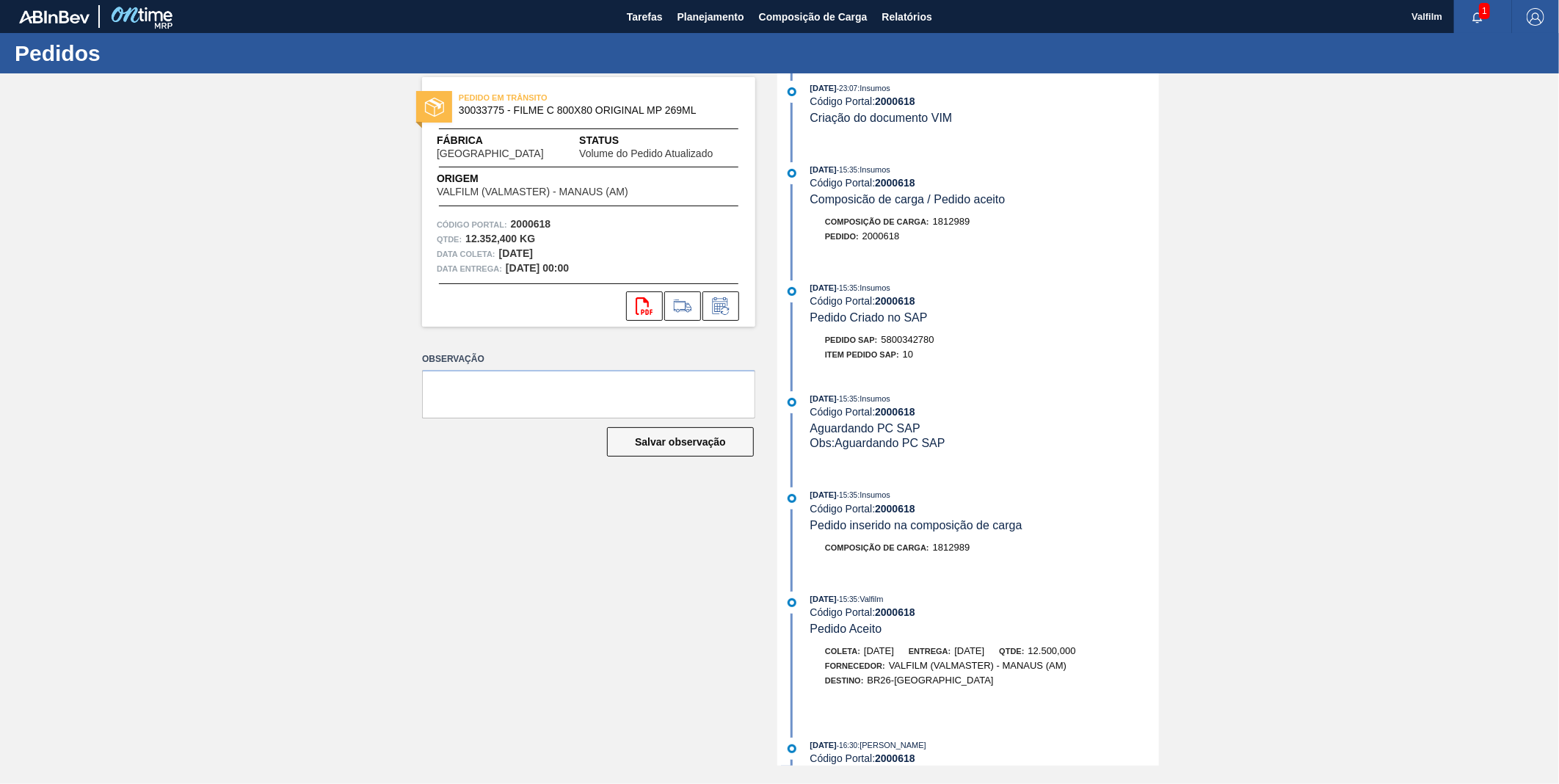
scroll to position [407, 0]
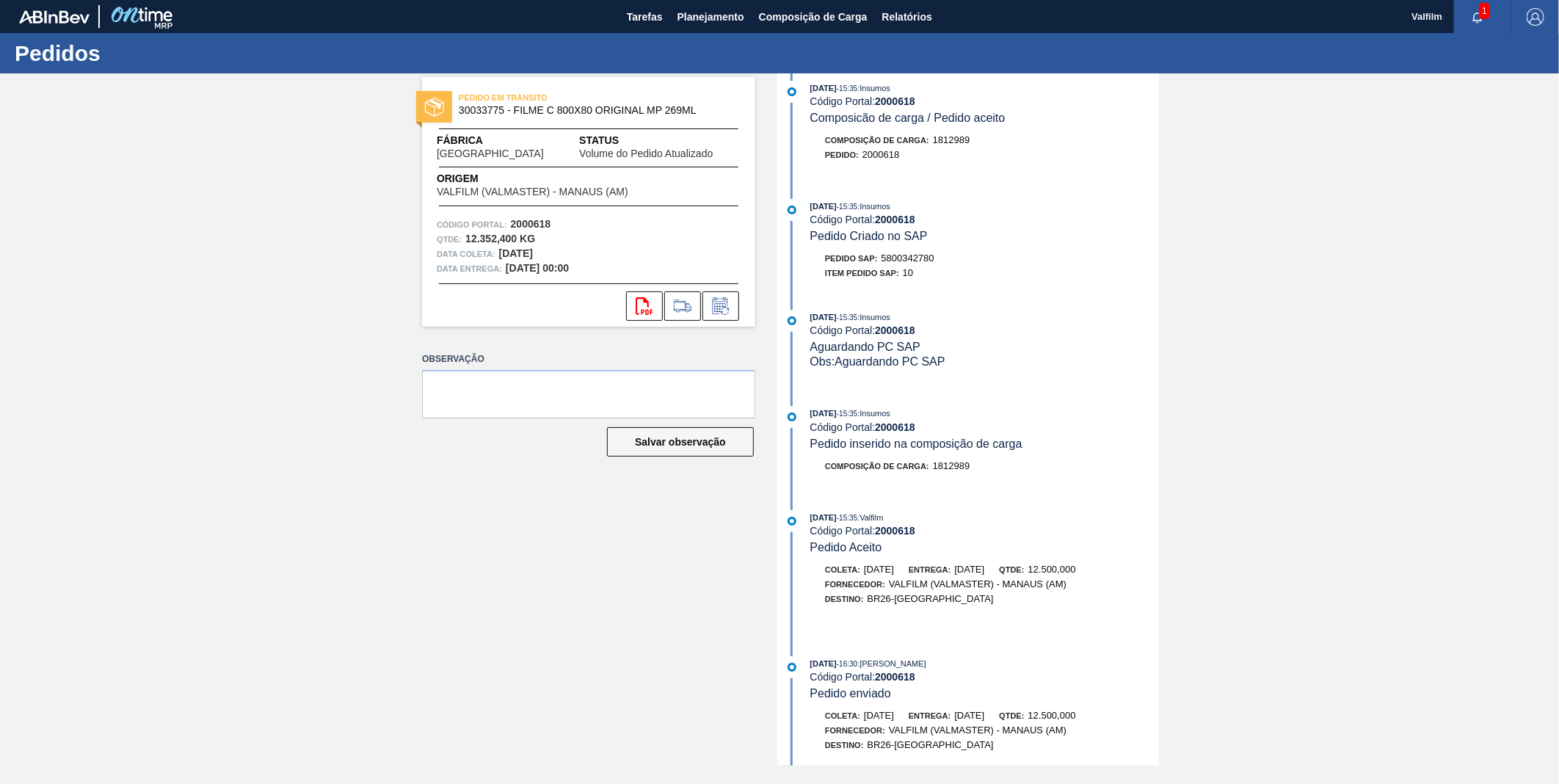
click at [739, 301] on div "svg{fill:#ff0000}" at bounding box center [588, 305] width 333 height 29
click at [726, 304] on icon at bounding box center [721, 306] width 24 height 17
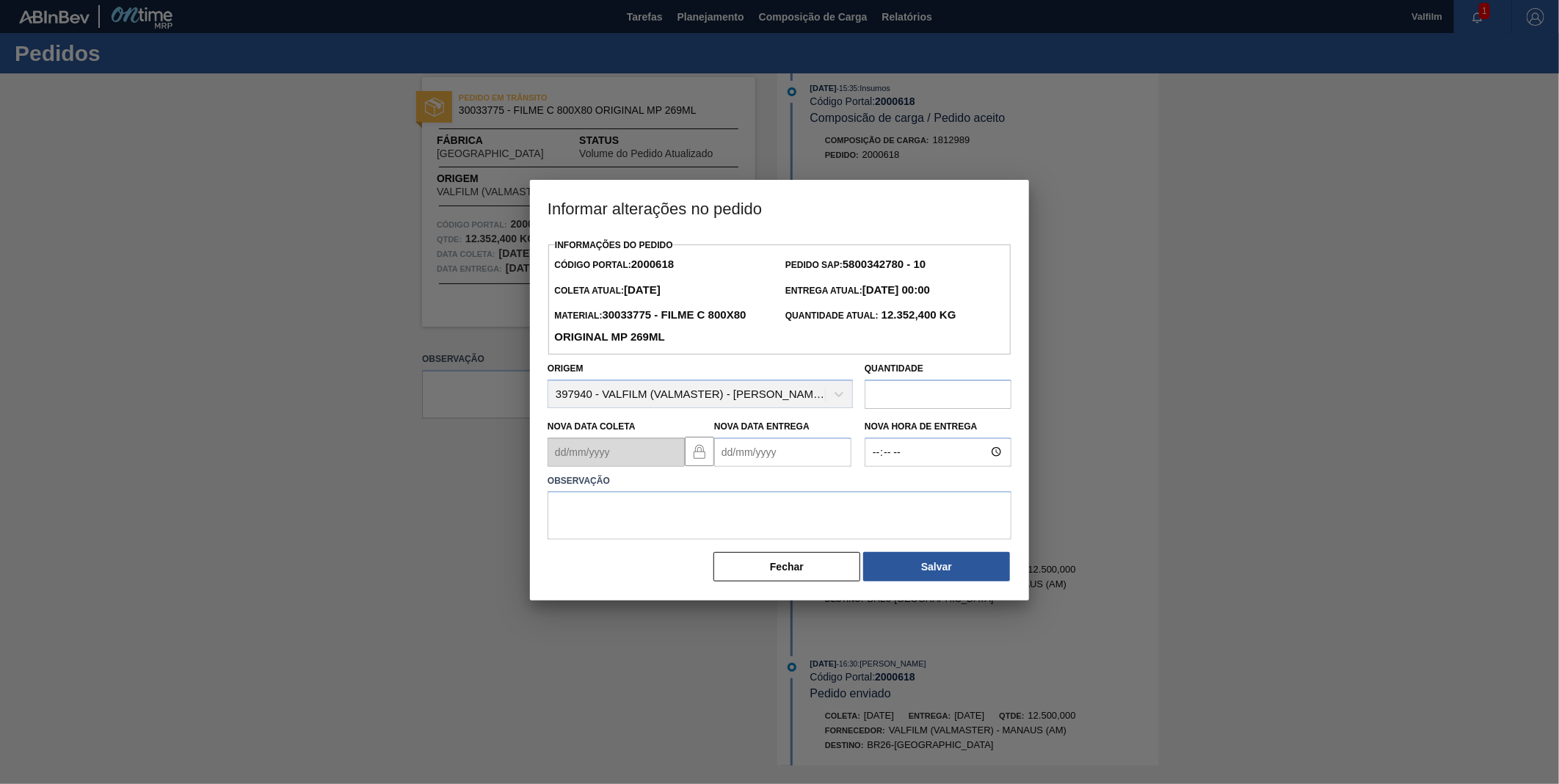
click at [759, 446] on Entrega2000618 "Nova Data Entrega" at bounding box center [783, 452] width 137 height 29
click at [877, 492] on button "Next Month" at bounding box center [878, 487] width 10 height 10
click at [807, 543] on div "1" at bounding box center [802, 533] width 20 height 20
type Entrega2000618 "[DATE]"
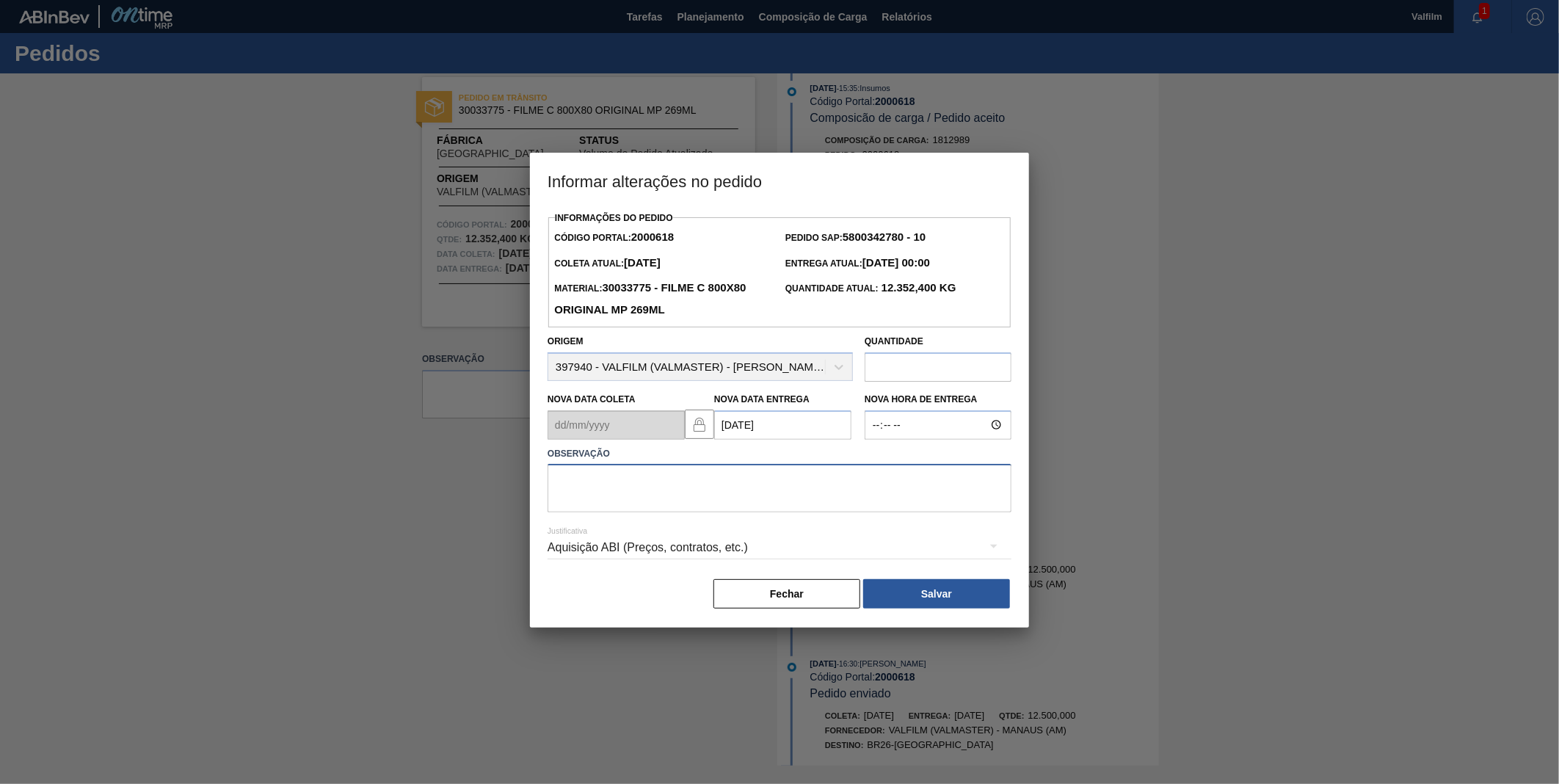
click at [808, 490] on textarea at bounding box center [780, 487] width 464 height 48
type textarea "DATA ORIGINAL"
click at [614, 549] on div "Aquisição ABI (Preços, contratos, etc.)" at bounding box center [780, 547] width 464 height 41
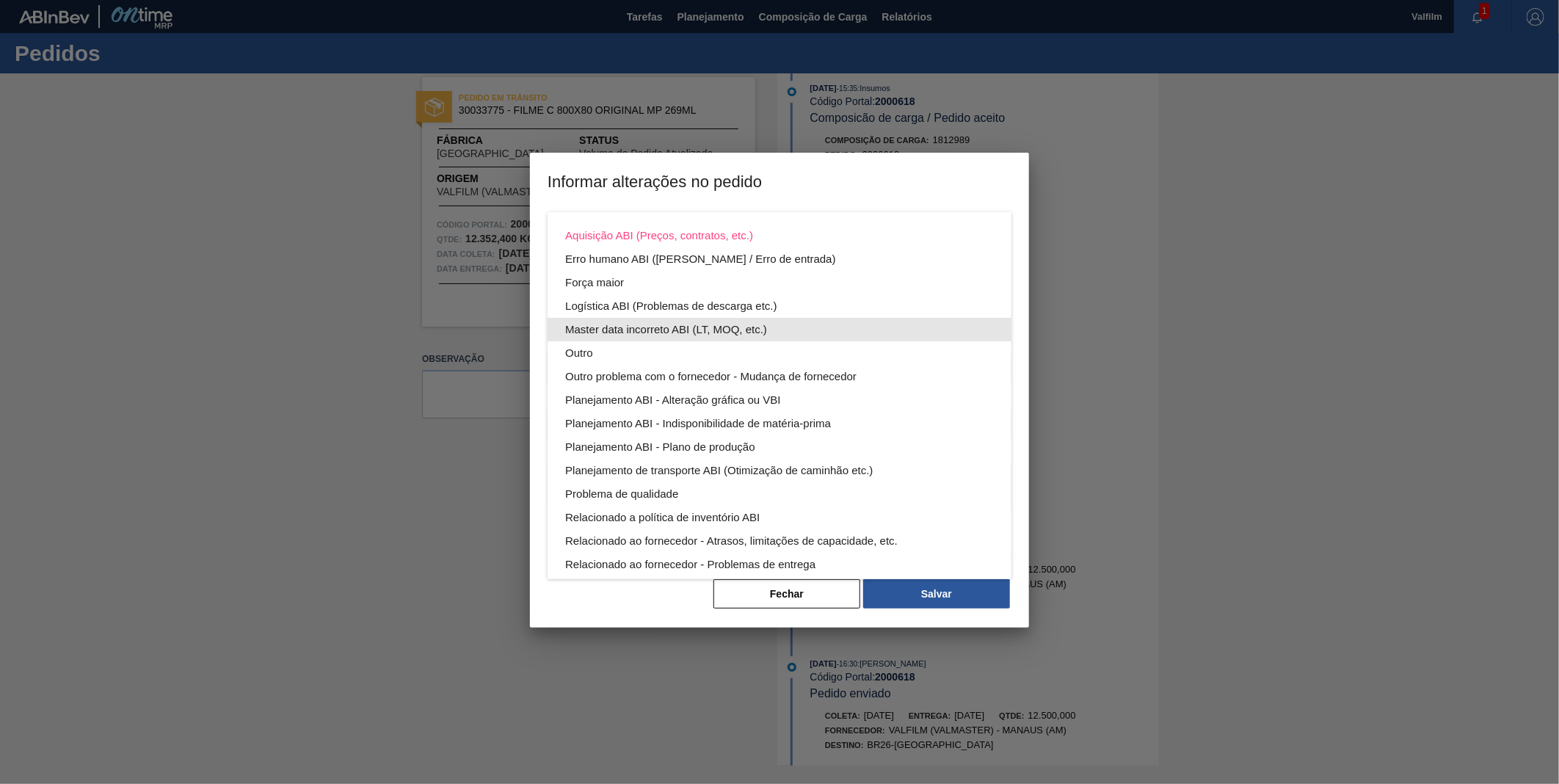
click at [637, 330] on div "Master data incorreto ABI (LT, MOQ, etc.)" at bounding box center [780, 330] width 429 height 24
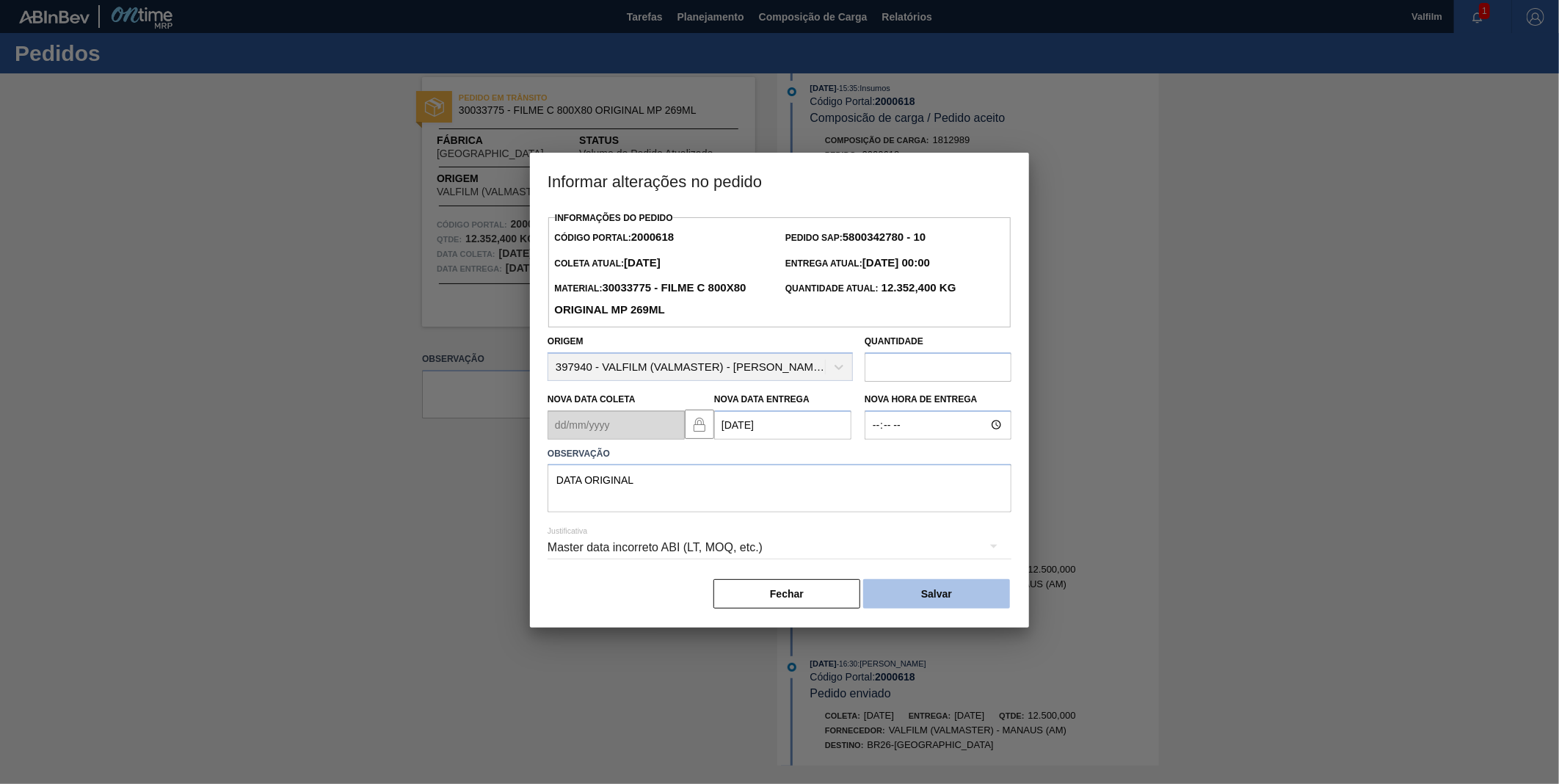
click at [911, 604] on button "Salvar" at bounding box center [937, 593] width 147 height 29
click at [936, 604] on button "Salvar" at bounding box center [937, 593] width 147 height 29
click at [964, 590] on button "Salvar" at bounding box center [937, 593] width 147 height 29
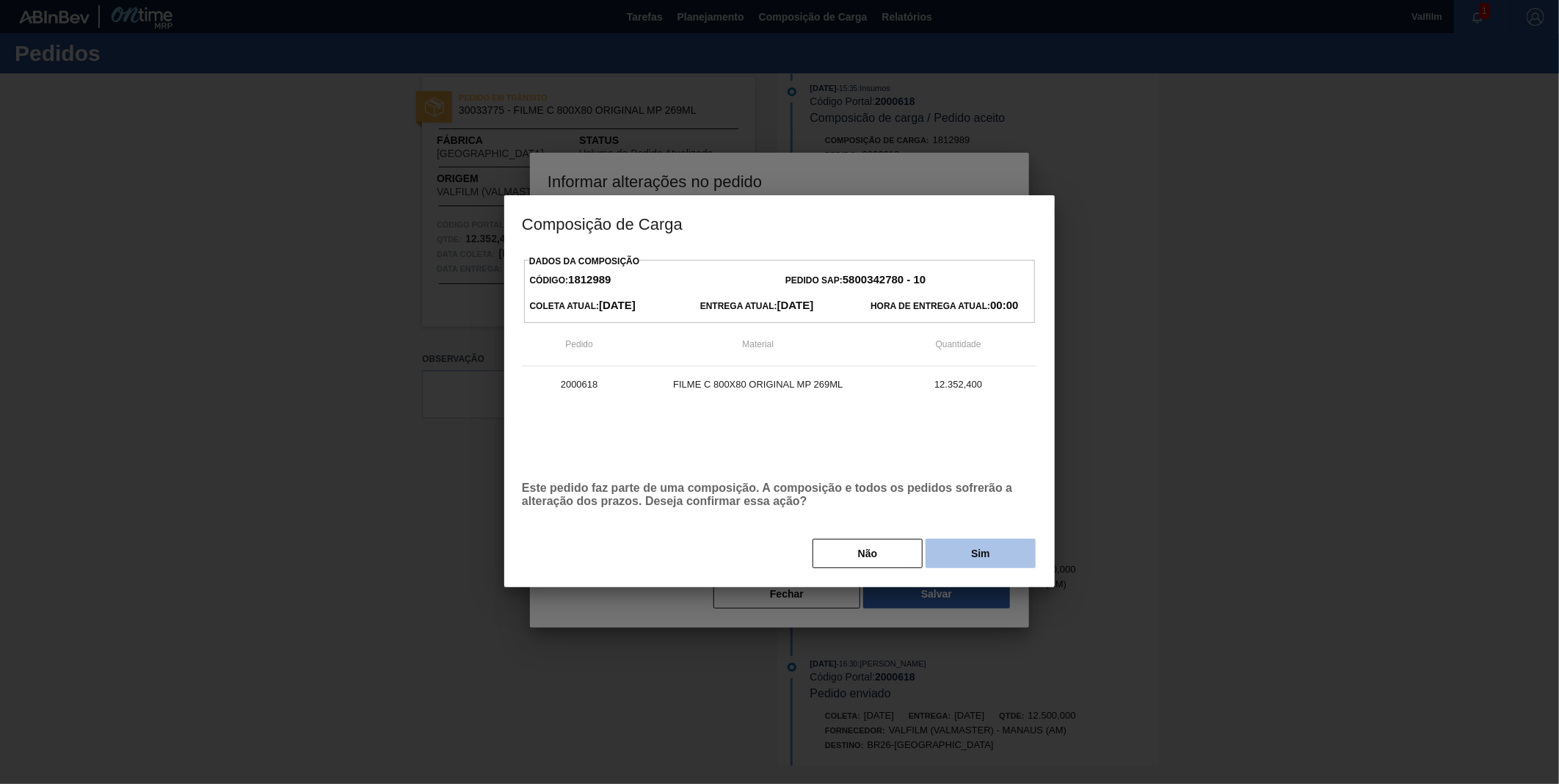
click at [985, 565] on button "Sim" at bounding box center [981, 553] width 110 height 29
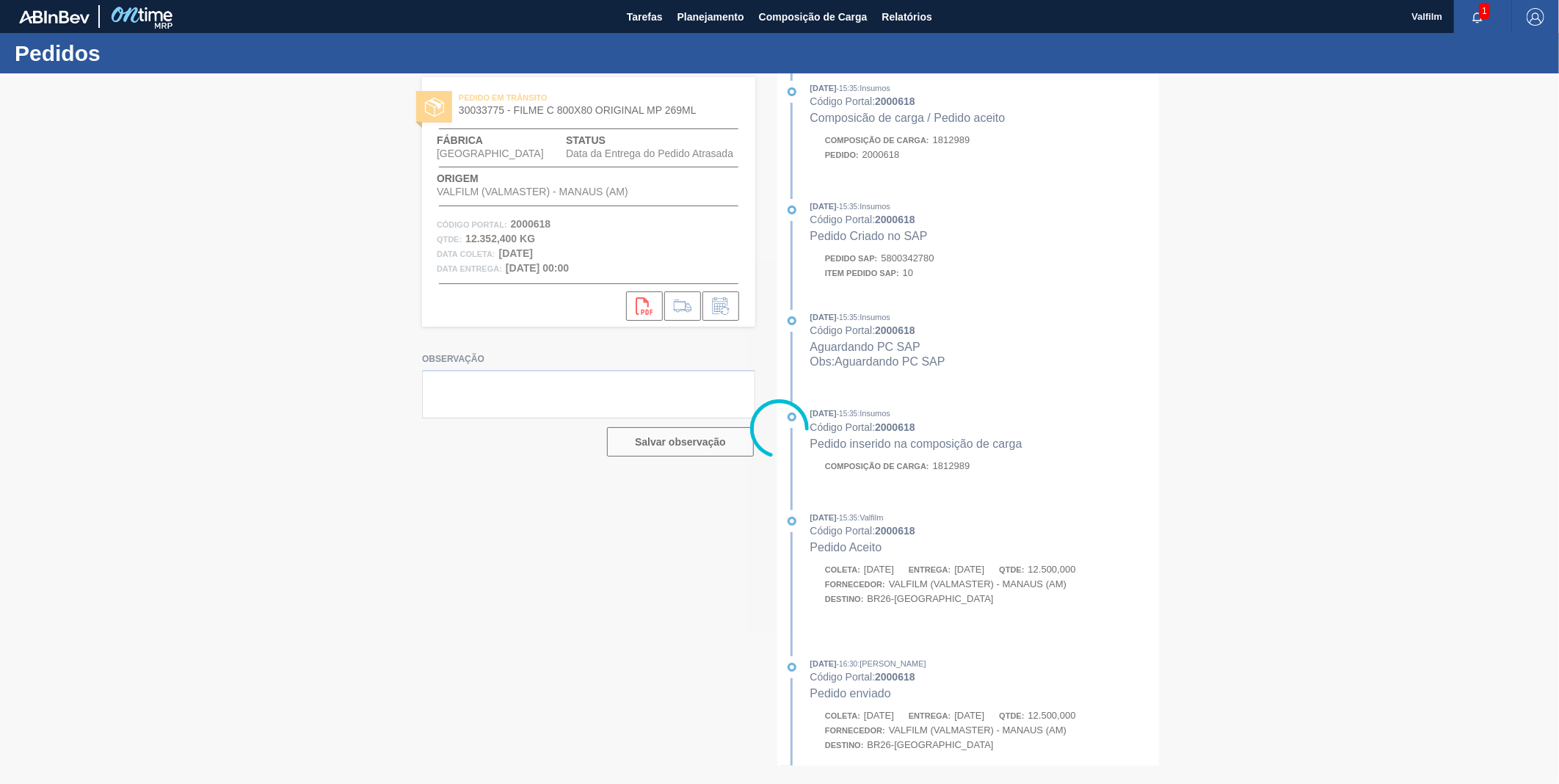
scroll to position [543, 0]
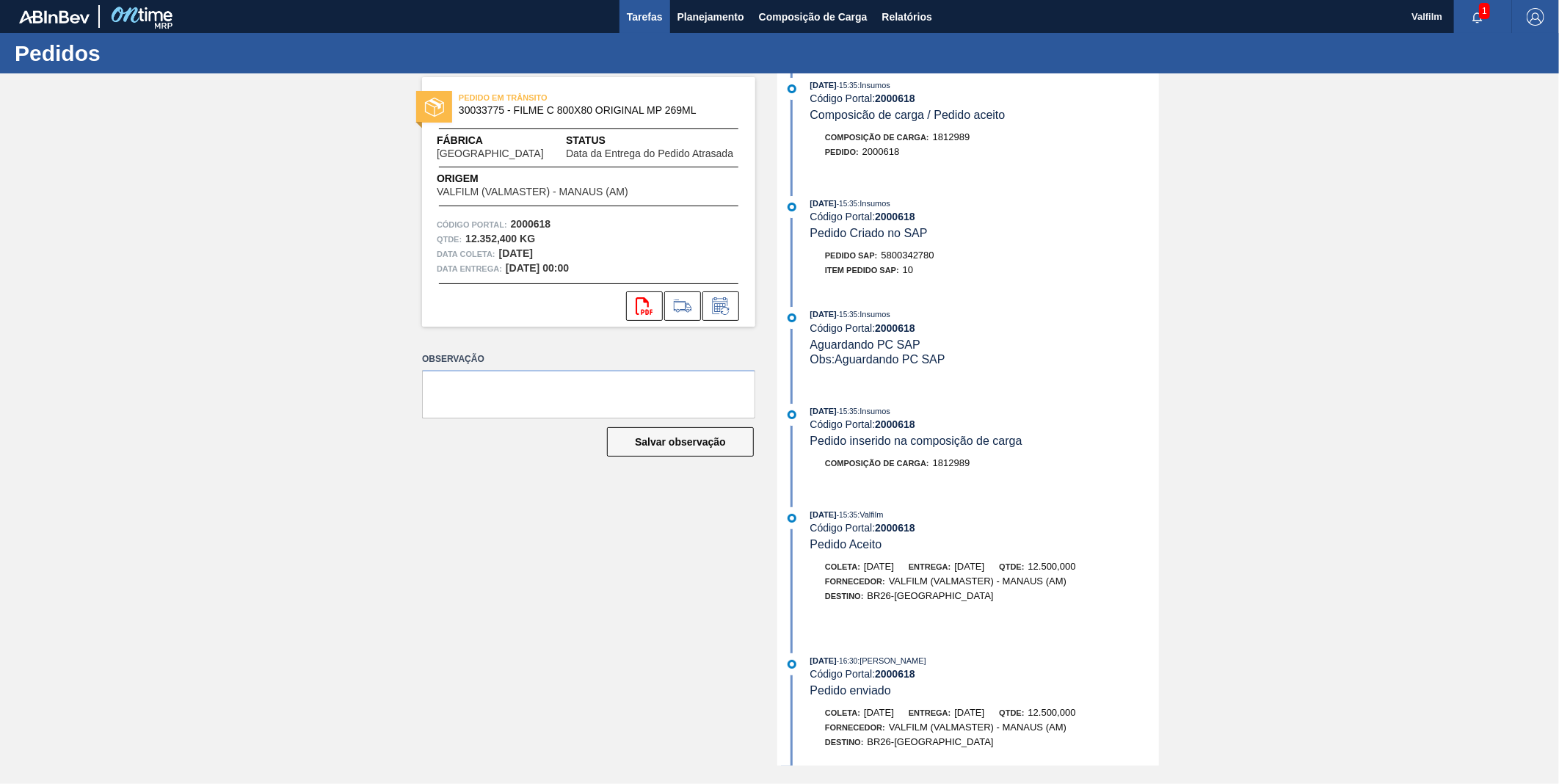
click at [641, 17] on span "Tarefas" at bounding box center [644, 17] width 36 height 17
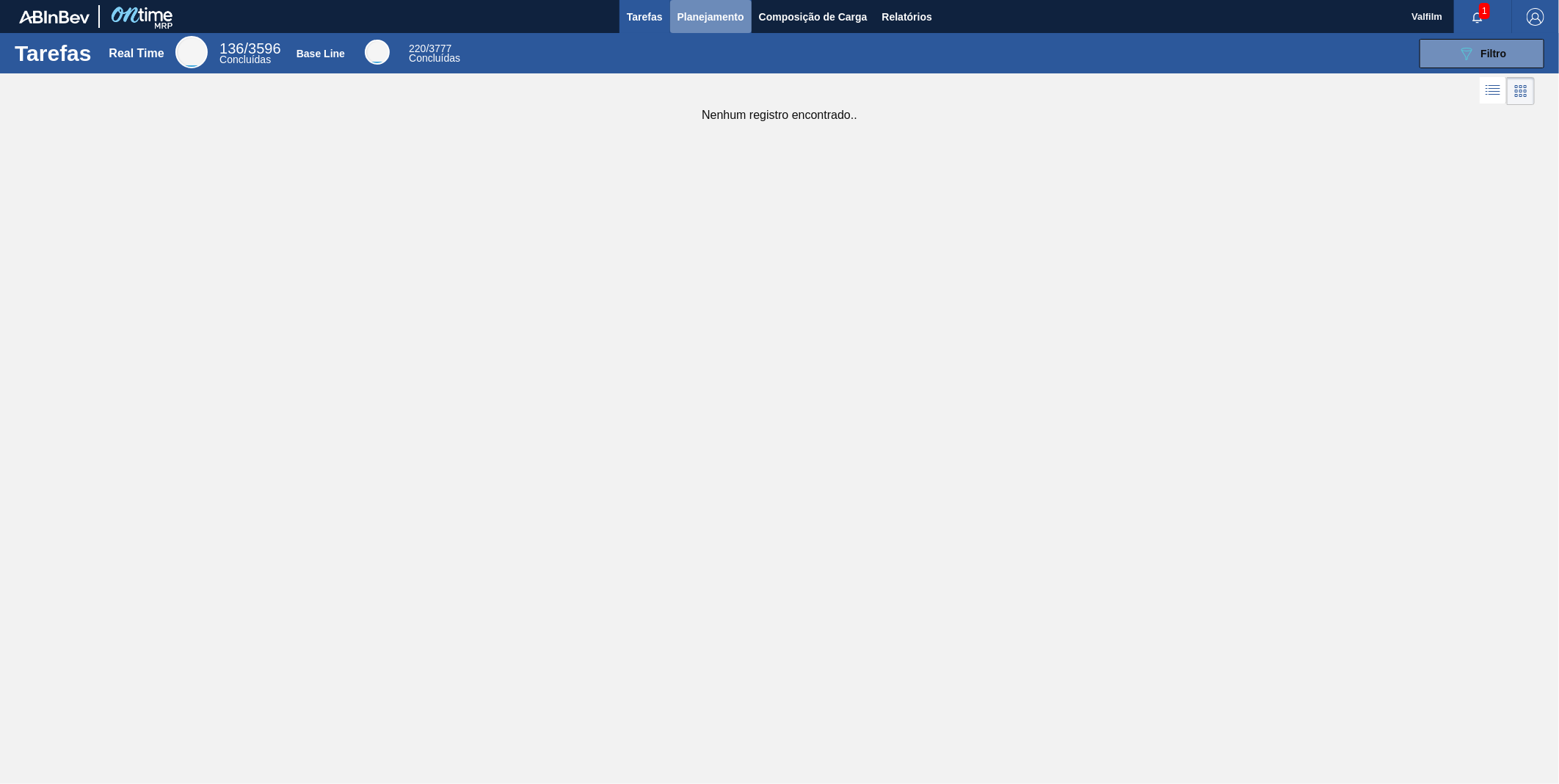
click at [730, 23] on span "Planejamento" at bounding box center [711, 17] width 66 height 17
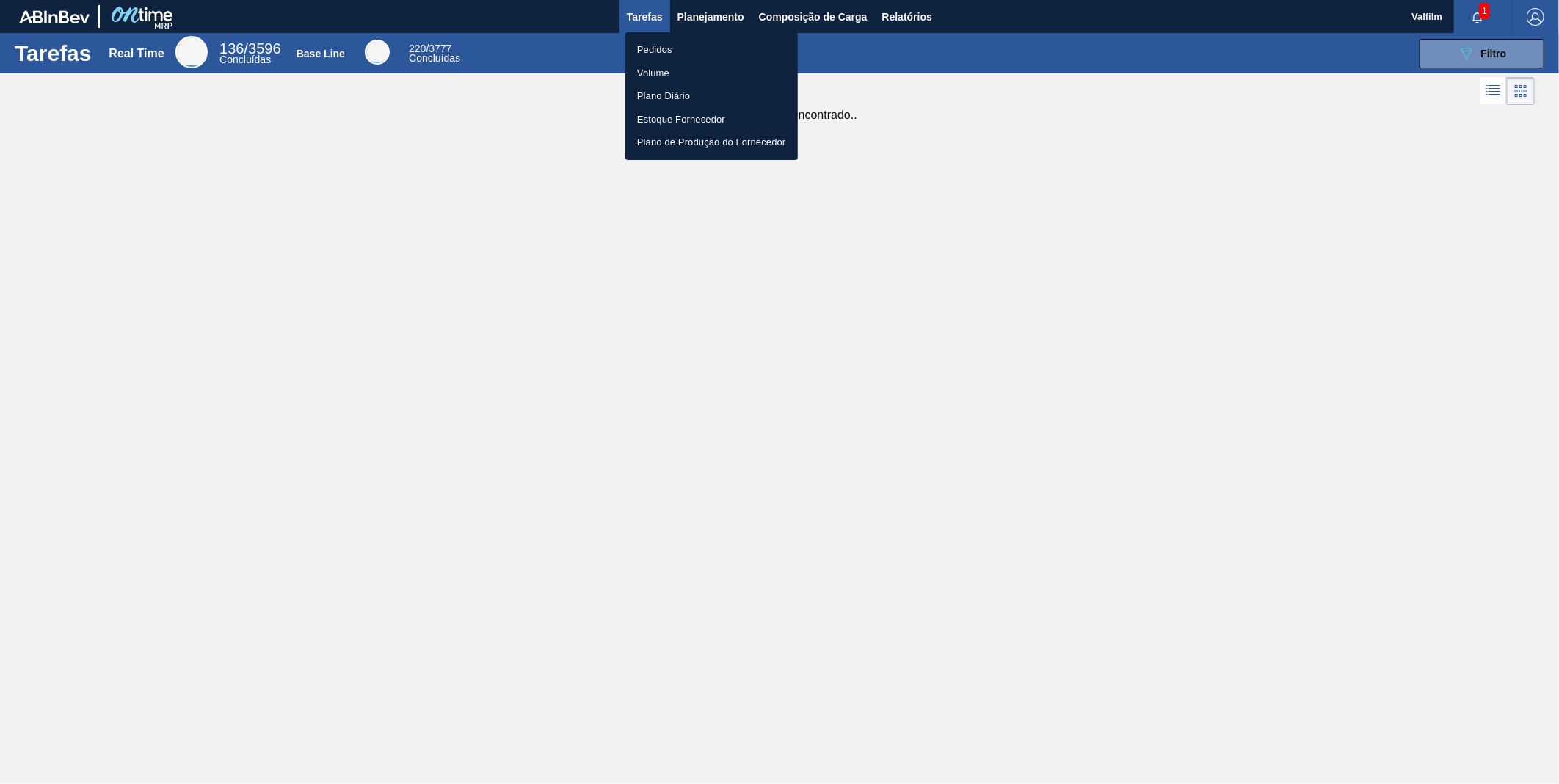
click at [674, 48] on li "Pedidos" at bounding box center [711, 50] width 173 height 24
